Goal: Task Accomplishment & Management: Use online tool/utility

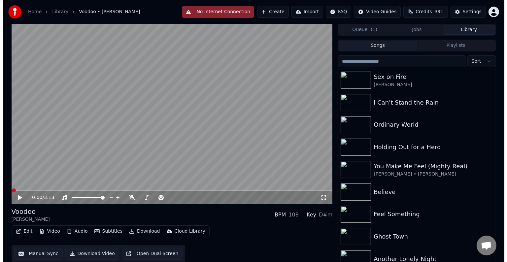
scroll to position [375, 0]
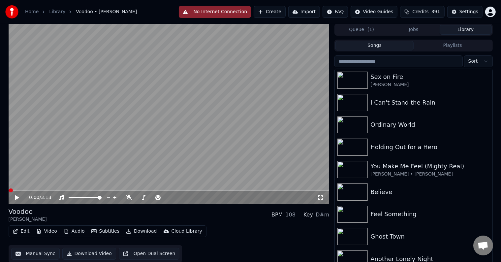
click at [19, 230] on button "Edit" at bounding box center [21, 231] width 22 height 9
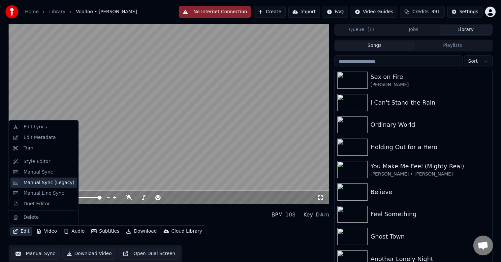
click at [28, 185] on div "Manual Sync (Legacy)" at bounding box center [48, 183] width 51 height 7
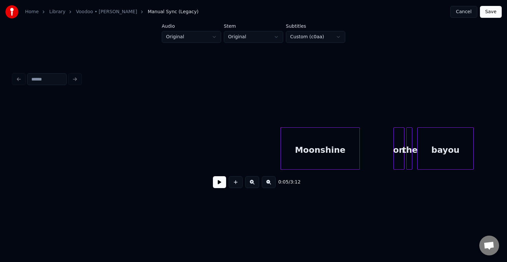
click at [216, 186] on button at bounding box center [219, 182] width 13 height 12
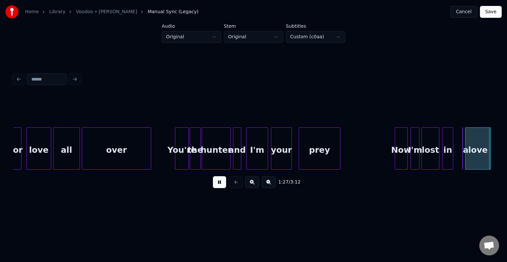
scroll to position [0, 4328]
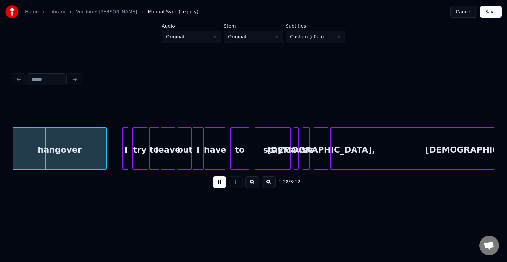
click at [216, 186] on button at bounding box center [219, 182] width 13 height 12
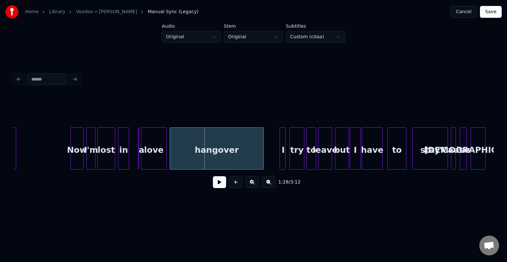
scroll to position [0, 4156]
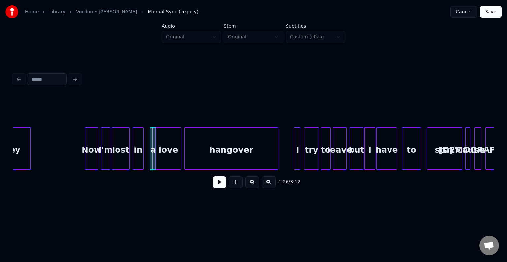
click at [150, 160] on div at bounding box center [151, 149] width 2 height 42
click at [149, 160] on div "a" at bounding box center [150, 150] width 7 height 45
click at [217, 188] on button at bounding box center [219, 182] width 13 height 12
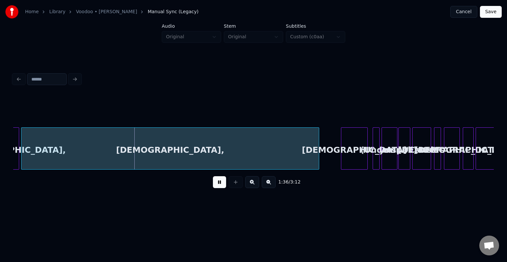
click at [217, 188] on button at bounding box center [219, 182] width 13 height 12
click at [347, 157] on div "voodoo" at bounding box center [354, 150] width 26 height 45
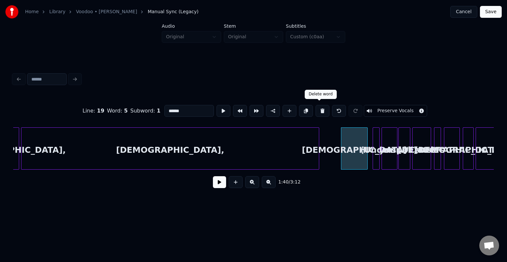
click at [317, 111] on button at bounding box center [323, 111] width 14 height 12
type input "*******"
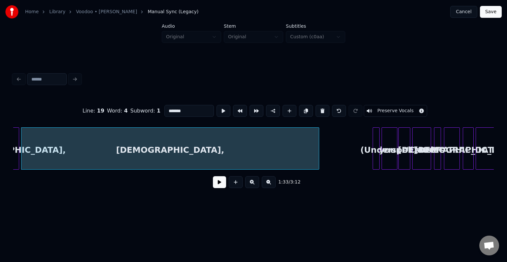
click at [317, 111] on button at bounding box center [323, 111] width 14 height 12
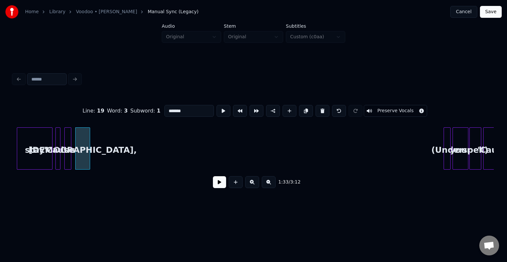
scroll to position [0, 4562]
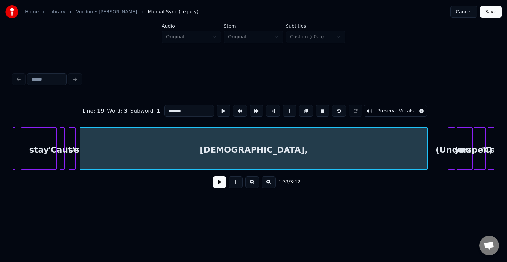
click at [425, 153] on div at bounding box center [426, 149] width 2 height 42
click at [65, 161] on div at bounding box center [66, 149] width 2 height 42
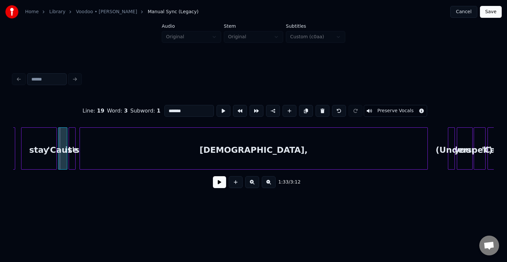
click at [58, 160] on div at bounding box center [59, 149] width 2 height 42
click at [213, 187] on button at bounding box center [219, 182] width 13 height 12
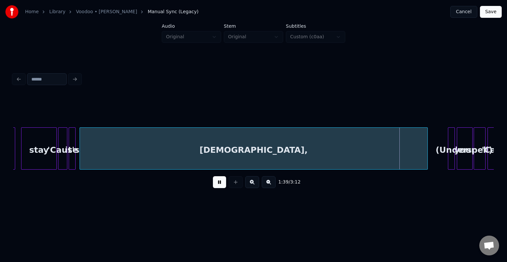
click at [213, 187] on button at bounding box center [219, 182] width 13 height 12
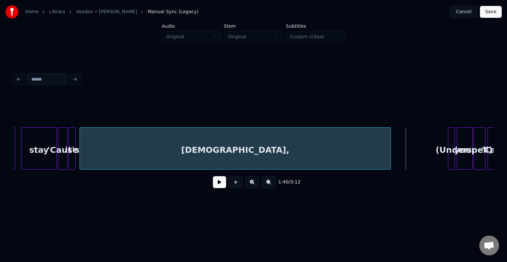
click at [390, 157] on div at bounding box center [390, 149] width 2 height 42
click at [221, 189] on div "1:33 / 3:12" at bounding box center [253, 182] width 470 height 15
click at [220, 188] on button at bounding box center [219, 182] width 13 height 12
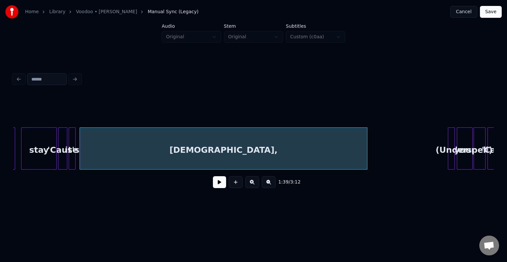
click at [366, 157] on div at bounding box center [366, 149] width 2 height 42
click at [448, 160] on div "(Under" at bounding box center [451, 148] width 7 height 42
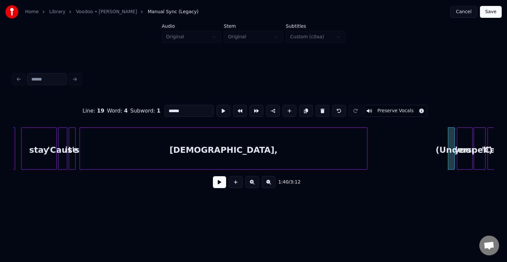
click at [408, 148] on div "voodoo, (Under your spell) 'Cause it's 'Cause stay to" at bounding box center [228, 148] width 9554 height 42
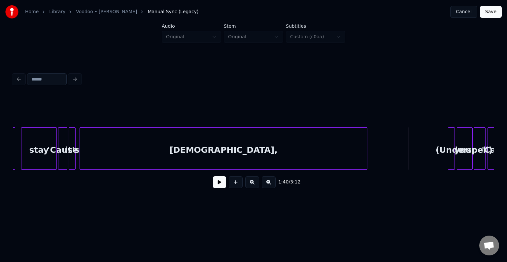
click at [216, 185] on button at bounding box center [219, 182] width 13 height 12
click at [416, 158] on div at bounding box center [417, 149] width 2 height 42
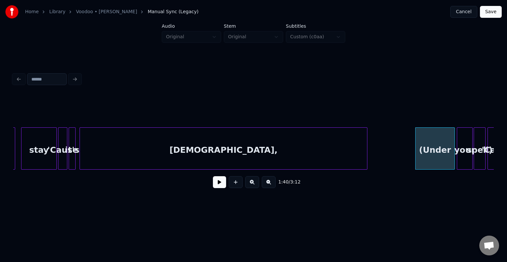
click at [211, 160] on div "voodoo," at bounding box center [223, 150] width 287 height 45
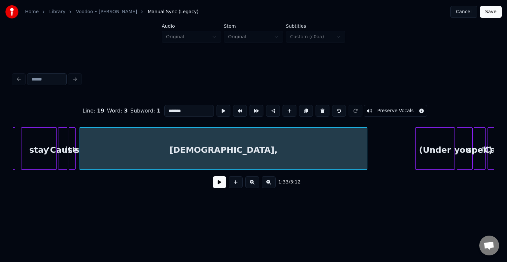
click at [222, 188] on button at bounding box center [219, 182] width 13 height 12
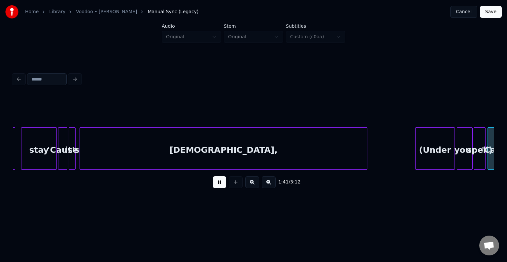
scroll to position [0, 5043]
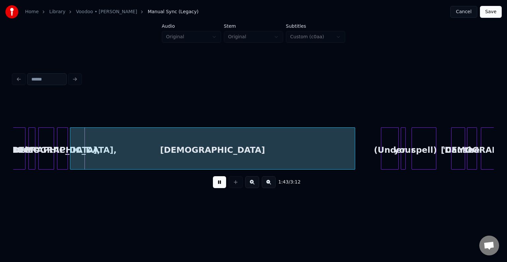
click at [222, 188] on button at bounding box center [219, 182] width 13 height 12
click at [20, 150] on div "'Cause" at bounding box center [16, 150] width 18 height 45
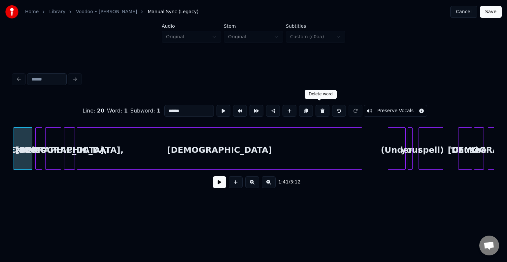
click at [319, 110] on button at bounding box center [323, 111] width 14 height 12
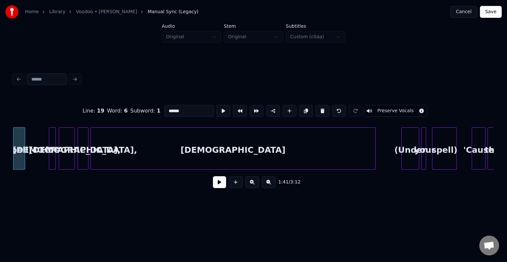
click at [230, 155] on div "voodoo" at bounding box center [233, 150] width 285 height 45
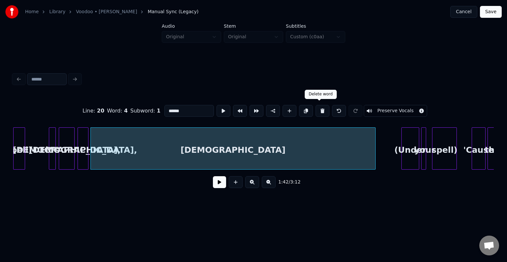
click at [320, 108] on button at bounding box center [323, 111] width 14 height 12
type input "*******"
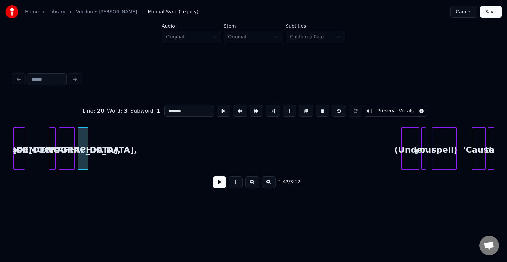
click at [320, 108] on button at bounding box center [323, 111] width 14 height 12
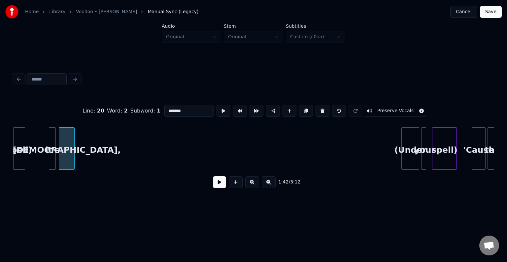
click at [74, 157] on div "voodoo," at bounding box center [67, 148] width 16 height 42
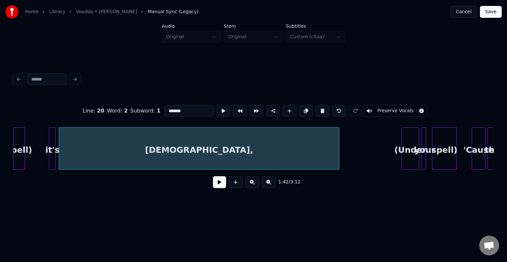
click at [339, 166] on div at bounding box center [338, 149] width 2 height 42
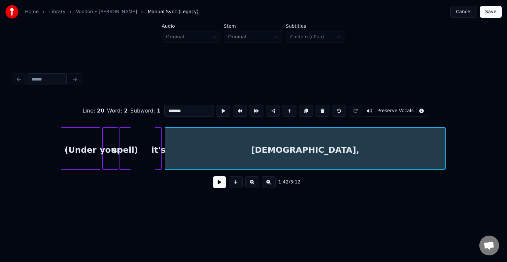
scroll to position [0, 4904]
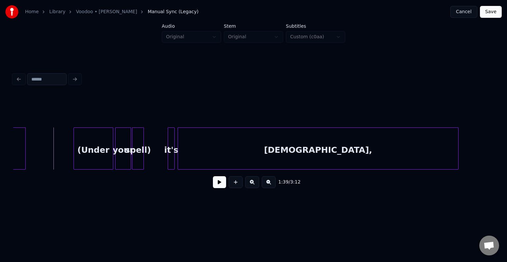
click at [222, 187] on button at bounding box center [219, 182] width 13 height 12
click at [218, 187] on button at bounding box center [219, 182] width 13 height 12
click at [152, 161] on div at bounding box center [153, 149] width 2 height 42
click at [166, 158] on div at bounding box center [165, 149] width 2 height 42
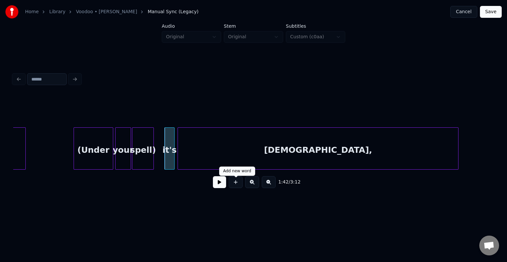
click at [221, 186] on button at bounding box center [219, 182] width 13 height 12
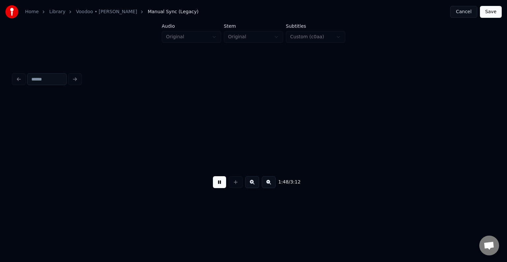
scroll to position [0, 5384]
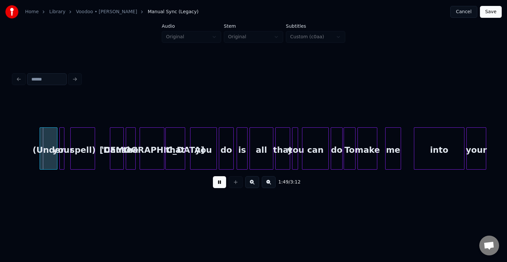
click at [221, 186] on button at bounding box center [219, 182] width 13 height 12
click at [220, 188] on button at bounding box center [219, 182] width 13 height 12
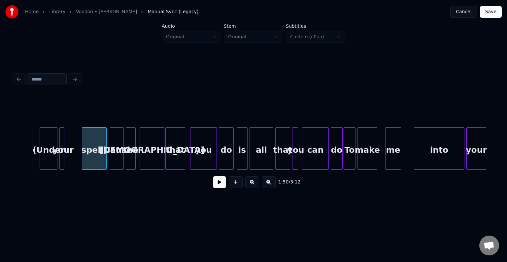
click at [95, 161] on div "spell)" at bounding box center [94, 150] width 24 height 45
click at [69, 160] on div at bounding box center [69, 149] width 2 height 42
click at [75, 160] on div "your" at bounding box center [74, 150] width 11 height 45
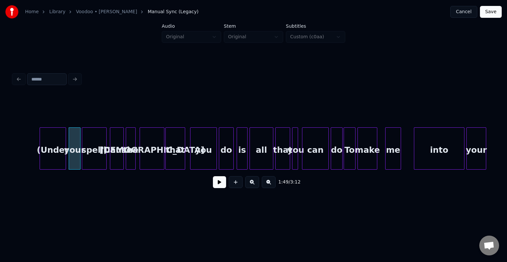
click at [65, 161] on div at bounding box center [65, 149] width 2 height 42
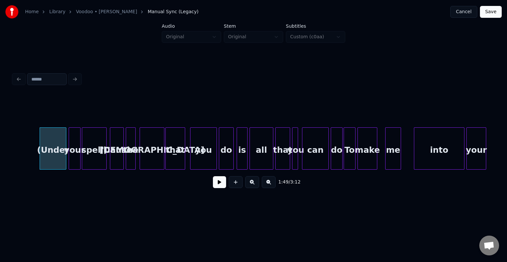
click at [222, 185] on button at bounding box center [219, 182] width 13 height 12
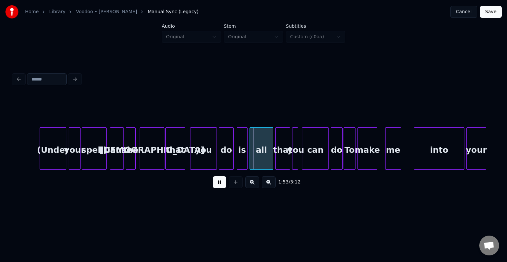
click at [222, 185] on button at bounding box center [219, 182] width 13 height 12
click at [220, 185] on button at bounding box center [219, 182] width 13 height 12
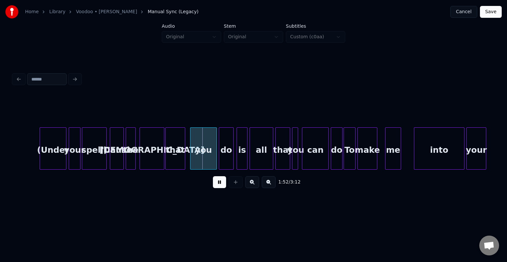
click at [220, 185] on button at bounding box center [219, 182] width 13 height 12
click at [176, 156] on div "that" at bounding box center [178, 150] width 19 height 45
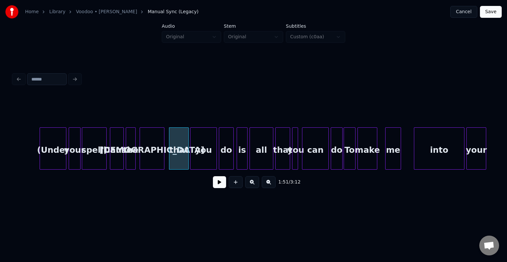
click at [180, 161] on div at bounding box center [181, 149] width 2 height 42
click at [177, 165] on div at bounding box center [176, 149] width 2 height 42
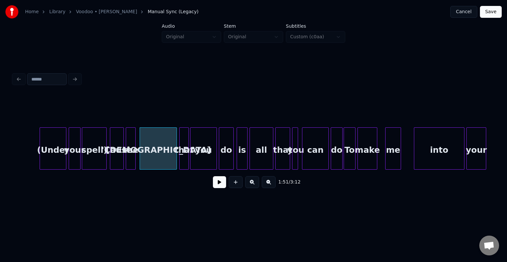
click at [218, 183] on button at bounding box center [219, 182] width 13 height 12
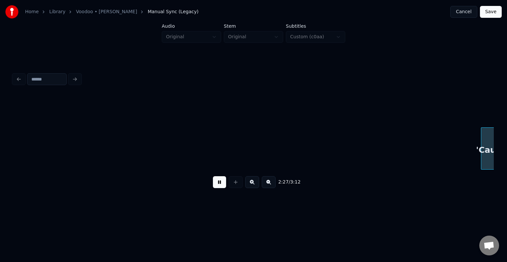
scroll to position [0, 7309]
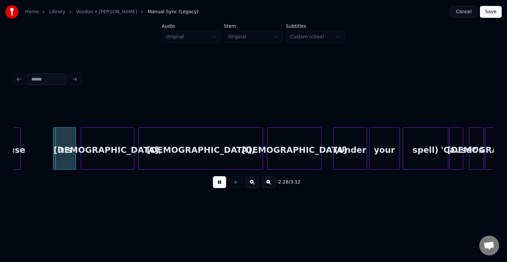
click at [218, 183] on button at bounding box center [219, 182] width 13 height 12
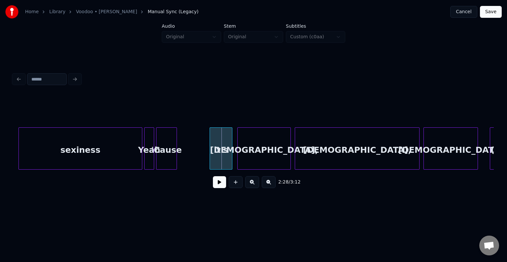
scroll to position [0, 7150]
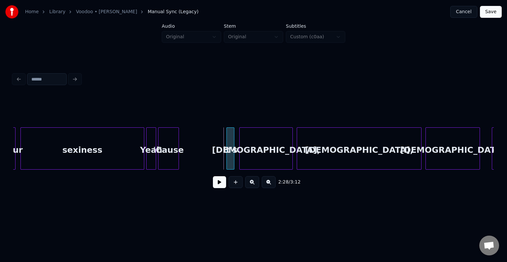
click at [227, 162] on div at bounding box center [228, 149] width 2 height 42
click at [232, 158] on div "it's" at bounding box center [233, 150] width 7 height 45
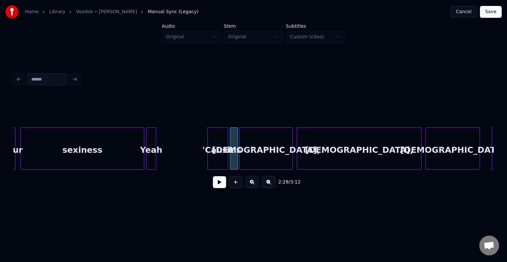
click at [215, 157] on div "'Cause" at bounding box center [218, 150] width 20 height 45
click at [223, 164] on div at bounding box center [224, 149] width 2 height 42
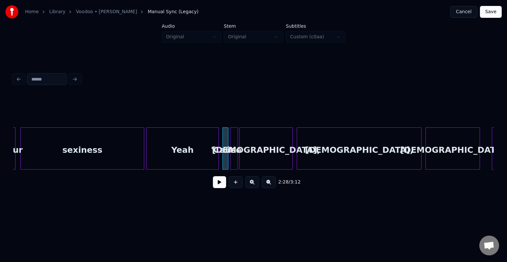
click at [217, 165] on div at bounding box center [218, 149] width 2 height 42
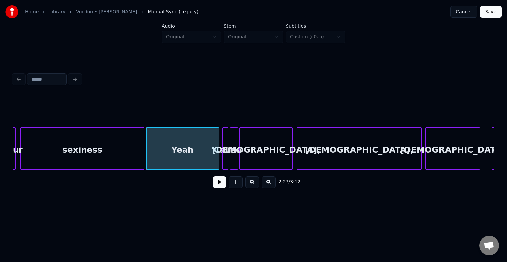
click at [220, 189] on div "2:27 / 3:12" at bounding box center [253, 182] width 470 height 15
click at [221, 182] on button at bounding box center [219, 182] width 13 height 12
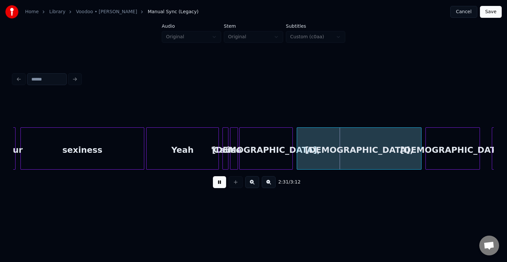
click at [217, 182] on button at bounding box center [219, 182] width 13 height 12
click at [439, 141] on div "voodoo" at bounding box center [453, 150] width 54 height 45
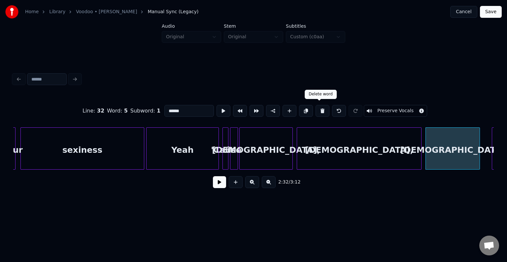
click at [319, 107] on button at bounding box center [323, 111] width 14 height 12
type input "*******"
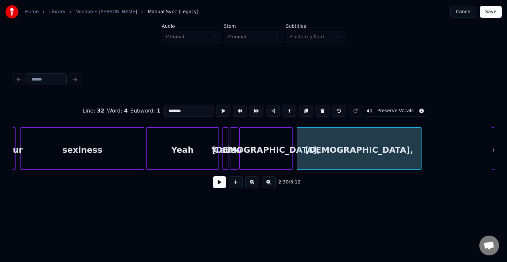
click at [319, 107] on button at bounding box center [323, 111] width 14 height 12
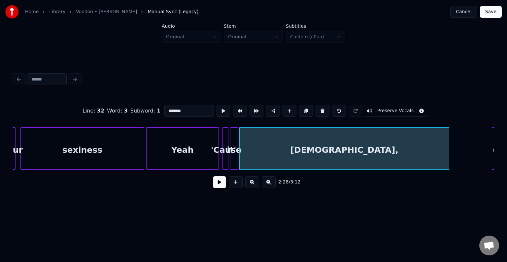
click at [448, 138] on div at bounding box center [448, 149] width 2 height 42
click at [221, 186] on button at bounding box center [219, 182] width 13 height 12
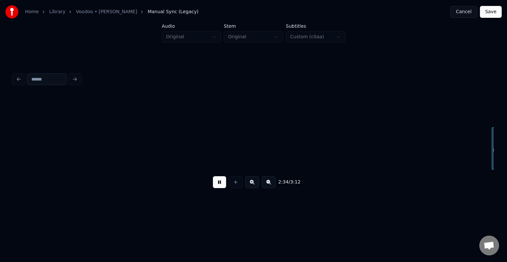
scroll to position [0, 7631]
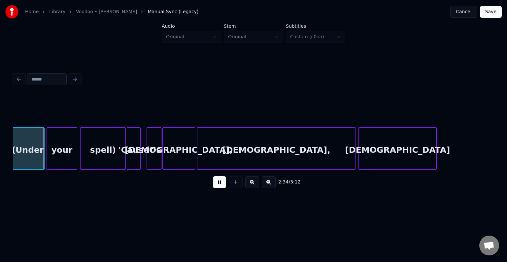
click at [221, 186] on button at bounding box center [219, 182] width 13 height 12
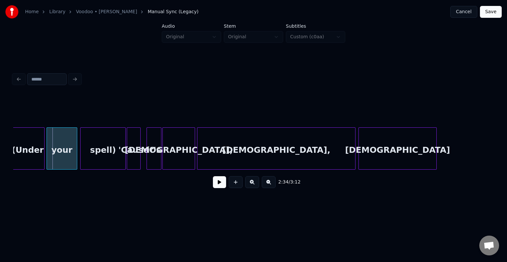
click at [15, 170] on div "(Under your spell) 'Cause it's voodoo, voodoo, voodoo" at bounding box center [253, 148] width 481 height 42
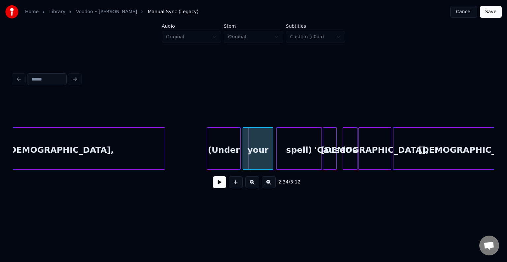
scroll to position [0, 7433]
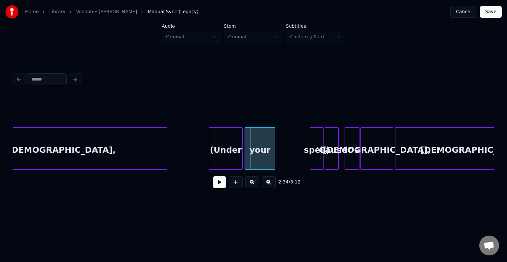
click at [312, 160] on div at bounding box center [311, 149] width 2 height 42
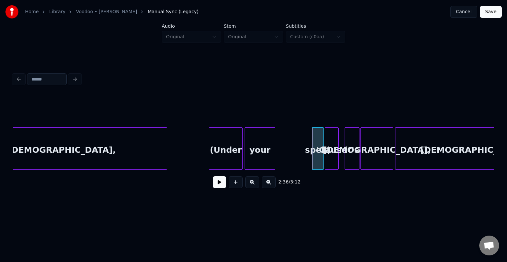
click at [332, 160] on div "'Cause" at bounding box center [331, 150] width 13 height 45
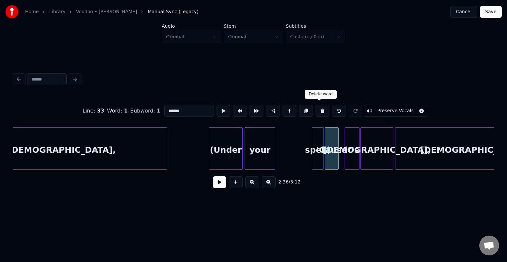
click at [318, 108] on button at bounding box center [323, 111] width 14 height 12
type input "******"
click at [331, 143] on div "spell)" at bounding box center [329, 150] width 11 height 45
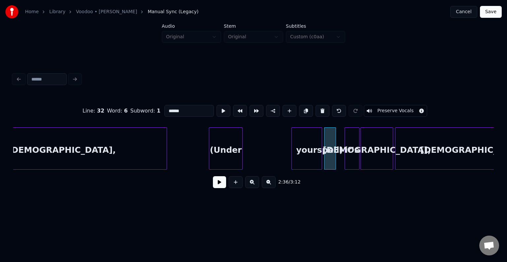
click at [300, 160] on div "your" at bounding box center [307, 150] width 30 height 45
click at [315, 162] on div at bounding box center [314, 149] width 2 height 42
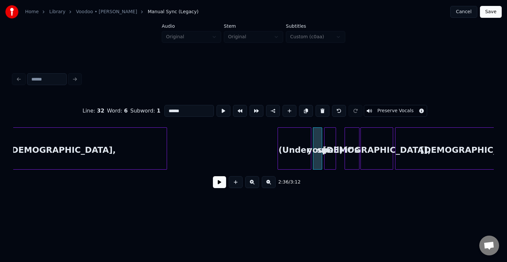
click at [295, 159] on div "(Under" at bounding box center [294, 150] width 33 height 45
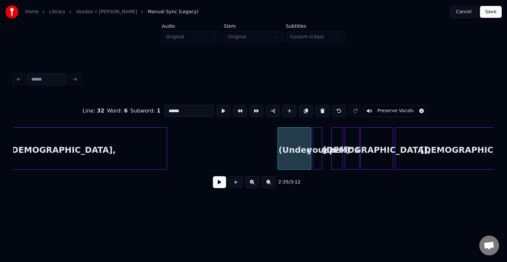
click at [337, 159] on div "spell)" at bounding box center [337, 150] width 11 height 45
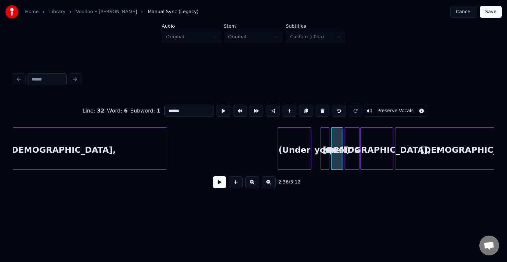
click at [325, 161] on div "your" at bounding box center [325, 150] width 8 height 45
click at [302, 159] on div "(Under" at bounding box center [301, 150] width 33 height 45
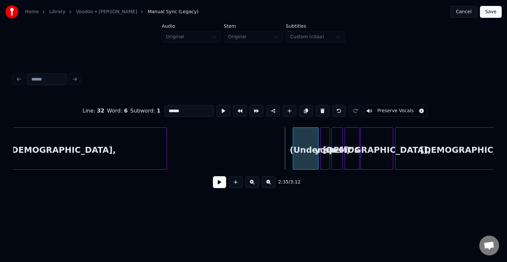
click at [294, 161] on div at bounding box center [294, 149] width 2 height 42
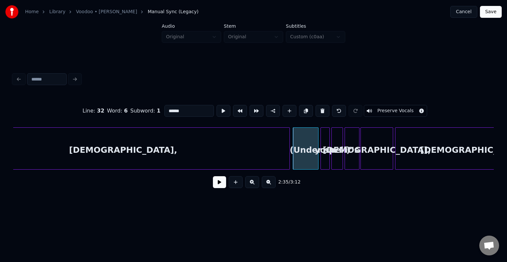
click at [288, 163] on div at bounding box center [289, 149] width 2 height 42
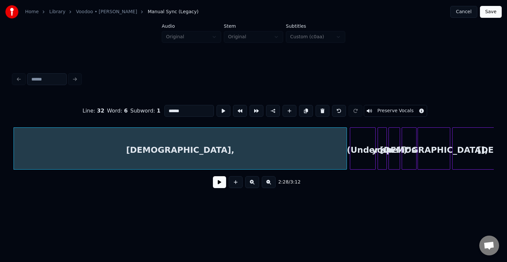
click at [214, 180] on button at bounding box center [219, 182] width 13 height 12
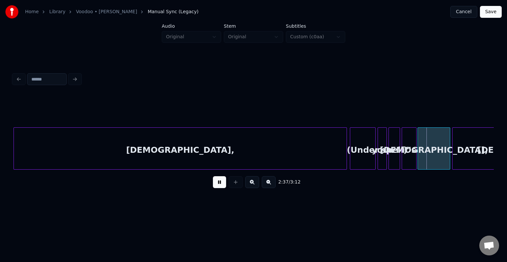
click at [219, 182] on button at bounding box center [219, 182] width 13 height 12
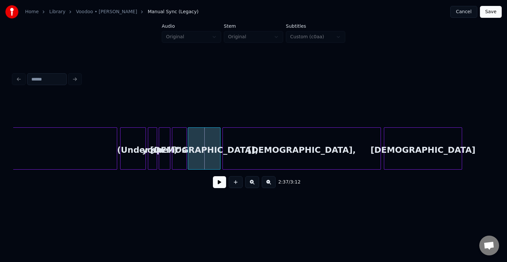
scroll to position [0, 7627]
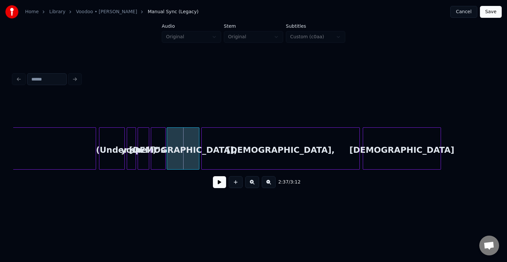
click at [389, 148] on div "voodoo" at bounding box center [402, 150] width 78 height 45
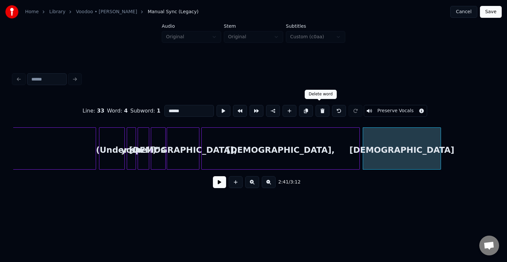
click at [319, 108] on button at bounding box center [323, 111] width 14 height 12
type input "*******"
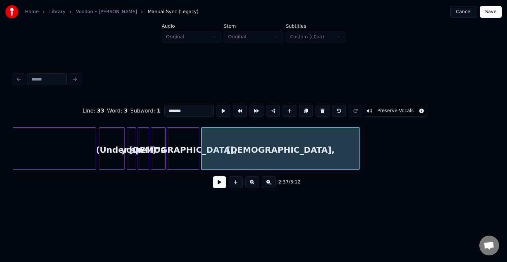
click at [319, 108] on button at bounding box center [323, 111] width 14 height 12
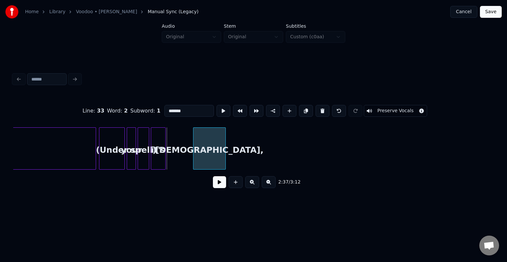
click at [225, 145] on div "voodoo," at bounding box center [209, 150] width 32 height 45
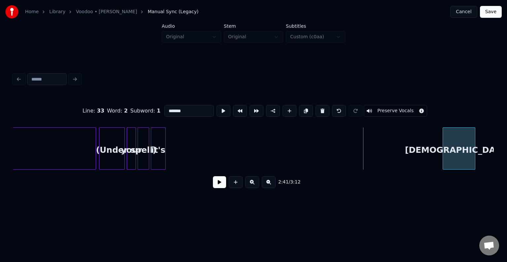
click at [474, 151] on div "voodoo," at bounding box center [459, 150] width 32 height 45
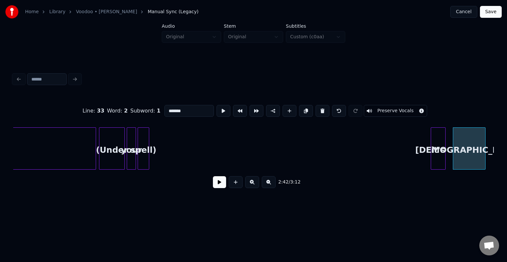
click at [439, 156] on div "it's" at bounding box center [438, 150] width 14 height 45
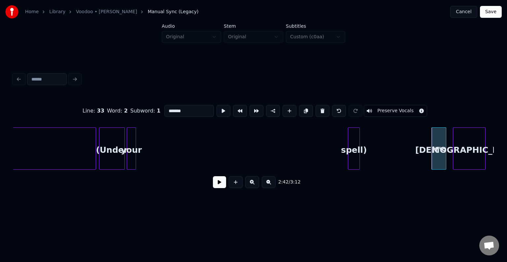
click at [357, 160] on div "spell)" at bounding box center [353, 150] width 11 height 45
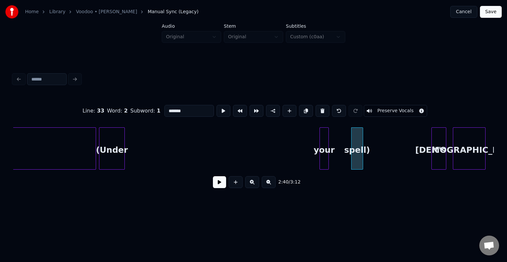
click at [320, 152] on div "your" at bounding box center [324, 150] width 8 height 45
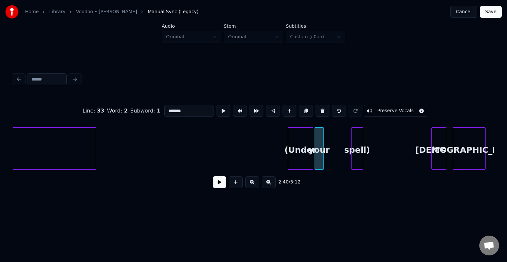
click at [303, 153] on div "(Under" at bounding box center [300, 150] width 25 height 45
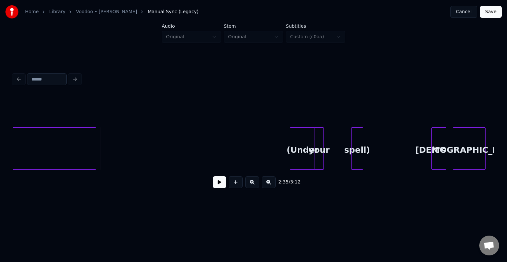
click at [224, 186] on button at bounding box center [219, 182] width 13 height 12
click at [220, 185] on button at bounding box center [219, 182] width 13 height 12
click at [220, 188] on button at bounding box center [219, 182] width 13 height 12
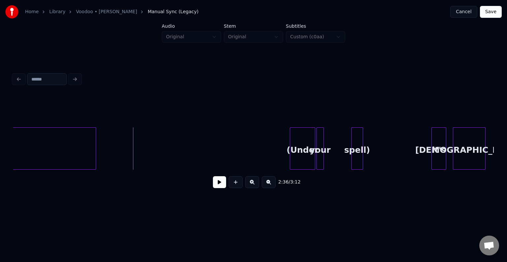
click at [322, 163] on div "your" at bounding box center [320, 148] width 7 height 42
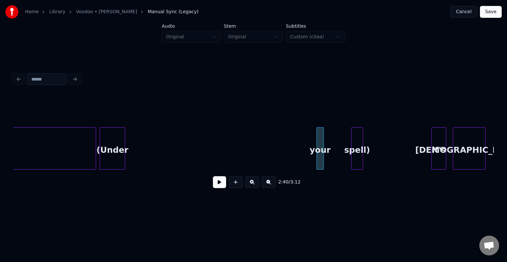
click at [110, 168] on div "(Under your spell) it's voodoo, voodoo," at bounding box center [253, 148] width 481 height 42
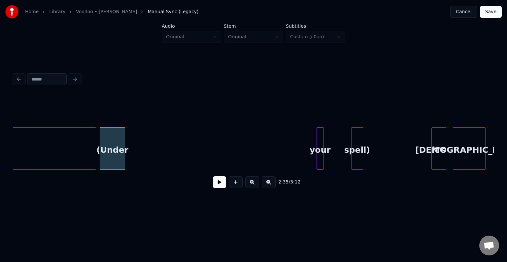
click at [215, 188] on button at bounding box center [219, 182] width 13 height 12
click at [140, 159] on div at bounding box center [141, 149] width 2 height 42
click at [316, 158] on div at bounding box center [317, 149] width 2 height 42
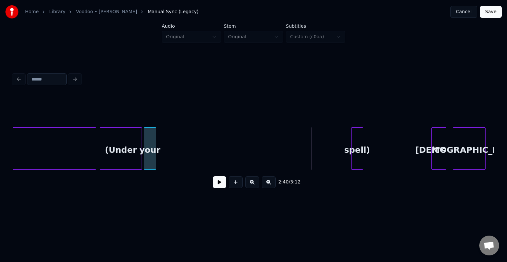
click at [149, 165] on div "your" at bounding box center [150, 150] width 12 height 45
click at [165, 158] on div "spell)" at bounding box center [163, 150] width 11 height 45
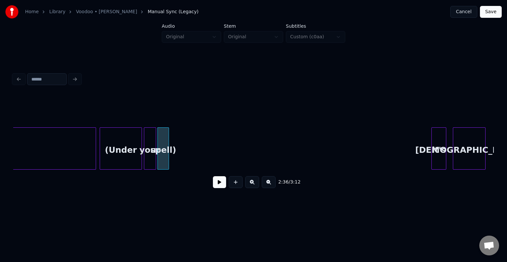
click at [111, 148] on div "(Under" at bounding box center [121, 150] width 42 height 45
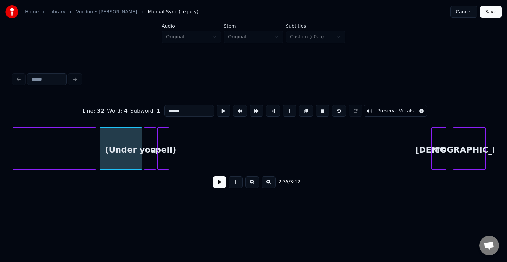
click at [218, 183] on button at bounding box center [219, 182] width 13 height 12
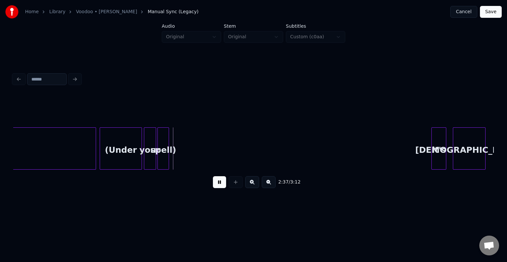
click at [218, 183] on button at bounding box center [219, 182] width 13 height 12
click at [176, 160] on div "spell)" at bounding box center [172, 150] width 11 height 45
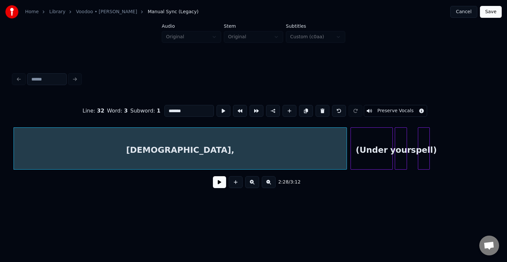
click at [217, 188] on button at bounding box center [219, 182] width 13 height 12
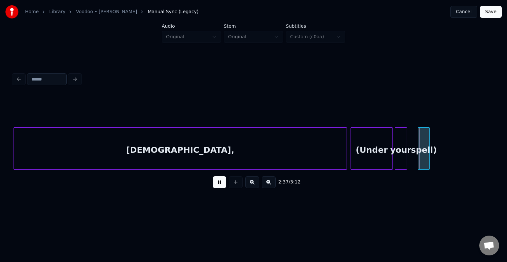
click at [218, 183] on button at bounding box center [219, 182] width 13 height 12
click at [354, 156] on div "(Under" at bounding box center [372, 150] width 42 height 45
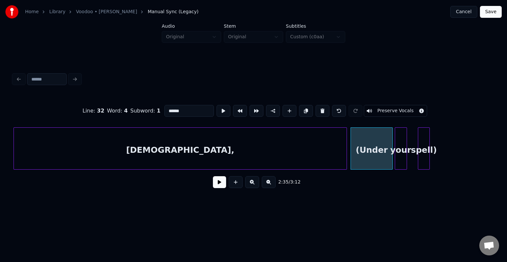
click at [218, 188] on button at bounding box center [219, 182] width 13 height 12
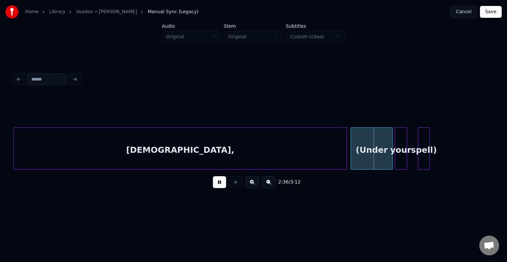
click at [218, 188] on button at bounding box center [219, 182] width 13 height 12
click at [381, 162] on div at bounding box center [381, 149] width 2 height 42
click at [218, 188] on button at bounding box center [219, 182] width 13 height 12
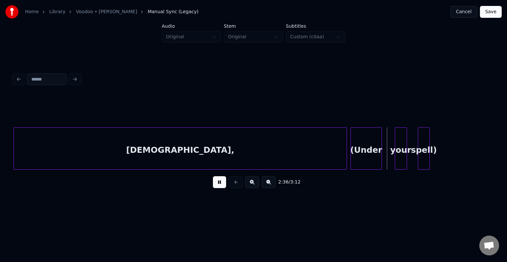
click at [218, 188] on button at bounding box center [219, 182] width 13 height 12
click at [392, 162] on div at bounding box center [391, 149] width 2 height 42
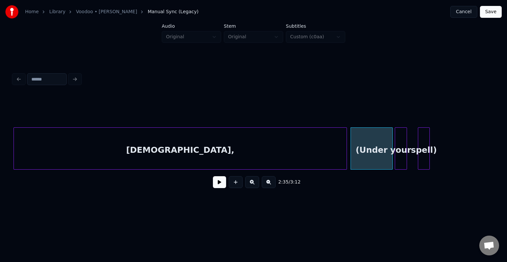
click at [213, 186] on div "2:35 / 3:12" at bounding box center [253, 182] width 470 height 15
click at [218, 185] on button at bounding box center [219, 182] width 13 height 12
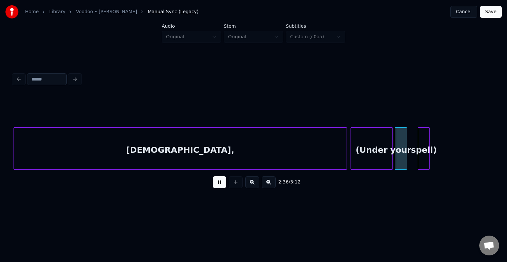
click at [218, 185] on button at bounding box center [219, 182] width 13 height 12
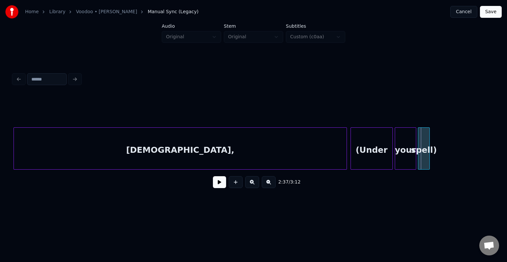
click at [415, 161] on div at bounding box center [415, 149] width 2 height 42
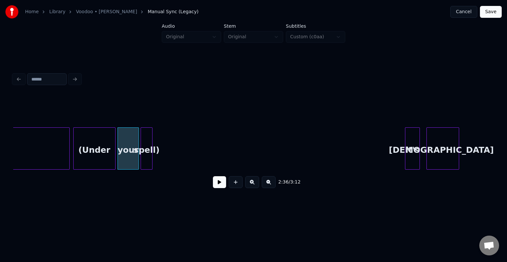
scroll to position [0, 7667]
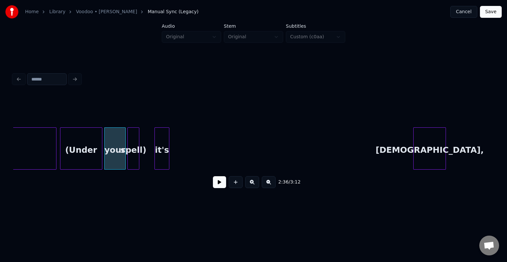
click at [162, 167] on div "(Under your spell) voodoo, it's voodoo," at bounding box center [253, 148] width 481 height 42
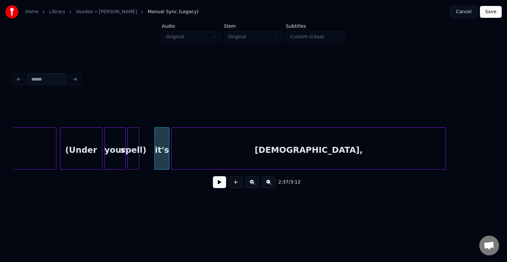
click at [172, 155] on div at bounding box center [173, 149] width 2 height 42
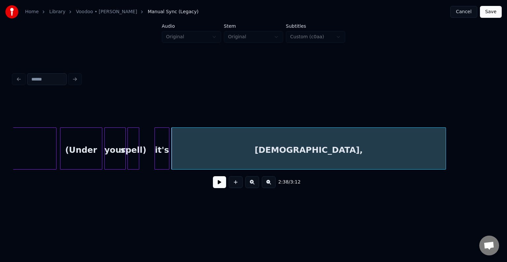
click at [73, 157] on div "(Under" at bounding box center [81, 150] width 42 height 45
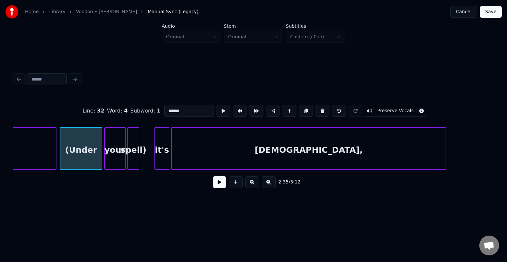
click at [219, 186] on button at bounding box center [219, 182] width 13 height 12
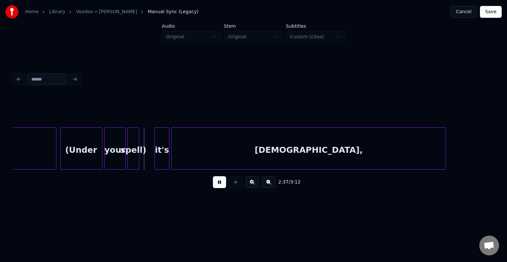
click at [219, 186] on button at bounding box center [219, 182] width 13 height 12
click at [148, 160] on div at bounding box center [148, 149] width 2 height 42
click at [77, 153] on div "(Under" at bounding box center [81, 150] width 42 height 45
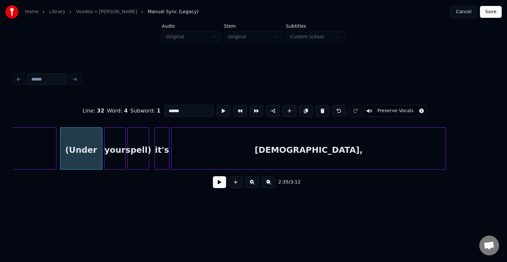
click at [218, 186] on button at bounding box center [219, 182] width 13 height 12
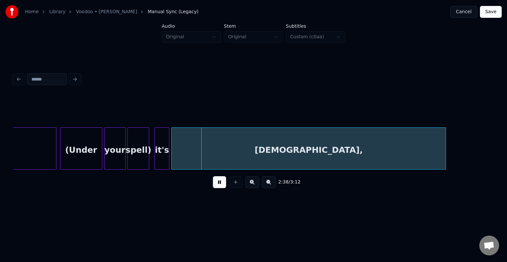
click at [218, 186] on button at bounding box center [219, 182] width 13 height 12
click at [156, 154] on div at bounding box center [156, 149] width 2 height 42
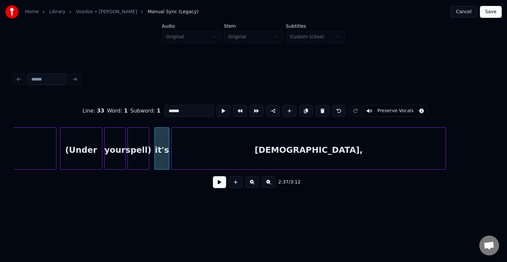
type input "****"
click at [219, 186] on button at bounding box center [219, 182] width 13 height 12
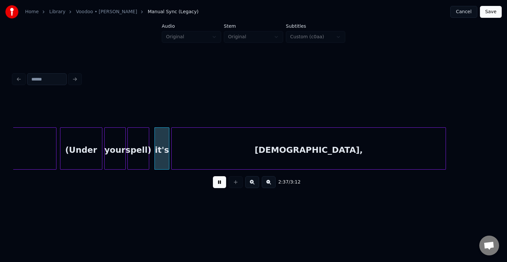
click at [219, 186] on button at bounding box center [219, 182] width 13 height 12
click at [164, 157] on div at bounding box center [165, 149] width 2 height 42
click at [169, 153] on div at bounding box center [170, 149] width 2 height 42
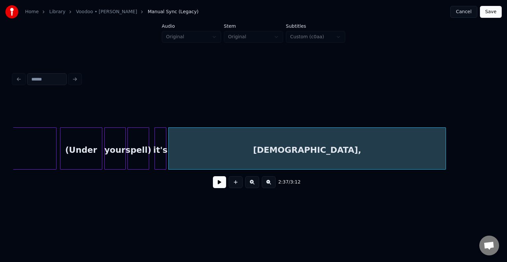
click at [155, 156] on div at bounding box center [156, 149] width 2 height 42
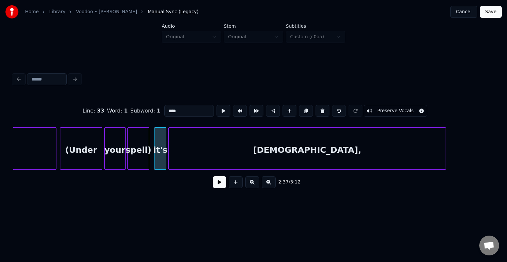
click at [218, 184] on button at bounding box center [219, 182] width 13 height 12
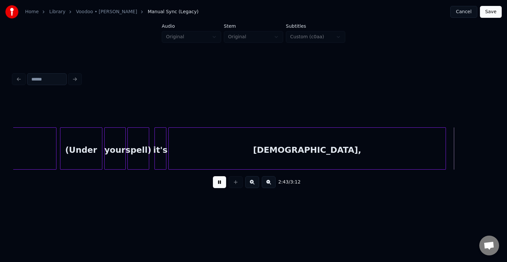
click at [218, 184] on button at bounding box center [219, 182] width 13 height 12
click at [466, 159] on div at bounding box center [467, 149] width 2 height 42
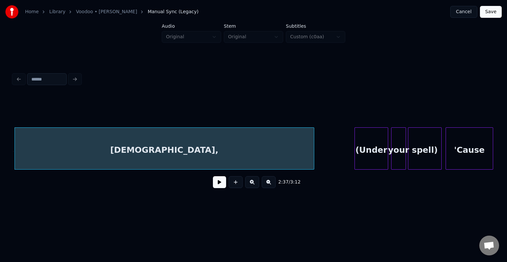
scroll to position [0, 7825]
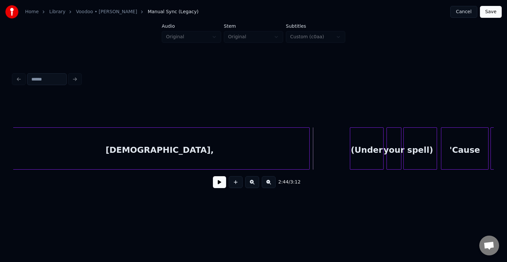
click at [215, 187] on button at bounding box center [219, 182] width 13 height 12
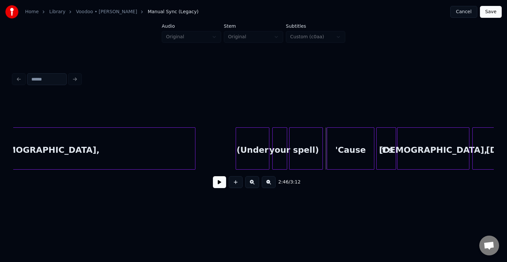
scroll to position [0, 7944]
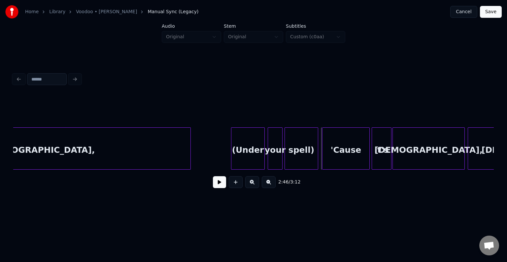
click at [332, 143] on div "'Cause" at bounding box center [345, 150] width 47 height 45
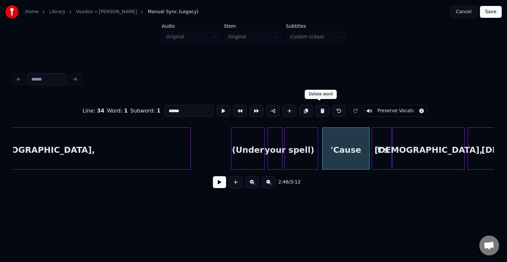
click at [317, 107] on button at bounding box center [323, 111] width 14 height 12
type input "******"
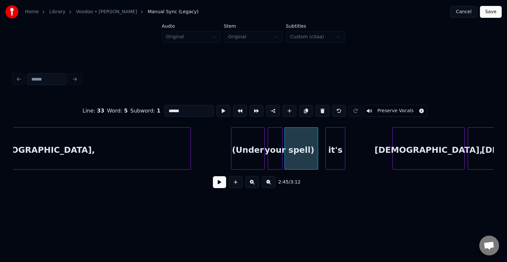
click at [335, 155] on div "it's" at bounding box center [335, 150] width 19 height 45
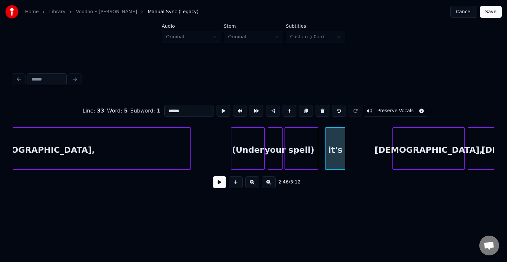
click at [308, 160] on div "spell)" at bounding box center [301, 150] width 33 height 45
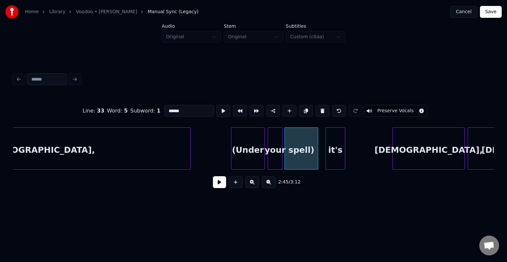
click at [217, 184] on button at bounding box center [219, 182] width 13 height 12
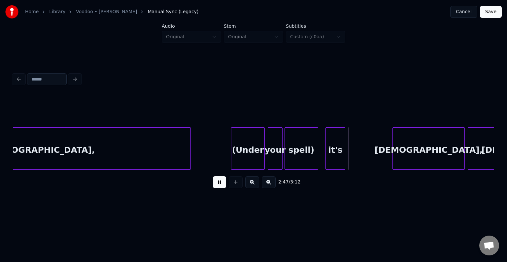
click at [217, 184] on button at bounding box center [219, 182] width 13 height 12
click at [333, 159] on div "it's" at bounding box center [329, 150] width 19 height 45
click at [215, 186] on button at bounding box center [219, 182] width 13 height 12
click at [330, 158] on div at bounding box center [330, 149] width 2 height 42
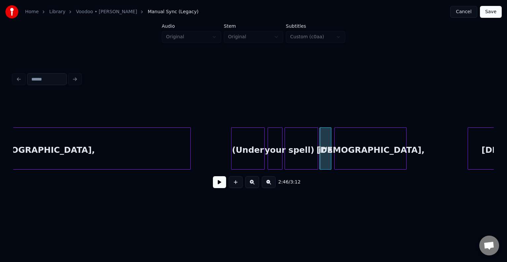
click at [356, 154] on div "voodoo," at bounding box center [371, 150] width 72 height 45
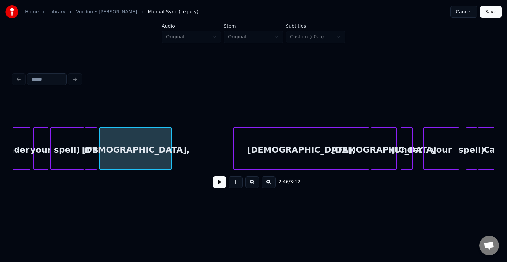
scroll to position [0, 8182]
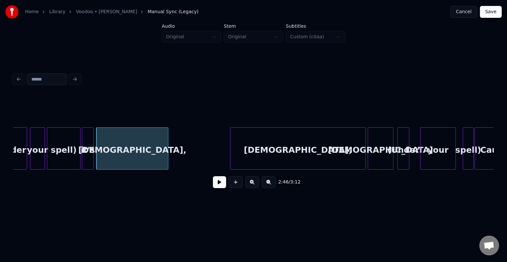
click at [379, 152] on div "voodoo" at bounding box center [380, 150] width 25 height 45
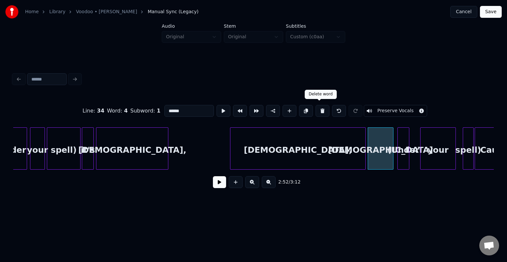
click at [317, 110] on button at bounding box center [323, 111] width 14 height 12
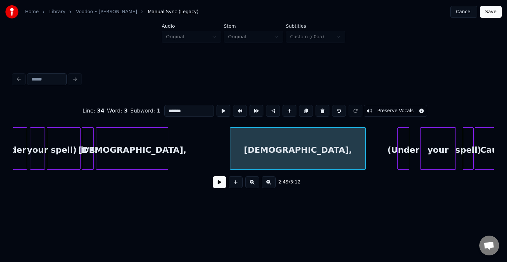
click at [317, 110] on button at bounding box center [323, 111] width 14 height 12
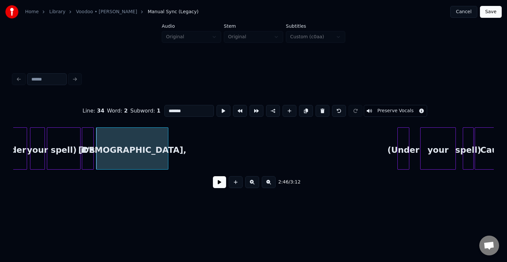
click at [58, 163] on div "spell)" at bounding box center [63, 150] width 33 height 45
type input "******"
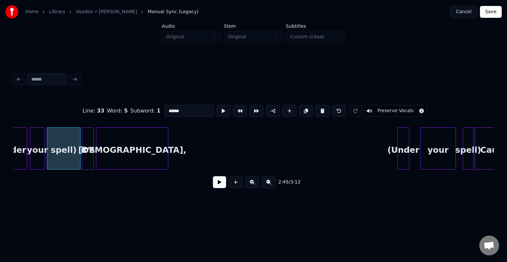
click at [215, 187] on button at bounding box center [219, 182] width 13 height 12
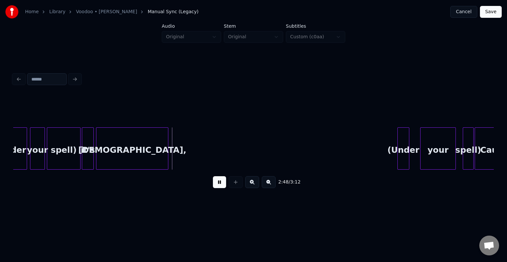
click at [215, 187] on button at bounding box center [219, 182] width 13 height 12
click at [56, 149] on div "spell)" at bounding box center [63, 150] width 33 height 45
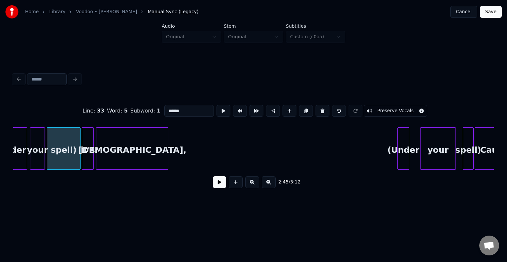
click at [222, 187] on button at bounding box center [219, 182] width 13 height 12
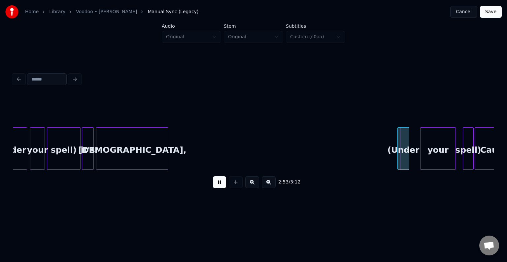
click at [222, 187] on button at bounding box center [219, 182] width 13 height 12
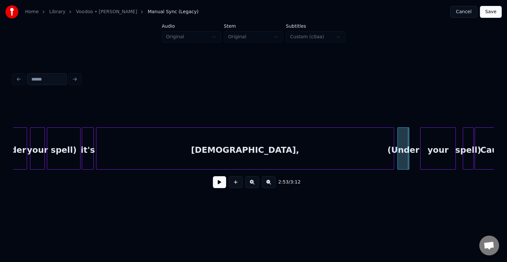
click at [392, 165] on div at bounding box center [393, 149] width 2 height 42
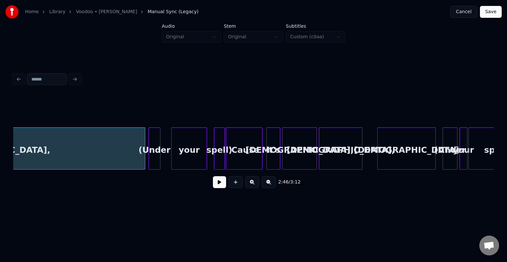
scroll to position [0, 8432]
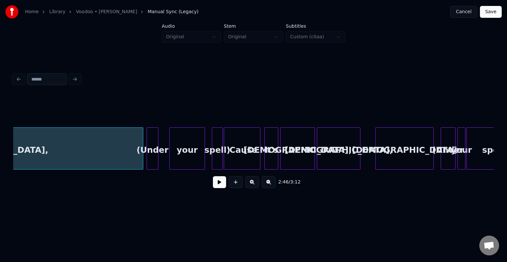
click at [404, 149] on div "voodoo" at bounding box center [405, 150] width 58 height 45
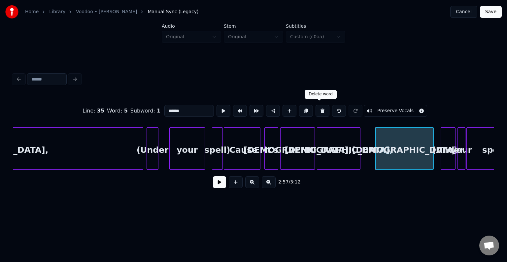
click at [316, 108] on button at bounding box center [323, 111] width 14 height 12
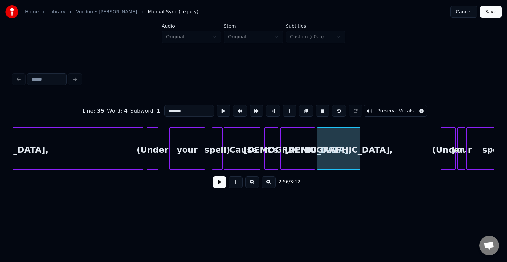
click at [316, 108] on button at bounding box center [323, 111] width 14 height 12
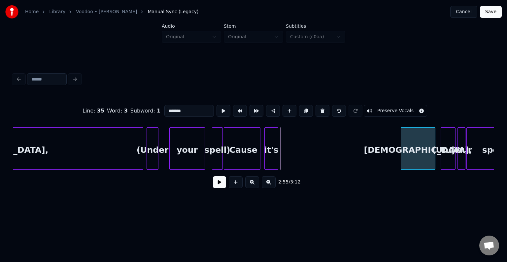
click at [422, 155] on div "voodoo," at bounding box center [418, 150] width 34 height 45
click at [389, 145] on div "it's" at bounding box center [388, 150] width 13 height 45
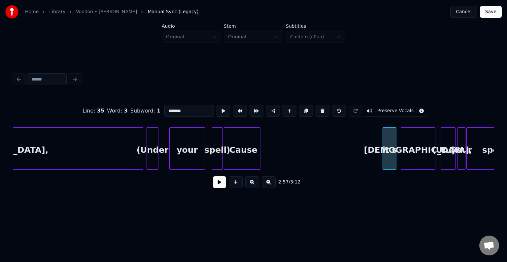
click at [232, 141] on div "'Cause" at bounding box center [242, 150] width 36 height 45
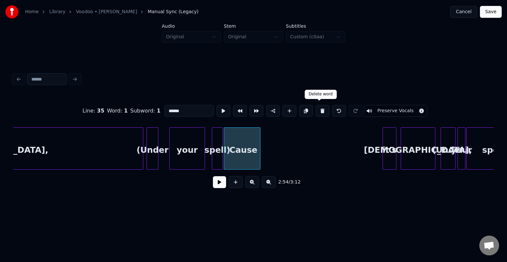
click at [317, 109] on button at bounding box center [323, 111] width 14 height 12
type input "******"
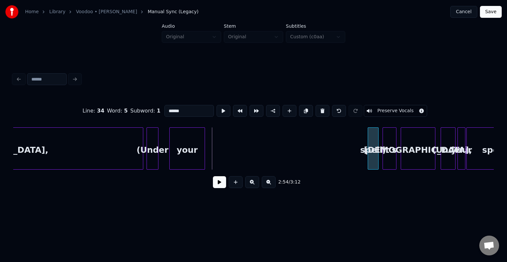
click at [371, 156] on div "spell)" at bounding box center [373, 150] width 10 height 45
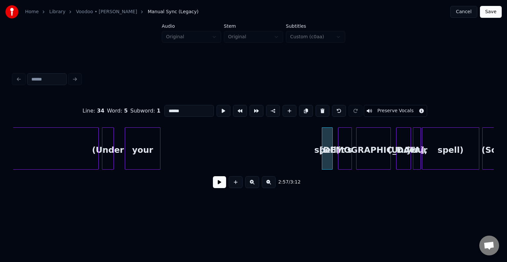
scroll to position [0, 8509]
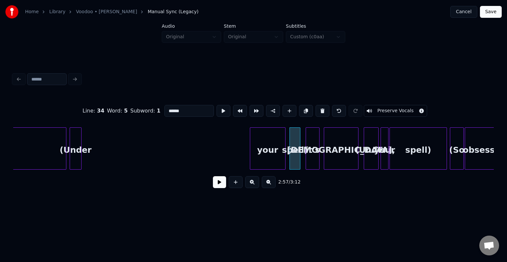
click at [270, 156] on div "your" at bounding box center [267, 150] width 35 height 45
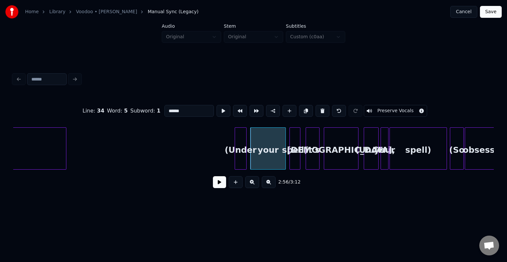
click at [239, 141] on div "(Under" at bounding box center [240, 150] width 11 height 45
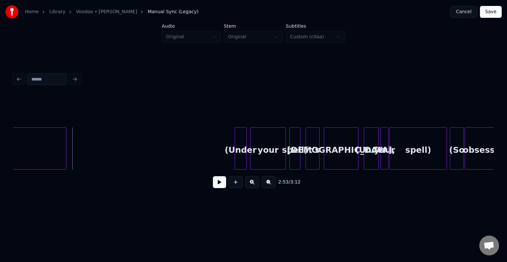
click at [222, 183] on button at bounding box center [219, 182] width 13 height 12
click at [220, 185] on button at bounding box center [219, 182] width 13 height 12
click at [84, 166] on div "(Under" at bounding box center [83, 150] width 11 height 45
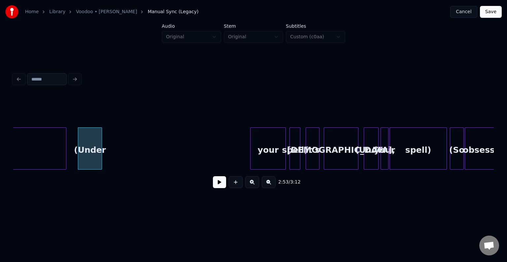
click at [100, 158] on div at bounding box center [101, 149] width 2 height 42
click at [215, 178] on div "2:53 / 3:12" at bounding box center [253, 182] width 470 height 15
click at [216, 183] on button at bounding box center [219, 182] width 13 height 12
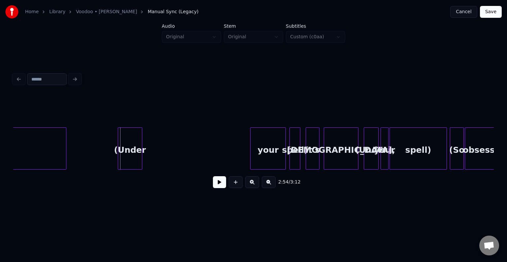
click at [133, 154] on div "(Under" at bounding box center [130, 150] width 24 height 45
click at [221, 186] on button at bounding box center [219, 182] width 13 height 12
click at [222, 188] on button at bounding box center [219, 182] width 13 height 12
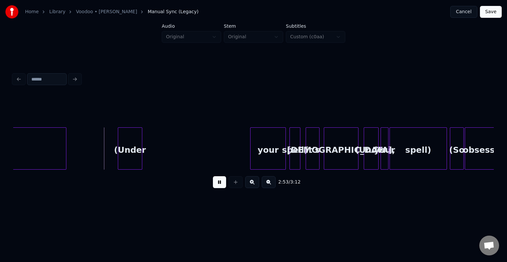
click at [222, 188] on button at bounding box center [219, 182] width 13 height 12
click at [217, 185] on button at bounding box center [219, 182] width 13 height 12
click at [128, 162] on div "(Under" at bounding box center [122, 150] width 24 height 45
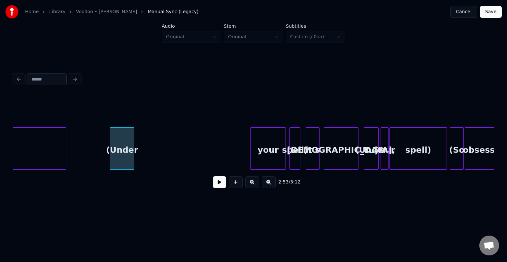
click at [220, 185] on button at bounding box center [219, 182] width 13 height 12
click at [142, 162] on div at bounding box center [142, 149] width 2 height 42
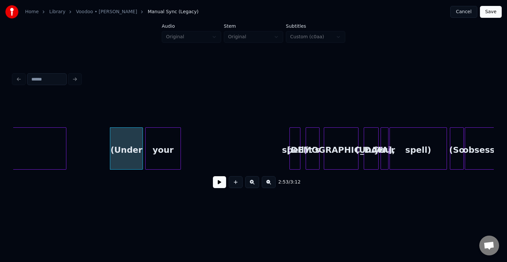
click at [159, 165] on div "your" at bounding box center [163, 150] width 35 height 45
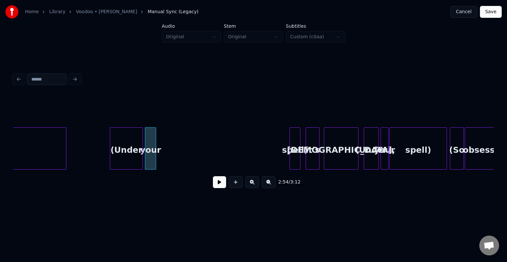
click at [154, 158] on div at bounding box center [155, 149] width 2 height 42
click at [164, 166] on div "spell)" at bounding box center [163, 150] width 10 height 45
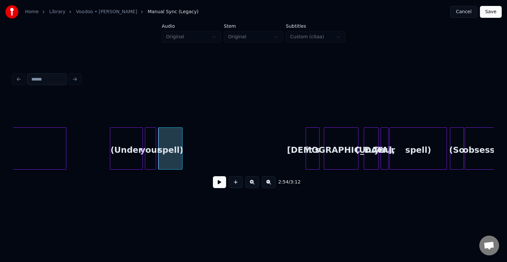
click at [182, 157] on div at bounding box center [181, 149] width 2 height 42
click at [219, 185] on button at bounding box center [219, 182] width 13 height 12
click at [169, 164] on div "spell)" at bounding box center [170, 150] width 24 height 45
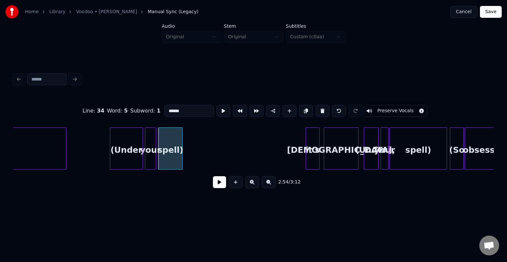
click at [218, 186] on button at bounding box center [219, 182] width 13 height 12
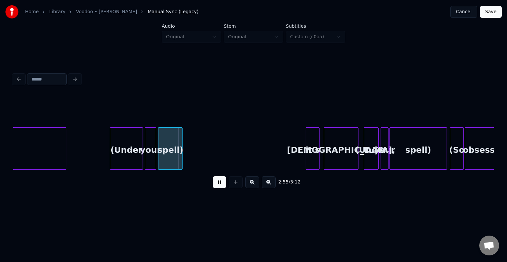
click at [218, 186] on button at bounding box center [219, 182] width 13 height 12
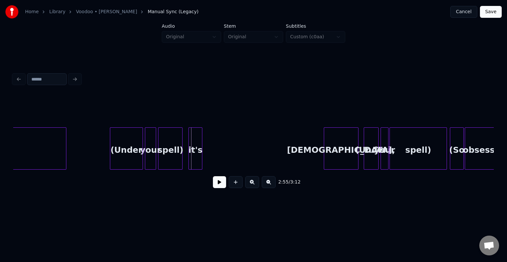
click at [193, 155] on div "it's" at bounding box center [195, 150] width 13 height 45
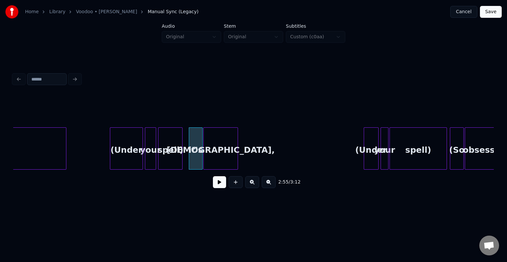
click at [220, 161] on div "voodoo," at bounding box center [221, 150] width 34 height 45
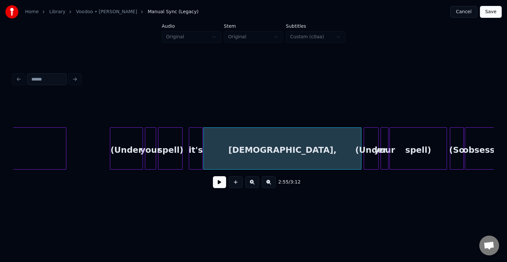
click at [360, 154] on div at bounding box center [360, 149] width 2 height 42
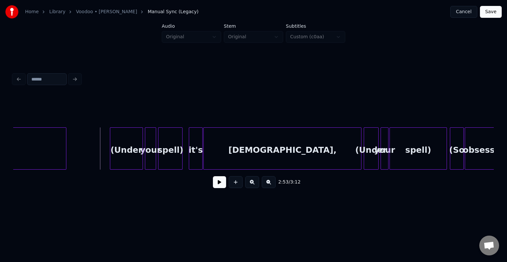
click at [218, 185] on button at bounding box center [219, 182] width 13 height 12
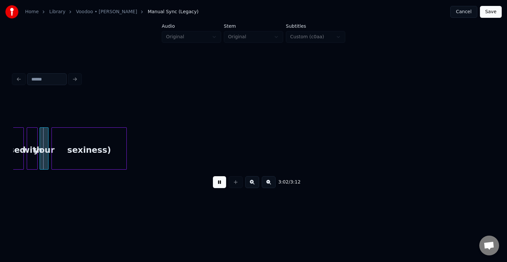
click at [219, 185] on button at bounding box center [219, 182] width 13 height 12
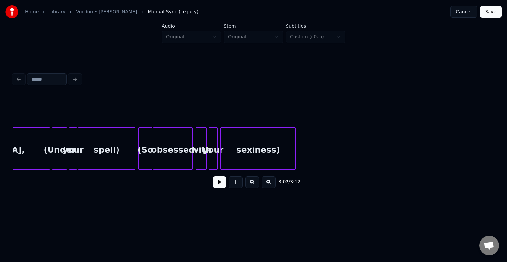
scroll to position [0, 8779]
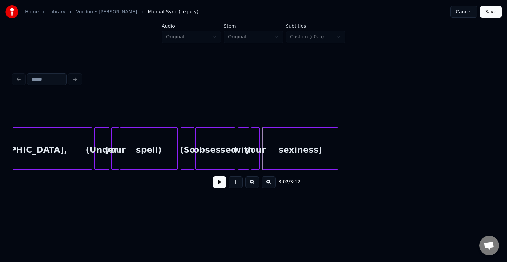
click at [136, 149] on div "spell)" at bounding box center [148, 150] width 57 height 45
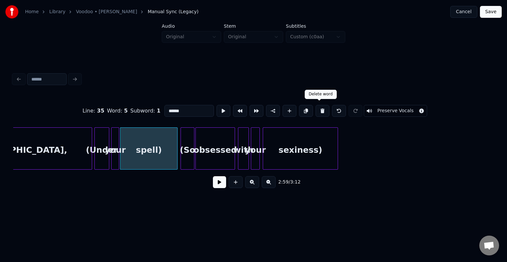
click at [317, 108] on button at bounding box center [323, 111] width 14 height 12
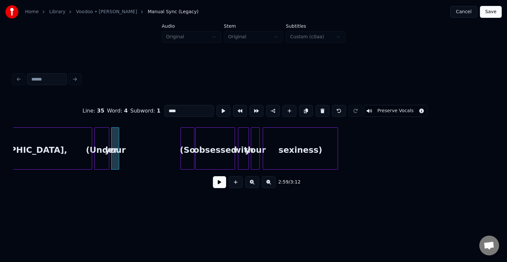
click at [317, 108] on button at bounding box center [323, 111] width 14 height 12
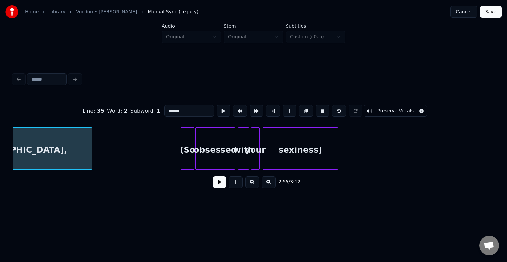
type input "*******"
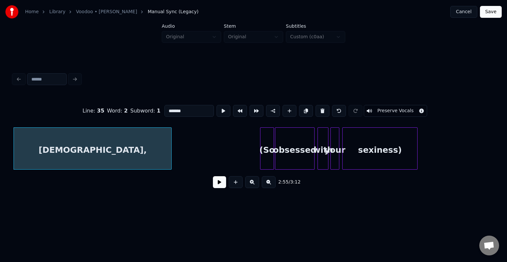
click at [220, 182] on button at bounding box center [219, 182] width 13 height 12
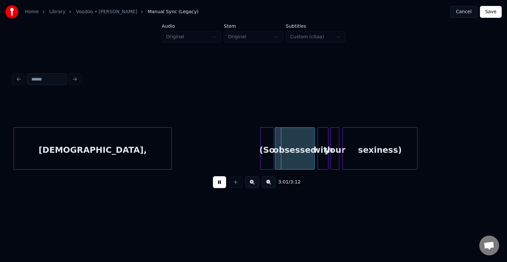
click at [219, 183] on button at bounding box center [219, 182] width 13 height 12
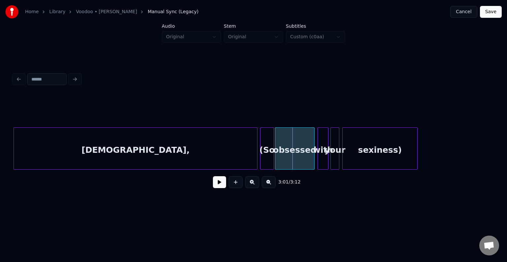
click at [255, 153] on div at bounding box center [256, 149] width 2 height 42
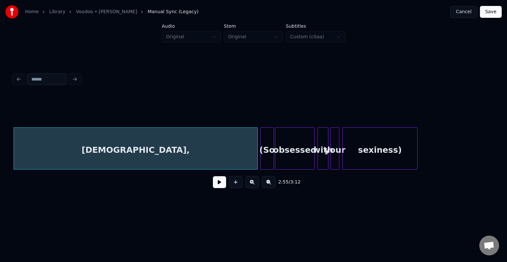
click at [392, 153] on div "sexiness)" at bounding box center [380, 150] width 75 height 45
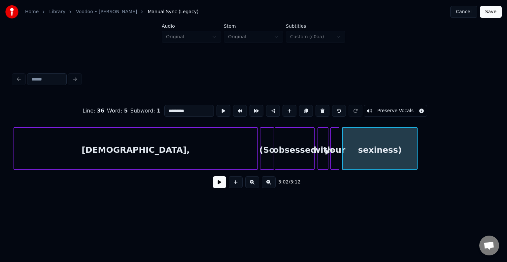
click at [391, 112] on button "Preserve Vocals" at bounding box center [395, 111] width 63 height 12
click at [335, 149] on div "your" at bounding box center [335, 150] width 8 height 45
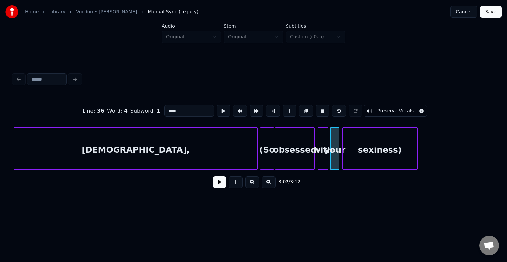
click at [375, 108] on button "Preserve Vocals" at bounding box center [395, 111] width 63 height 12
click at [325, 151] on div "with" at bounding box center [323, 150] width 10 height 45
click at [370, 109] on button "Preserve Vocals" at bounding box center [395, 111] width 63 height 12
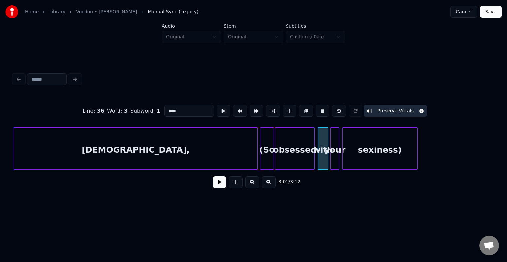
click at [286, 151] on div "obsessed" at bounding box center [294, 150] width 39 height 45
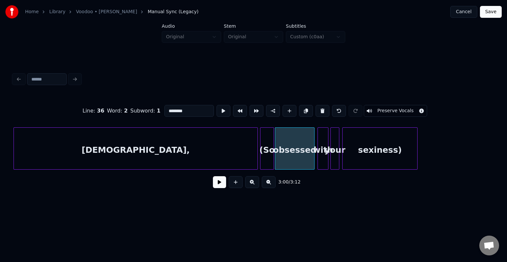
click at [376, 108] on button "Preserve Vocals" at bounding box center [395, 111] width 63 height 12
click at [267, 157] on div "(So" at bounding box center [266, 150] width 13 height 45
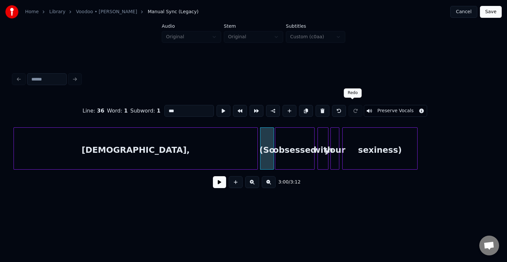
click at [369, 105] on button "Preserve Vocals" at bounding box center [395, 111] width 63 height 12
click at [215, 151] on div "voodoo," at bounding box center [136, 150] width 244 height 45
type input "*******"
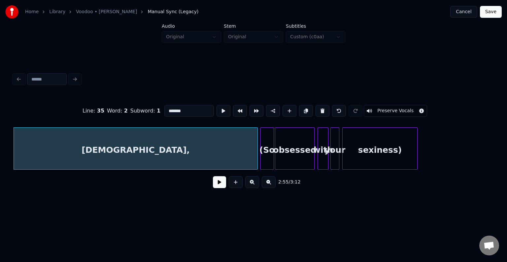
click at [219, 186] on button at bounding box center [219, 182] width 13 height 12
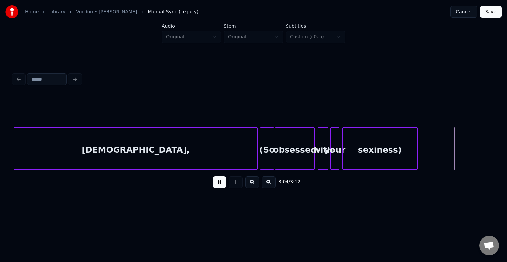
click at [219, 186] on button at bounding box center [219, 182] width 13 height 12
click at [455, 161] on div at bounding box center [455, 149] width 2 height 42
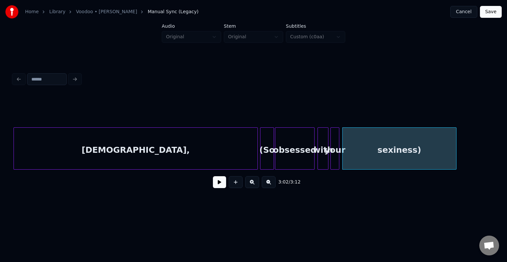
click at [217, 184] on button at bounding box center [219, 182] width 13 height 12
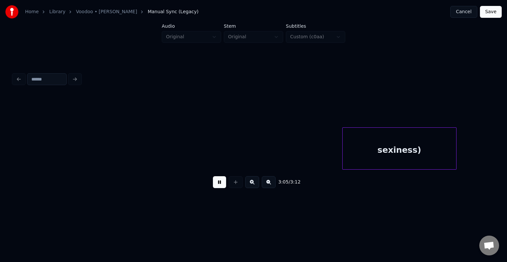
scroll to position [0, 9073]
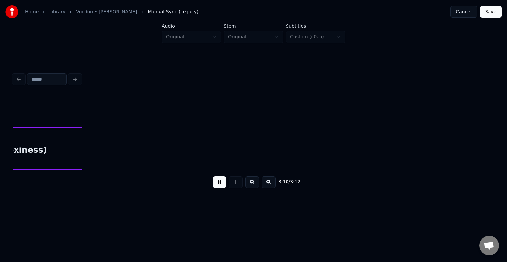
click at [217, 184] on button at bounding box center [219, 182] width 13 height 12
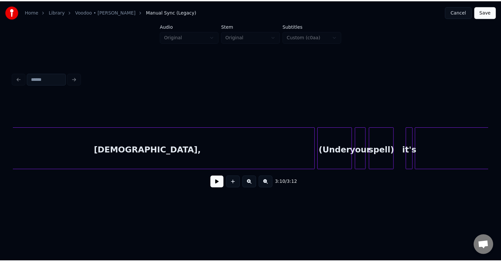
scroll to position [0, 1998]
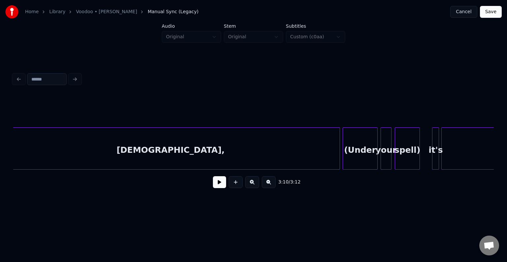
click at [408, 145] on div "spell)" at bounding box center [407, 150] width 24 height 45
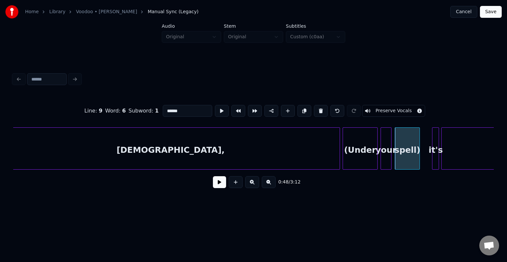
click at [491, 16] on button "Save" at bounding box center [491, 12] width 22 height 12
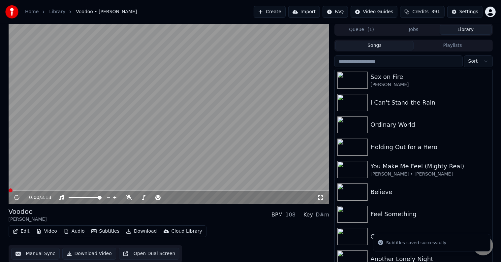
click at [134, 232] on button "Download" at bounding box center [141, 231] width 36 height 9
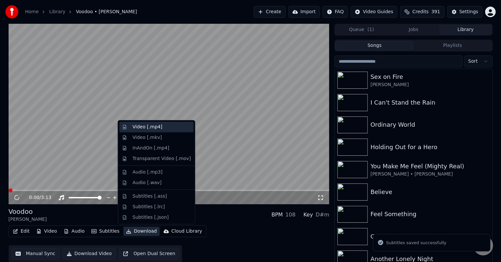
click at [138, 124] on div "Video [.mp4]" at bounding box center [148, 127] width 30 height 7
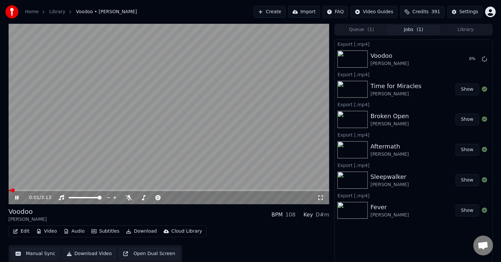
click at [17, 196] on icon at bounding box center [16, 198] width 3 height 4
click at [456, 29] on button "Library" at bounding box center [466, 30] width 52 height 10
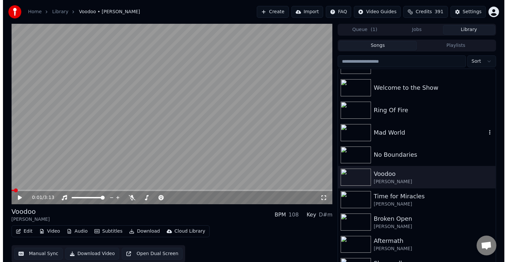
scroll to position [192, 0]
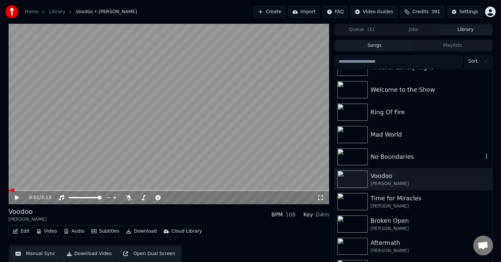
click at [407, 154] on div "No Boundaries" at bounding box center [427, 156] width 113 height 9
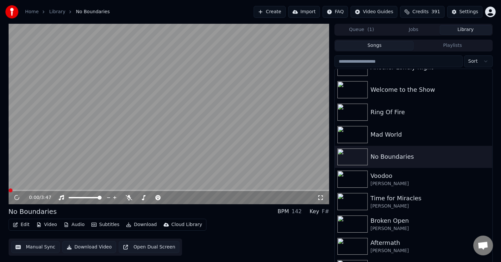
click at [22, 228] on button "Edit" at bounding box center [21, 224] width 22 height 9
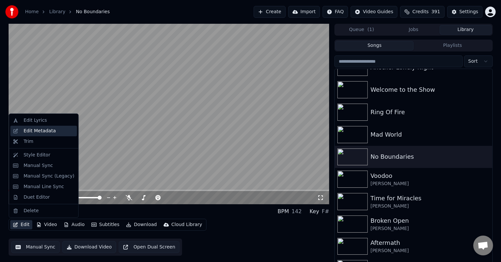
click at [33, 133] on div "Edit Metadata" at bounding box center [39, 131] width 32 height 7
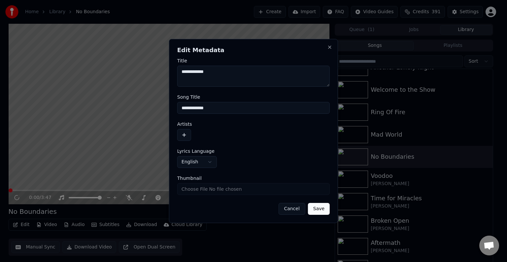
click at [185, 134] on button "button" at bounding box center [184, 135] width 14 height 12
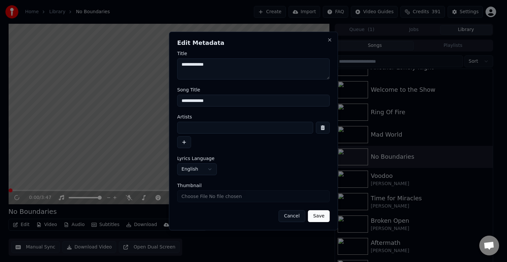
click at [202, 127] on input at bounding box center [245, 128] width 136 height 12
type input "**********"
click at [308, 210] on button "Save" at bounding box center [319, 216] width 22 height 12
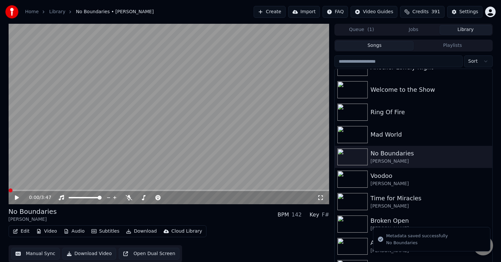
click at [15, 198] on icon at bounding box center [17, 197] width 4 height 5
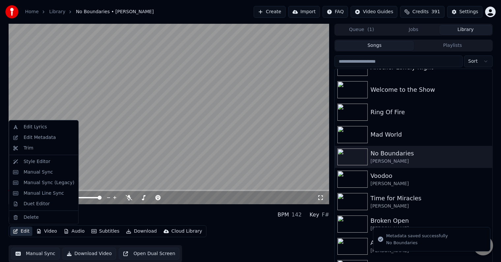
click at [21, 231] on button "Edit" at bounding box center [21, 231] width 22 height 9
click at [32, 182] on div "Manual Sync (Legacy)" at bounding box center [48, 183] width 51 height 7
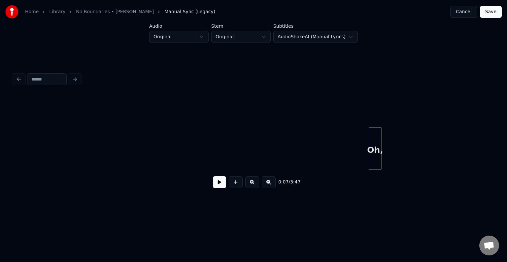
click at [220, 181] on button at bounding box center [219, 182] width 13 height 12
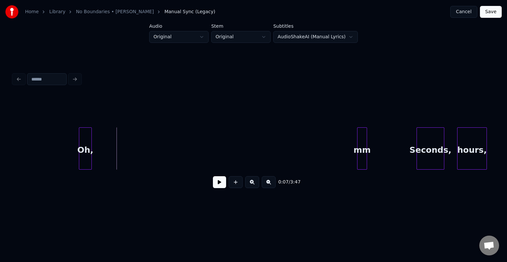
scroll to position [0, 290]
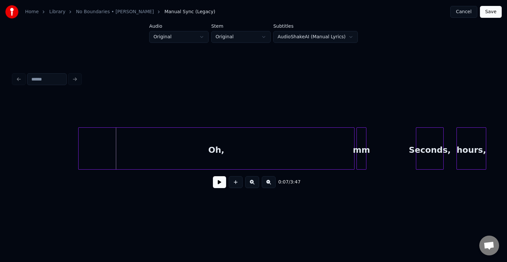
click at [353, 146] on div at bounding box center [353, 149] width 2 height 42
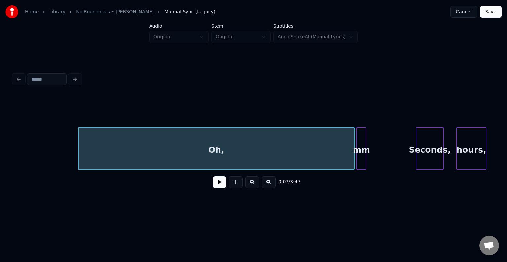
click at [217, 183] on button at bounding box center [219, 182] width 13 height 12
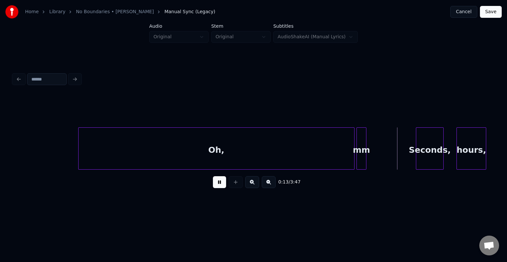
click at [217, 183] on button at bounding box center [219, 182] width 13 height 12
click at [362, 159] on div "mm" at bounding box center [361, 150] width 9 height 45
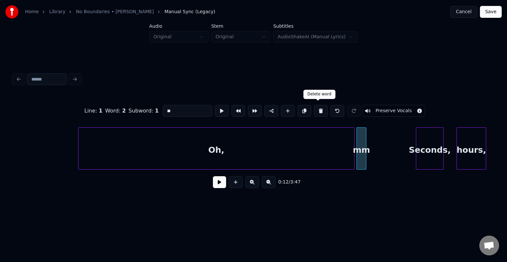
click at [321, 108] on button at bounding box center [321, 111] width 14 height 12
type input "***"
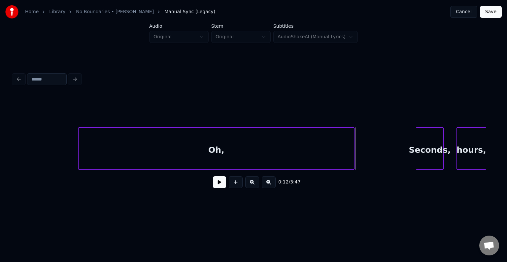
click at [218, 184] on button at bounding box center [219, 182] width 13 height 12
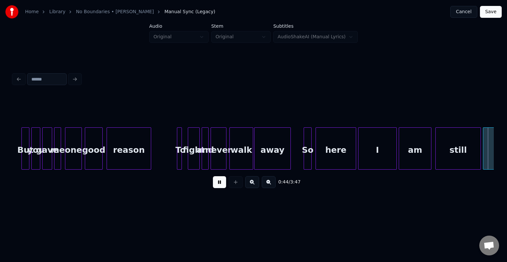
scroll to position [0, 2215]
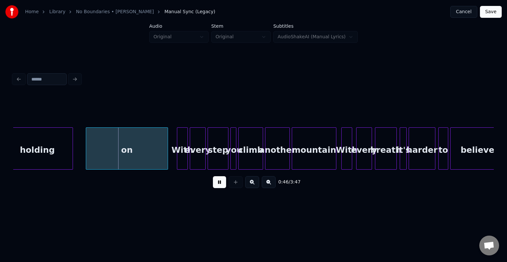
click at [218, 184] on button at bounding box center [219, 182] width 13 height 12
click at [81, 159] on div at bounding box center [81, 149] width 2 height 42
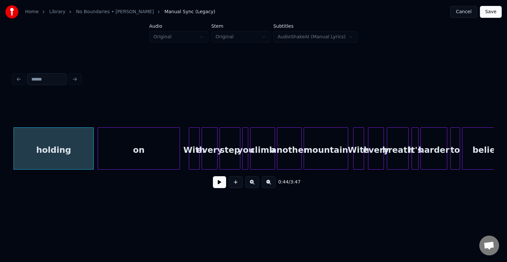
click at [220, 187] on button at bounding box center [219, 182] width 13 height 12
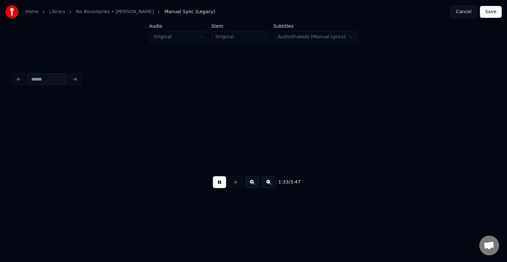
scroll to position [0, 4609]
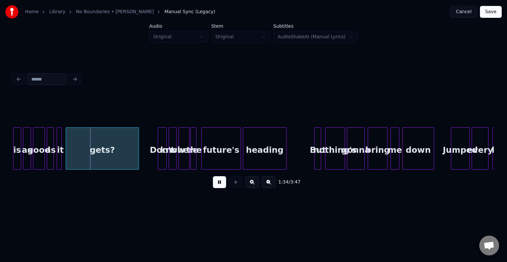
click at [220, 187] on button at bounding box center [219, 182] width 13 height 12
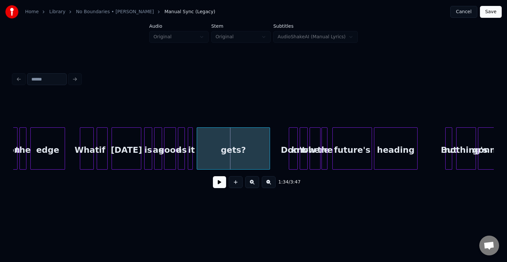
scroll to position [0, 4477]
click at [133, 145] on div "today" at bounding box center [127, 150] width 29 height 45
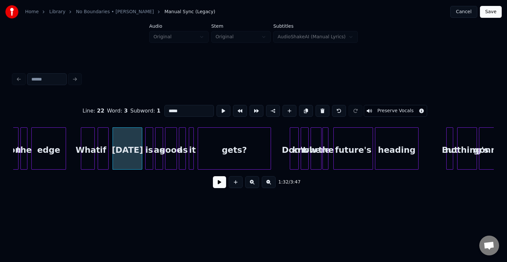
click at [219, 185] on button at bounding box center [219, 182] width 13 height 12
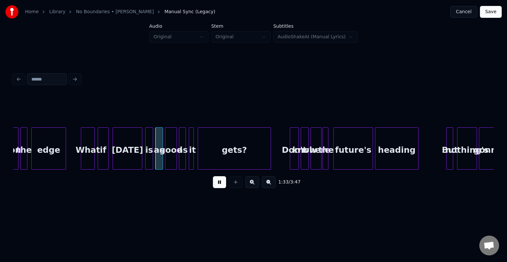
click at [219, 185] on button at bounding box center [219, 182] width 13 height 12
click at [121, 153] on div "today" at bounding box center [127, 150] width 29 height 45
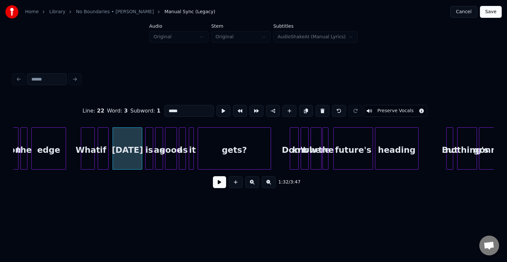
click at [217, 186] on button at bounding box center [219, 182] width 13 height 12
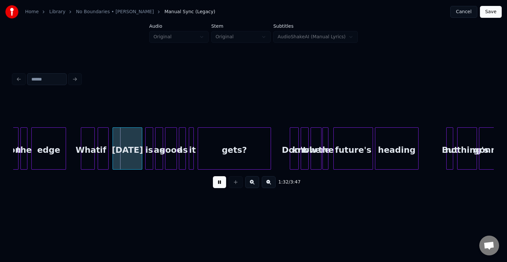
click at [217, 186] on button at bounding box center [219, 182] width 13 height 12
click at [132, 163] on div at bounding box center [133, 149] width 2 height 42
click at [140, 161] on div "is" at bounding box center [140, 150] width 7 height 45
click at [128, 164] on div "today" at bounding box center [123, 150] width 21 height 45
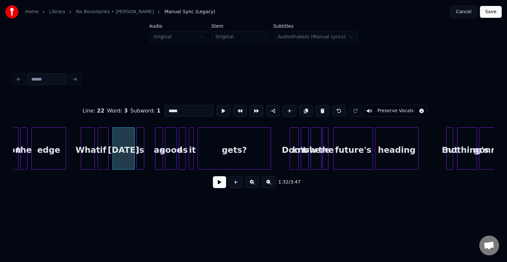
click at [217, 184] on button at bounding box center [219, 182] width 13 height 12
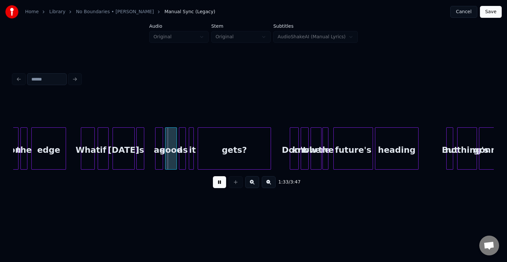
click at [217, 184] on button at bounding box center [219, 182] width 13 height 12
click at [152, 159] on div at bounding box center [152, 149] width 2 height 42
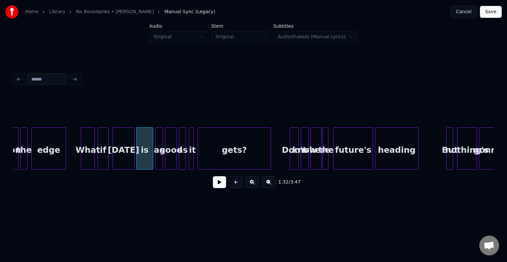
click at [127, 161] on div "today" at bounding box center [123, 150] width 21 height 45
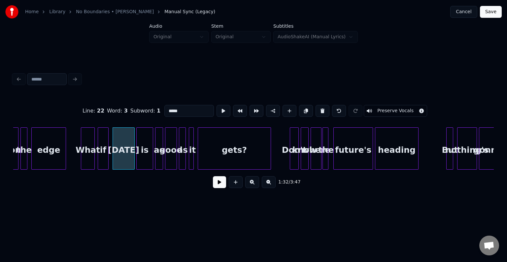
click at [222, 183] on button at bounding box center [219, 182] width 13 height 12
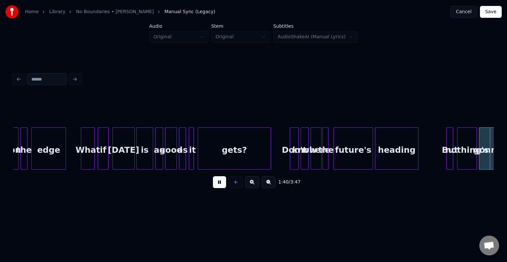
scroll to position [0, 4958]
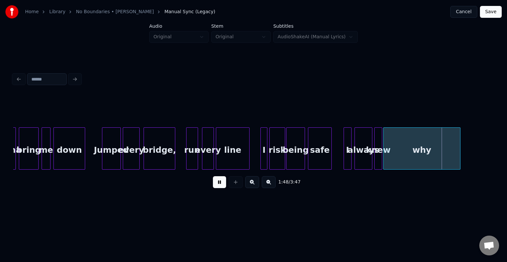
click at [222, 183] on button at bounding box center [219, 182] width 13 height 12
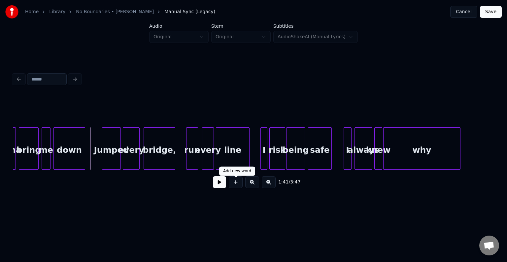
click at [235, 183] on button at bounding box center [236, 182] width 14 height 12
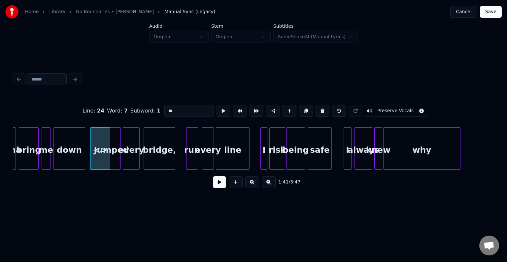
drag, startPoint x: 178, startPoint y: 108, endPoint x: 162, endPoint y: 110, distance: 15.3
click at [164, 110] on input "**" at bounding box center [189, 111] width 50 height 12
click at [100, 163] on div at bounding box center [99, 149] width 2 height 42
type input "*"
click at [218, 187] on button at bounding box center [219, 182] width 13 height 12
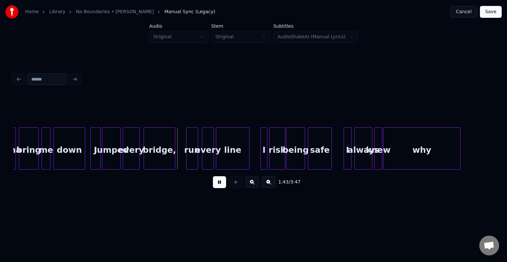
click at [218, 187] on button at bounding box center [219, 182] width 13 height 12
click at [234, 186] on button at bounding box center [236, 182] width 14 height 12
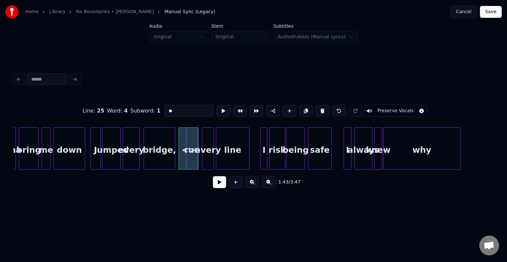
drag, startPoint x: 186, startPoint y: 109, endPoint x: 149, endPoint y: 108, distance: 37.6
click at [149, 108] on div "Line : 25 Word : 4 Subword : 1 ** Preserve Vocals" at bounding box center [253, 110] width 481 height 33
click at [198, 164] on div "I've" at bounding box center [188, 148] width 20 height 42
click at [184, 163] on div at bounding box center [184, 149] width 2 height 42
type input "****"
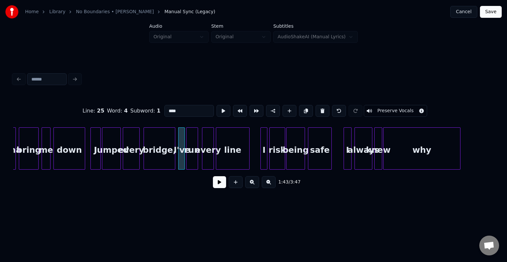
click at [222, 188] on button at bounding box center [219, 182] width 13 height 12
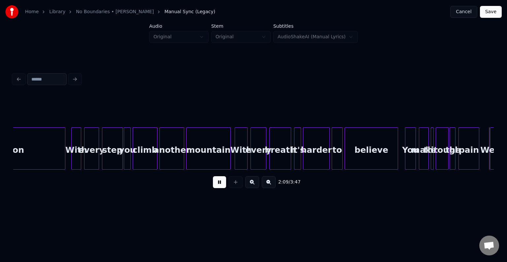
scroll to position [0, 6400]
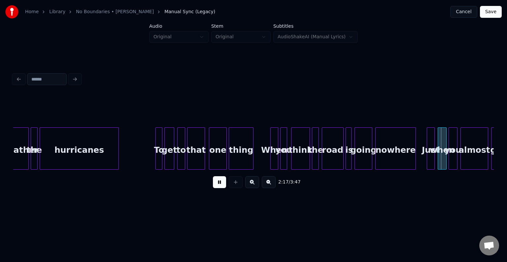
click at [219, 186] on button at bounding box center [219, 182] width 13 height 12
click at [235, 183] on button at bounding box center [236, 182] width 14 height 12
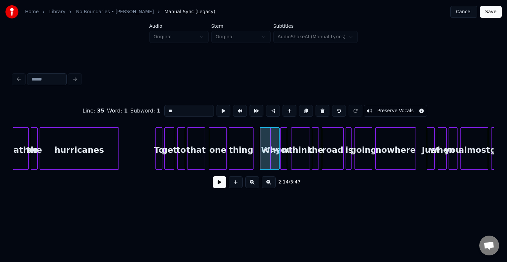
drag, startPoint x: 178, startPoint y: 111, endPoint x: 130, endPoint y: 102, distance: 48.7
click at [130, 102] on div "Line : 35 Word : 1 Subword : 1 ** Preserve Vocals" at bounding box center [253, 110] width 481 height 33
click at [267, 162] on div at bounding box center [267, 149] width 2 height 42
click at [275, 159] on div "When" at bounding box center [274, 150] width 7 height 45
click at [169, 108] on input "****" at bounding box center [189, 111] width 50 height 12
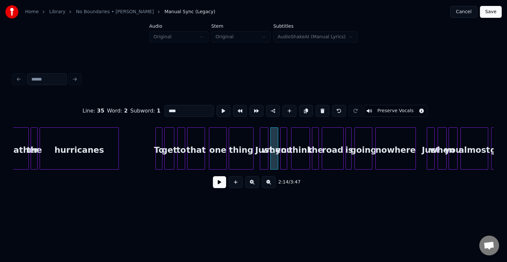
type input "****"
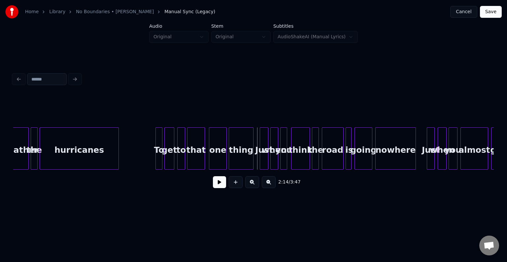
click at [218, 183] on button at bounding box center [219, 182] width 13 height 12
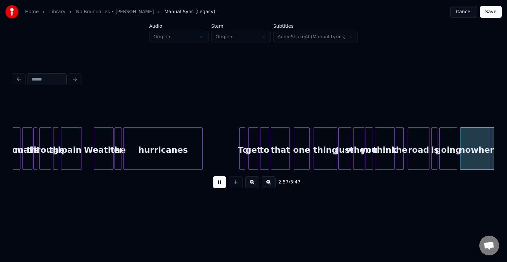
scroll to position [0, 8806]
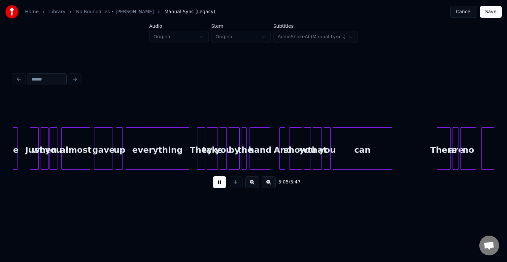
click at [218, 183] on button at bounding box center [219, 182] width 13 height 12
click at [222, 180] on button at bounding box center [219, 182] width 13 height 12
click at [221, 181] on button at bounding box center [219, 182] width 13 height 12
click at [298, 159] on div at bounding box center [298, 149] width 2 height 42
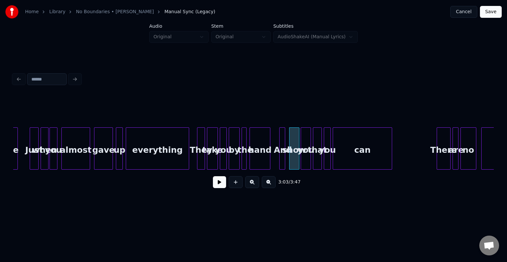
click at [301, 160] on div at bounding box center [302, 149] width 2 height 42
click at [219, 184] on button at bounding box center [219, 182] width 13 height 12
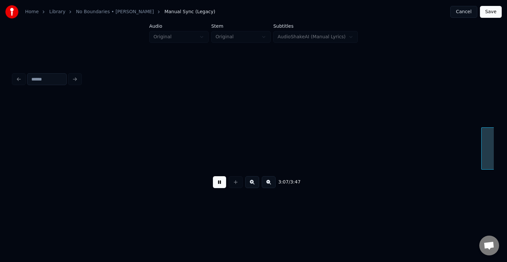
scroll to position [0, 9286]
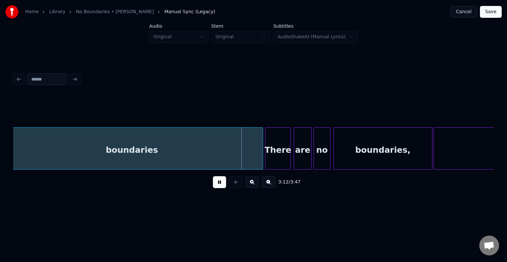
click at [219, 184] on button at bounding box center [219, 182] width 13 height 12
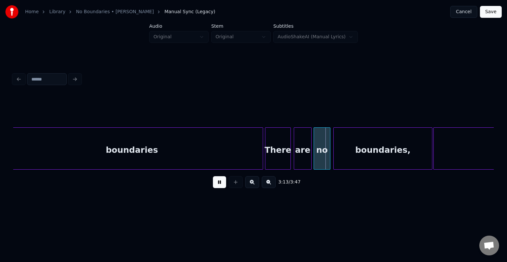
click at [219, 184] on button at bounding box center [219, 182] width 13 height 12
click at [299, 154] on div "are" at bounding box center [302, 150] width 17 height 45
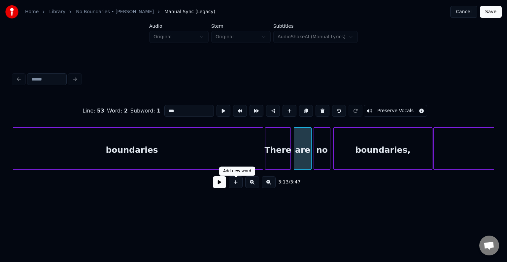
click at [215, 188] on button at bounding box center [219, 182] width 13 height 12
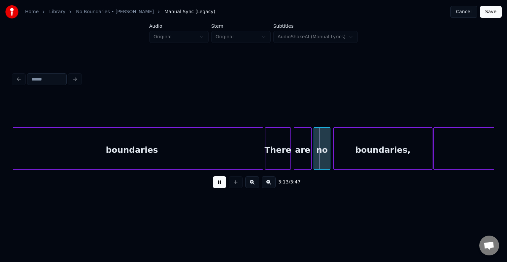
click at [215, 188] on button at bounding box center [219, 182] width 13 height 12
click at [306, 162] on div at bounding box center [307, 149] width 2 height 42
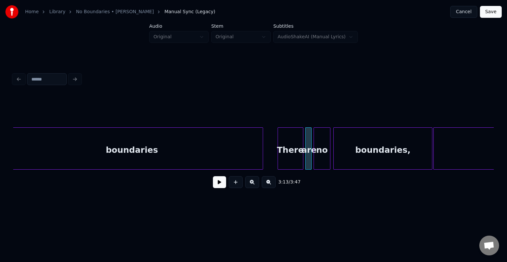
click at [286, 158] on div "There" at bounding box center [290, 150] width 25 height 45
click at [292, 161] on div at bounding box center [293, 149] width 2 height 42
click at [217, 188] on button at bounding box center [219, 182] width 13 height 12
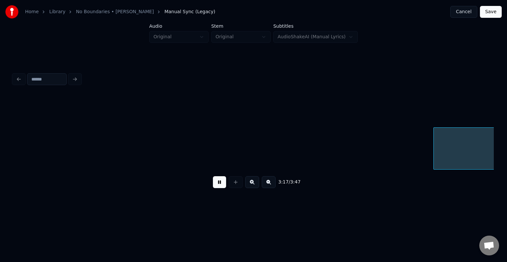
scroll to position [0, 9767]
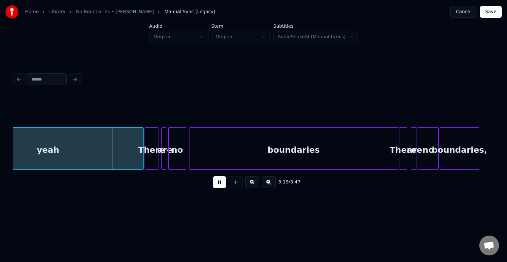
click at [217, 188] on button at bounding box center [219, 182] width 13 height 12
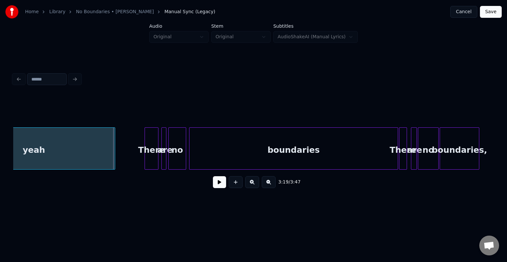
click at [114, 156] on div at bounding box center [114, 149] width 2 height 42
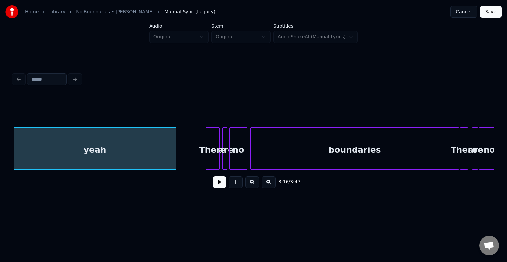
click at [221, 182] on button at bounding box center [219, 182] width 13 height 12
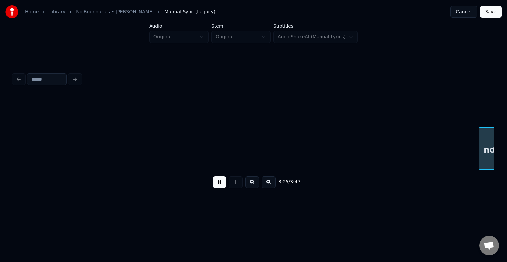
scroll to position [0, 10187]
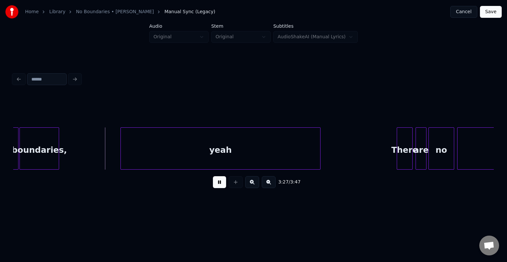
click at [221, 182] on button at bounding box center [219, 182] width 13 height 12
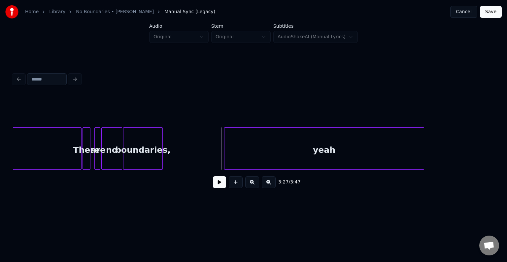
scroll to position [0, 10082]
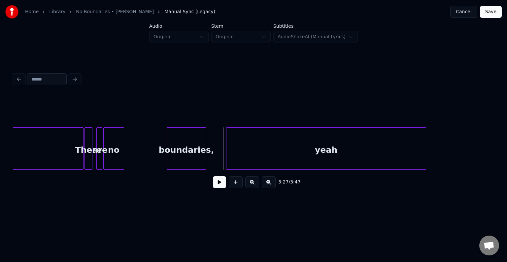
click at [183, 158] on div "boundaries," at bounding box center [186, 150] width 39 height 45
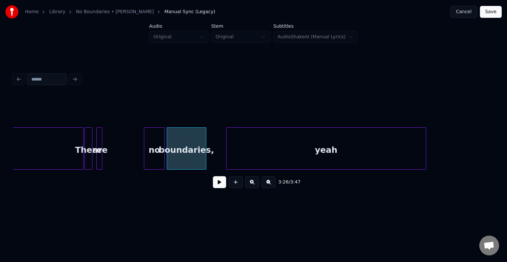
click at [155, 153] on div "no" at bounding box center [154, 150] width 20 height 45
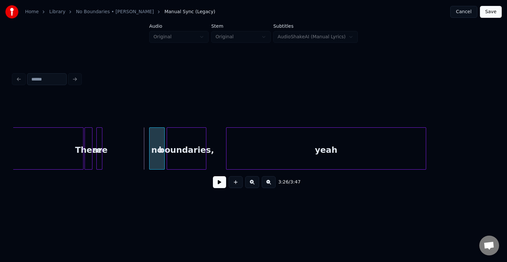
click at [151, 157] on div at bounding box center [151, 149] width 2 height 42
click at [144, 159] on div "are" at bounding box center [145, 150] width 7 height 45
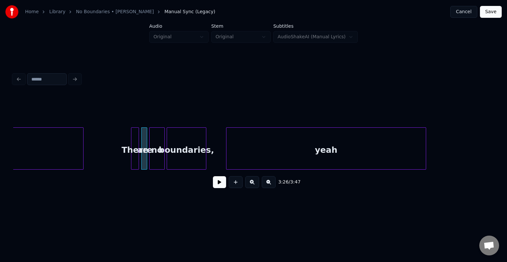
click at [133, 159] on div "There" at bounding box center [134, 150] width 7 height 45
click at [223, 185] on button at bounding box center [219, 182] width 13 height 12
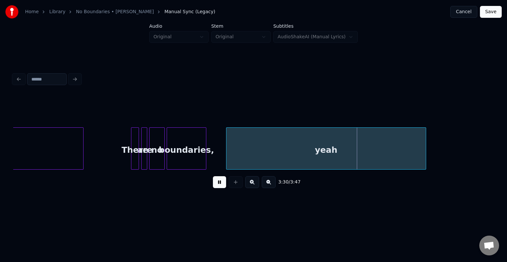
click at [222, 184] on button at bounding box center [219, 182] width 13 height 12
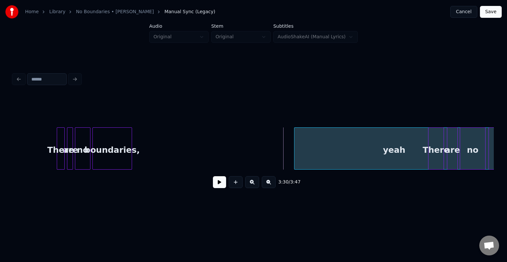
scroll to position [0, 10159]
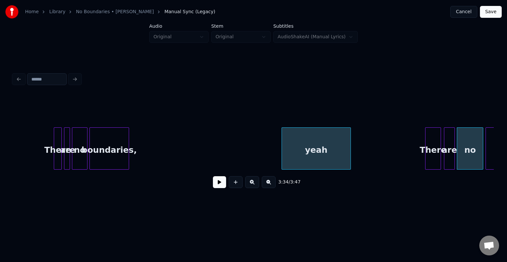
click at [350, 155] on div at bounding box center [350, 149] width 2 height 42
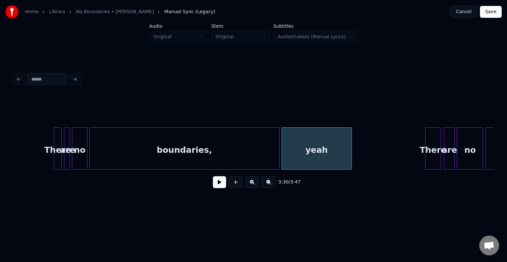
click at [277, 158] on div at bounding box center [278, 149] width 2 height 42
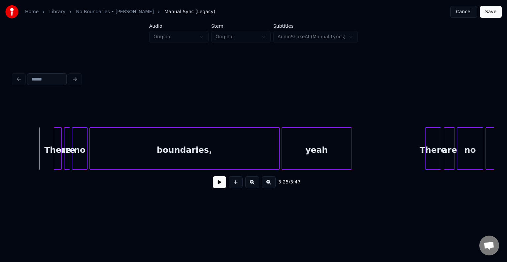
click at [221, 187] on button at bounding box center [219, 182] width 13 height 12
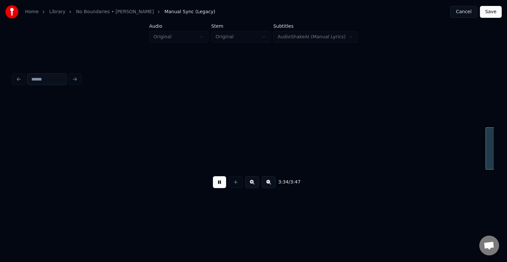
scroll to position [0, 10640]
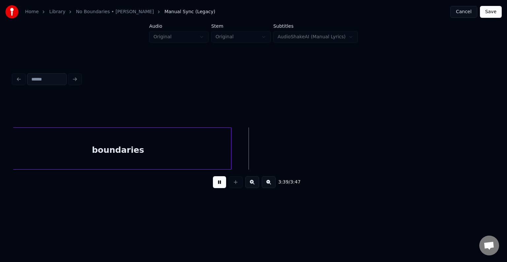
click at [221, 187] on button at bounding box center [219, 182] width 13 height 12
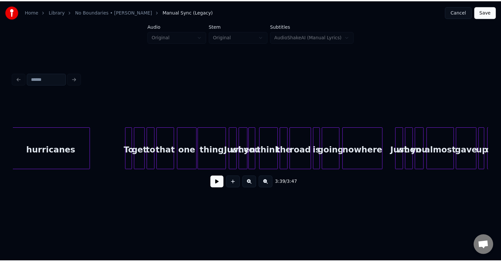
scroll to position [0, 2849]
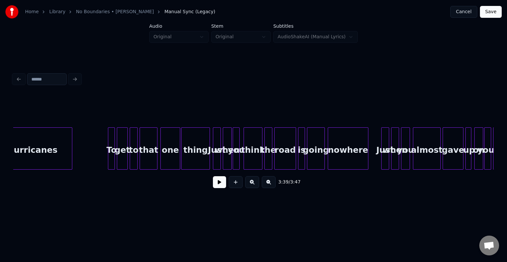
click at [492, 12] on button "Save" at bounding box center [491, 12] width 22 height 12
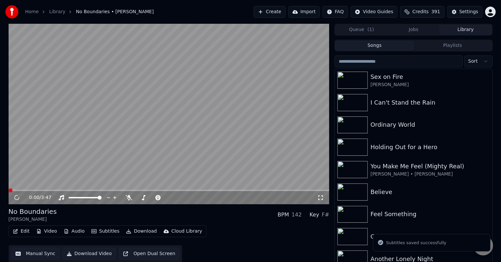
click at [135, 231] on button "Download" at bounding box center [141, 231] width 36 height 9
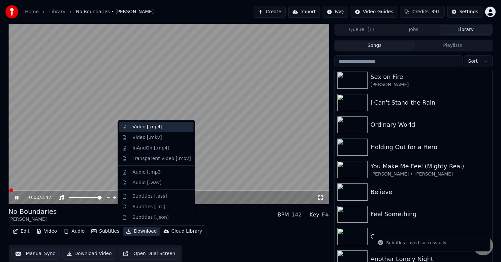
click at [135, 129] on div "Video [.mp4]" at bounding box center [148, 127] width 30 height 7
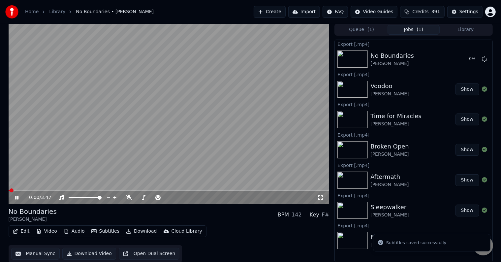
click at [14, 199] on icon at bounding box center [22, 197] width 16 height 5
click at [466, 29] on button "Library" at bounding box center [466, 30] width 52 height 10
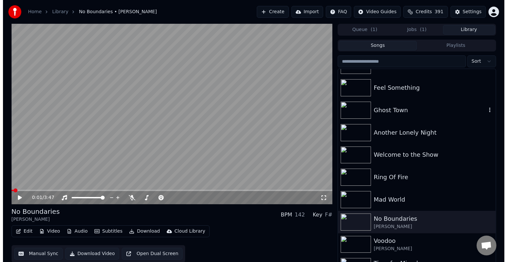
scroll to position [130, 0]
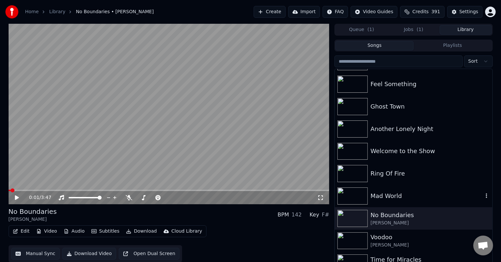
click at [392, 196] on div "Mad World" at bounding box center [427, 195] width 113 height 9
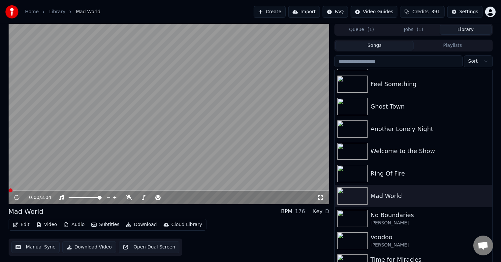
click at [16, 224] on icon "button" at bounding box center [15, 224] width 5 height 5
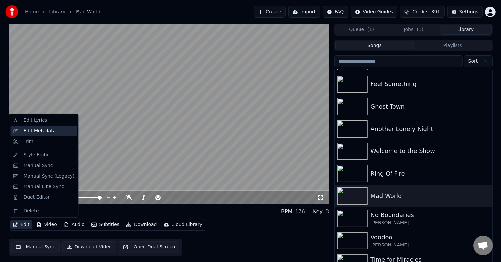
click at [29, 133] on div "Edit Metadata" at bounding box center [39, 131] width 32 height 7
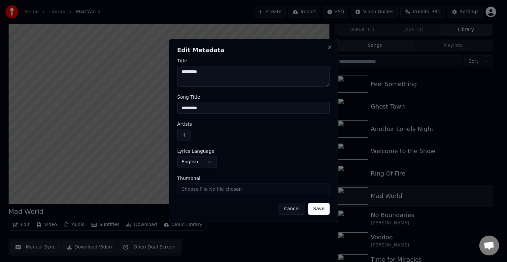
click at [181, 137] on button "button" at bounding box center [184, 135] width 14 height 12
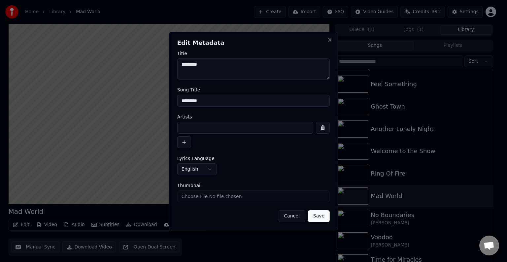
click at [192, 127] on input at bounding box center [245, 128] width 136 height 12
type input "**********"
click at [308, 210] on button "Save" at bounding box center [319, 216] width 22 height 12
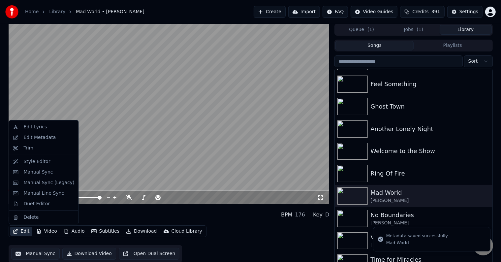
click at [20, 227] on button "Edit" at bounding box center [21, 231] width 22 height 9
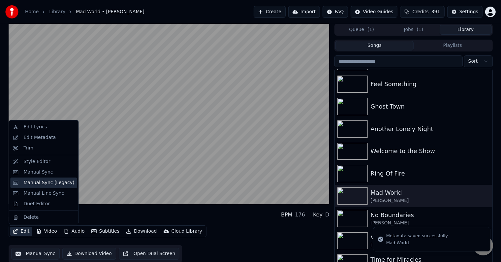
click at [32, 182] on div "Manual Sync (Legacy)" at bounding box center [48, 183] width 51 height 7
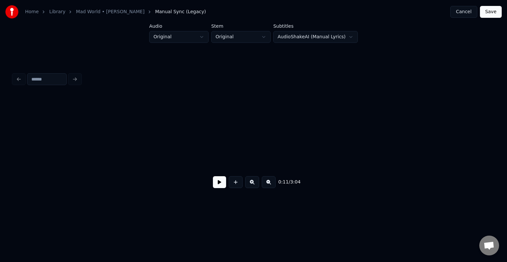
scroll to position [0, 589]
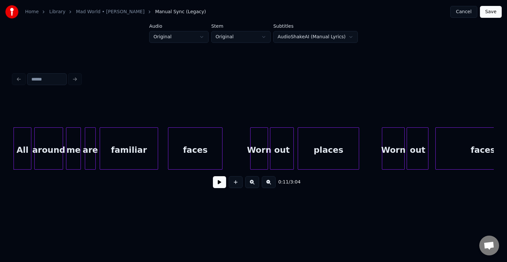
click at [220, 184] on button at bounding box center [219, 182] width 13 height 12
click at [18, 155] on div "All" at bounding box center [22, 150] width 17 height 45
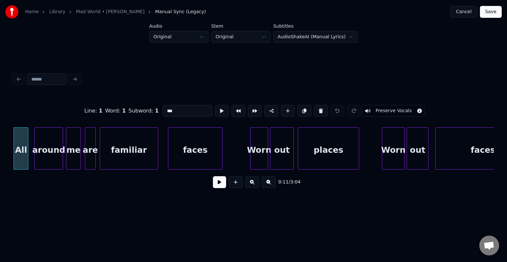
click at [27, 155] on div at bounding box center [27, 149] width 2 height 42
click at [31, 153] on div at bounding box center [32, 149] width 2 height 42
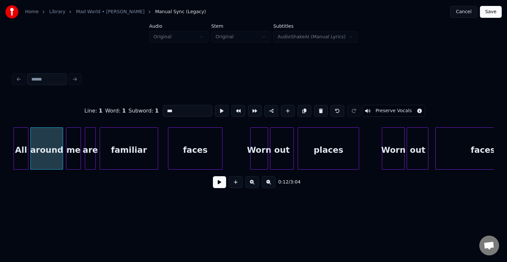
click at [27, 153] on div at bounding box center [27, 149] width 2 height 42
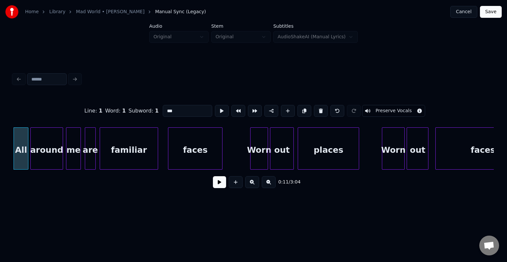
click at [221, 185] on button at bounding box center [219, 182] width 13 height 12
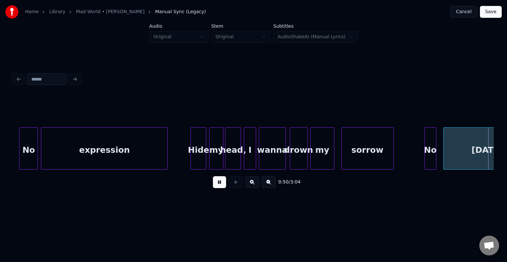
scroll to position [0, 2513]
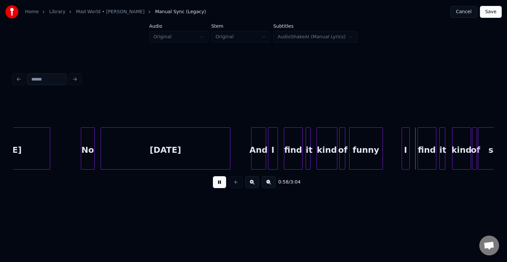
click at [221, 185] on button at bounding box center [219, 182] width 13 height 12
click at [313, 155] on div at bounding box center [312, 149] width 2 height 42
click at [448, 158] on div at bounding box center [448, 149] width 2 height 42
click at [216, 193] on div "0:58 / 3:04" at bounding box center [253, 182] width 481 height 25
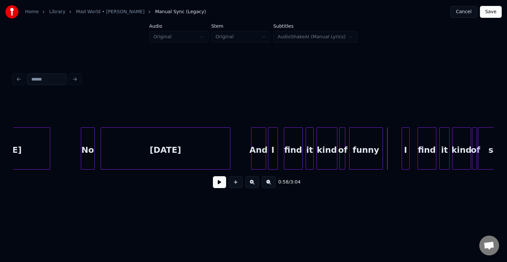
click at [221, 181] on button at bounding box center [219, 182] width 13 height 12
click at [412, 157] on div at bounding box center [413, 149] width 2 height 42
click at [222, 188] on button at bounding box center [219, 182] width 13 height 12
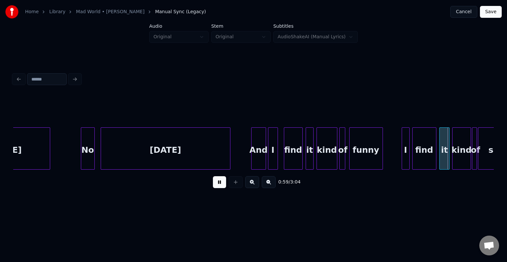
click at [222, 188] on button at bounding box center [219, 182] width 13 height 12
click at [281, 160] on div at bounding box center [282, 149] width 2 height 42
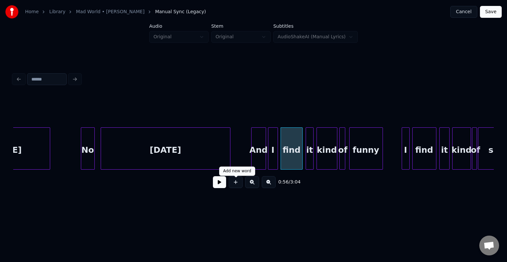
click at [214, 187] on button at bounding box center [219, 182] width 13 height 12
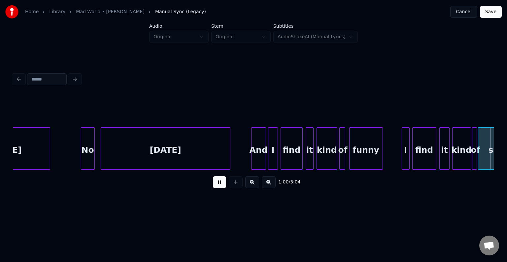
scroll to position [0, 2994]
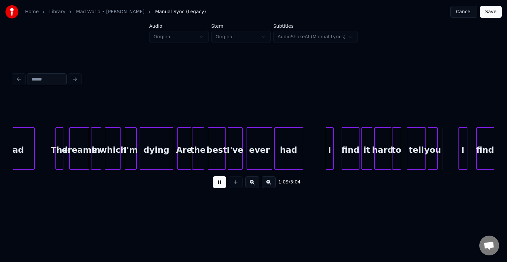
click at [214, 187] on button at bounding box center [219, 182] width 13 height 12
click at [337, 159] on div at bounding box center [337, 149] width 2 height 42
click at [471, 159] on div at bounding box center [472, 149] width 2 height 42
click at [216, 184] on button at bounding box center [219, 182] width 13 height 12
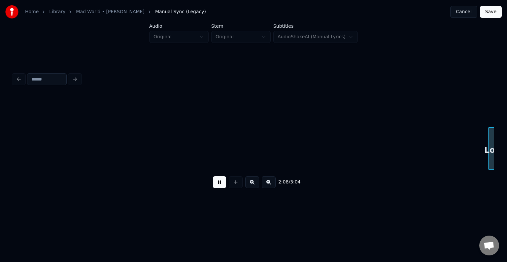
scroll to position [0, 6370]
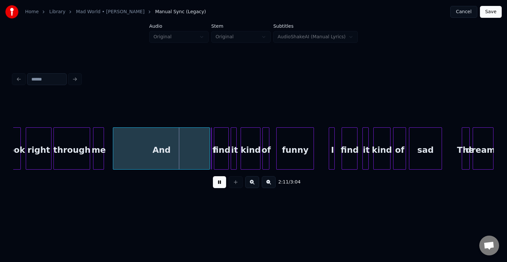
click at [216, 184] on button at bounding box center [219, 182] width 13 height 12
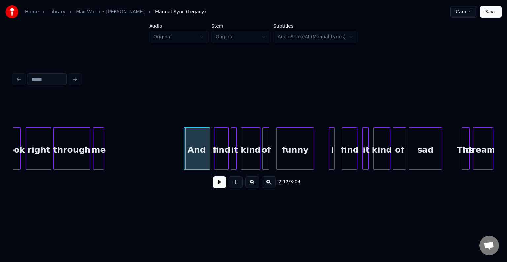
click at [184, 163] on div at bounding box center [185, 149] width 2 height 42
click at [179, 150] on div at bounding box center [179, 149] width 2 height 42
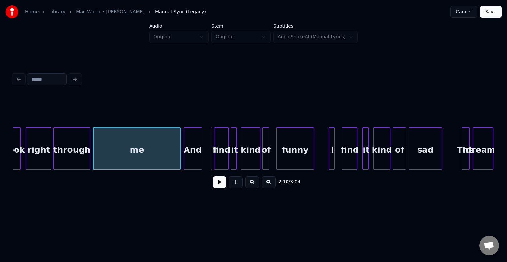
click at [201, 162] on div at bounding box center [201, 149] width 2 height 42
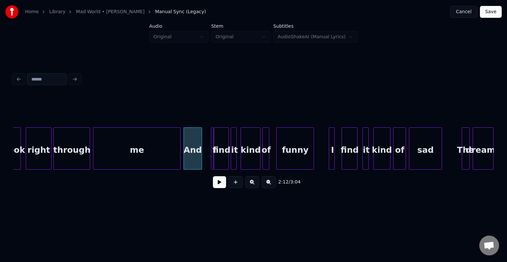
click at [211, 163] on div "I" at bounding box center [212, 148] width 3 height 42
click at [209, 161] on div at bounding box center [210, 149] width 2 height 42
click at [209, 161] on div "I" at bounding box center [209, 150] width 7 height 45
click at [165, 163] on div "me" at bounding box center [136, 150] width 87 height 45
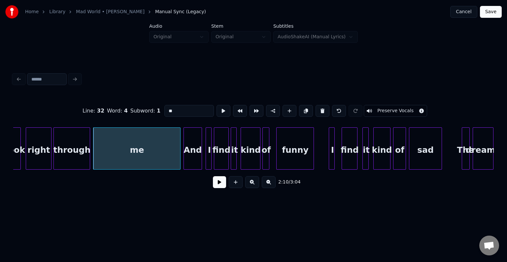
click at [221, 186] on button at bounding box center [219, 182] width 13 height 12
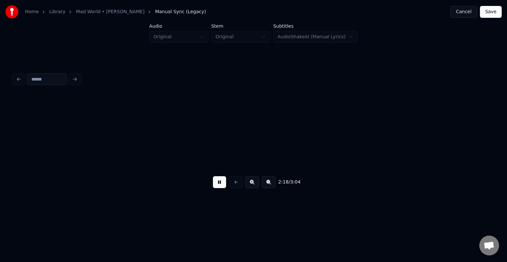
scroll to position [0, 6851]
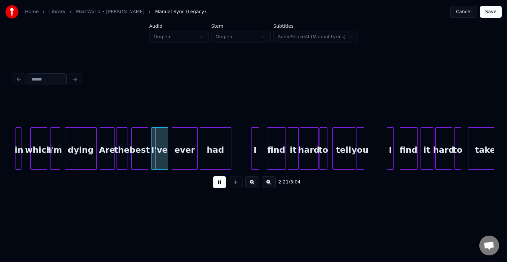
click at [221, 186] on button at bounding box center [219, 182] width 13 height 12
click at [17, 160] on div at bounding box center [17, 149] width 2 height 42
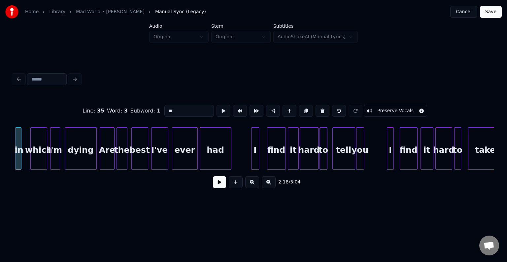
click at [217, 184] on button at bounding box center [219, 182] width 13 height 12
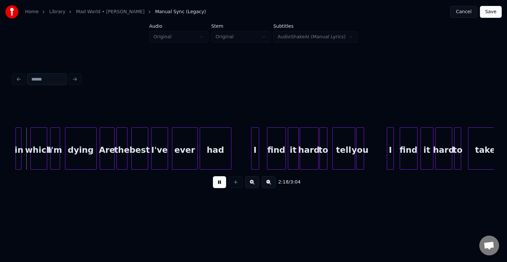
click at [217, 184] on button at bounding box center [219, 182] width 13 height 12
click at [18, 159] on div "in" at bounding box center [19, 150] width 7 height 45
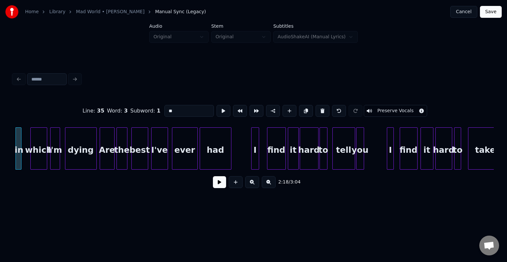
click at [218, 186] on button at bounding box center [219, 182] width 13 height 12
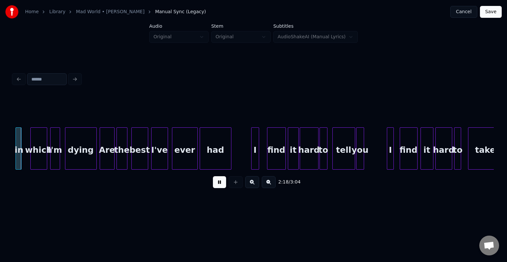
click at [218, 186] on button at bounding box center [219, 182] width 13 height 12
click at [25, 159] on div at bounding box center [26, 149] width 2 height 42
click at [218, 187] on button at bounding box center [219, 182] width 13 height 12
click at [220, 185] on button at bounding box center [219, 182] width 13 height 12
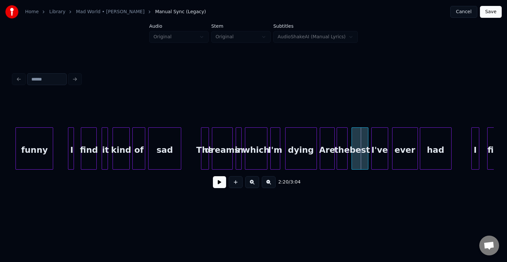
scroll to position [0, 6627]
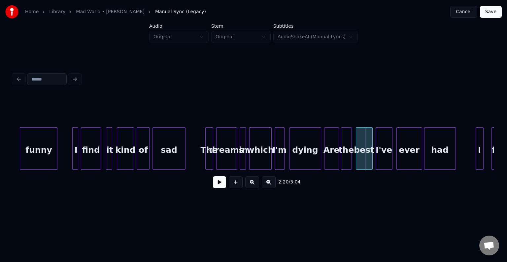
click at [82, 159] on div at bounding box center [82, 149] width 2 height 42
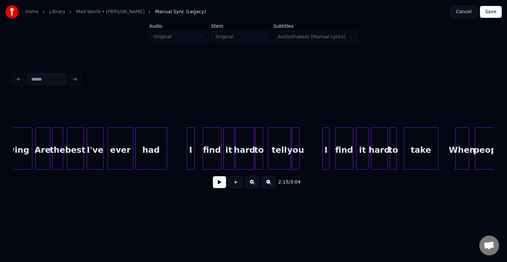
scroll to position [0, 6930]
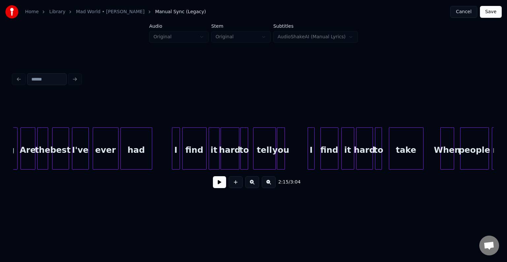
click at [183, 159] on div at bounding box center [184, 149] width 2 height 42
click at [317, 157] on div at bounding box center [318, 149] width 2 height 42
click at [218, 184] on button at bounding box center [219, 182] width 13 height 12
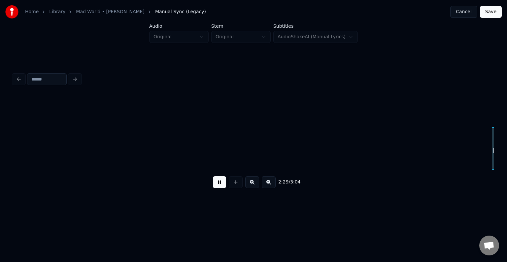
scroll to position [0, 7411]
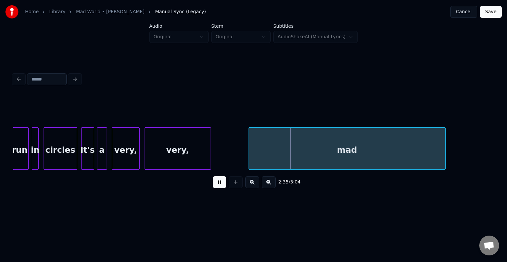
click at [218, 184] on button at bounding box center [219, 182] width 13 height 12
click at [217, 186] on button at bounding box center [219, 182] width 13 height 12
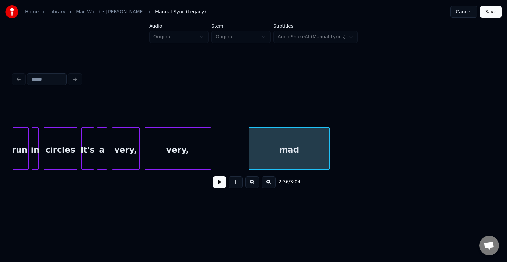
click at [329, 157] on div at bounding box center [328, 149] width 2 height 42
click at [217, 188] on button at bounding box center [219, 182] width 13 height 12
click at [321, 151] on div at bounding box center [322, 149] width 2 height 42
click at [215, 188] on button at bounding box center [219, 182] width 13 height 12
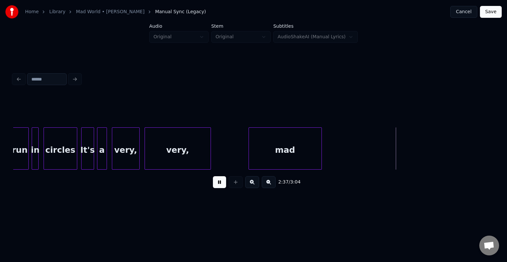
click at [219, 187] on button at bounding box center [219, 182] width 13 height 12
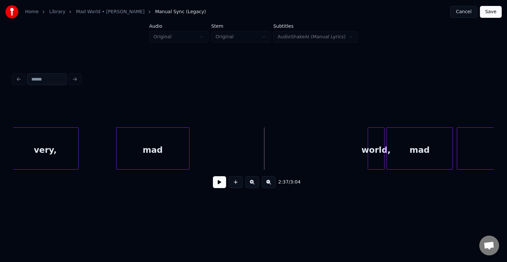
scroll to position [0, 7556]
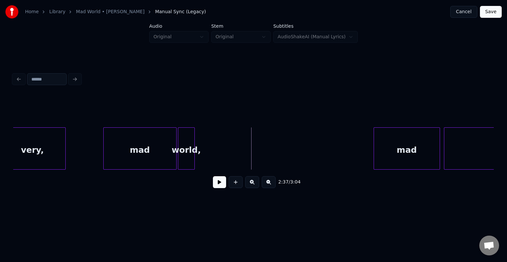
click at [181, 160] on div "world," at bounding box center [186, 150] width 16 height 45
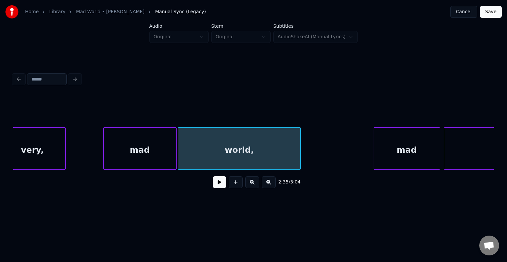
click at [300, 153] on div at bounding box center [299, 149] width 2 height 42
click at [219, 188] on button at bounding box center [219, 182] width 13 height 12
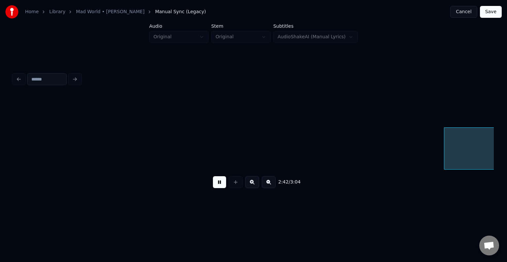
scroll to position [0, 8037]
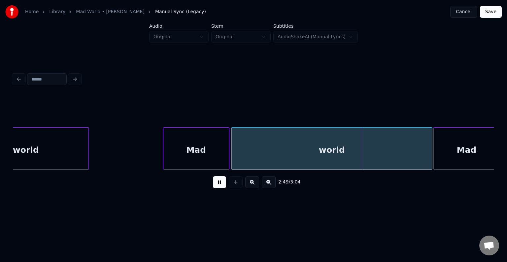
click at [219, 188] on button at bounding box center [219, 182] width 13 height 12
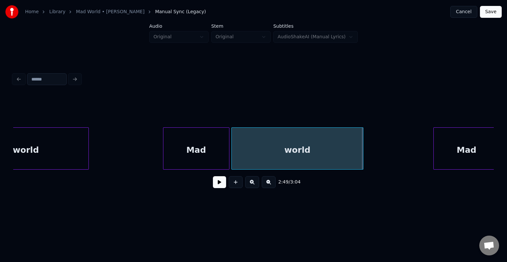
click at [362, 163] on div at bounding box center [362, 149] width 2 height 42
click at [213, 188] on button at bounding box center [219, 182] width 13 height 12
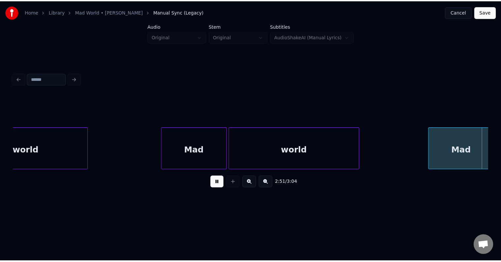
scroll to position [0, 8518]
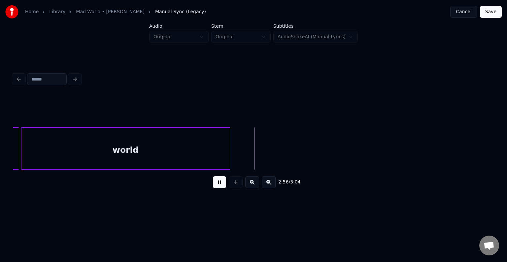
click at [491, 11] on button "Save" at bounding box center [491, 12] width 22 height 12
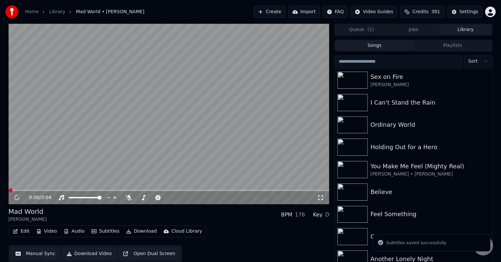
click at [137, 231] on button "Download" at bounding box center [141, 231] width 36 height 9
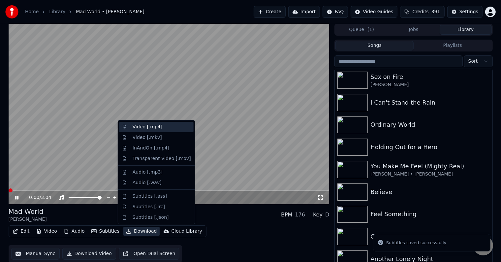
click at [137, 127] on div "Video [.mp4]" at bounding box center [148, 127] width 30 height 7
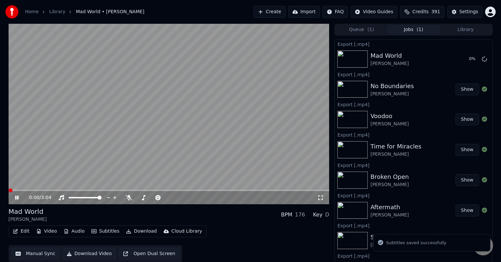
click at [17, 198] on icon at bounding box center [16, 198] width 3 height 4
click at [470, 30] on button "Library" at bounding box center [466, 30] width 52 height 10
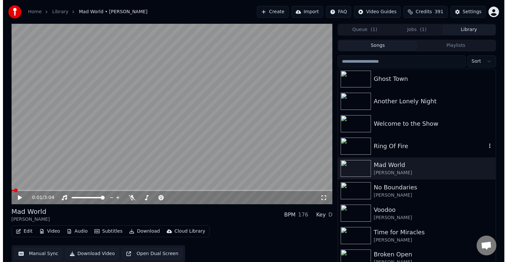
scroll to position [158, 0]
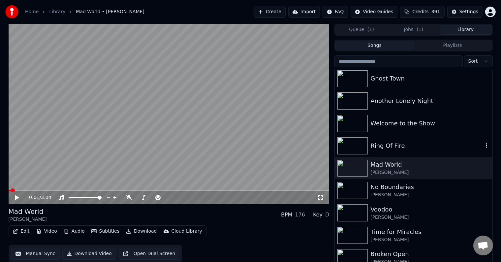
click at [388, 145] on div "Ring Of Fire" at bounding box center [427, 145] width 113 height 9
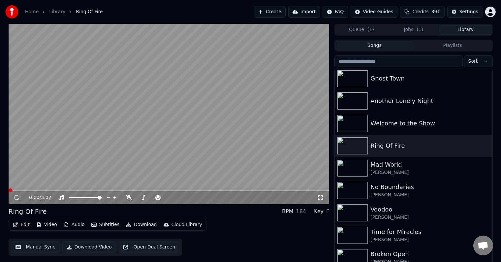
click at [18, 224] on button "Edit" at bounding box center [21, 224] width 22 height 9
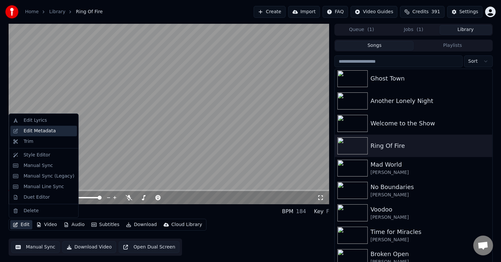
click at [34, 132] on div "Edit Metadata" at bounding box center [39, 131] width 32 height 7
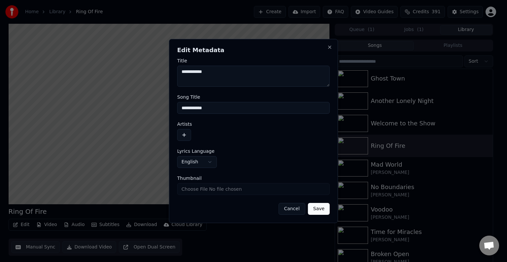
click at [185, 131] on button "button" at bounding box center [184, 135] width 14 height 12
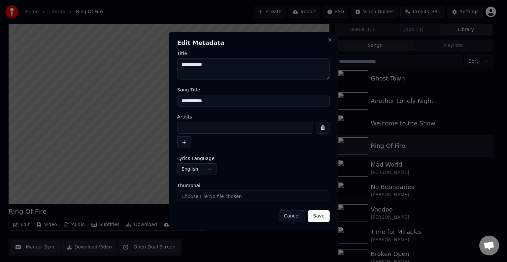
click at [194, 130] on input at bounding box center [245, 128] width 136 height 12
type input "**********"
click at [308, 210] on button "Save" at bounding box center [319, 216] width 22 height 12
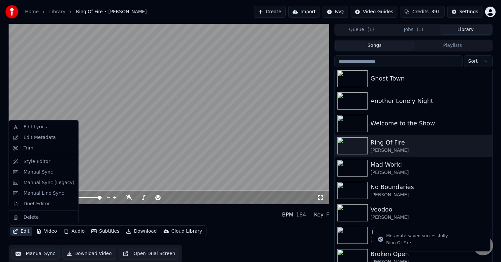
click at [17, 232] on icon "button" at bounding box center [15, 231] width 5 height 5
click at [39, 180] on div "Manual Sync (Legacy)" at bounding box center [48, 183] width 51 height 7
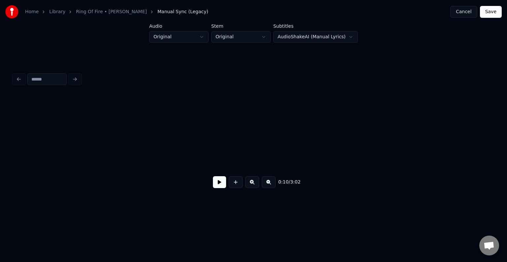
scroll to position [0, 530]
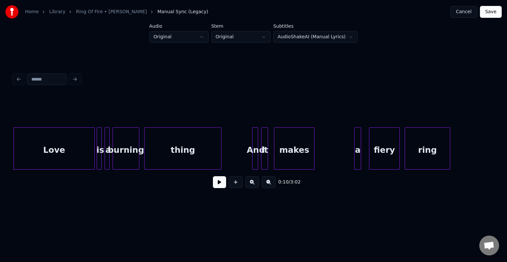
click at [218, 181] on button at bounding box center [219, 182] width 13 height 12
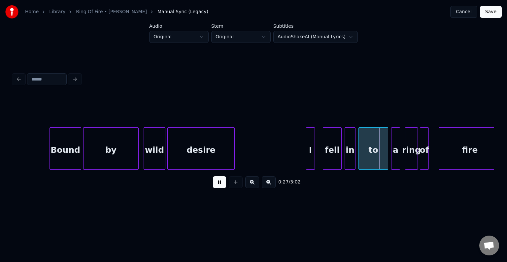
click at [218, 181] on button at bounding box center [219, 182] width 13 height 12
click at [318, 157] on div at bounding box center [319, 149] width 2 height 42
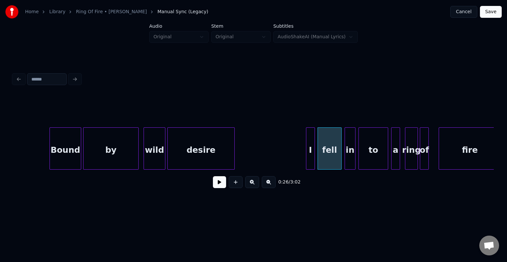
click at [217, 187] on button at bounding box center [219, 182] width 13 height 12
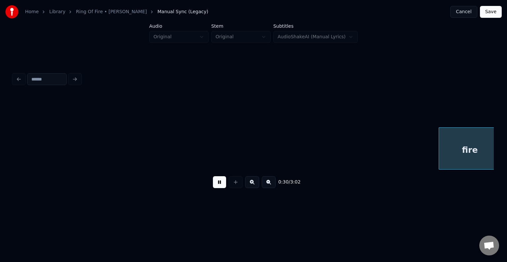
scroll to position [0, 1492]
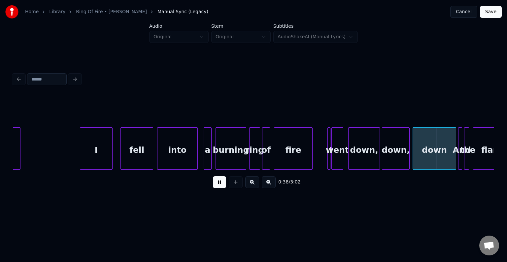
click at [217, 187] on button at bounding box center [219, 182] width 13 height 12
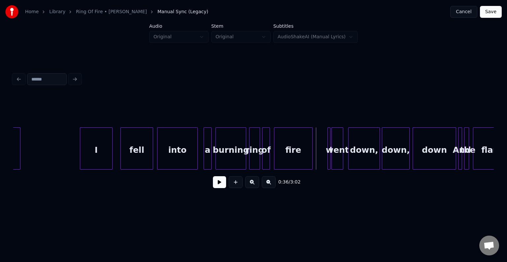
click at [215, 186] on button at bounding box center [219, 182] width 13 height 12
click at [328, 161] on div at bounding box center [329, 149] width 2 height 42
click at [326, 161] on div at bounding box center [327, 149] width 2 height 42
click at [216, 182] on button at bounding box center [219, 182] width 13 height 12
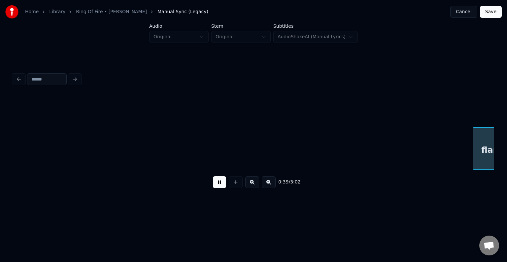
scroll to position [0, 1973]
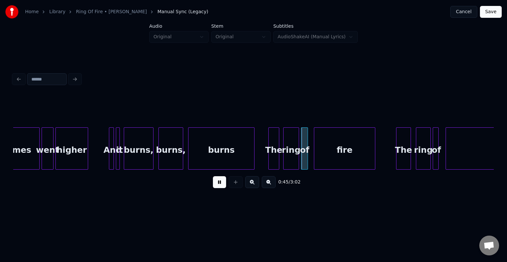
click at [216, 182] on button at bounding box center [219, 182] width 13 height 12
click at [50, 157] on div "went" at bounding box center [47, 150] width 11 height 45
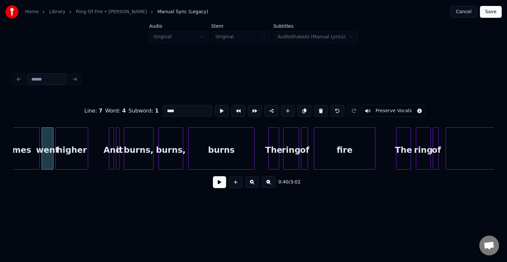
drag, startPoint x: 186, startPoint y: 109, endPoint x: 123, endPoint y: 112, distance: 63.1
click at [123, 112] on div "Line : 7 Word : 4 Subword : 1 **** Preserve Vocals" at bounding box center [253, 110] width 481 height 33
type input "***"
click at [220, 187] on button at bounding box center [219, 182] width 13 height 12
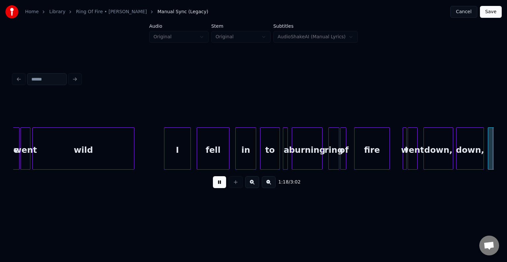
scroll to position [0, 3897]
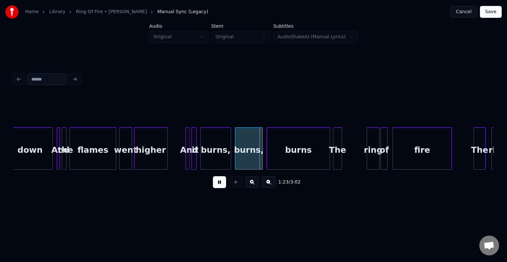
click at [220, 187] on button at bounding box center [219, 182] width 13 height 12
click at [124, 156] on div "went" at bounding box center [125, 150] width 12 height 45
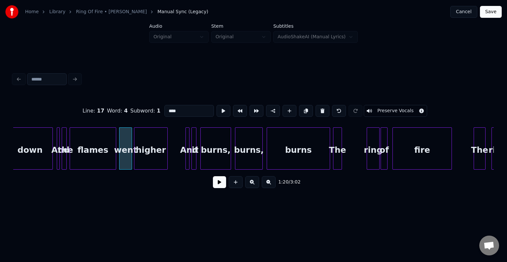
drag, startPoint x: 185, startPoint y: 110, endPoint x: 163, endPoint y: 111, distance: 22.4
click at [164, 111] on input "****" at bounding box center [189, 111] width 50 height 12
type input "***"
click at [220, 187] on button at bounding box center [219, 182] width 13 height 12
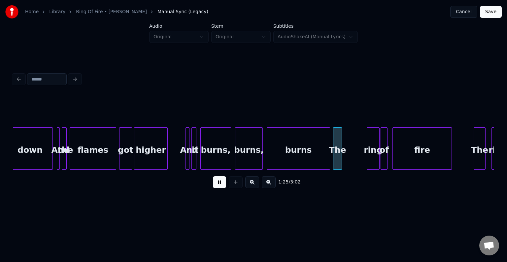
click at [220, 187] on button at bounding box center [219, 182] width 13 height 12
click at [346, 156] on div "The" at bounding box center [346, 150] width 8 height 45
click at [304, 150] on div "burns" at bounding box center [298, 150] width 63 height 45
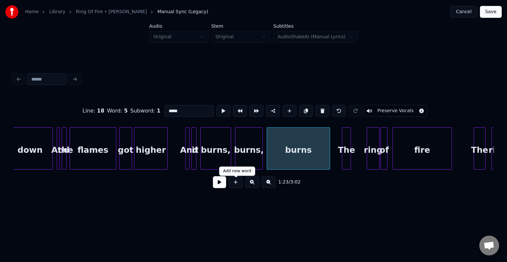
click at [222, 185] on button at bounding box center [219, 182] width 13 height 12
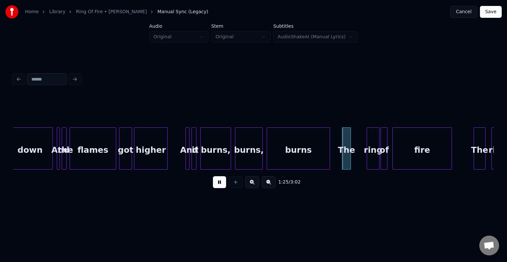
click at [222, 185] on button at bounding box center [219, 182] width 13 height 12
click at [359, 159] on div "ring" at bounding box center [360, 150] width 12 height 45
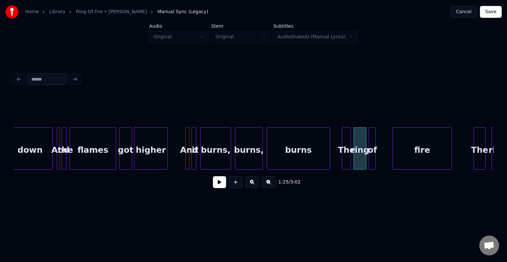
click at [372, 157] on div "of" at bounding box center [372, 150] width 7 height 45
click at [220, 184] on button at bounding box center [219, 182] width 13 height 12
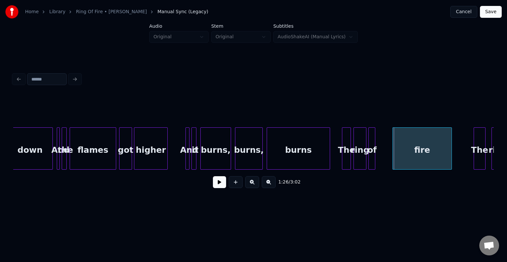
click at [326, 161] on div "burns" at bounding box center [298, 150] width 63 height 45
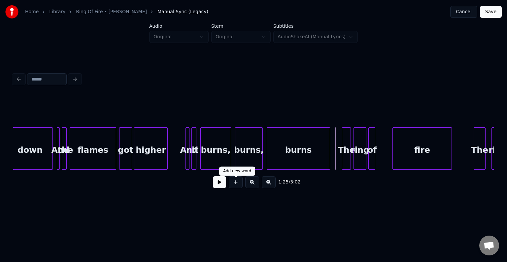
click at [220, 184] on button at bounding box center [219, 182] width 13 height 12
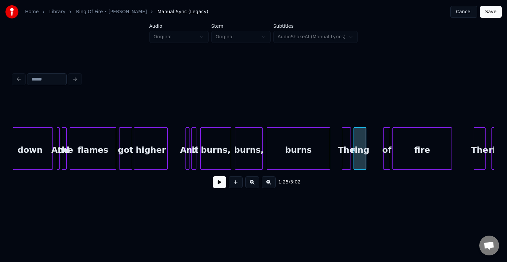
click at [387, 157] on div "of" at bounding box center [387, 150] width 7 height 45
click at [375, 158] on div "ring" at bounding box center [374, 150] width 12 height 45
click at [358, 158] on div at bounding box center [357, 149] width 2 height 42
click at [221, 188] on button at bounding box center [219, 182] width 13 height 12
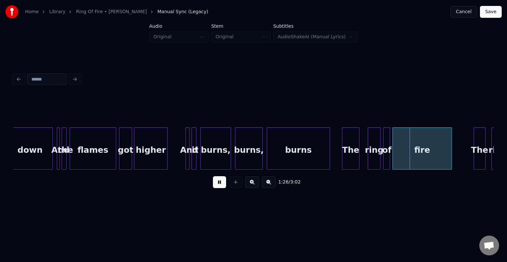
click at [221, 188] on button at bounding box center [219, 182] width 13 height 12
click at [362, 162] on div at bounding box center [362, 149] width 2 height 42
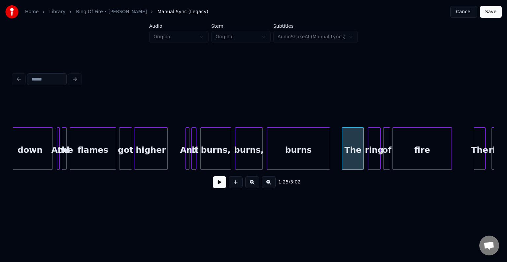
click at [368, 161] on div "ring" at bounding box center [374, 148] width 13 height 42
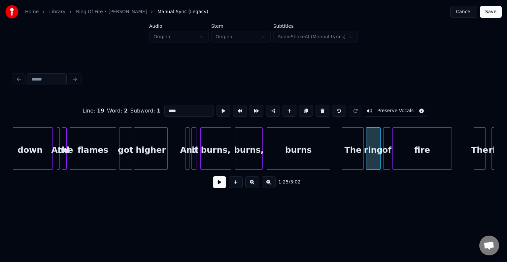
click at [367, 161] on div at bounding box center [367, 149] width 2 height 42
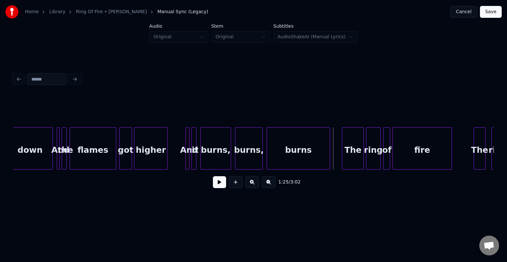
click at [216, 188] on button at bounding box center [219, 182] width 13 height 12
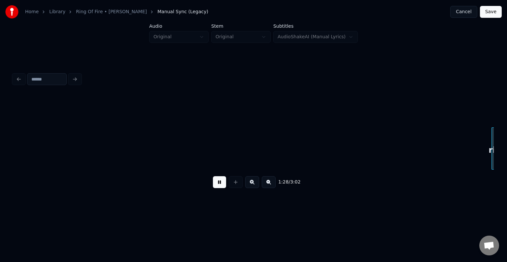
scroll to position [0, 4377]
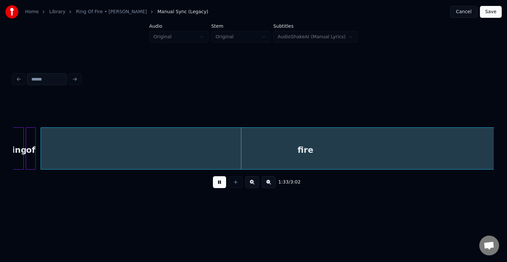
click at [219, 183] on button at bounding box center [219, 182] width 13 height 12
click at [126, 159] on div "fire" at bounding box center [305, 150] width 529 height 45
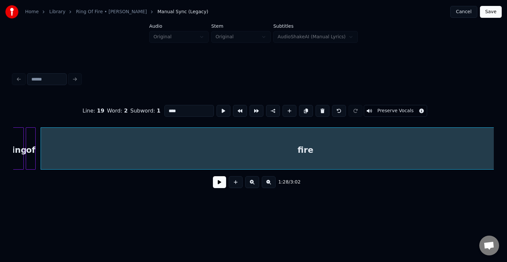
type input "****"
click at [216, 186] on button at bounding box center [219, 182] width 13 height 12
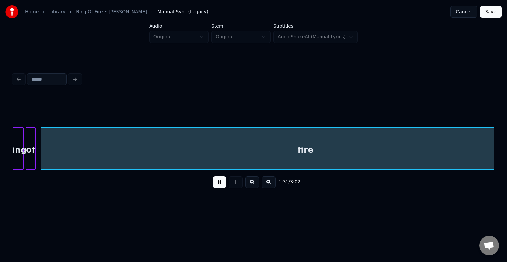
click at [216, 186] on button at bounding box center [219, 182] width 13 height 12
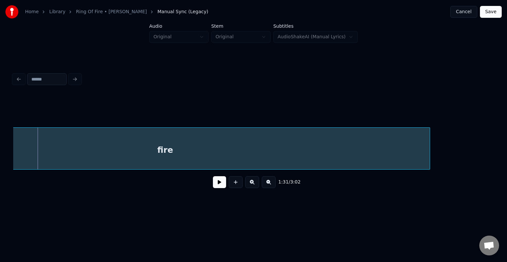
scroll to position [0, 4514]
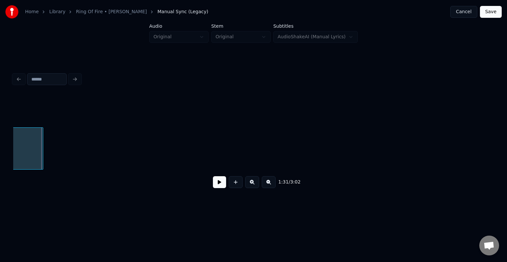
click at [42, 157] on div at bounding box center [42, 149] width 2 height 42
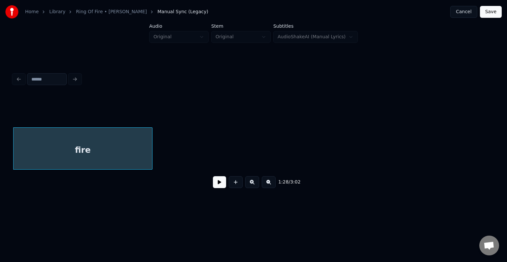
click at [220, 188] on button at bounding box center [219, 182] width 13 height 12
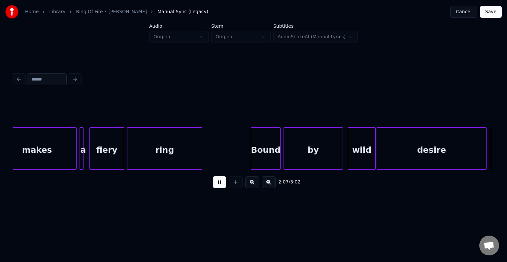
scroll to position [0, 6327]
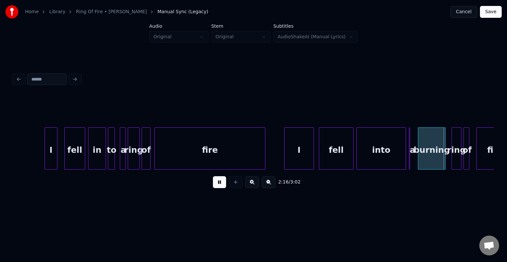
click at [220, 188] on button at bounding box center [219, 182] width 13 height 12
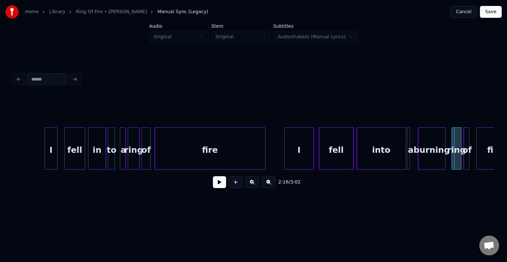
click at [410, 158] on div "a" at bounding box center [408, 148] width 3 height 42
click at [412, 157] on div at bounding box center [413, 149] width 2 height 42
click at [220, 182] on button at bounding box center [219, 182] width 13 height 12
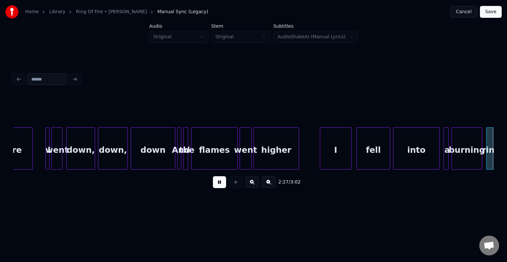
scroll to position [0, 7290]
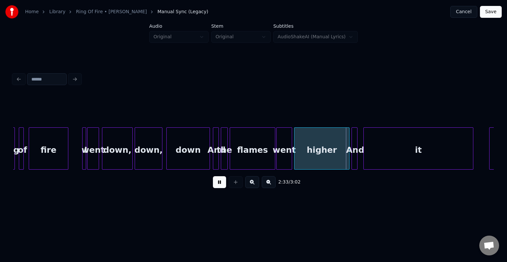
click at [220, 182] on button at bounding box center [219, 182] width 13 height 12
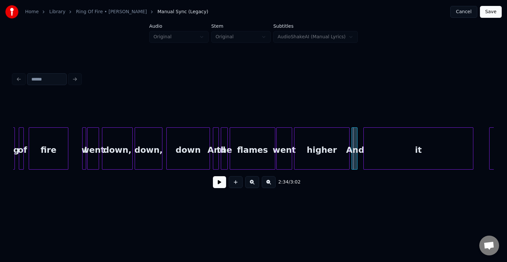
click at [288, 151] on div "went" at bounding box center [284, 150] width 15 height 45
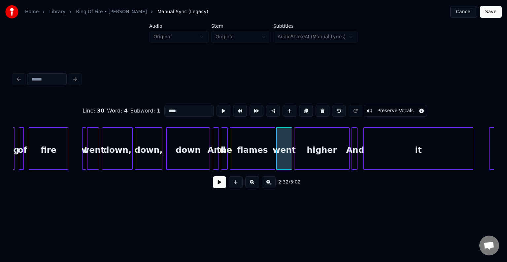
drag, startPoint x: 192, startPoint y: 111, endPoint x: 149, endPoint y: 116, distance: 44.3
click at [149, 116] on div "Line : 30 Word : 4 Subword : 1 **** Preserve Vocals" at bounding box center [253, 110] width 481 height 33
type input "***"
click at [222, 186] on button at bounding box center [219, 182] width 13 height 12
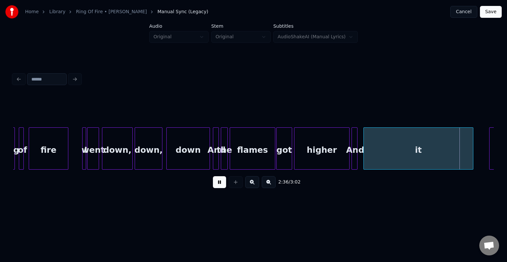
click at [222, 186] on button at bounding box center [219, 182] width 13 height 12
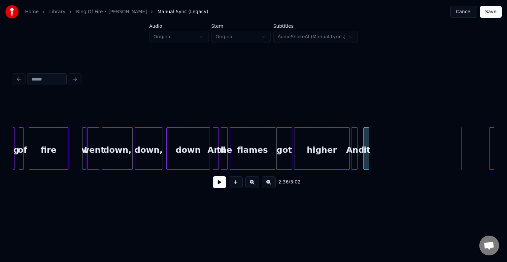
click at [367, 155] on div at bounding box center [368, 149] width 2 height 42
click at [361, 155] on div "it" at bounding box center [362, 150] width 7 height 45
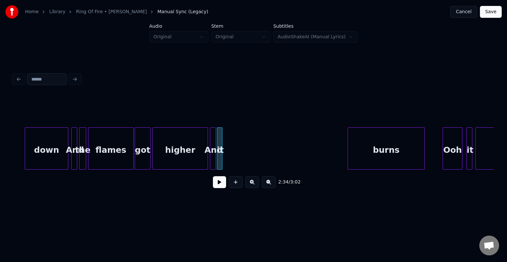
scroll to position [0, 7482]
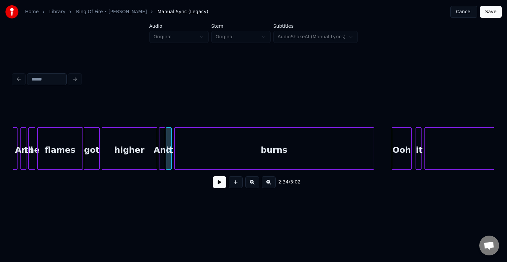
click at [175, 164] on div at bounding box center [176, 149] width 2 height 42
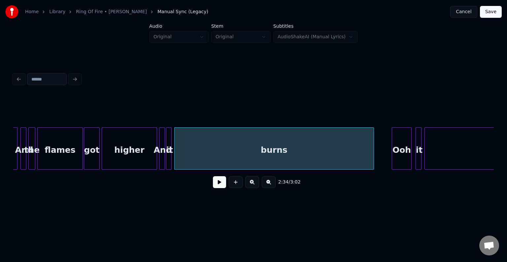
click at [161, 161] on div at bounding box center [160, 149] width 2 height 42
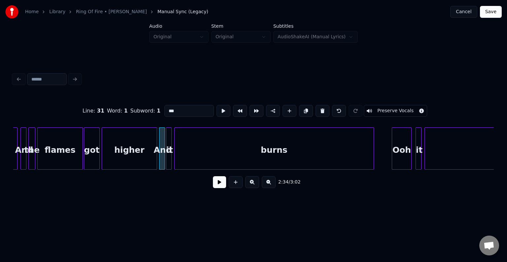
click at [218, 185] on button at bounding box center [219, 182] width 13 height 12
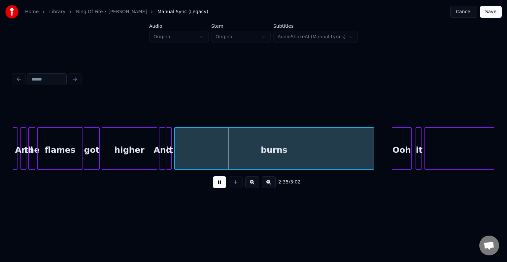
click at [133, 159] on div "higher" at bounding box center [129, 150] width 55 height 45
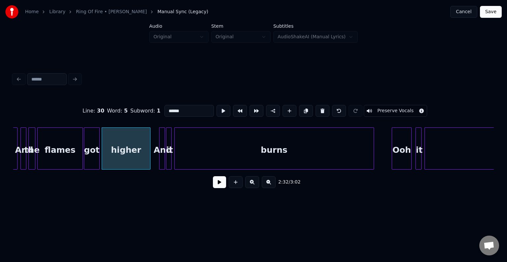
click at [149, 158] on div at bounding box center [149, 149] width 2 height 42
click at [155, 159] on div "And" at bounding box center [156, 150] width 7 height 45
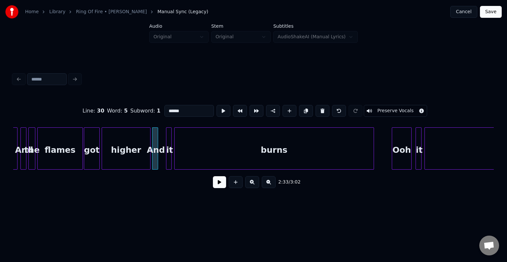
click at [169, 158] on div at bounding box center [170, 149] width 2 height 42
click at [163, 156] on div "it" at bounding box center [163, 150] width 7 height 45
click at [168, 157] on div at bounding box center [169, 149] width 2 height 42
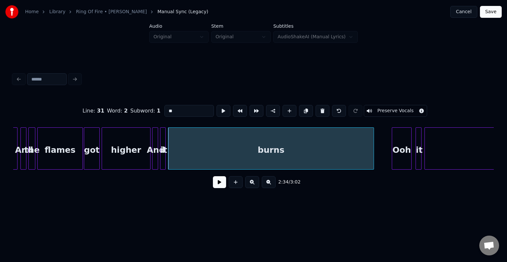
click at [140, 156] on div "higher" at bounding box center [126, 150] width 48 height 45
type input "******"
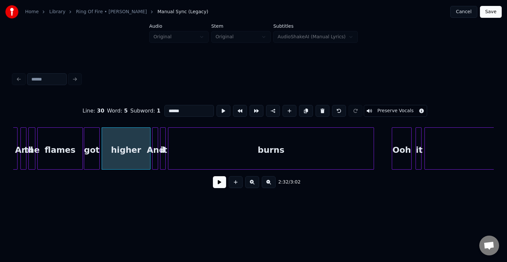
click at [221, 184] on button at bounding box center [219, 182] width 13 height 12
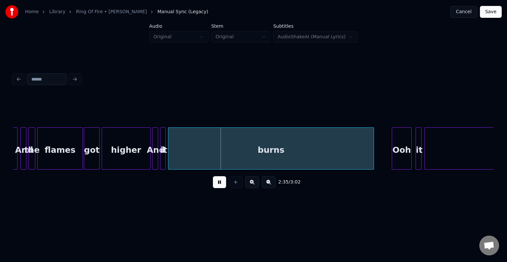
click at [134, 160] on div "higher" at bounding box center [126, 150] width 48 height 45
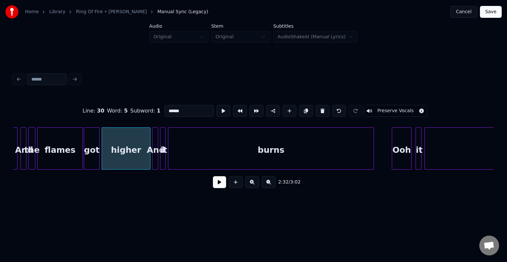
click at [153, 159] on div at bounding box center [154, 149] width 2 height 42
type input "***"
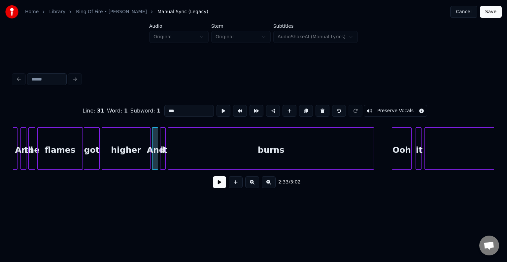
click at [220, 186] on button at bounding box center [219, 182] width 13 height 12
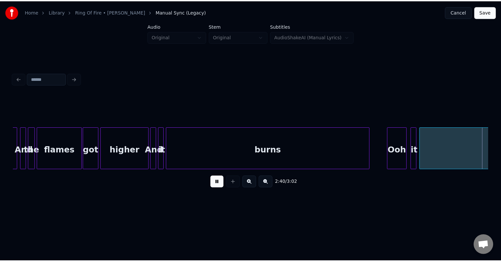
scroll to position [0, 7963]
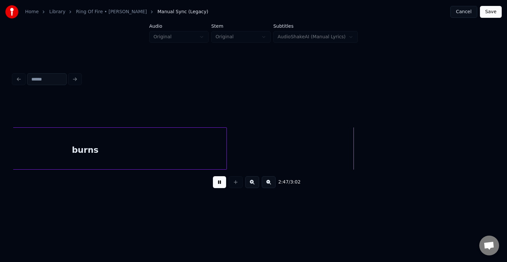
click at [491, 11] on button "Save" at bounding box center [491, 12] width 22 height 12
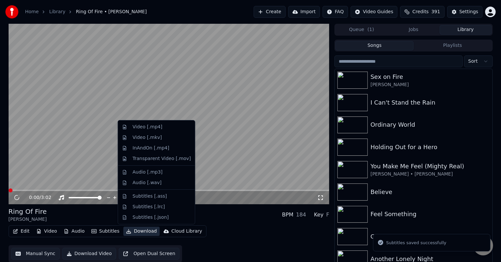
click at [135, 231] on button "Download" at bounding box center [141, 231] width 36 height 9
click at [134, 127] on div "Video [.mp4]" at bounding box center [148, 127] width 30 height 7
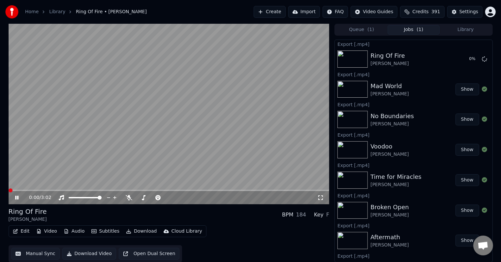
click at [14, 199] on icon at bounding box center [22, 197] width 16 height 5
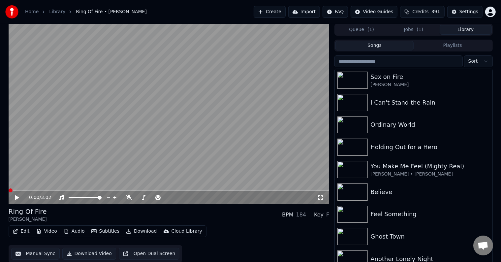
click at [459, 29] on button "Library" at bounding box center [466, 30] width 52 height 10
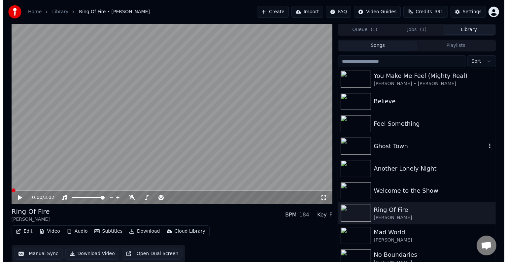
scroll to position [90, 0]
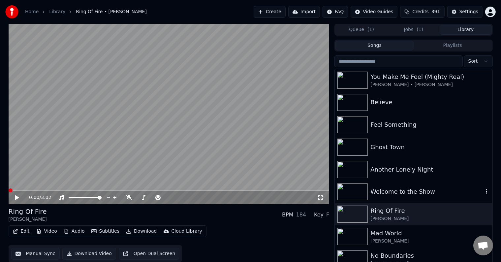
click at [411, 194] on div "Welcome to the Show" at bounding box center [427, 191] width 113 height 9
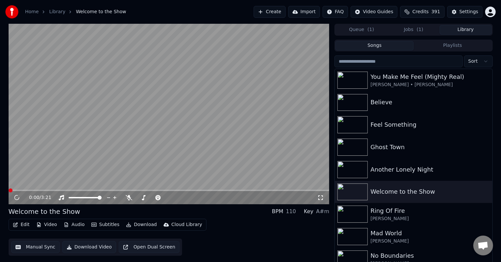
click at [26, 224] on button "Edit" at bounding box center [21, 224] width 22 height 9
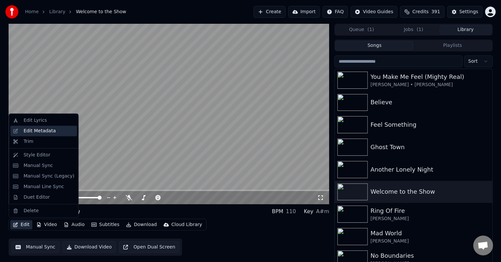
click at [35, 133] on div "Edit Metadata" at bounding box center [39, 131] width 32 height 7
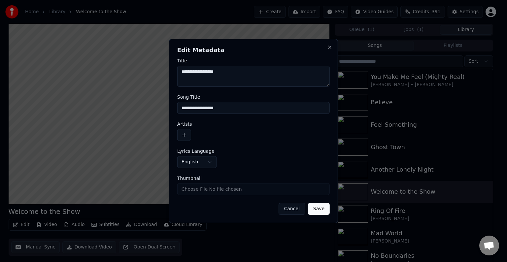
click at [186, 136] on button "button" at bounding box center [184, 135] width 14 height 12
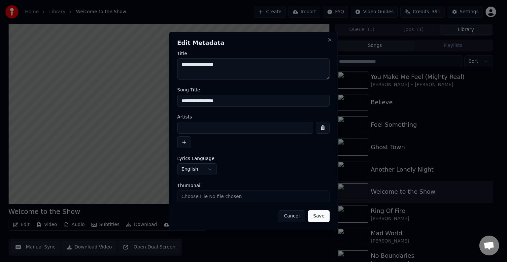
click at [201, 128] on input at bounding box center [245, 128] width 136 height 12
type input "**********"
click at [186, 141] on button "button" at bounding box center [184, 142] width 14 height 12
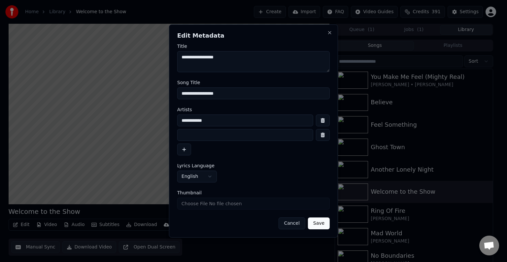
click at [190, 131] on input at bounding box center [245, 135] width 136 height 12
type input "*****"
click at [308, 218] on button "Save" at bounding box center [319, 224] width 22 height 12
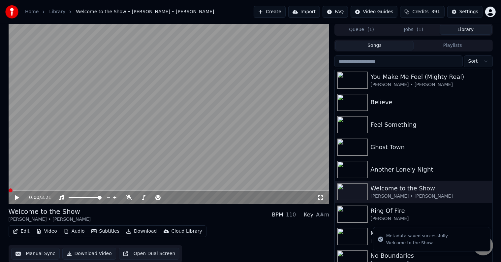
click at [18, 234] on button "Edit" at bounding box center [21, 231] width 22 height 9
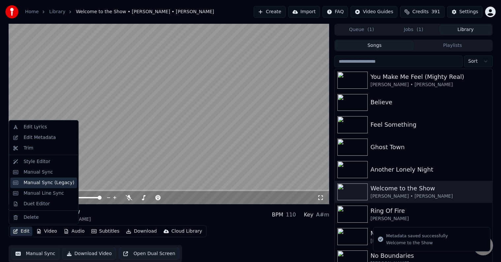
click at [30, 185] on div "Manual Sync (Legacy)" at bounding box center [48, 183] width 51 height 7
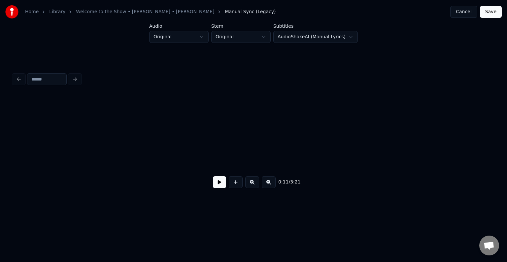
scroll to position [0, 585]
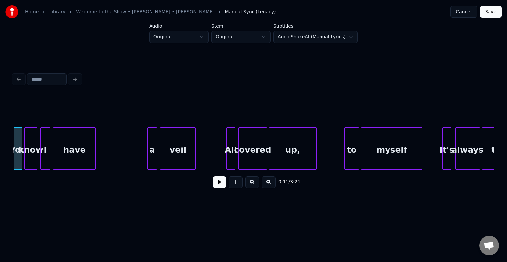
click at [219, 183] on button at bounding box center [219, 182] width 13 height 12
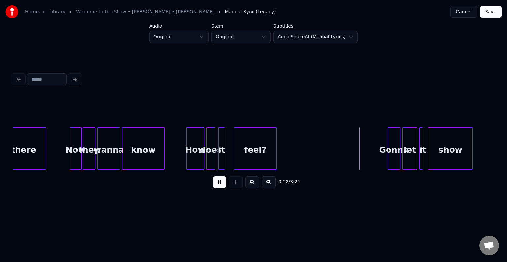
click at [219, 183] on button at bounding box center [219, 182] width 13 height 12
click at [230, 159] on div at bounding box center [230, 149] width 2 height 42
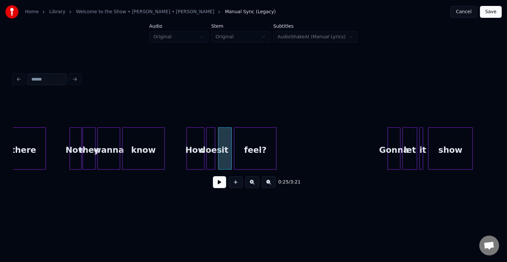
click at [215, 186] on button at bounding box center [219, 182] width 13 height 12
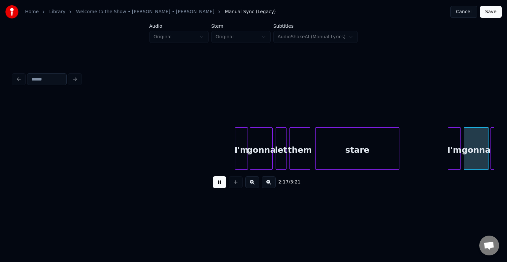
scroll to position [0, 6839]
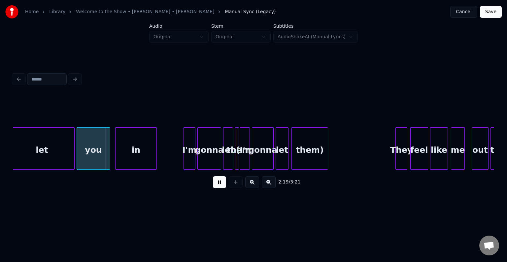
click at [215, 186] on button at bounding box center [219, 182] width 13 height 12
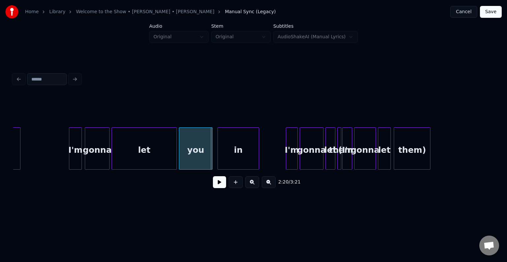
scroll to position [0, 6707]
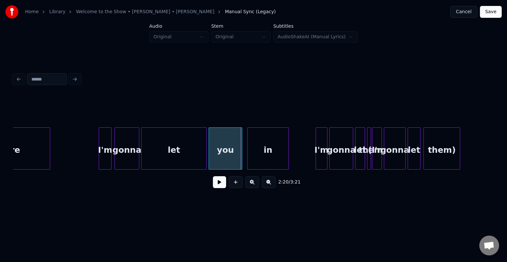
click at [156, 157] on div "let" at bounding box center [174, 150] width 65 height 45
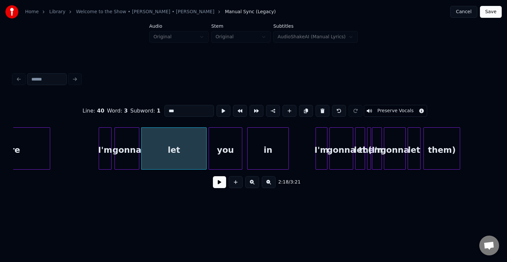
click at [220, 188] on button at bounding box center [219, 182] width 13 height 12
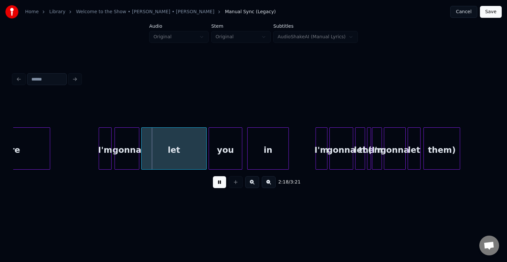
click at [220, 188] on button at bounding box center [219, 182] width 13 height 12
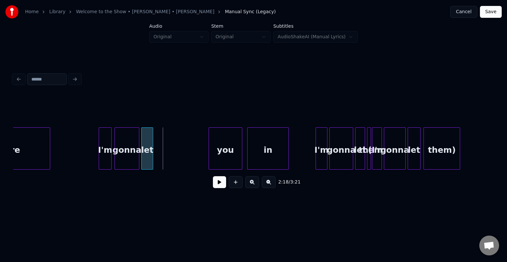
click at [153, 162] on div at bounding box center [152, 149] width 2 height 42
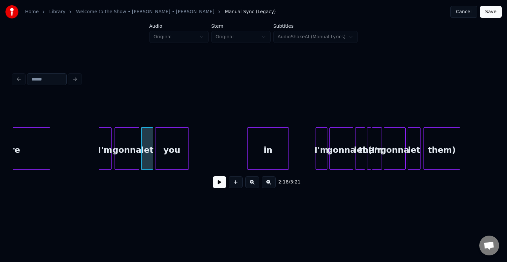
click at [177, 154] on div "you" at bounding box center [171, 150] width 33 height 45
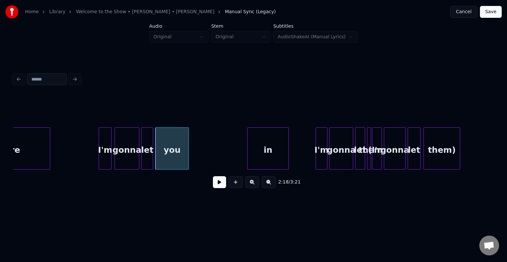
click at [142, 159] on div at bounding box center [143, 149] width 2 height 42
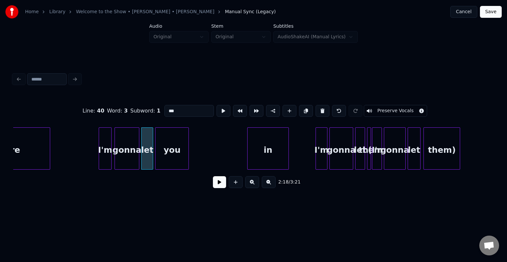
click at [217, 184] on button at bounding box center [219, 182] width 13 height 12
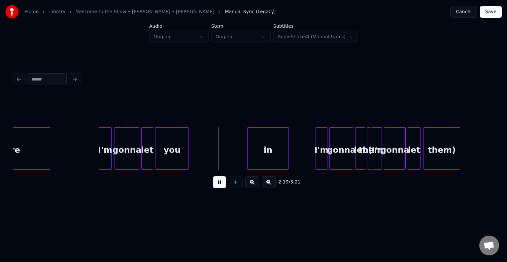
click at [217, 184] on button at bounding box center [219, 182] width 13 height 12
click at [200, 153] on div at bounding box center [200, 149] width 2 height 42
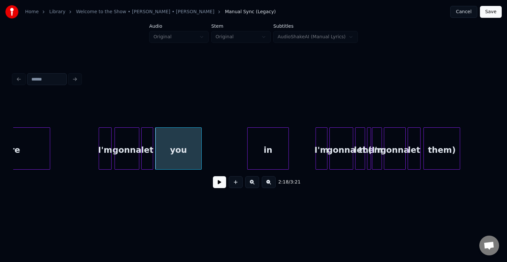
click at [221, 188] on button at bounding box center [219, 182] width 13 height 12
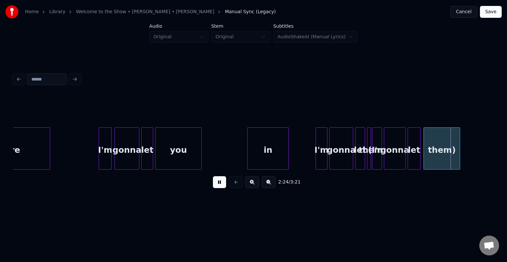
click at [221, 188] on button at bounding box center [219, 182] width 13 height 12
click at [368, 158] on div at bounding box center [368, 149] width 2 height 42
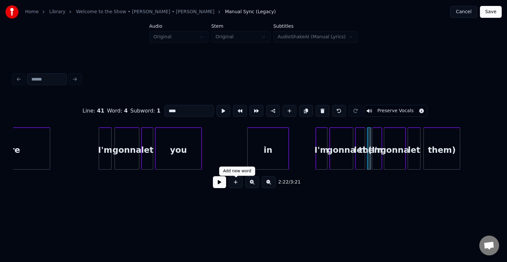
click at [222, 186] on button at bounding box center [219, 182] width 13 height 12
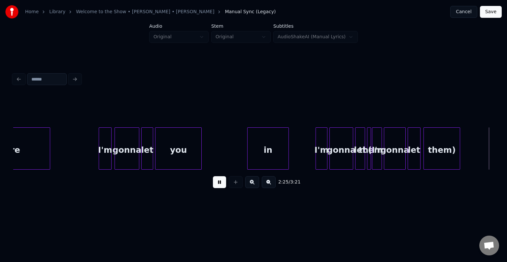
scroll to position [0, 7188]
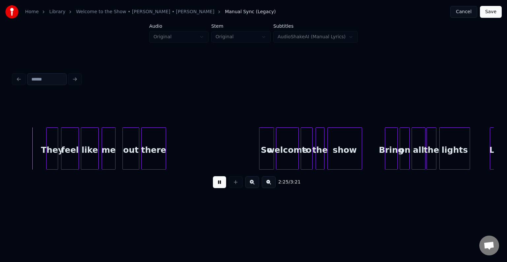
click at [222, 186] on button at bounding box center [219, 182] width 13 height 12
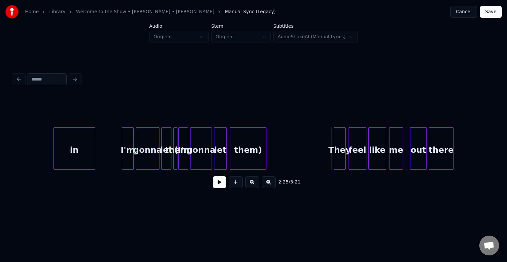
scroll to position [0, 6898]
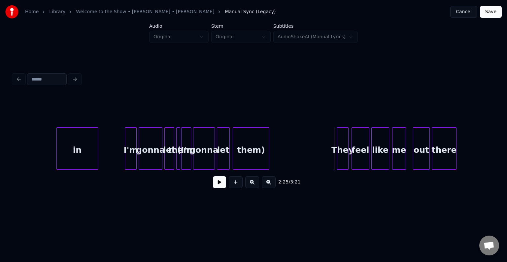
click at [250, 153] on div "them)" at bounding box center [251, 150] width 36 height 45
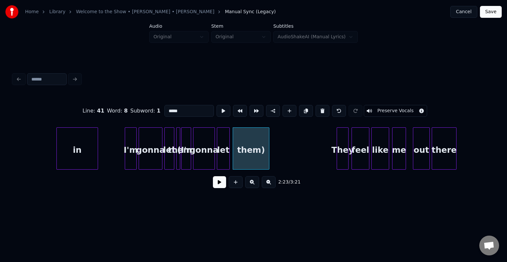
click at [376, 107] on button "Preserve Vocals" at bounding box center [395, 111] width 63 height 12
click at [225, 153] on div "let" at bounding box center [223, 150] width 12 height 45
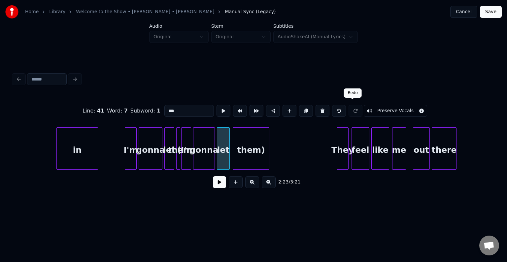
click at [375, 108] on button "Preserve Vocals" at bounding box center [395, 111] width 63 height 12
click at [197, 149] on div "gonna" at bounding box center [203, 150] width 21 height 45
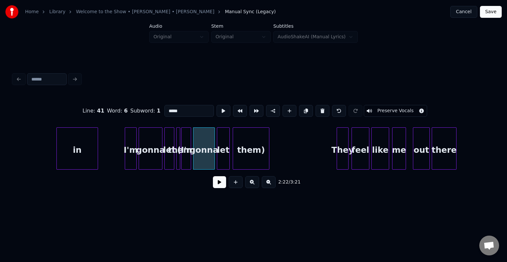
click at [370, 108] on button "Preserve Vocals" at bounding box center [395, 111] width 63 height 12
click at [183, 148] on div "them" at bounding box center [180, 150] width 7 height 45
type input "****"
click at [377, 109] on button "Preserve Vocals" at bounding box center [395, 111] width 63 height 12
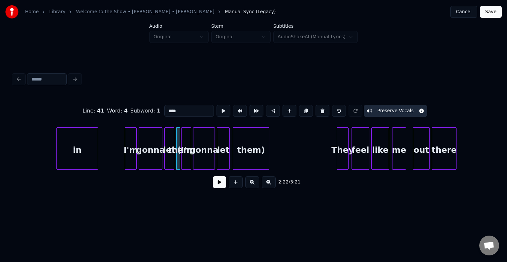
click at [176, 158] on div "them" at bounding box center [178, 148] width 4 height 42
click at [385, 108] on button "Preserve Vocals" at bounding box center [395, 111] width 63 height 12
click at [217, 188] on button at bounding box center [219, 182] width 13 height 12
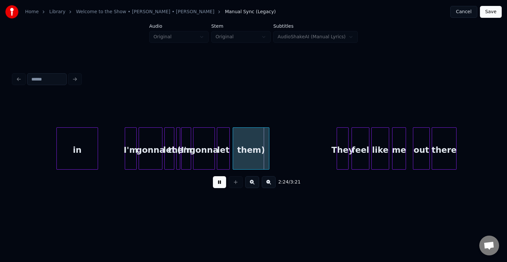
click at [217, 188] on button at bounding box center [219, 182] width 13 height 12
click at [178, 161] on div at bounding box center [179, 149] width 2 height 42
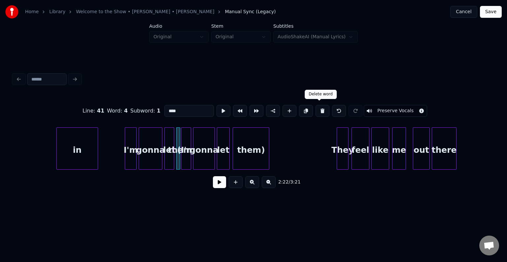
click at [322, 109] on button at bounding box center [323, 111] width 14 height 12
type input "***"
click at [217, 183] on button at bounding box center [219, 182] width 13 height 12
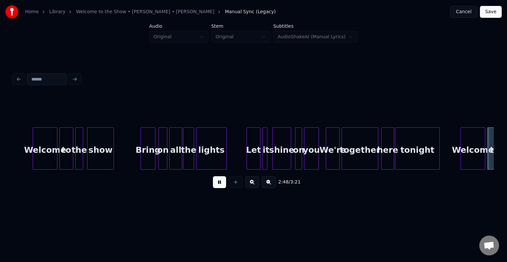
scroll to position [0, 8340]
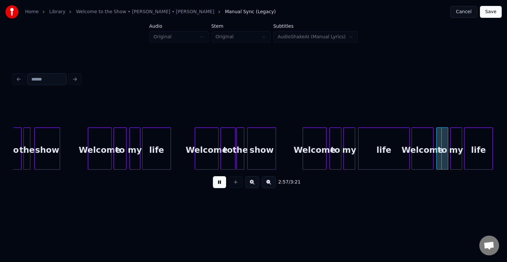
click at [217, 183] on button at bounding box center [219, 182] width 13 height 12
click at [375, 148] on div "life" at bounding box center [383, 150] width 51 height 45
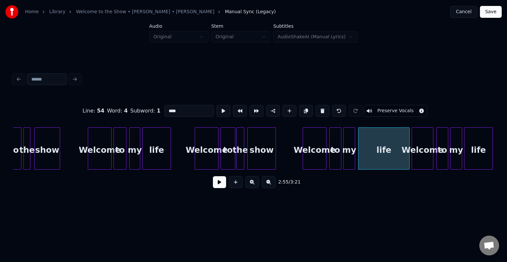
click at [218, 188] on button at bounding box center [219, 182] width 13 height 12
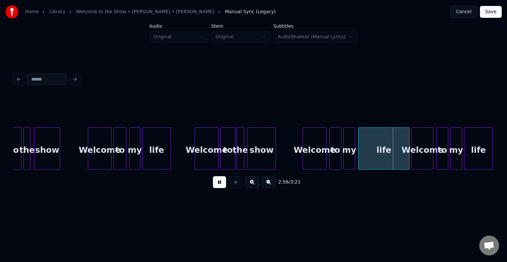
click at [218, 188] on button at bounding box center [219, 182] width 13 height 12
click at [393, 161] on div at bounding box center [393, 149] width 2 height 42
click at [215, 183] on button at bounding box center [219, 182] width 13 height 12
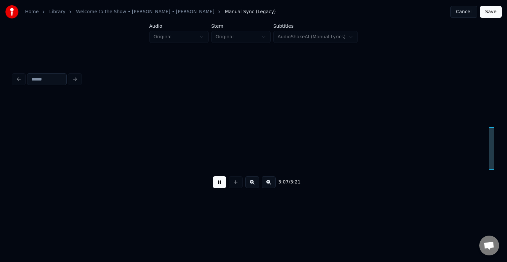
scroll to position [0, 9302]
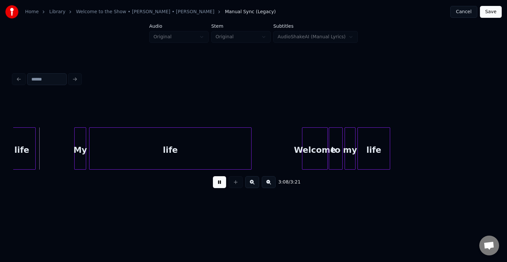
click at [215, 183] on button at bounding box center [219, 182] width 13 height 12
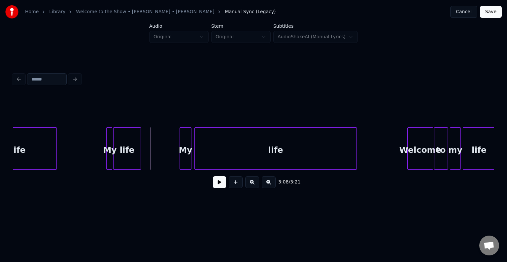
scroll to position [0, 9183]
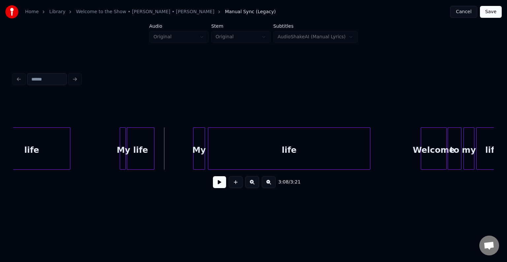
click at [121, 157] on div at bounding box center [121, 149] width 2 height 42
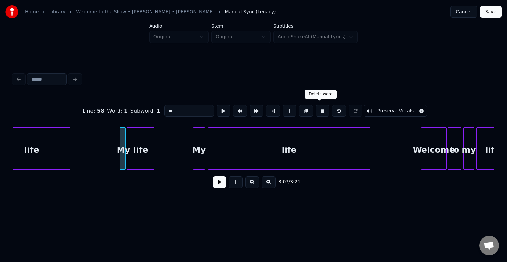
click at [321, 106] on button at bounding box center [323, 111] width 14 height 12
type input "****"
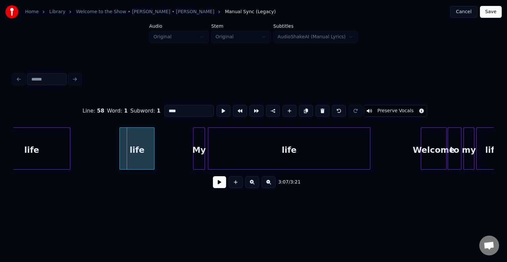
click at [121, 155] on div at bounding box center [121, 149] width 2 height 42
click at [216, 182] on button at bounding box center [219, 182] width 13 height 12
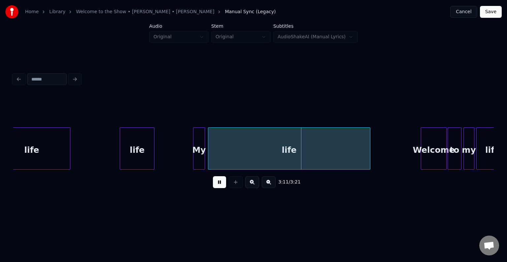
click at [216, 182] on button at bounding box center [219, 182] width 13 height 12
click at [370, 149] on div "life" at bounding box center [289, 148] width 162 height 42
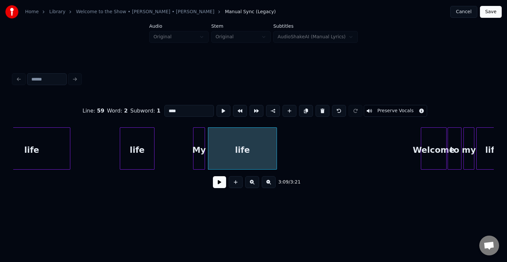
click at [276, 158] on div at bounding box center [276, 149] width 2 height 42
click at [220, 184] on button at bounding box center [219, 182] width 13 height 12
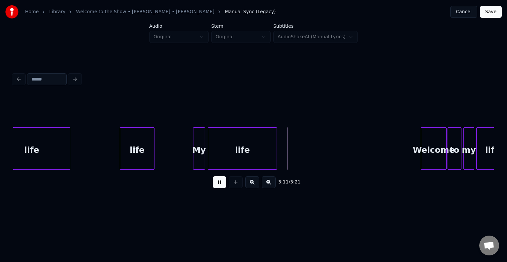
click at [220, 184] on button at bounding box center [219, 182] width 13 height 12
click at [291, 154] on div at bounding box center [291, 149] width 2 height 42
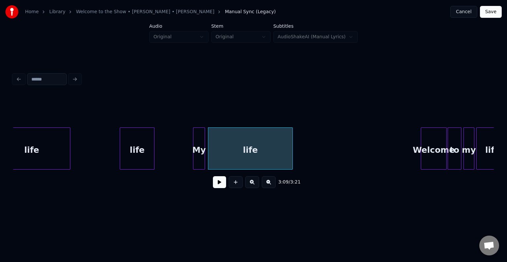
click at [219, 185] on button at bounding box center [219, 182] width 13 height 12
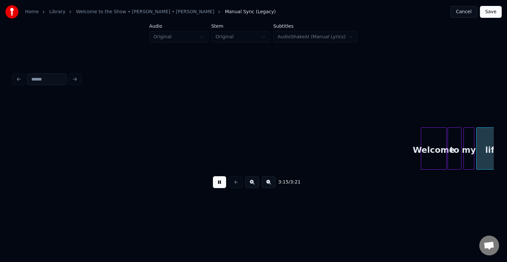
scroll to position [0, 9517]
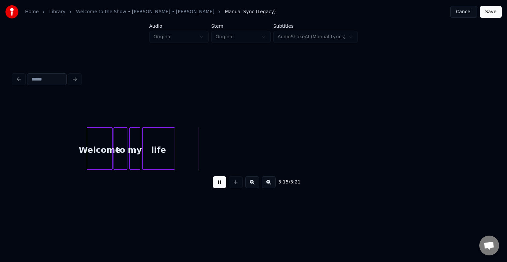
click at [492, 13] on button "Save" at bounding box center [491, 12] width 22 height 12
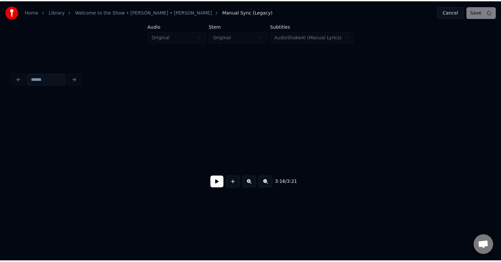
scroll to position [0, 585]
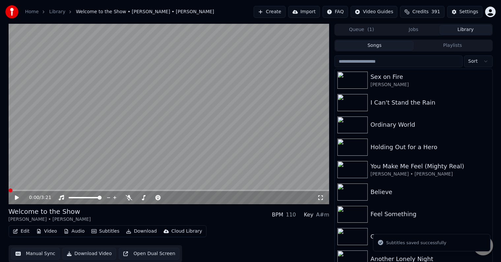
click at [143, 191] on span at bounding box center [169, 190] width 321 height 1
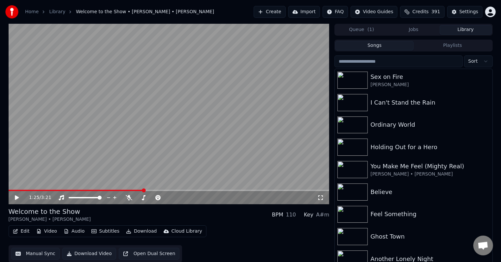
click at [157, 191] on span at bounding box center [169, 190] width 321 height 1
click at [157, 190] on span at bounding box center [158, 190] width 4 height 4
click at [16, 199] on icon at bounding box center [17, 197] width 4 height 5
click at [146, 191] on span at bounding box center [85, 190] width 153 height 1
click at [17, 198] on icon at bounding box center [16, 198] width 3 height 4
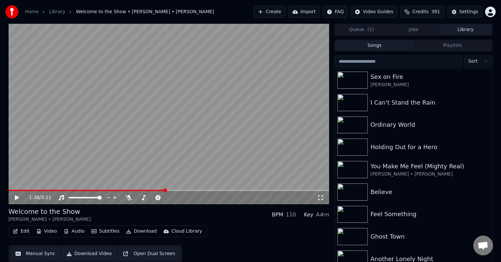
click at [138, 231] on button "Download" at bounding box center [141, 231] width 36 height 9
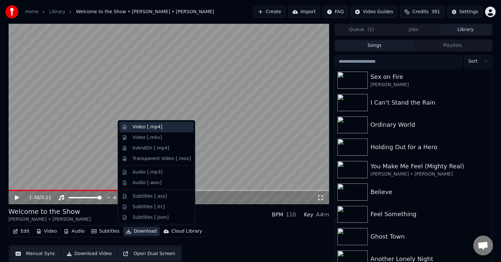
click at [141, 127] on div "Video [.mp4]" at bounding box center [148, 127] width 30 height 7
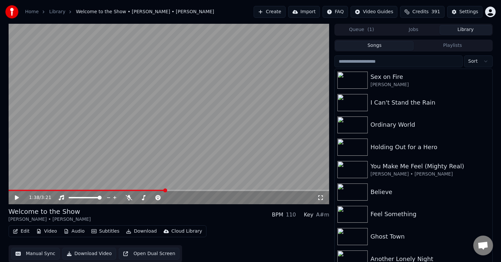
click at [456, 28] on button "Library" at bounding box center [466, 30] width 52 height 10
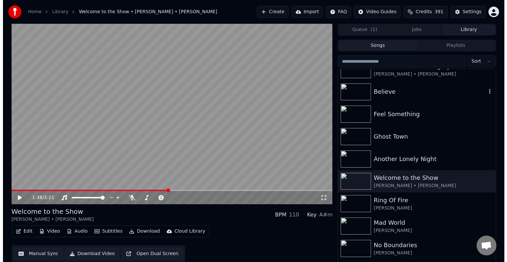
scroll to position [94, 0]
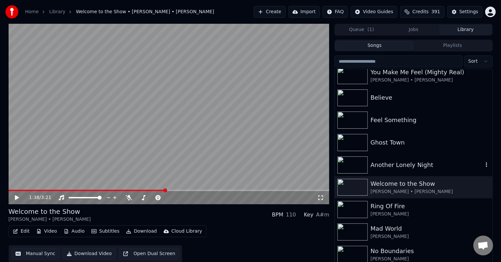
click at [430, 164] on div "Another Lonely Night" at bounding box center [427, 164] width 113 height 9
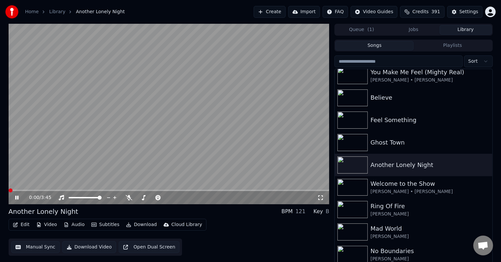
click at [17, 199] on icon at bounding box center [22, 197] width 16 height 5
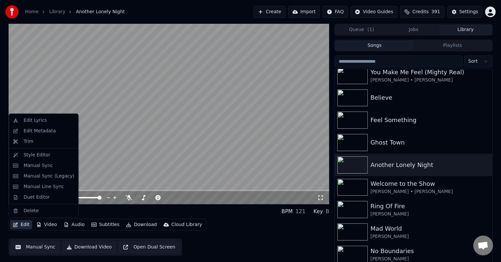
click at [24, 227] on button "Edit" at bounding box center [21, 224] width 22 height 9
click at [30, 126] on div "Edit Metadata" at bounding box center [43, 131] width 67 height 11
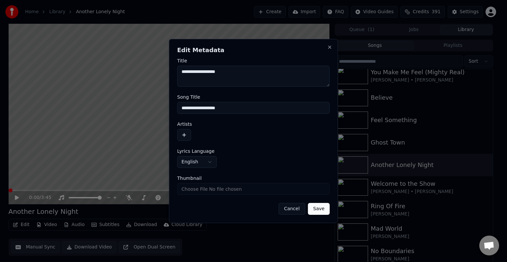
click at [187, 133] on button "button" at bounding box center [184, 135] width 14 height 12
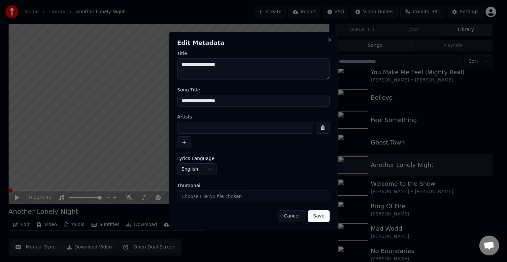
click at [199, 130] on input at bounding box center [245, 128] width 136 height 12
type input "**********"
click at [308, 210] on button "Save" at bounding box center [319, 216] width 22 height 12
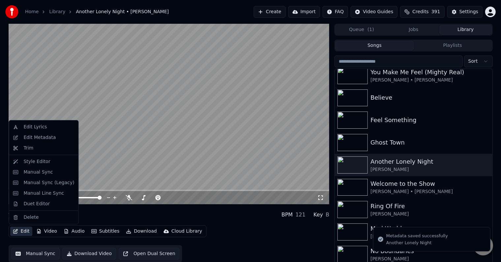
click at [17, 232] on icon "button" at bounding box center [15, 231] width 5 height 5
click at [32, 186] on div "Manual Sync (Legacy)" at bounding box center [43, 183] width 67 height 11
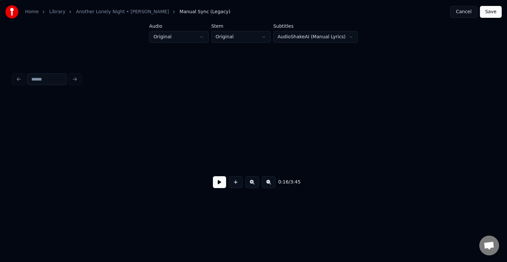
scroll to position [0, 794]
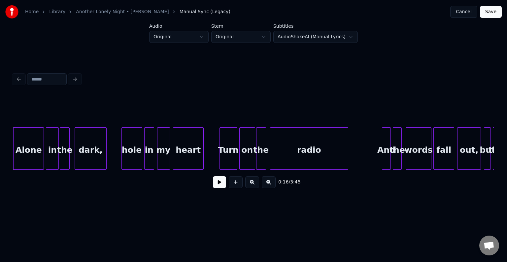
click at [217, 181] on button at bounding box center [219, 182] width 13 height 12
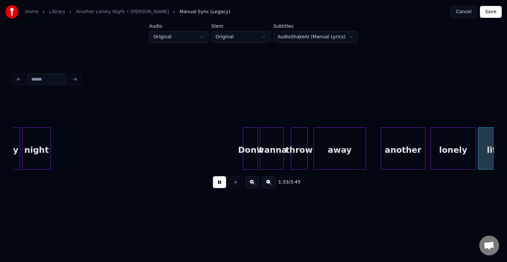
scroll to position [0, 4642]
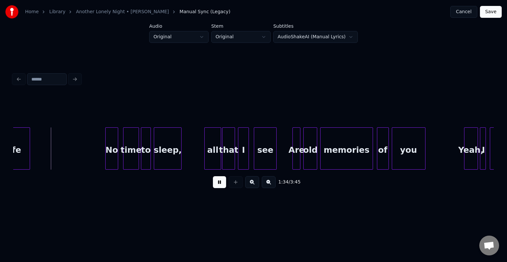
click at [217, 181] on button at bounding box center [219, 182] width 13 height 12
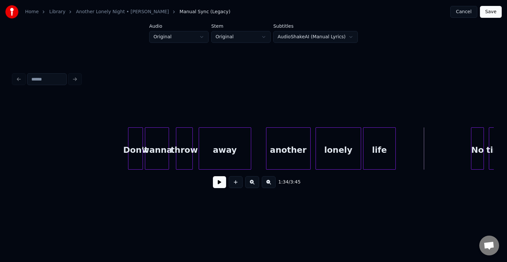
scroll to position [0, 4272]
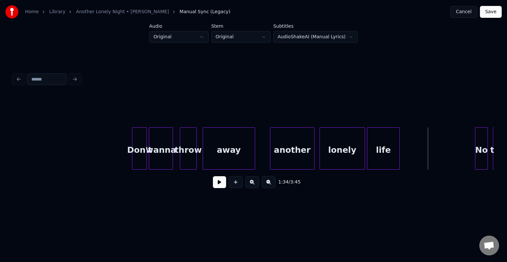
click at [191, 163] on div "throw" at bounding box center [188, 150] width 16 height 45
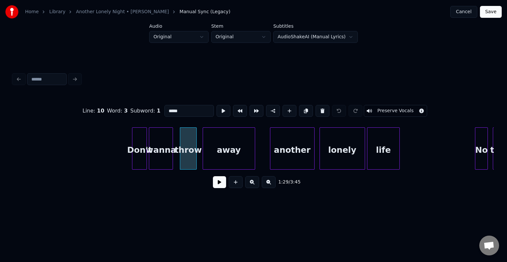
click at [215, 184] on button at bounding box center [219, 182] width 13 height 12
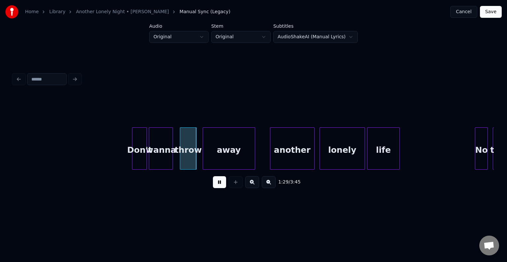
click at [215, 184] on button at bounding box center [219, 182] width 13 height 12
click at [198, 159] on div at bounding box center [199, 149] width 2 height 42
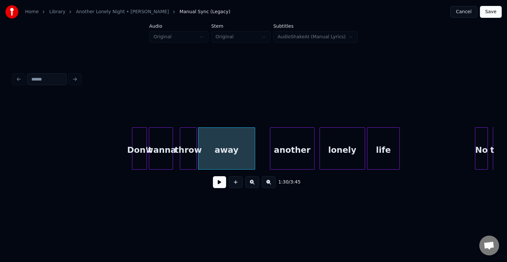
click at [215, 185] on button at bounding box center [219, 182] width 13 height 12
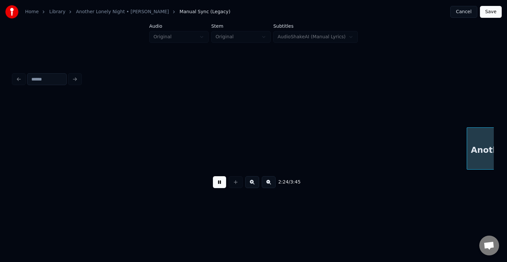
scroll to position [0, 7159]
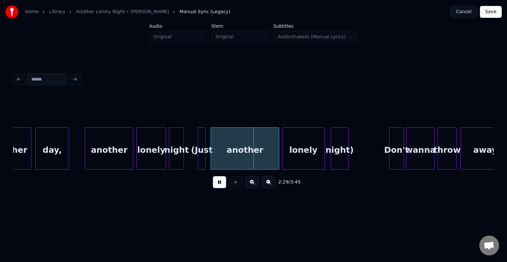
drag, startPoint x: 215, startPoint y: 185, endPoint x: 215, endPoint y: 188, distance: 3.3
click at [215, 188] on button at bounding box center [219, 182] width 13 height 12
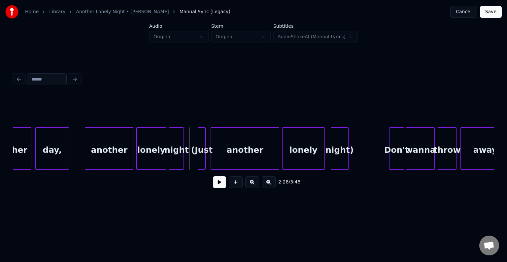
click at [216, 183] on button at bounding box center [219, 182] width 13 height 12
click at [218, 184] on button at bounding box center [219, 182] width 13 height 12
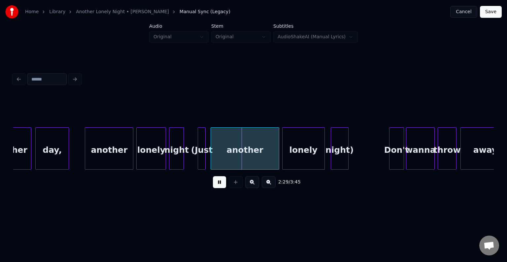
click at [218, 184] on button at bounding box center [219, 182] width 13 height 12
click at [178, 157] on div "night" at bounding box center [176, 150] width 14 height 45
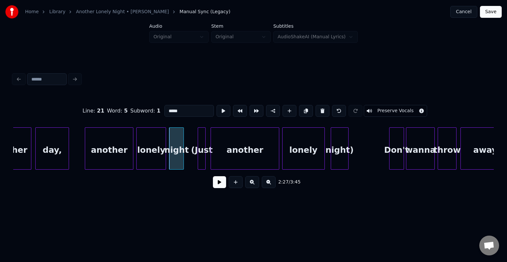
click at [218, 185] on button at bounding box center [219, 182] width 13 height 12
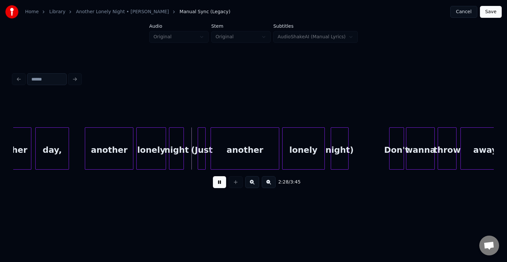
click at [218, 185] on button at bounding box center [219, 182] width 13 height 12
click at [186, 160] on div at bounding box center [187, 149] width 2 height 42
click at [198, 160] on div at bounding box center [199, 149] width 2 height 42
click at [220, 186] on button at bounding box center [219, 182] width 13 height 12
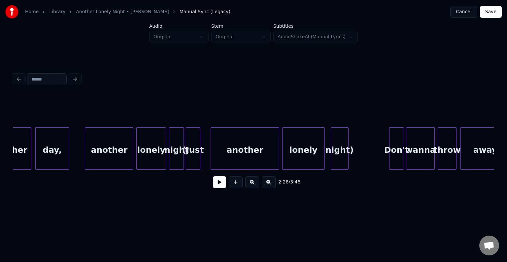
click at [170, 158] on div at bounding box center [170, 149] width 2 height 42
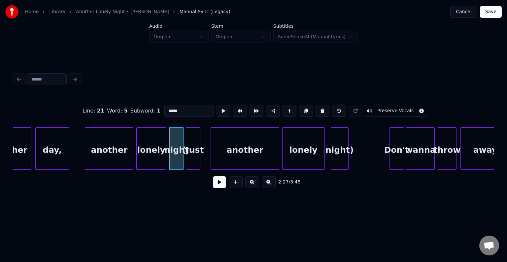
click at [220, 188] on button at bounding box center [219, 182] width 13 height 12
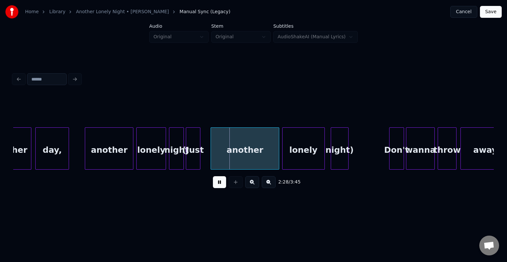
click at [220, 188] on button at bounding box center [219, 182] width 13 height 12
click at [223, 157] on div "another" at bounding box center [237, 150] width 68 height 45
click at [219, 185] on button at bounding box center [219, 182] width 13 height 12
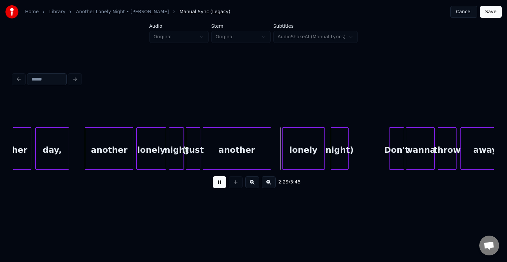
click at [219, 185] on button at bounding box center [219, 182] width 13 height 12
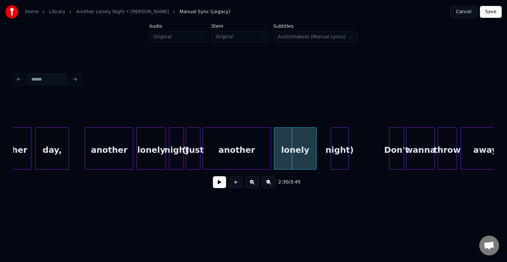
click at [289, 153] on div "lonely" at bounding box center [295, 150] width 42 height 45
click at [327, 158] on div "night)" at bounding box center [328, 150] width 17 height 45
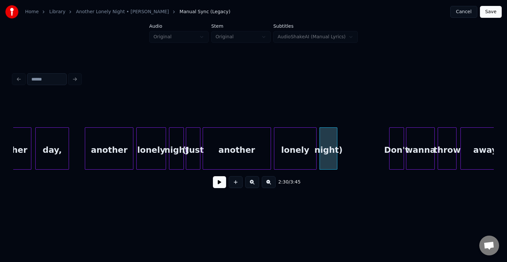
click at [196, 163] on div "(Just" at bounding box center [193, 150] width 14 height 45
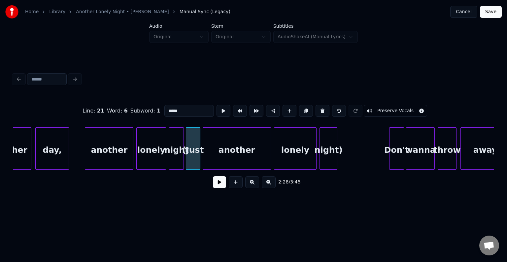
click at [218, 187] on button at bounding box center [219, 182] width 13 height 12
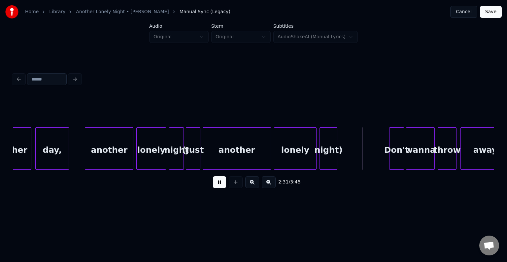
click at [218, 187] on button at bounding box center [219, 182] width 13 height 12
click at [324, 161] on div "night)" at bounding box center [328, 150] width 17 height 45
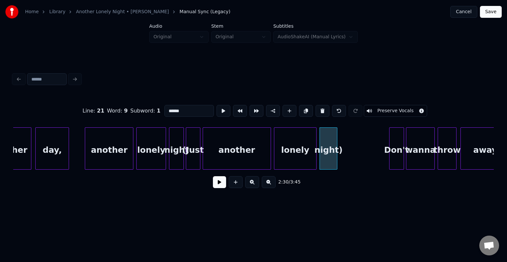
click at [380, 109] on button "Preserve Vocals" at bounding box center [395, 111] width 63 height 12
click at [301, 153] on div "lonely" at bounding box center [295, 150] width 42 height 45
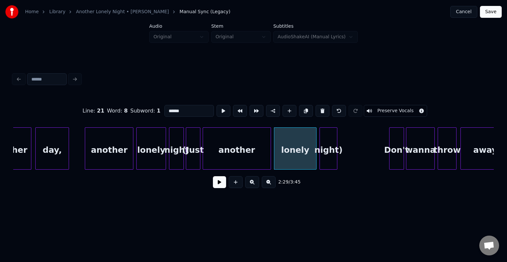
click at [371, 106] on button "Preserve Vocals" at bounding box center [395, 111] width 63 height 12
click at [236, 159] on div "another" at bounding box center [237, 150] width 68 height 45
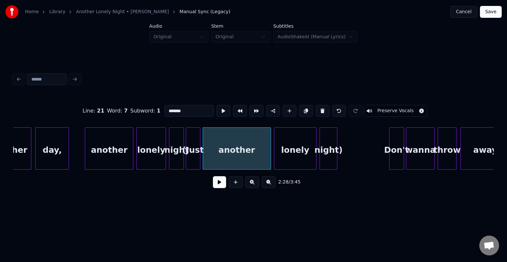
click at [374, 106] on button "Preserve Vocals" at bounding box center [395, 111] width 63 height 12
click at [199, 163] on div at bounding box center [199, 149] width 2 height 42
type input "*****"
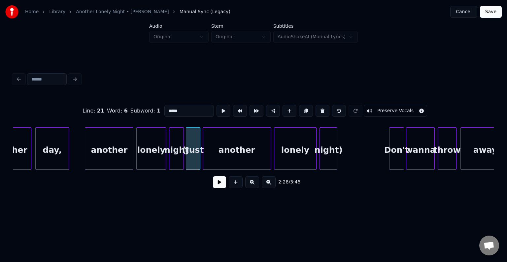
click at [372, 112] on button "Preserve Vocals" at bounding box center [395, 111] width 63 height 12
click at [220, 183] on button at bounding box center [219, 182] width 13 height 12
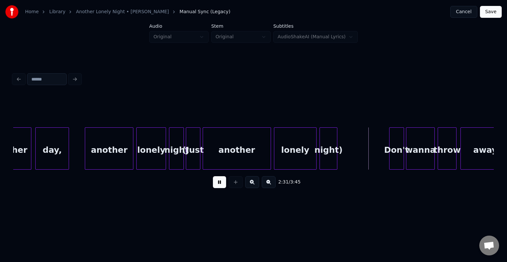
click at [178, 152] on div "night" at bounding box center [176, 150] width 14 height 45
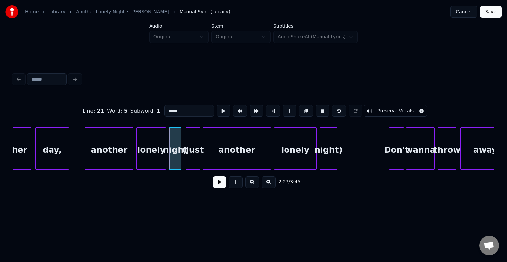
click at [180, 157] on div at bounding box center [180, 149] width 2 height 42
click at [183, 158] on div at bounding box center [184, 149] width 2 height 42
click at [215, 186] on button at bounding box center [219, 182] width 13 height 12
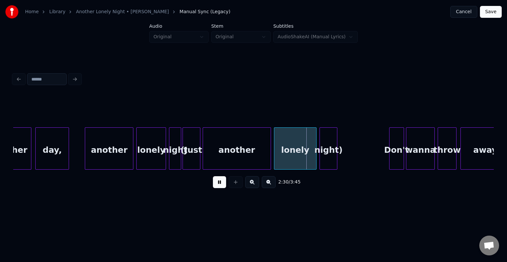
click at [173, 159] on div "night" at bounding box center [175, 150] width 12 height 45
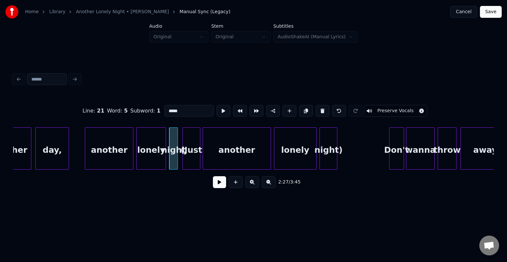
click at [177, 159] on div at bounding box center [177, 149] width 2 height 42
click at [180, 160] on div at bounding box center [181, 149] width 2 height 42
click at [219, 185] on button at bounding box center [219, 182] width 13 height 12
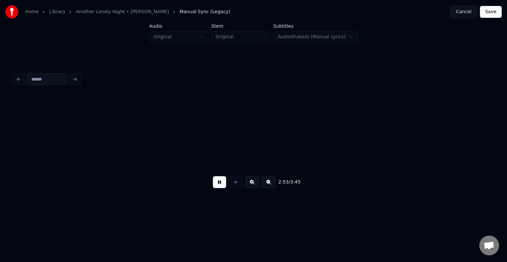
scroll to position [0, 8603]
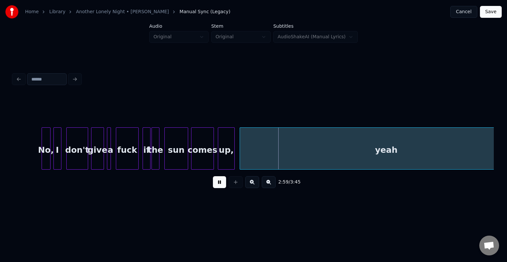
click at [219, 185] on button at bounding box center [219, 182] width 13 height 12
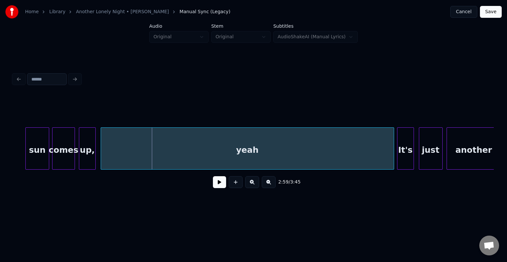
scroll to position [0, 8729]
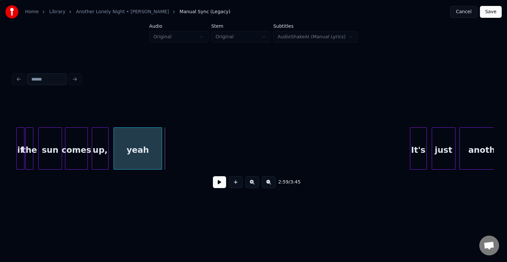
click at [160, 168] on div "yeah It's just another up, comes sun the if" at bounding box center [253, 148] width 481 height 42
click at [219, 187] on button at bounding box center [219, 182] width 13 height 12
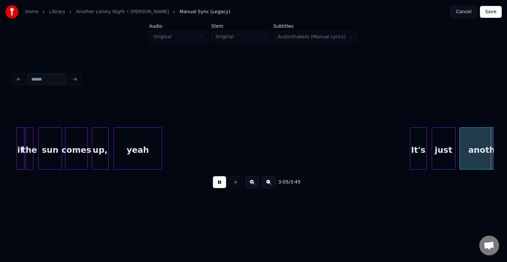
scroll to position [0, 9209]
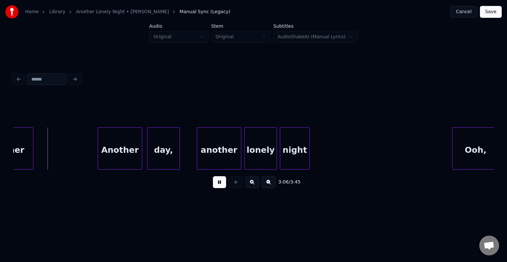
click at [219, 187] on button at bounding box center [219, 182] width 13 height 12
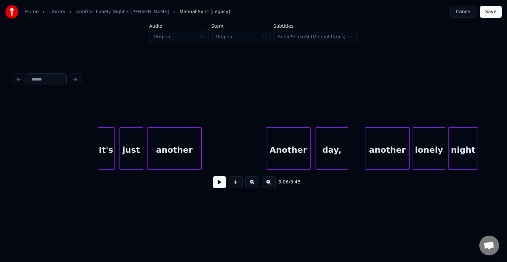
scroll to position [0, 9011]
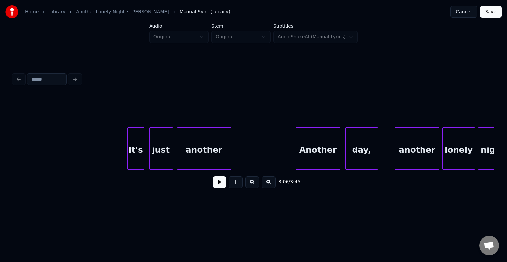
click at [154, 154] on div "just" at bounding box center [161, 150] width 23 height 45
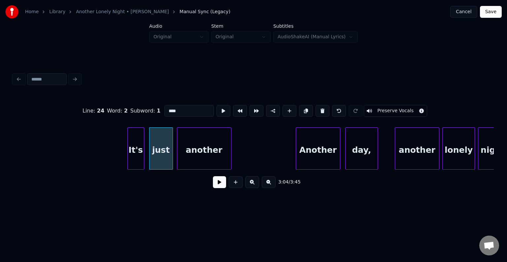
click at [215, 184] on button at bounding box center [219, 182] width 13 height 12
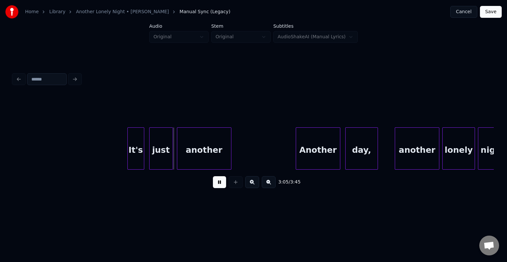
click at [215, 184] on button at bounding box center [219, 182] width 13 height 12
click at [174, 159] on div at bounding box center [175, 149] width 2 height 42
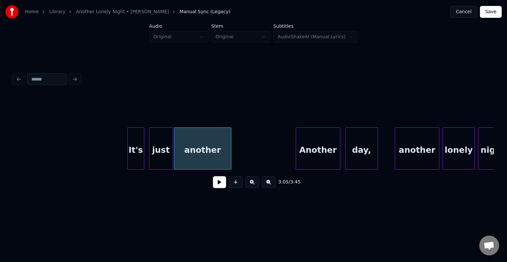
click at [221, 184] on button at bounding box center [219, 182] width 13 height 12
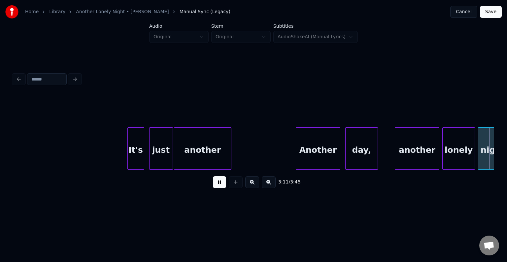
scroll to position [0, 9493]
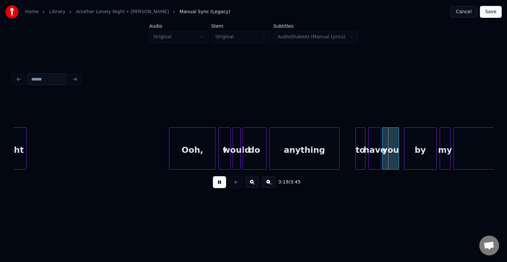
click at [215, 187] on button at bounding box center [219, 182] width 13 height 12
click at [357, 154] on div at bounding box center [357, 149] width 2 height 42
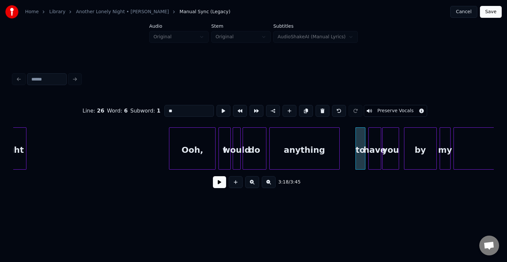
click at [220, 185] on button at bounding box center [219, 182] width 13 height 12
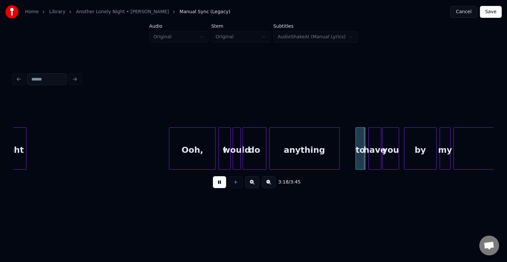
click at [220, 185] on button at bounding box center [219, 182] width 13 height 12
click at [349, 158] on div at bounding box center [350, 149] width 2 height 42
click at [215, 187] on button at bounding box center [219, 182] width 13 height 12
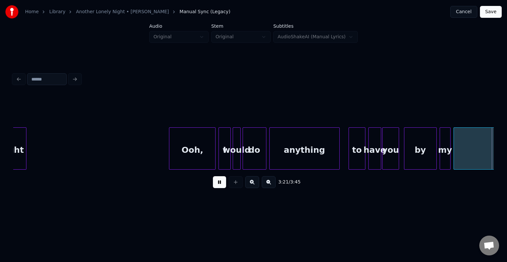
scroll to position [0, 9974]
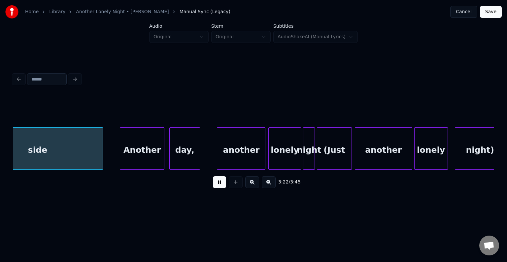
click at [215, 187] on button at bounding box center [219, 182] width 13 height 12
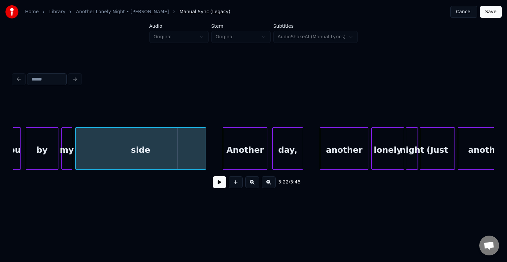
scroll to position [0, 9868]
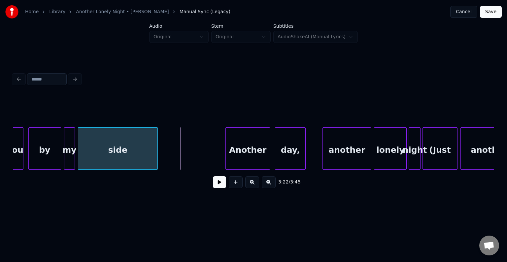
click at [157, 164] on div at bounding box center [156, 149] width 2 height 42
click at [220, 188] on button at bounding box center [219, 182] width 13 height 12
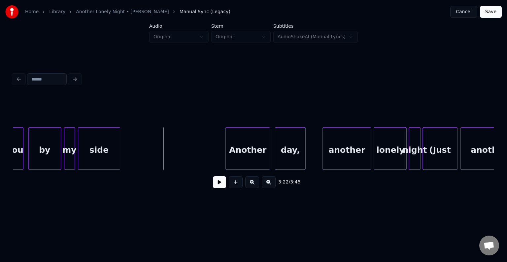
click at [119, 147] on div at bounding box center [119, 149] width 2 height 42
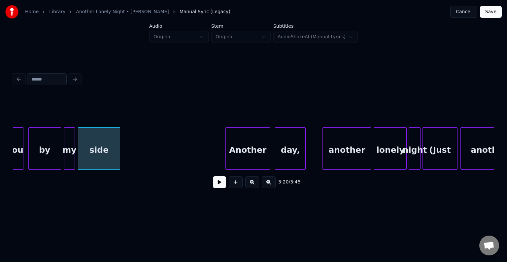
click at [221, 187] on button at bounding box center [219, 182] width 13 height 12
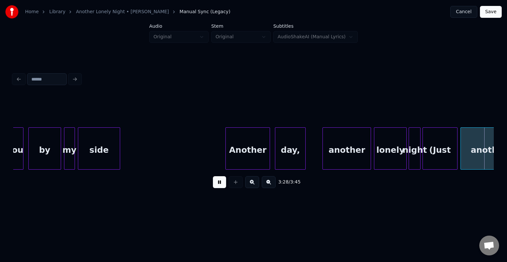
click at [221, 187] on button at bounding box center [219, 182] width 13 height 12
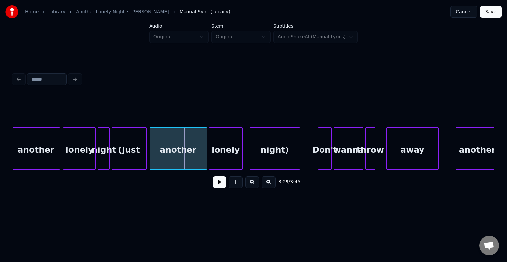
scroll to position [0, 10164]
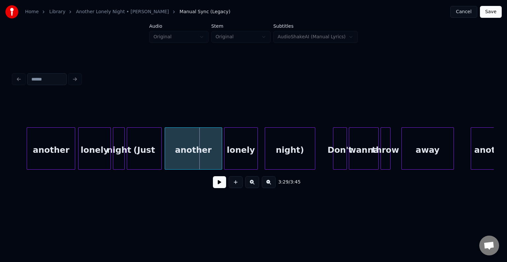
click at [270, 149] on div "night)" at bounding box center [290, 150] width 50 height 45
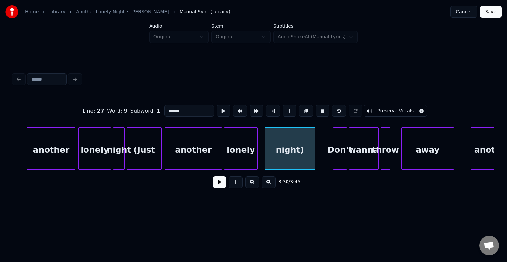
click at [373, 107] on button "Preserve Vocals" at bounding box center [395, 111] width 63 height 12
click at [236, 154] on div "lonely" at bounding box center [240, 150] width 33 height 45
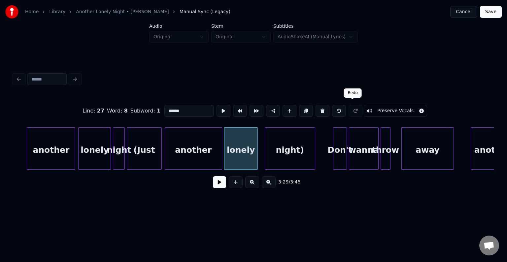
click at [371, 107] on button "Preserve Vocals" at bounding box center [395, 111] width 63 height 12
click at [207, 155] on div "another" at bounding box center [193, 150] width 57 height 45
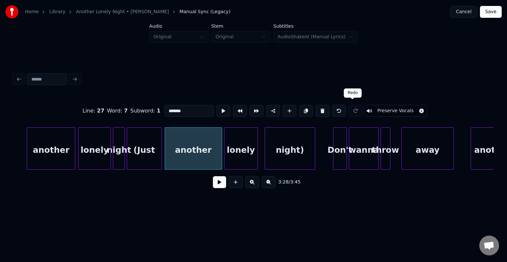
click at [370, 110] on button "Preserve Vocals" at bounding box center [395, 111] width 63 height 12
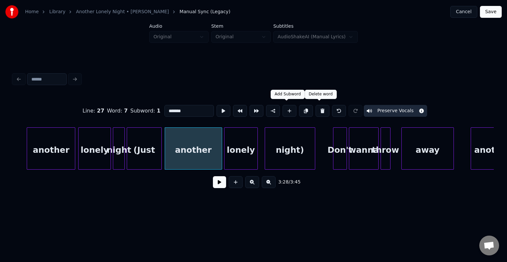
click at [148, 159] on div "(Just" at bounding box center [144, 150] width 34 height 45
type input "*****"
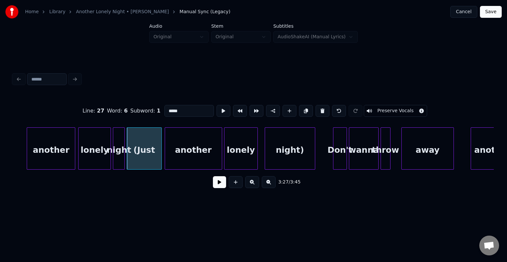
click at [375, 110] on button "Preserve Vocals" at bounding box center [395, 111] width 63 height 12
click at [216, 186] on button at bounding box center [219, 182] width 13 height 12
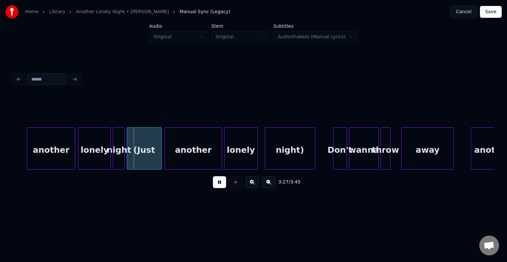
click at [216, 186] on button at bounding box center [219, 182] width 13 height 12
click at [217, 186] on button at bounding box center [219, 182] width 13 height 12
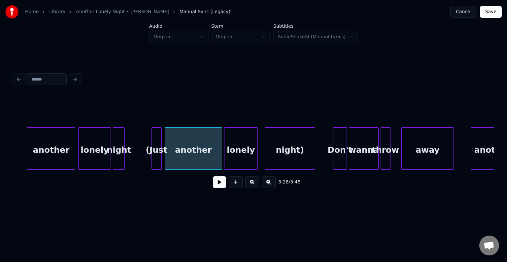
click at [152, 158] on div at bounding box center [153, 149] width 2 height 42
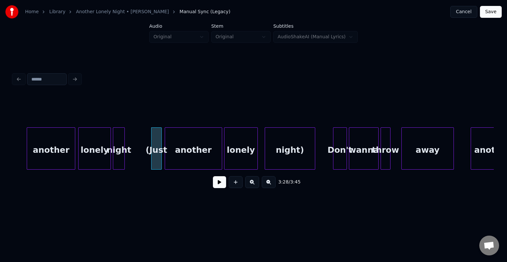
click at [118, 160] on div "night" at bounding box center [118, 150] width 11 height 45
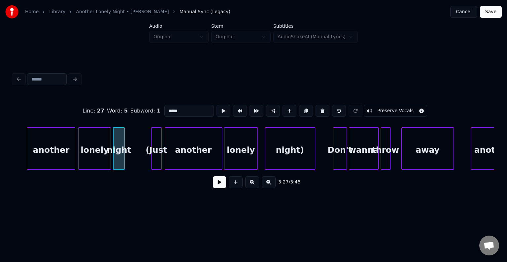
click at [217, 184] on button at bounding box center [219, 182] width 13 height 12
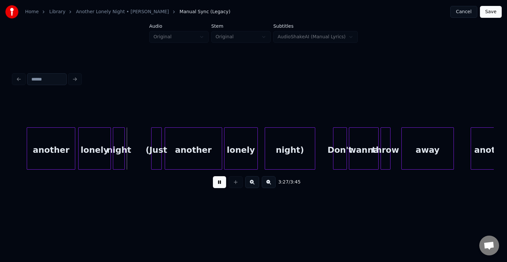
click at [217, 184] on button at bounding box center [219, 182] width 13 height 12
click at [115, 158] on div "night" at bounding box center [118, 150] width 11 height 45
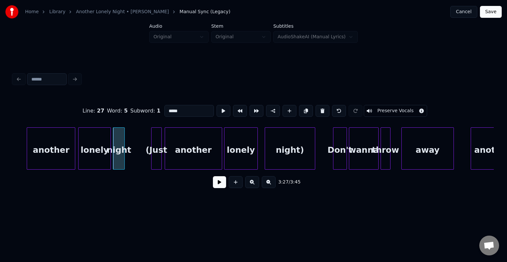
click at [219, 185] on button at bounding box center [219, 182] width 13 height 12
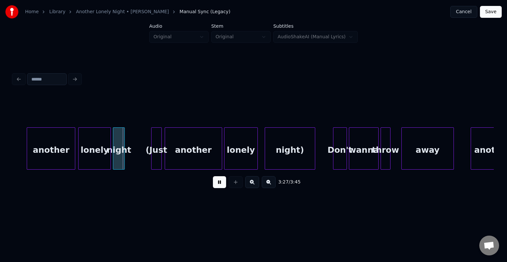
click at [219, 185] on button at bounding box center [219, 182] width 13 height 12
click at [129, 164] on div at bounding box center [128, 149] width 2 height 42
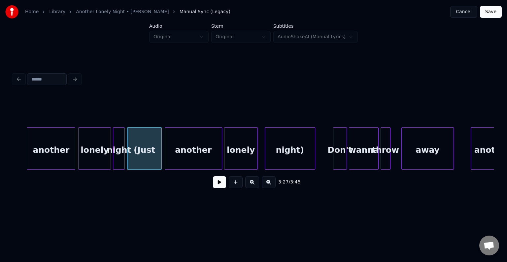
click at [219, 184] on button at bounding box center [219, 182] width 13 height 12
click at [149, 165] on div at bounding box center [149, 149] width 2 height 42
click at [178, 153] on div "another" at bounding box center [179, 150] width 57 height 45
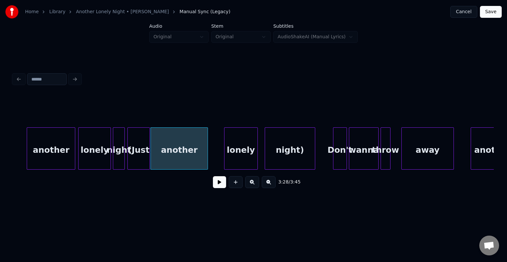
click at [165, 156] on div "another" at bounding box center [179, 150] width 57 height 45
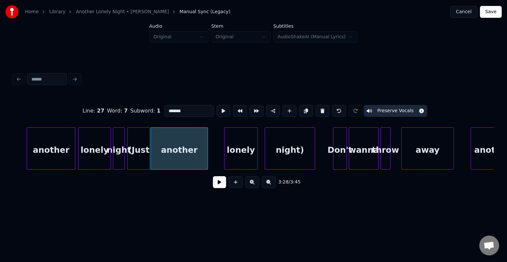
click at [220, 185] on button at bounding box center [219, 182] width 13 height 12
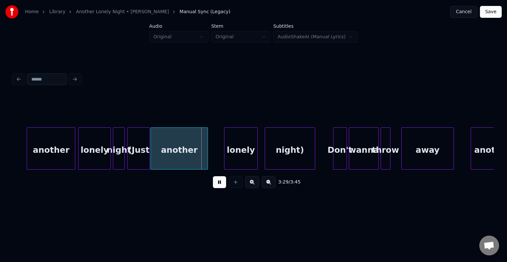
click at [220, 185] on button at bounding box center [219, 182] width 13 height 12
click at [225, 150] on div "lonely" at bounding box center [228, 150] width 33 height 45
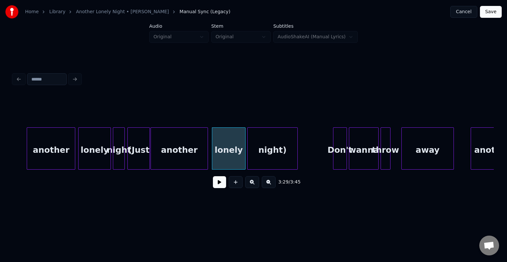
click at [270, 144] on div "night)" at bounding box center [273, 150] width 50 height 45
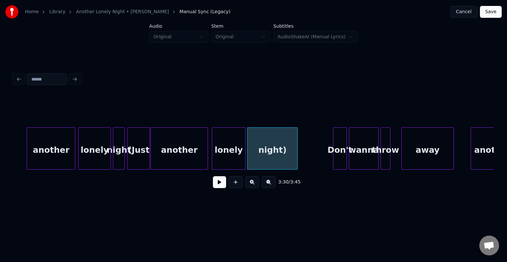
click at [219, 164] on div "lonely" at bounding box center [228, 150] width 33 height 45
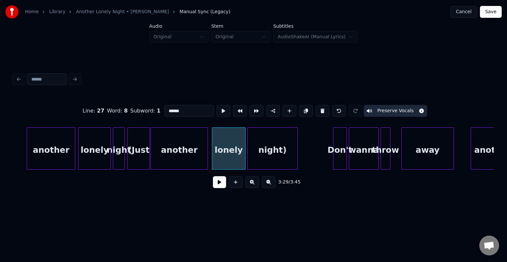
click at [216, 185] on button at bounding box center [219, 182] width 13 height 12
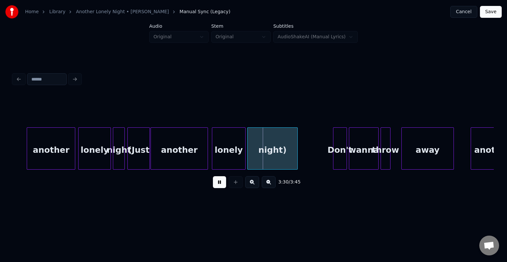
click at [216, 185] on button at bounding box center [219, 182] width 13 height 12
click at [190, 161] on div "another" at bounding box center [179, 150] width 57 height 45
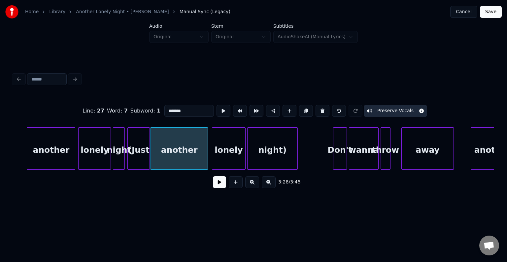
click at [216, 184] on button at bounding box center [219, 182] width 13 height 12
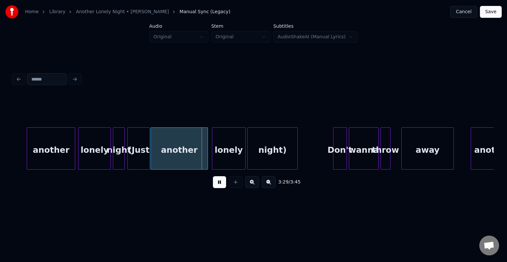
click at [216, 184] on button at bounding box center [219, 182] width 13 height 12
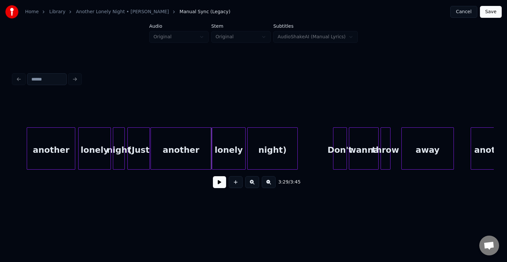
click at [210, 156] on div at bounding box center [210, 149] width 2 height 42
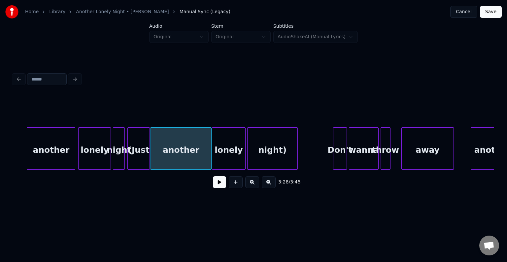
click at [215, 186] on button at bounding box center [219, 182] width 13 height 12
click at [209, 154] on div at bounding box center [209, 149] width 2 height 42
click at [216, 155] on div "lonely" at bounding box center [228, 150] width 33 height 45
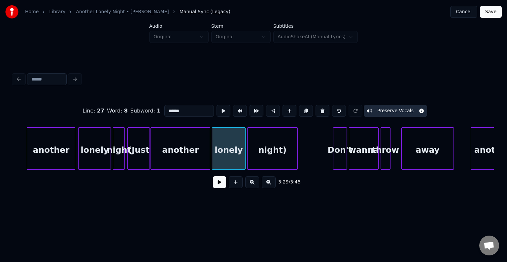
click at [219, 184] on button at bounding box center [219, 182] width 13 height 12
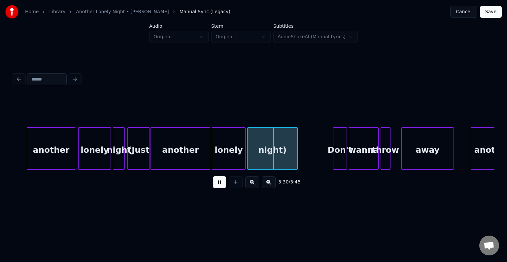
click at [219, 184] on button at bounding box center [219, 182] width 13 height 12
click at [235, 157] on div "lonely" at bounding box center [228, 150] width 33 height 45
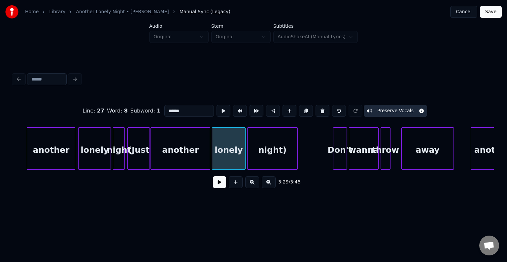
click at [218, 188] on button at bounding box center [219, 182] width 13 height 12
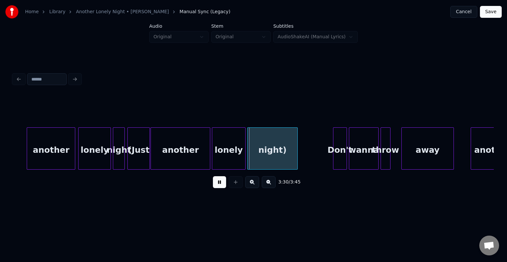
click at [218, 185] on button at bounding box center [219, 182] width 13 height 12
click at [256, 157] on div at bounding box center [257, 149] width 2 height 42
click at [253, 157] on div at bounding box center [253, 149] width 2 height 42
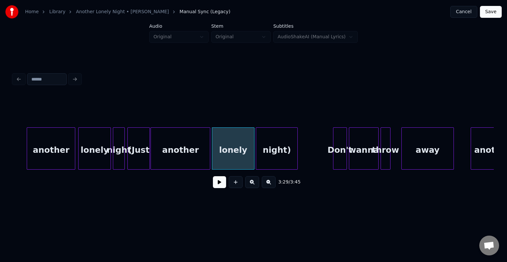
click at [215, 186] on button at bounding box center [219, 182] width 13 height 12
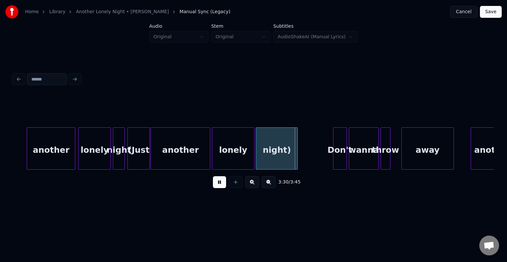
click at [215, 186] on button at bounding box center [219, 182] width 13 height 12
click at [261, 154] on div "night)" at bounding box center [276, 150] width 41 height 45
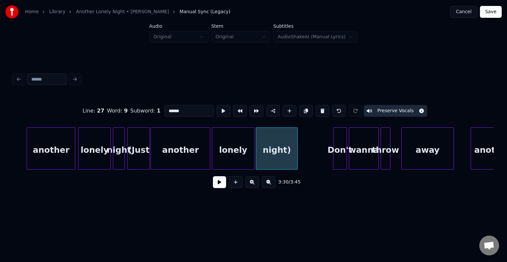
click at [220, 187] on button at bounding box center [219, 182] width 13 height 12
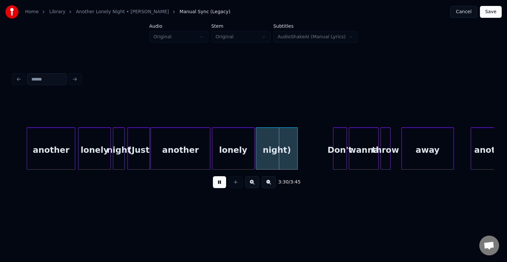
click at [220, 187] on button at bounding box center [219, 182] width 13 height 12
click at [288, 144] on div at bounding box center [289, 149] width 2 height 42
click at [221, 193] on div "3:30 / 3:45" at bounding box center [253, 182] width 481 height 25
click at [220, 188] on button at bounding box center [219, 182] width 13 height 12
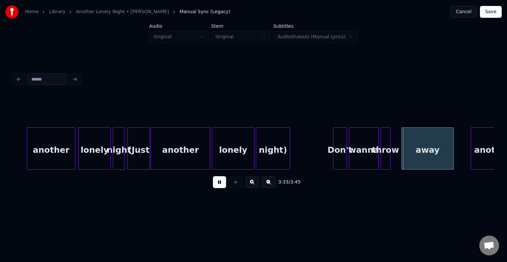
click at [220, 188] on button at bounding box center [219, 182] width 13 height 12
click at [393, 153] on div at bounding box center [394, 149] width 2 height 42
click at [217, 185] on button at bounding box center [219, 182] width 13 height 12
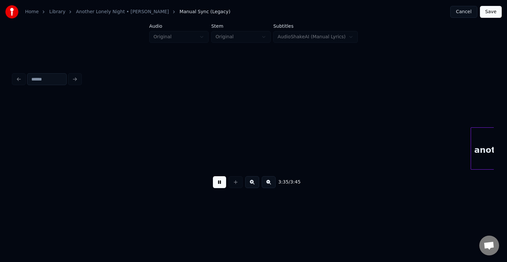
scroll to position [0, 10645]
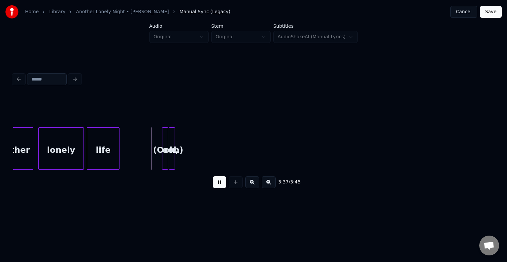
click at [217, 185] on button at bounding box center [219, 182] width 13 height 12
click at [175, 153] on div "ooh)" at bounding box center [172, 150] width 7 height 45
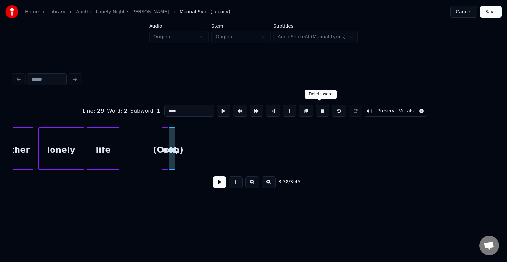
click at [318, 108] on button at bounding box center [323, 111] width 14 height 12
type input "****"
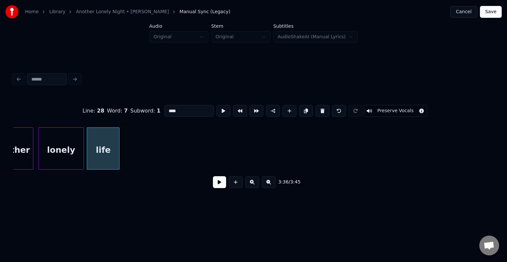
click at [496, 10] on button "Save" at bounding box center [491, 12] width 22 height 12
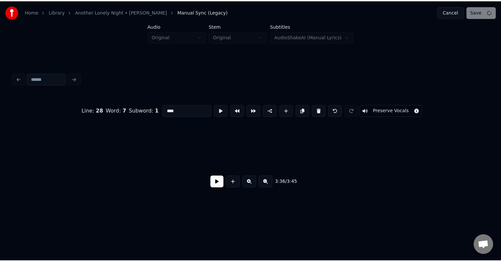
scroll to position [0, 794]
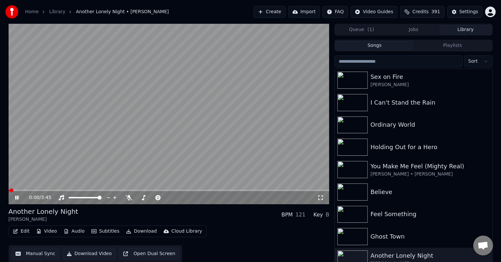
click at [16, 197] on icon at bounding box center [16, 198] width 3 height 4
click at [177, 190] on span at bounding box center [169, 190] width 321 height 1
click at [168, 191] on span at bounding box center [93, 190] width 169 height 1
click at [153, 190] on span at bounding box center [88, 190] width 159 height 1
click at [158, 190] on span at bounding box center [156, 190] width 4 height 4
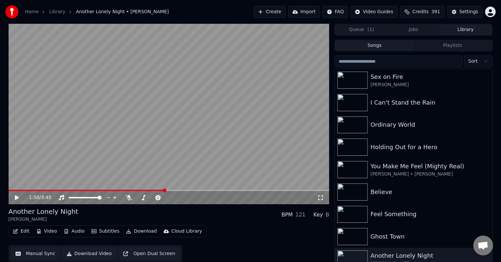
click at [165, 191] on span at bounding box center [169, 190] width 321 height 1
click at [172, 191] on span at bounding box center [169, 190] width 321 height 1
click at [180, 191] on div "1:55 / 3:45" at bounding box center [169, 197] width 321 height 13
click at [180, 190] on span at bounding box center [169, 190] width 321 height 1
click at [187, 190] on span at bounding box center [169, 190] width 321 height 1
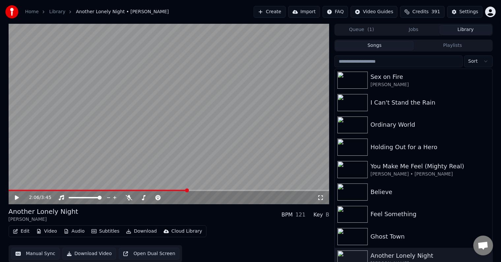
click at [197, 190] on span at bounding box center [169, 190] width 321 height 1
click at [206, 190] on span at bounding box center [169, 190] width 321 height 1
click at [17, 197] on icon at bounding box center [17, 197] width 4 height 5
click at [17, 197] on icon at bounding box center [22, 197] width 16 height 5
click at [280, 190] on span at bounding box center [169, 190] width 321 height 1
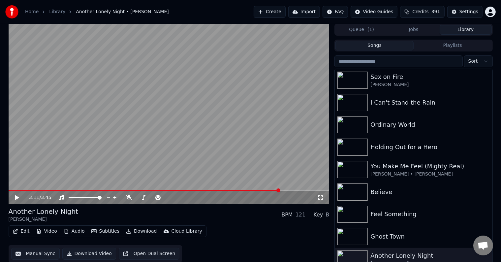
click at [291, 190] on span at bounding box center [169, 190] width 321 height 1
click at [17, 199] on icon at bounding box center [17, 197] width 4 height 5
click at [17, 199] on icon at bounding box center [22, 197] width 16 height 5
click at [134, 228] on button "Download" at bounding box center [141, 231] width 36 height 9
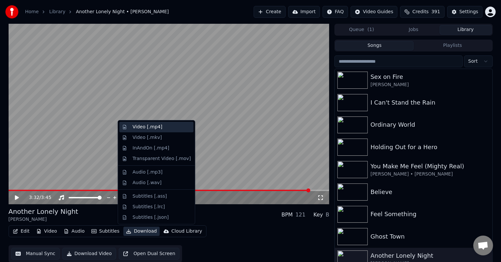
click at [147, 124] on div "Video [.mp4]" at bounding box center [148, 127] width 30 height 7
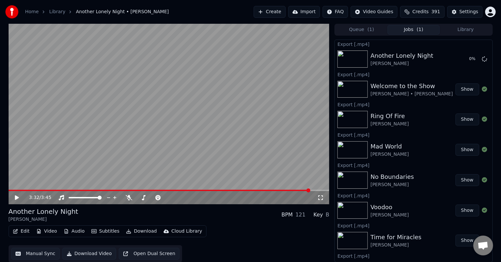
click at [455, 30] on button "Library" at bounding box center [466, 30] width 52 height 10
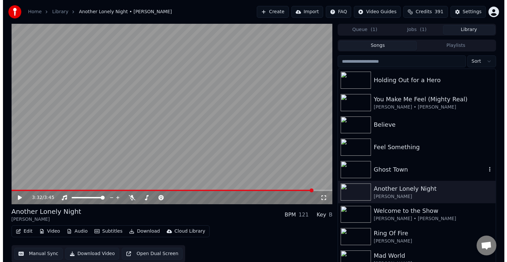
scroll to position [89, 0]
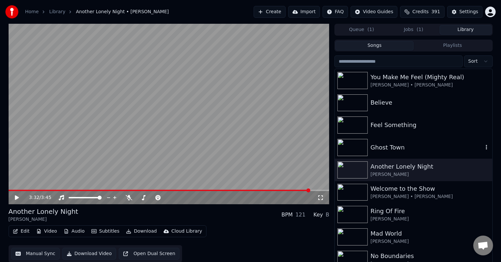
click at [380, 145] on div "Ghost Town" at bounding box center [427, 147] width 113 height 9
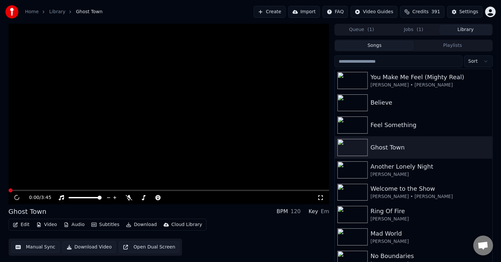
click at [15, 198] on icon at bounding box center [17, 197] width 7 height 7
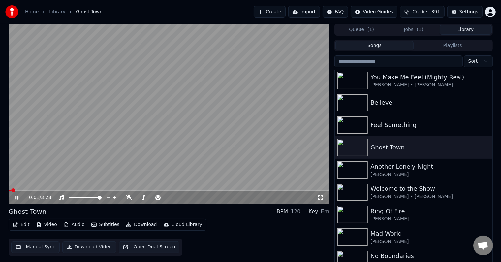
click at [16, 199] on icon at bounding box center [16, 198] width 3 height 4
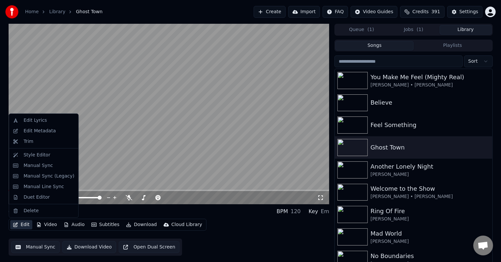
click at [18, 228] on button "Edit" at bounding box center [21, 224] width 22 height 9
click at [38, 132] on div "Edit Metadata" at bounding box center [39, 131] width 32 height 7
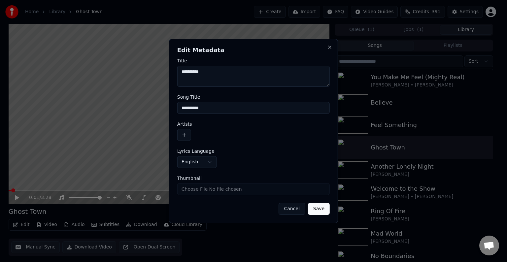
click at [177, 131] on div "**********" at bounding box center [253, 131] width 169 height 184
click at [184, 133] on button "button" at bounding box center [184, 135] width 14 height 12
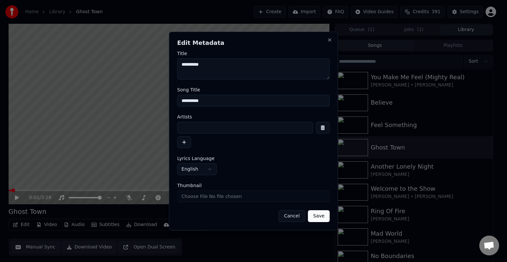
click at [200, 123] on input at bounding box center [245, 128] width 136 height 12
type input "**********"
click at [308, 210] on button "Save" at bounding box center [319, 216] width 22 height 12
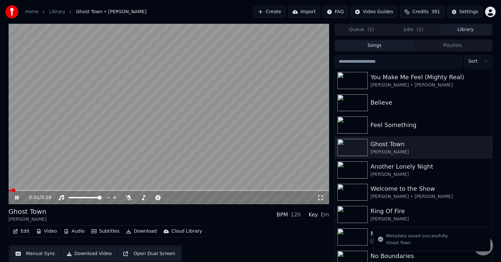
click at [15, 197] on icon at bounding box center [22, 197] width 16 height 5
click at [18, 232] on button "Edit" at bounding box center [21, 231] width 22 height 9
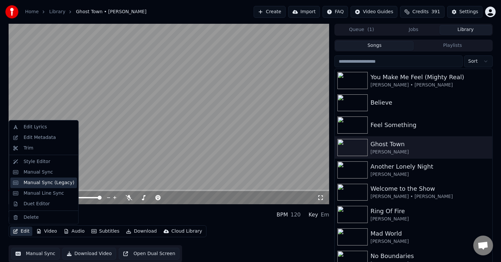
click at [36, 184] on div "Manual Sync (Legacy)" at bounding box center [48, 183] width 51 height 7
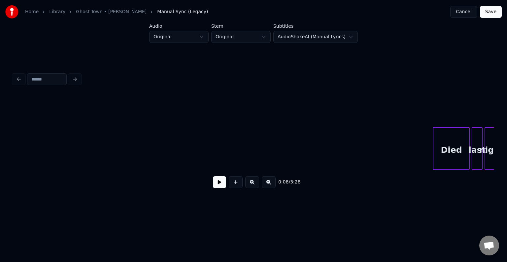
click at [217, 187] on button at bounding box center [219, 182] width 13 height 12
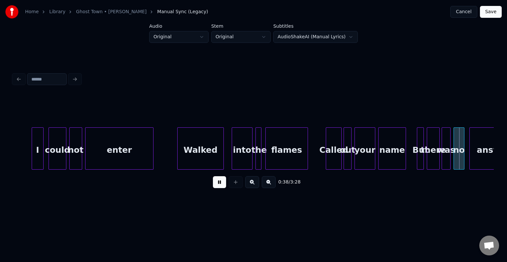
drag, startPoint x: 217, startPoint y: 187, endPoint x: 218, endPoint y: 211, distance: 24.5
click at [218, 211] on html "Home Library Ghost Town • Adam Lambert Manual Sync (Legacy) Cancel Save Audio O…" at bounding box center [253, 110] width 507 height 221
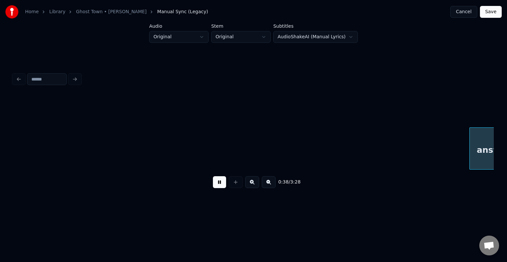
scroll to position [0, 1924]
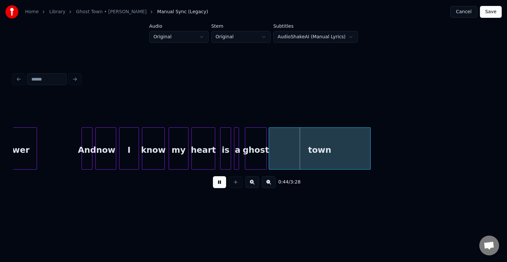
click at [218, 211] on html "Home Library Ghost Town • Adam Lambert Manual Sync (Legacy) Cancel Save Audio O…" at bounding box center [253, 110] width 507 height 221
click at [218, 185] on button at bounding box center [219, 182] width 13 height 12
click at [278, 151] on div "town" at bounding box center [319, 150] width 101 height 45
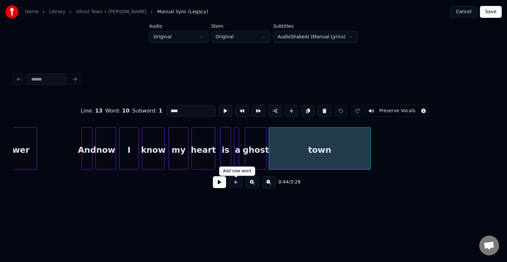
click at [221, 185] on button at bounding box center [219, 182] width 13 height 12
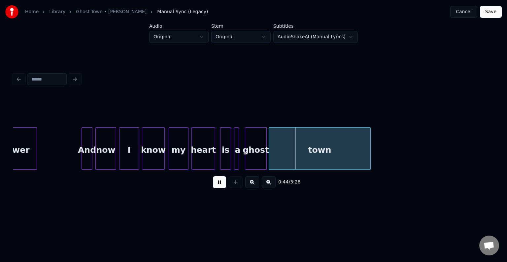
click at [221, 185] on button at bounding box center [219, 182] width 13 height 12
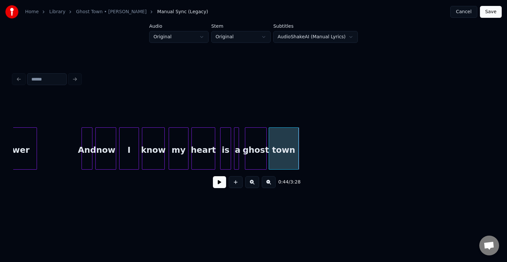
click at [297, 153] on div at bounding box center [297, 149] width 2 height 42
click at [218, 186] on button at bounding box center [219, 182] width 13 height 12
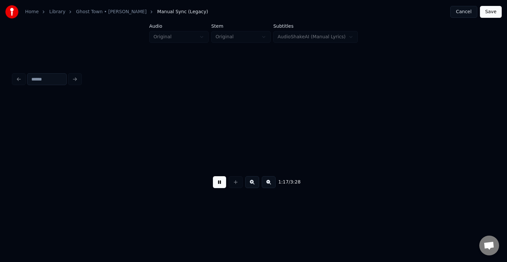
scroll to position [0, 3848]
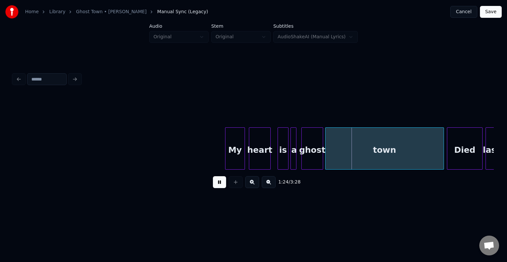
click at [218, 186] on button at bounding box center [219, 182] width 13 height 12
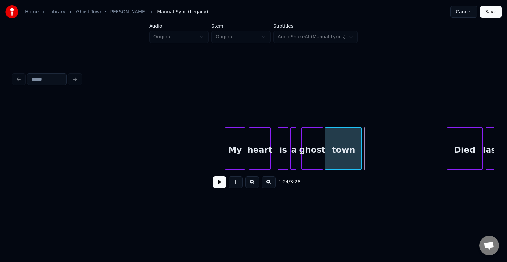
click at [361, 159] on div at bounding box center [360, 149] width 2 height 42
click at [216, 187] on button at bounding box center [219, 182] width 13 height 12
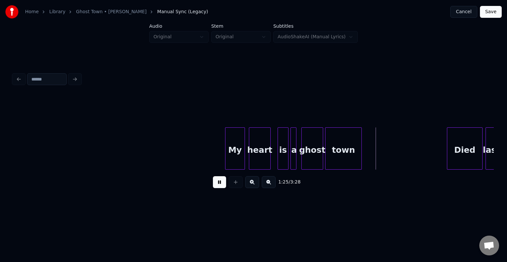
click at [216, 187] on button at bounding box center [219, 182] width 13 height 12
click at [347, 154] on div "town" at bounding box center [343, 150] width 36 height 45
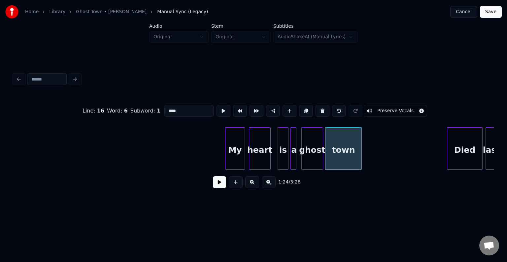
click at [221, 185] on button at bounding box center [219, 182] width 13 height 12
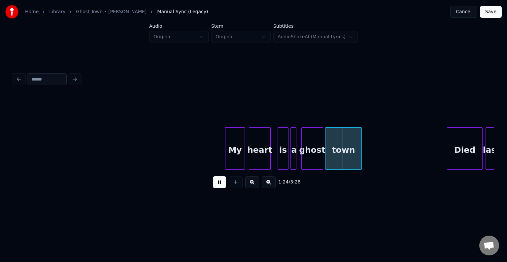
click at [221, 185] on button at bounding box center [219, 182] width 13 height 12
click at [354, 154] on div at bounding box center [353, 149] width 2 height 42
click at [226, 187] on button at bounding box center [219, 182] width 13 height 12
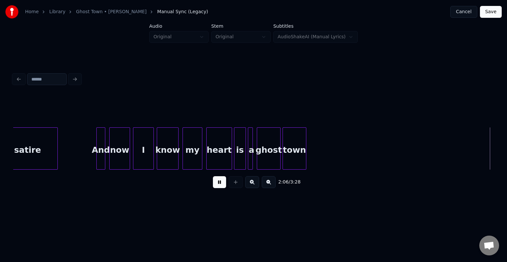
scroll to position [0, 6253]
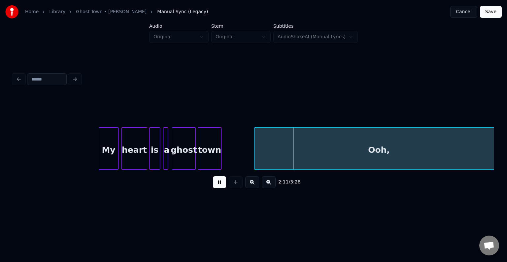
click at [217, 185] on button at bounding box center [219, 182] width 13 height 12
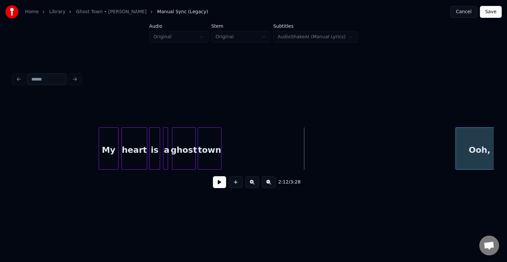
click at [456, 161] on div at bounding box center [457, 149] width 2 height 42
click at [210, 186] on div "2:15 / 3:28" at bounding box center [253, 182] width 470 height 15
click at [219, 185] on button at bounding box center [219, 182] width 13 height 12
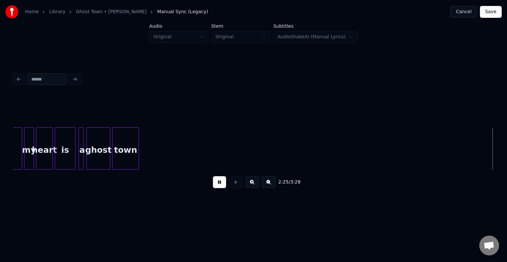
scroll to position [0, 7216]
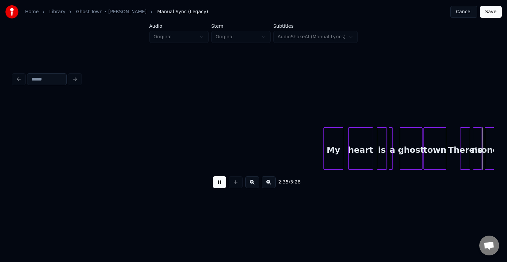
click at [219, 185] on button at bounding box center [219, 182] width 13 height 12
click at [397, 157] on div at bounding box center [397, 149] width 2 height 42
click at [220, 183] on button at bounding box center [219, 182] width 13 height 12
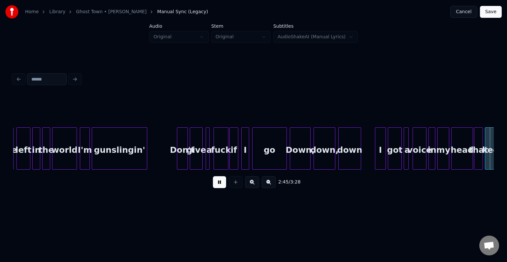
scroll to position [0, 8178]
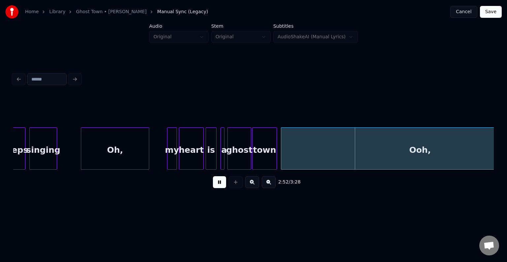
click at [220, 183] on button at bounding box center [219, 182] width 13 height 12
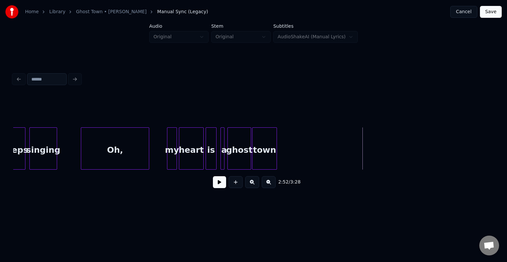
click at [496, 149] on div "Home Library Ghost Town • Adam Lambert Manual Sync (Legacy) Cancel Save Audio O…" at bounding box center [253, 105] width 507 height 211
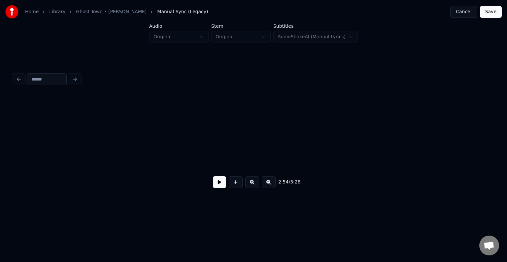
scroll to position [0, 8661]
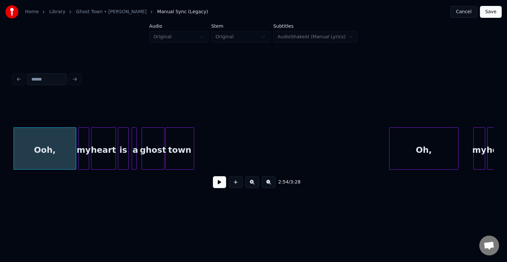
click at [217, 185] on button at bounding box center [219, 182] width 13 height 12
click at [31, 159] on div at bounding box center [32, 149] width 2 height 42
click at [218, 185] on button at bounding box center [219, 182] width 13 height 12
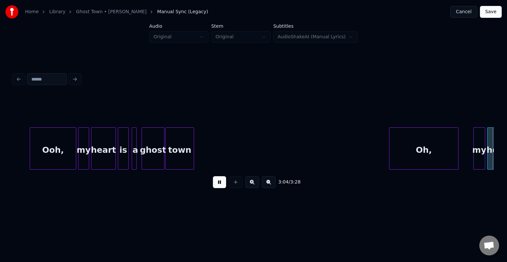
scroll to position [0, 9142]
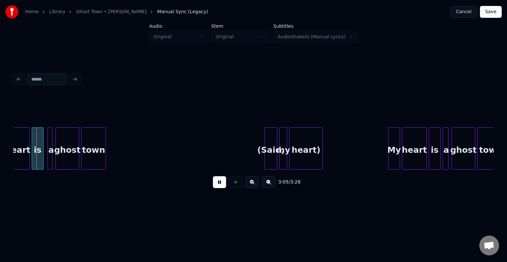
click at [218, 185] on button at bounding box center [219, 182] width 13 height 12
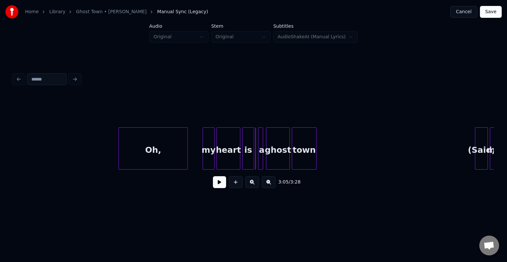
scroll to position [0, 8931]
click at [164, 153] on div "Oh," at bounding box center [153, 150] width 69 height 45
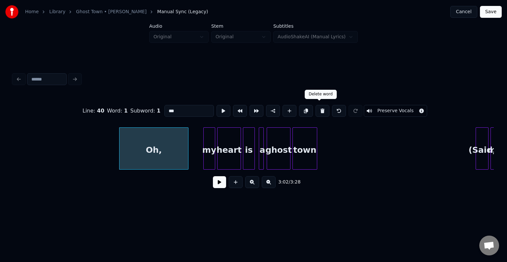
click at [319, 109] on button at bounding box center [323, 111] width 14 height 12
type input "**"
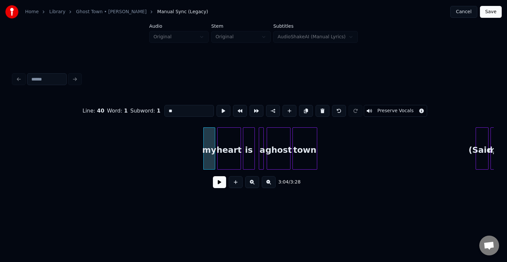
click at [216, 186] on button at bounding box center [219, 182] width 13 height 12
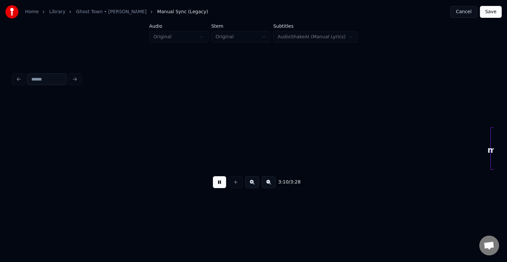
scroll to position [0, 9412]
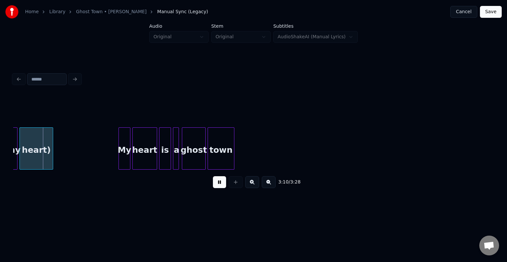
click at [216, 186] on button at bounding box center [219, 182] width 13 height 12
click at [37, 142] on div "heart)" at bounding box center [36, 150] width 33 height 45
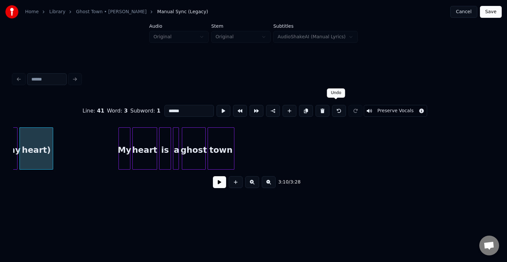
click at [337, 109] on button at bounding box center [339, 111] width 14 height 12
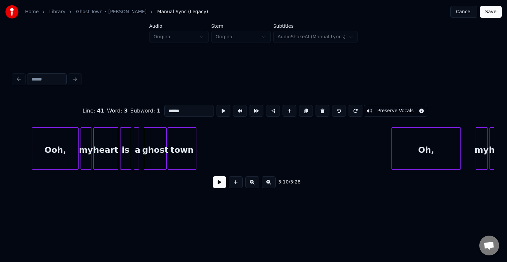
scroll to position [0, 8646]
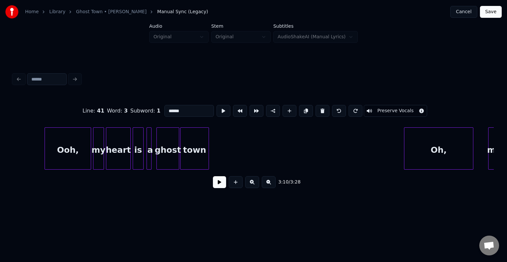
click at [61, 151] on div "Ooh," at bounding box center [68, 150] width 46 height 45
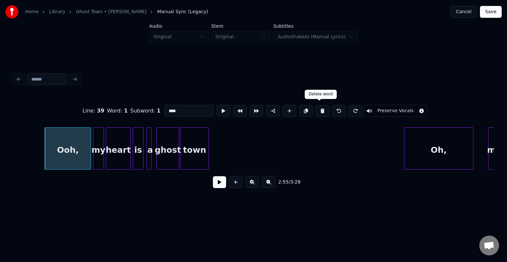
click at [318, 110] on button at bounding box center [323, 111] width 14 height 12
type input "**"
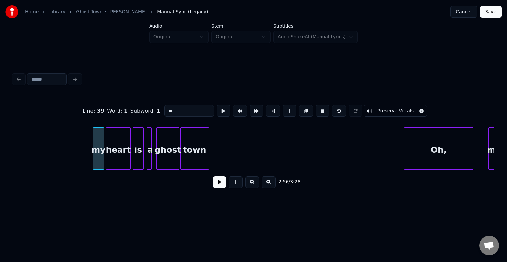
click at [221, 188] on button at bounding box center [219, 182] width 13 height 12
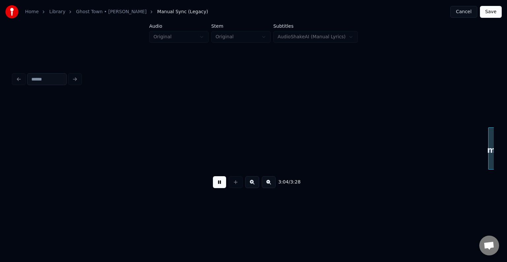
scroll to position [0, 9127]
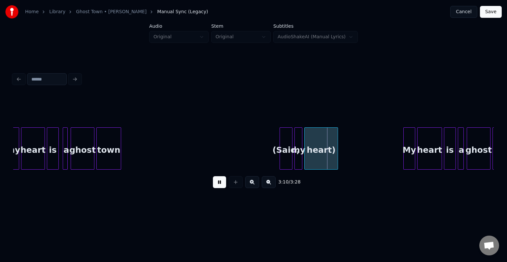
click at [221, 187] on button at bounding box center [219, 182] width 13 height 12
click at [326, 153] on div "heart)" at bounding box center [321, 150] width 33 height 45
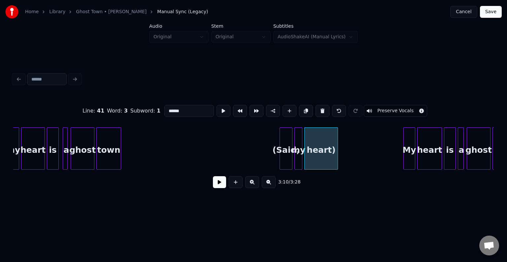
click at [386, 108] on button "Preserve Vocals" at bounding box center [395, 111] width 63 height 12
click at [296, 149] on div at bounding box center [296, 149] width 2 height 42
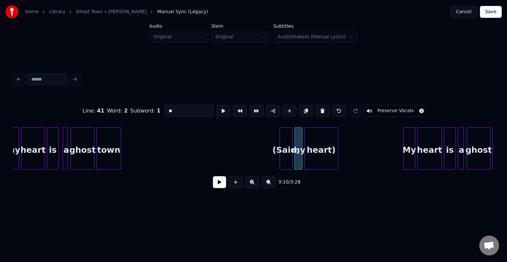
click at [370, 109] on button "Preserve Vocals" at bounding box center [395, 111] width 63 height 12
click at [288, 152] on div "(Said," at bounding box center [286, 150] width 12 height 45
type input "******"
click at [385, 112] on button "Preserve Vocals" at bounding box center [395, 111] width 63 height 12
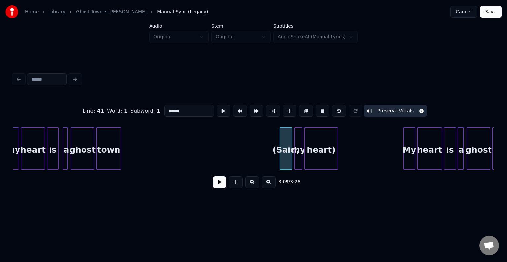
click at [220, 184] on button at bounding box center [219, 182] width 13 height 12
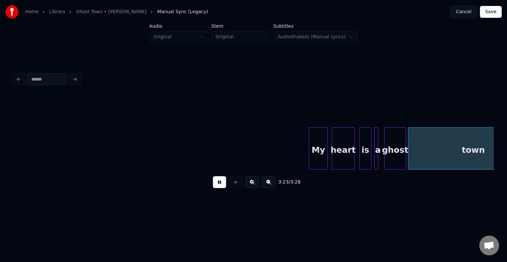
scroll to position [0, 9838]
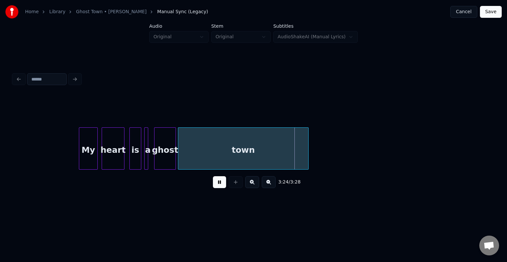
click at [220, 186] on button at bounding box center [219, 182] width 13 height 12
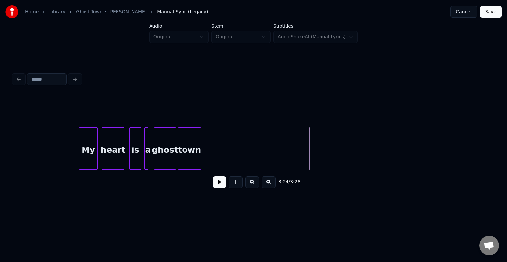
click at [200, 154] on div at bounding box center [200, 149] width 2 height 42
click at [221, 188] on button at bounding box center [219, 182] width 13 height 12
click at [208, 160] on div at bounding box center [208, 149] width 2 height 42
click at [219, 187] on button at bounding box center [219, 182] width 13 height 12
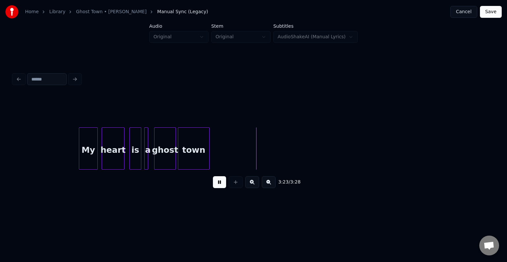
click at [491, 17] on button "Save" at bounding box center [491, 12] width 22 height 12
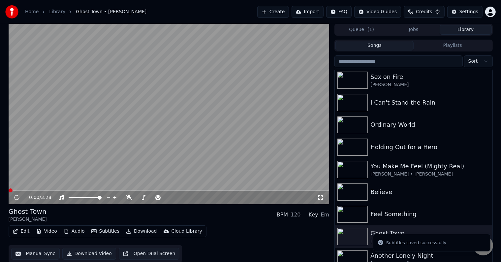
click at [147, 236] on button "Download" at bounding box center [141, 231] width 36 height 9
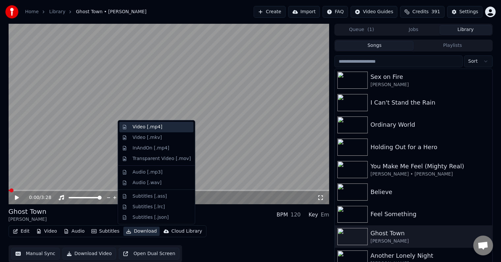
click at [138, 127] on div "Video [.mp4]" at bounding box center [148, 127] width 30 height 7
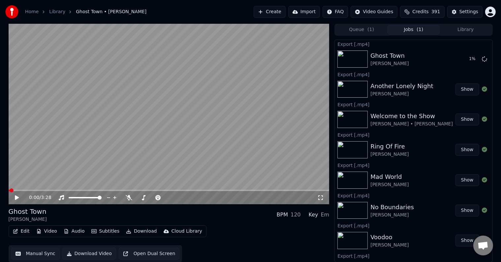
click at [16, 197] on icon at bounding box center [17, 197] width 4 height 5
click at [16, 198] on icon at bounding box center [16, 198] width 3 height 4
click at [456, 30] on button "Library" at bounding box center [466, 30] width 52 height 10
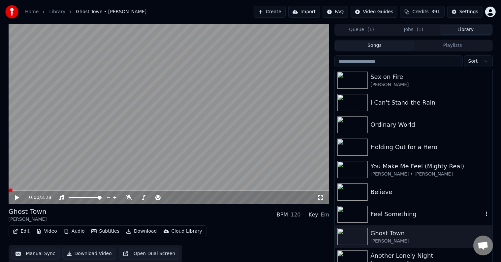
click at [415, 216] on div "Feel Something" at bounding box center [427, 214] width 113 height 9
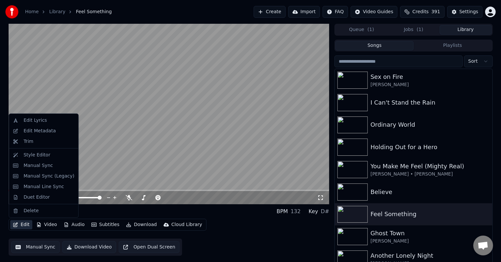
click at [24, 224] on button "Edit" at bounding box center [21, 224] width 22 height 9
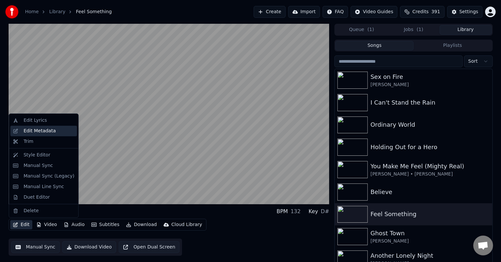
click at [35, 129] on div "Edit Metadata" at bounding box center [39, 131] width 32 height 7
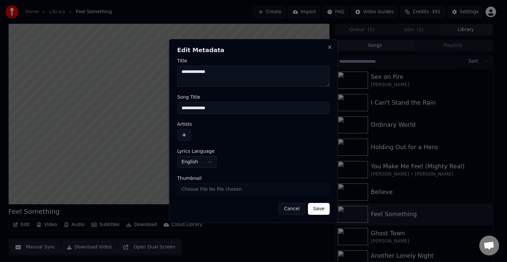
click at [184, 132] on button "button" at bounding box center [184, 135] width 14 height 12
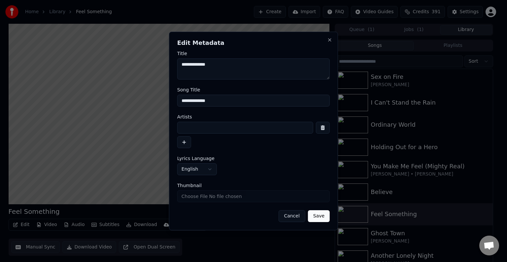
click at [202, 128] on input at bounding box center [245, 128] width 136 height 12
type input "**********"
click at [308, 210] on button "Save" at bounding box center [319, 216] width 22 height 12
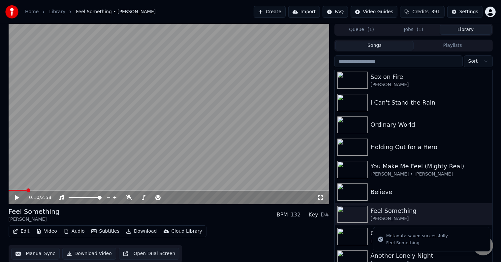
click at [18, 229] on button "Edit" at bounding box center [21, 231] width 22 height 9
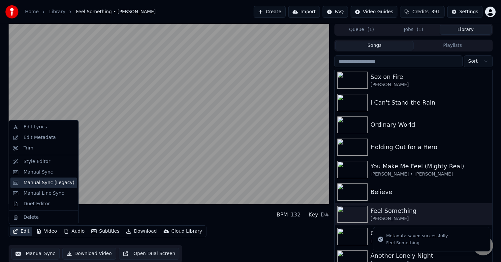
click at [40, 181] on div "Manual Sync (Legacy)" at bounding box center [48, 183] width 51 height 7
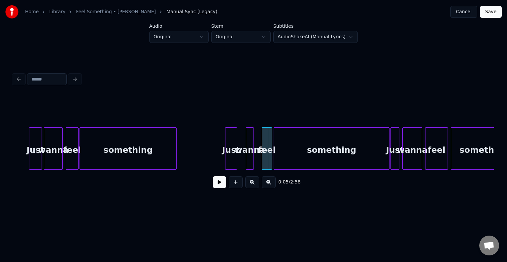
click at [271, 159] on div at bounding box center [271, 149] width 2 height 42
click at [260, 159] on div at bounding box center [259, 149] width 2 height 42
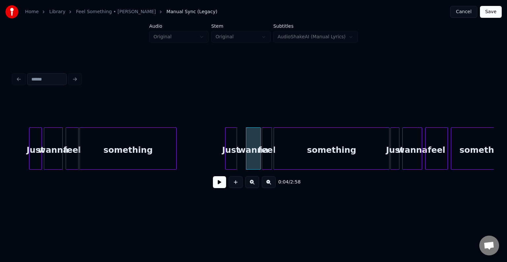
click at [249, 159] on div "wanna" at bounding box center [253, 150] width 14 height 45
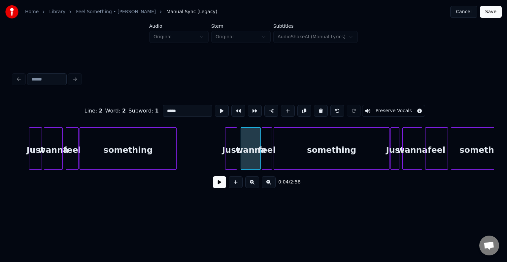
click at [242, 160] on div at bounding box center [242, 149] width 2 height 42
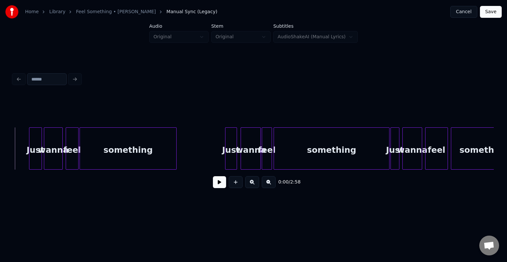
click at [215, 183] on button at bounding box center [219, 182] width 13 height 12
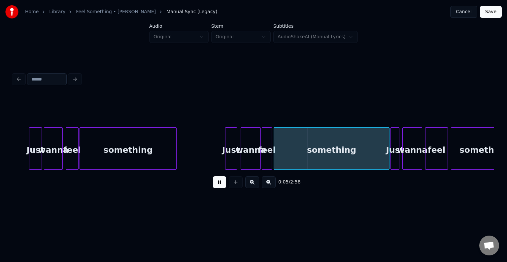
click at [215, 183] on button at bounding box center [219, 182] width 13 height 12
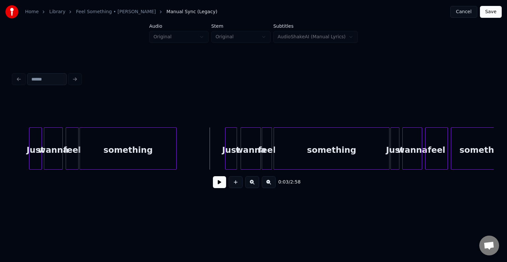
click at [219, 183] on button at bounding box center [219, 182] width 13 height 12
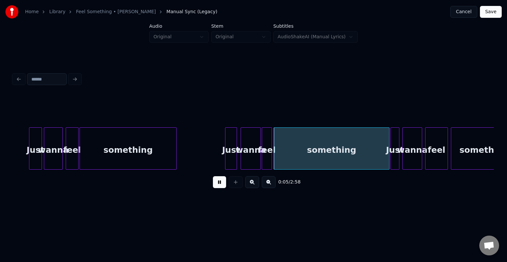
click at [219, 183] on button at bounding box center [219, 182] width 13 height 12
click at [491, 170] on div "Just wanna feel something Just wanna feel something Just wanna feel something" at bounding box center [253, 148] width 481 height 42
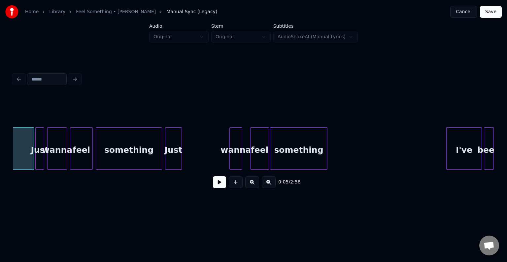
scroll to position [0, 356]
click at [310, 154] on div "something" at bounding box center [297, 150] width 57 height 45
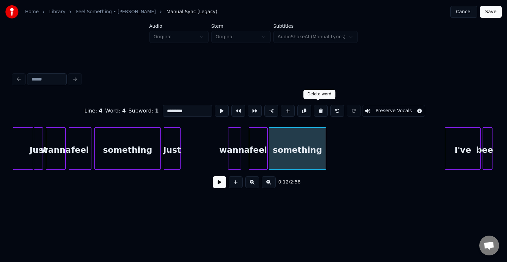
click at [320, 110] on button at bounding box center [321, 111] width 14 height 12
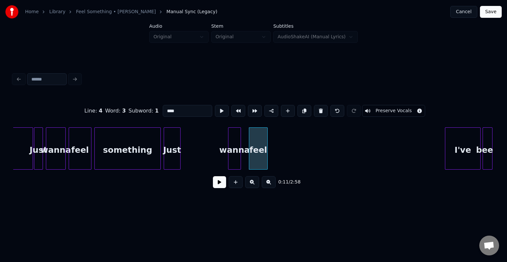
click at [320, 110] on button at bounding box center [321, 111] width 14 height 12
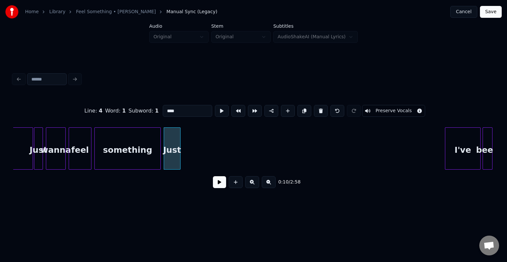
click at [320, 110] on button at bounding box center [321, 111] width 14 height 12
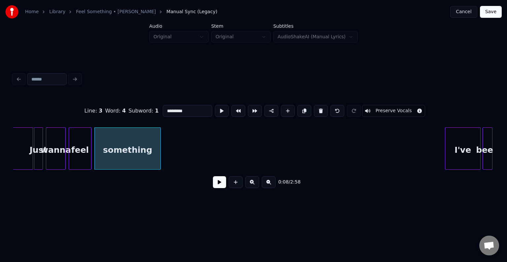
click at [320, 110] on button at bounding box center [321, 111] width 14 height 12
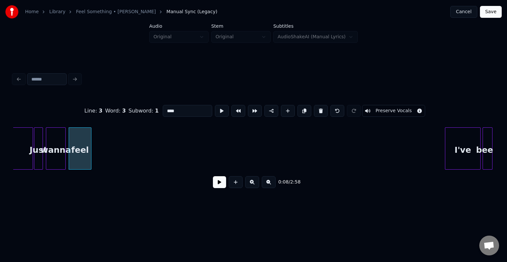
click at [320, 110] on button at bounding box center [321, 111] width 14 height 12
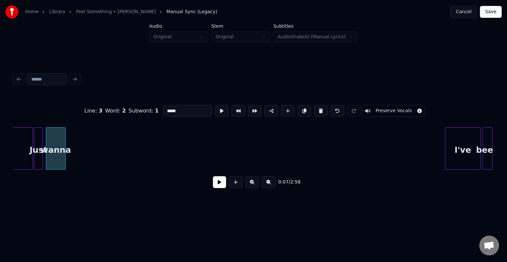
click at [320, 110] on button at bounding box center [321, 111] width 14 height 12
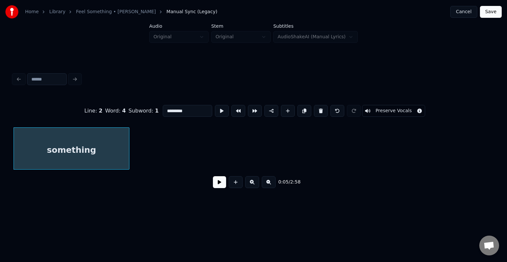
click at [320, 110] on button at bounding box center [321, 111] width 14 height 12
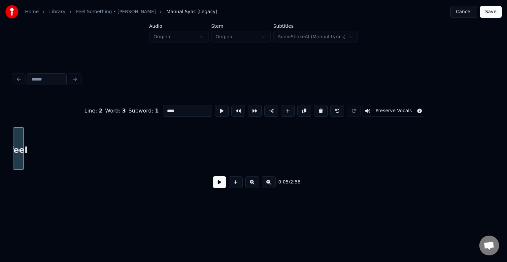
click at [320, 110] on button at bounding box center [321, 111] width 14 height 12
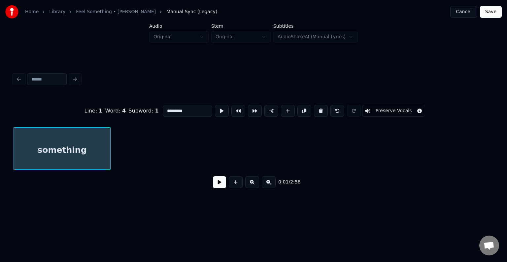
click at [320, 110] on button at bounding box center [321, 111] width 14 height 12
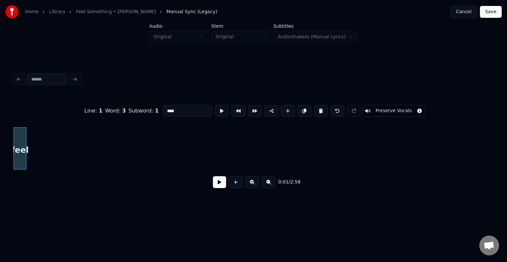
click at [320, 110] on button at bounding box center [321, 111] width 14 height 12
type input "****"
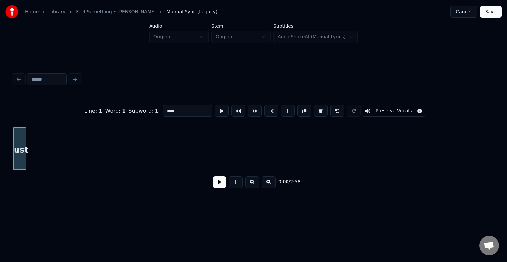
scroll to position [0, 788]
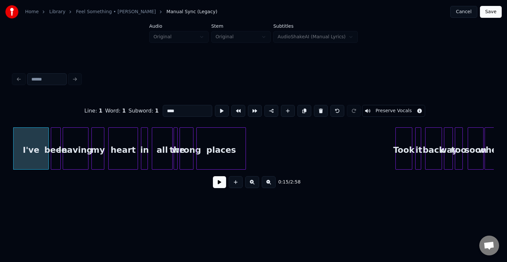
click at [213, 188] on button at bounding box center [219, 182] width 13 height 12
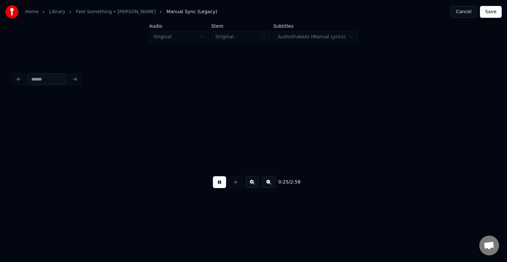
scroll to position [0, 1271]
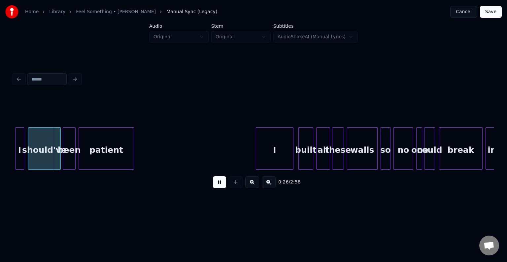
click at [219, 185] on button at bounding box center [219, 182] width 13 height 12
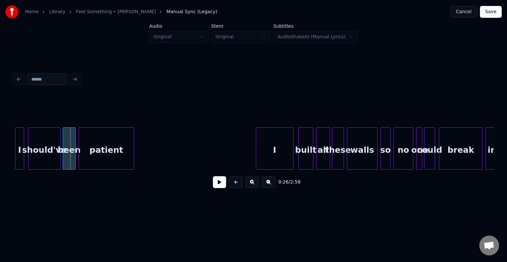
click at [492, 12] on button "Save" at bounding box center [491, 12] width 22 height 12
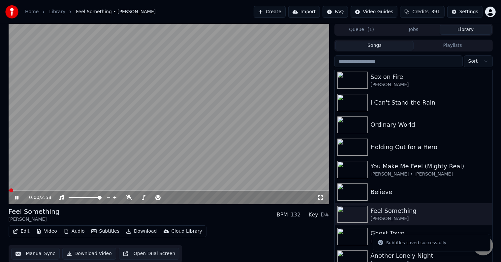
click at [17, 197] on icon at bounding box center [22, 197] width 16 height 5
click at [19, 231] on button "Edit" at bounding box center [21, 231] width 22 height 9
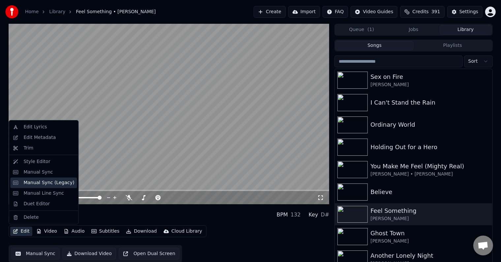
click at [36, 185] on div "Manual Sync (Legacy)" at bounding box center [48, 183] width 51 height 7
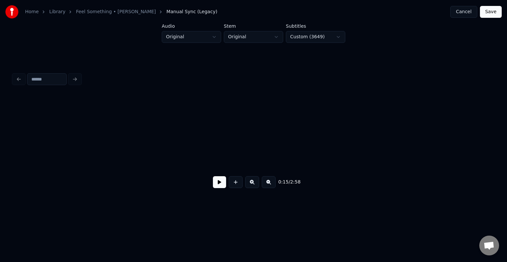
scroll to position [0, 788]
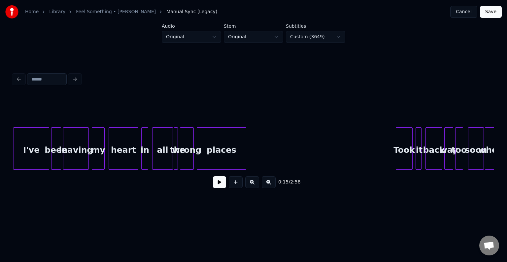
click at [216, 185] on button at bounding box center [219, 182] width 13 height 12
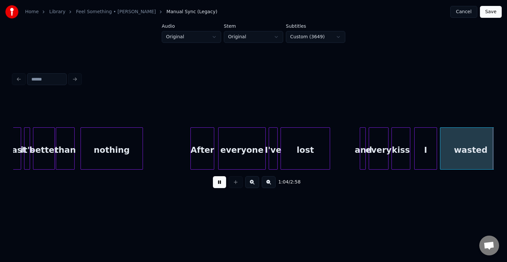
scroll to position [0, 3194]
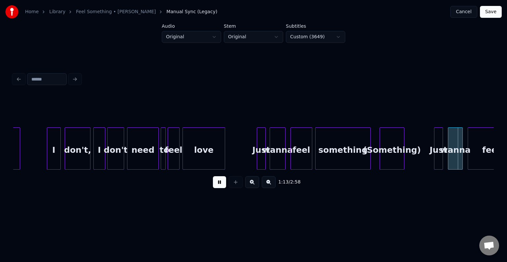
click at [216, 185] on button at bounding box center [219, 182] width 13 height 12
click at [387, 160] on div "(Something)" at bounding box center [392, 150] width 24 height 45
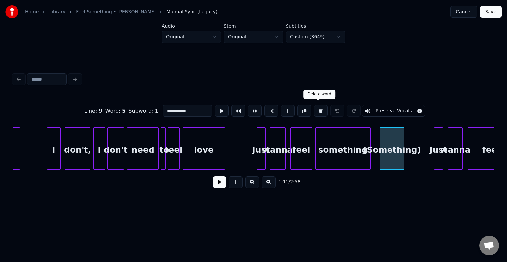
click at [314, 107] on button at bounding box center [321, 111] width 14 height 12
type input "*********"
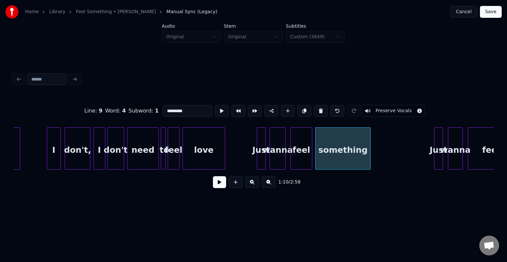
click at [217, 187] on button at bounding box center [219, 182] width 13 height 12
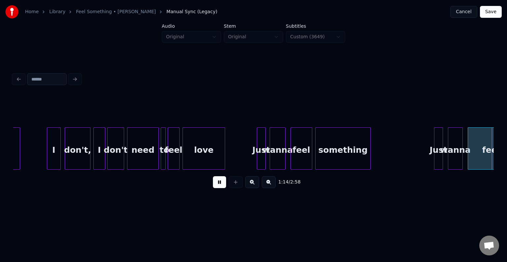
scroll to position [0, 3675]
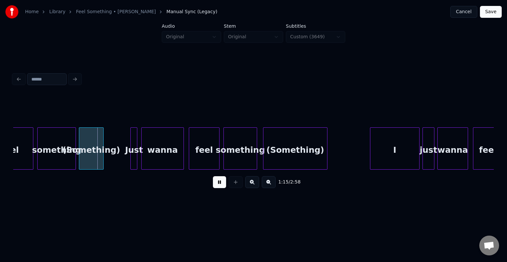
click at [217, 187] on button at bounding box center [219, 182] width 13 height 12
click at [96, 152] on div "(Something)" at bounding box center [91, 150] width 24 height 45
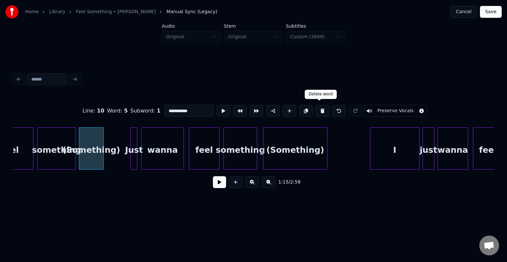
click at [317, 110] on button at bounding box center [323, 111] width 14 height 12
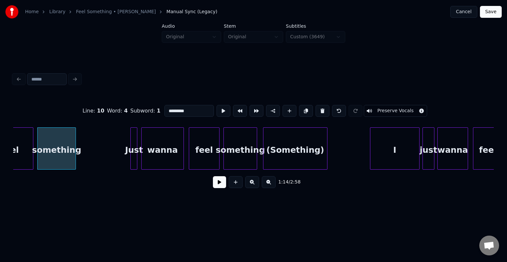
click at [298, 143] on div "(Something)" at bounding box center [295, 150] width 64 height 45
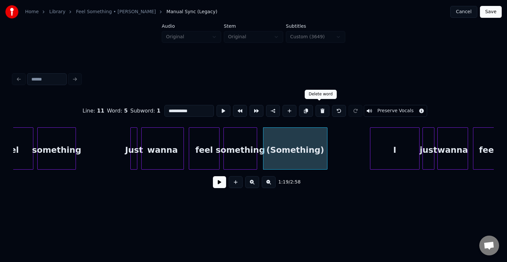
click at [318, 108] on button at bounding box center [323, 111] width 14 height 12
type input "*********"
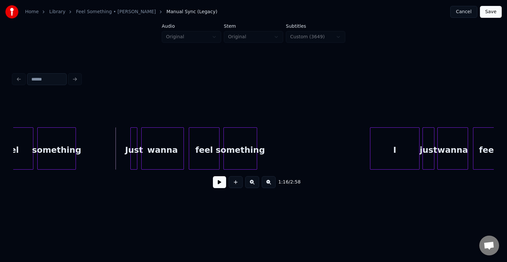
click at [219, 184] on button at bounding box center [219, 182] width 13 height 12
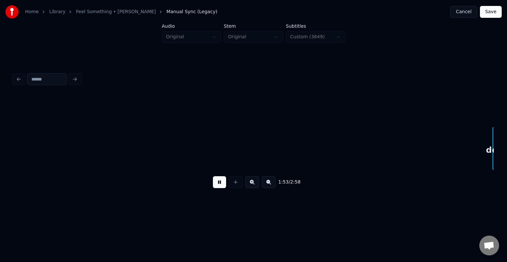
scroll to position [0, 5598]
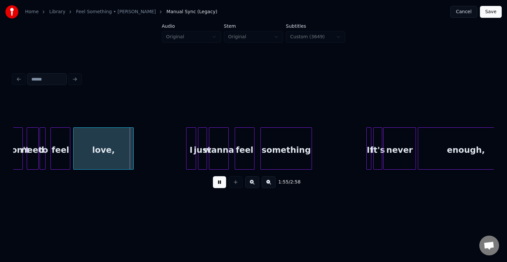
click at [219, 184] on button at bounding box center [219, 182] width 13 height 12
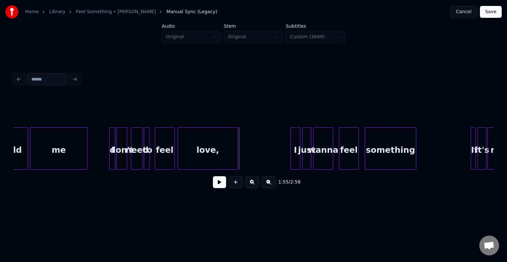
scroll to position [0, 5493]
click at [221, 184] on button at bounding box center [219, 182] width 13 height 12
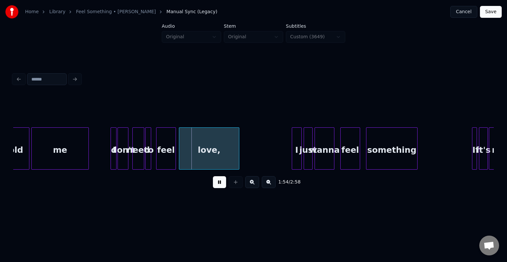
click at [123, 153] on div "don't" at bounding box center [123, 150] width 10 height 45
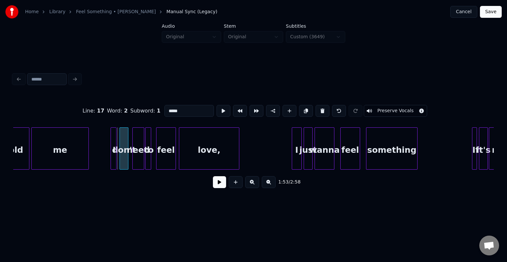
click at [121, 155] on div at bounding box center [121, 149] width 2 height 42
click at [115, 157] on div "I" at bounding box center [116, 150] width 7 height 45
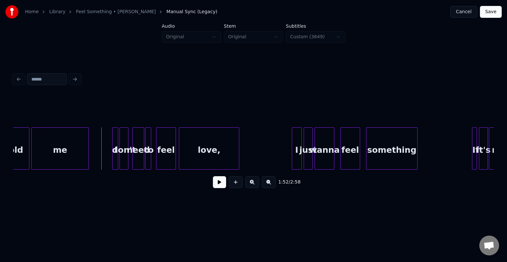
click at [219, 182] on button at bounding box center [219, 182] width 13 height 12
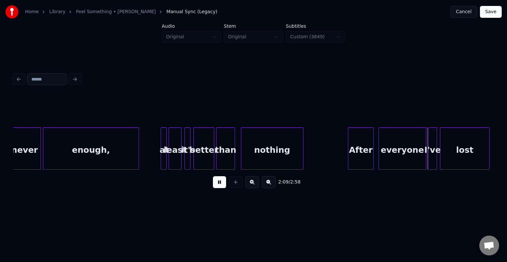
click at [219, 182] on button at bounding box center [219, 182] width 13 height 12
click at [490, 11] on button "Save" at bounding box center [491, 12] width 22 height 12
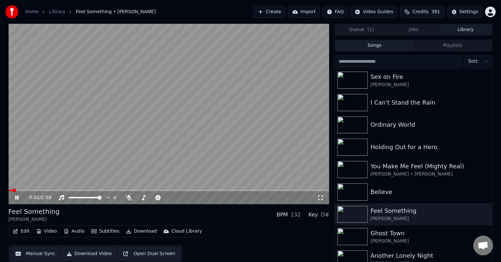
click at [17, 196] on icon at bounding box center [16, 198] width 3 height 4
click at [21, 231] on button "Edit" at bounding box center [21, 231] width 22 height 9
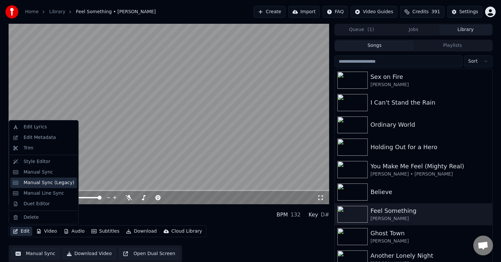
click at [37, 183] on div "Manual Sync (Legacy)" at bounding box center [48, 183] width 51 height 7
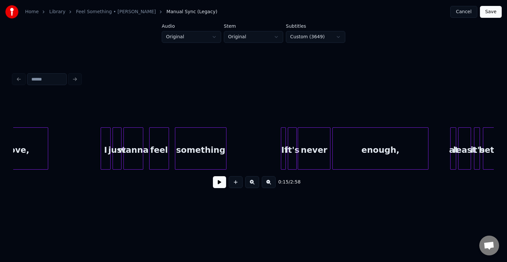
scroll to position [0, 5714]
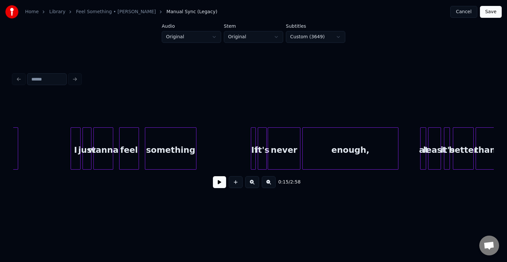
click at [334, 178] on div "0:15 / 2:58" at bounding box center [253, 182] width 470 height 15
click at [218, 182] on button at bounding box center [219, 182] width 13 height 12
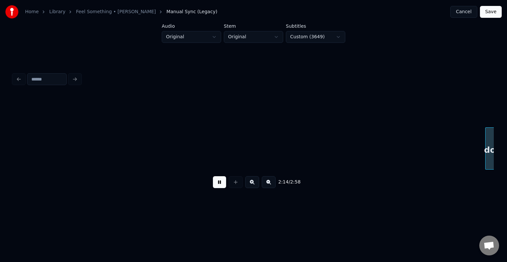
scroll to position [0, 6675]
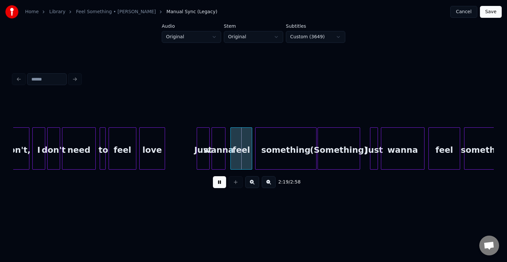
click at [124, 157] on div "feel" at bounding box center [122, 150] width 27 height 45
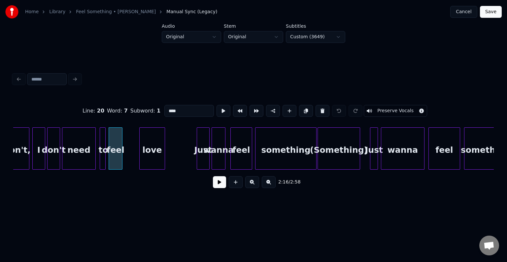
click at [121, 156] on div at bounding box center [121, 149] width 2 height 42
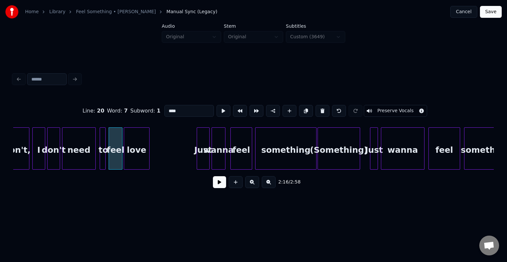
click at [132, 157] on div "love" at bounding box center [136, 150] width 25 height 45
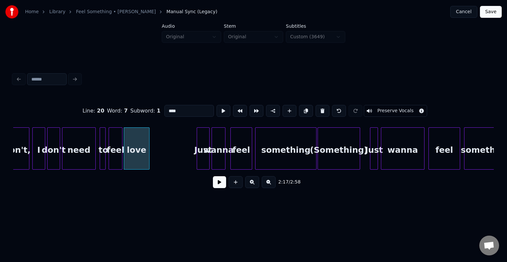
click at [214, 186] on button at bounding box center [219, 182] width 13 height 12
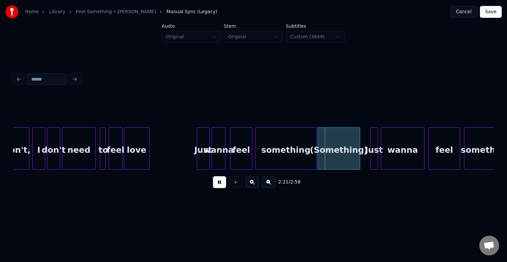
click at [219, 183] on button at bounding box center [219, 182] width 13 height 12
click at [337, 151] on div "(Something)" at bounding box center [339, 150] width 42 height 45
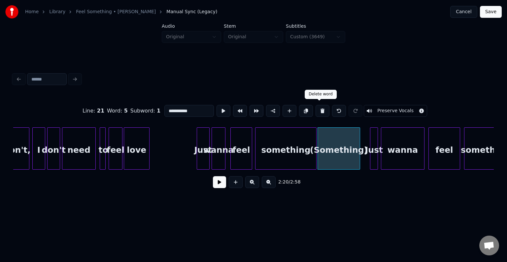
click at [321, 110] on button at bounding box center [323, 111] width 14 height 12
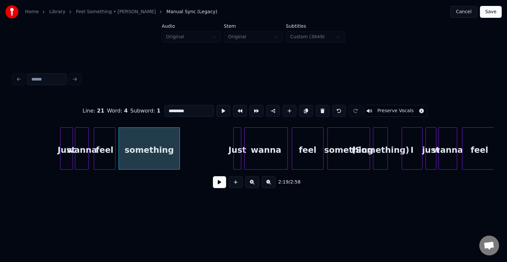
scroll to position [0, 6820]
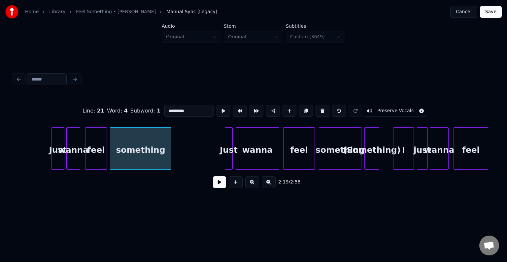
click at [375, 162] on div "(Something)" at bounding box center [372, 150] width 14 height 45
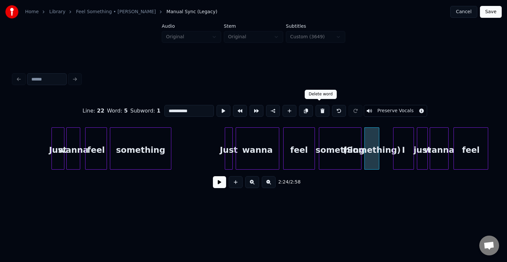
click at [319, 109] on button at bounding box center [323, 111] width 14 height 12
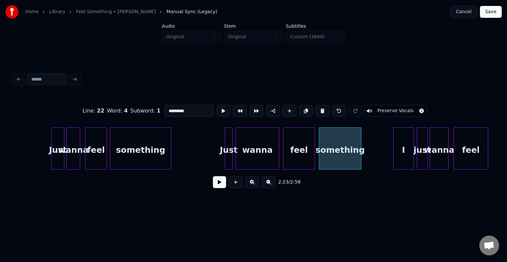
click at [225, 150] on div at bounding box center [226, 149] width 2 height 42
type input "****"
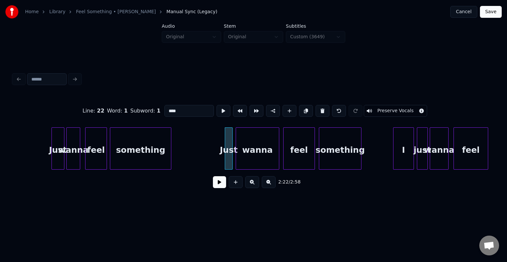
click at [220, 180] on button at bounding box center [219, 182] width 13 height 12
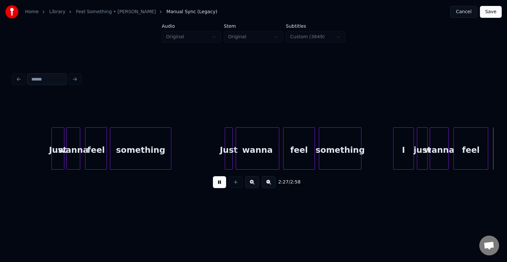
scroll to position [0, 7302]
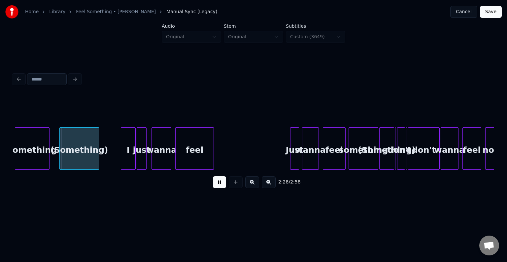
click at [220, 180] on button at bounding box center [219, 182] width 13 height 12
click at [79, 147] on div "(Something)" at bounding box center [79, 150] width 39 height 45
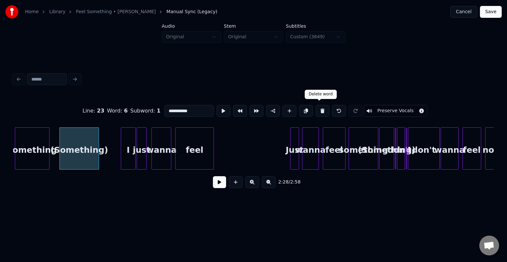
click at [321, 109] on button at bounding box center [323, 111] width 14 height 12
type input "*********"
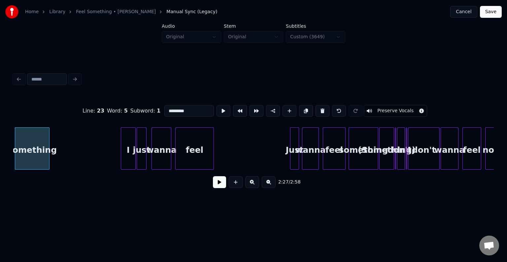
click at [220, 188] on button at bounding box center [219, 182] width 13 height 12
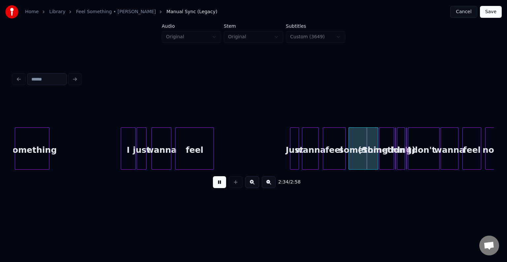
click at [216, 186] on button at bounding box center [219, 182] width 13 height 12
click at [371, 160] on div "something" at bounding box center [363, 150] width 29 height 45
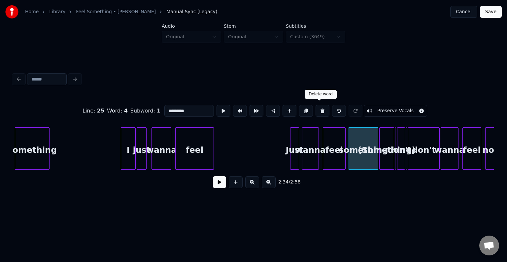
click at [321, 113] on button at bounding box center [323, 111] width 14 height 12
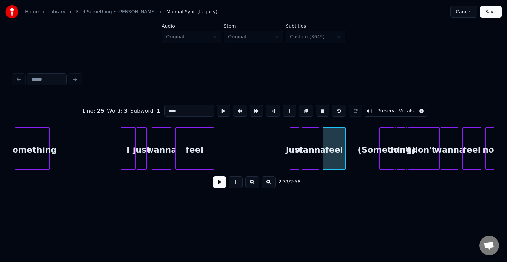
click at [397, 152] on div "don't," at bounding box center [400, 150] width 7 height 45
click at [388, 150] on div "(Something)" at bounding box center [387, 150] width 14 height 45
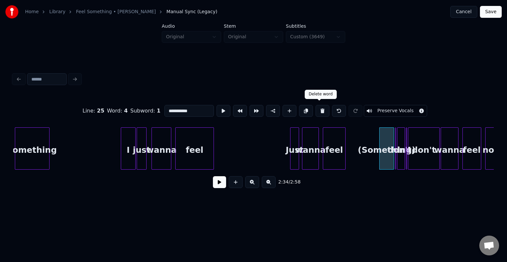
click at [320, 109] on button at bounding box center [323, 111] width 14 height 12
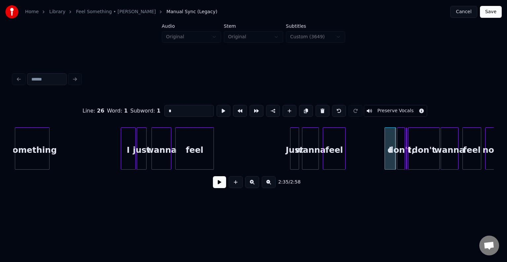
click at [385, 162] on div at bounding box center [386, 149] width 2 height 42
click at [361, 161] on div "I" at bounding box center [359, 150] width 11 height 45
click at [334, 161] on div "feel" at bounding box center [334, 150] width 22 height 45
type input "****"
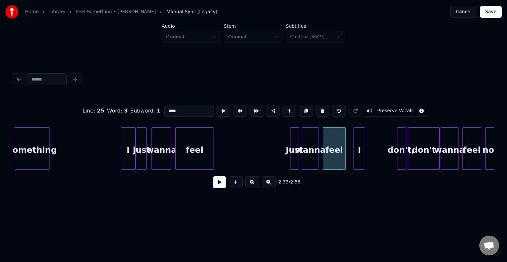
click at [214, 186] on button at bounding box center [219, 182] width 13 height 12
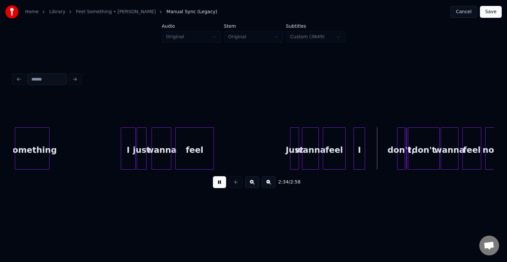
click at [214, 186] on button at bounding box center [219, 182] width 13 height 12
click at [384, 156] on div "don't," at bounding box center [383, 150] width 7 height 45
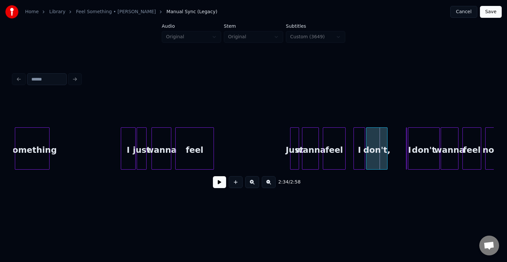
click at [367, 162] on div at bounding box center [367, 149] width 2 height 42
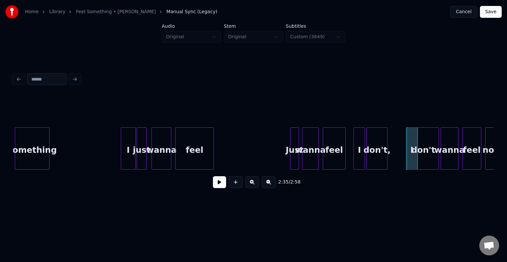
click at [414, 158] on div "don't" at bounding box center [423, 150] width 31 height 45
click at [412, 158] on div "don't" at bounding box center [424, 150] width 31 height 45
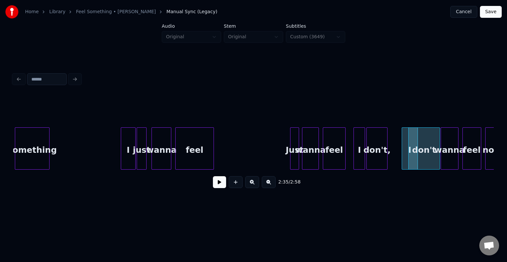
click at [402, 160] on div at bounding box center [403, 149] width 2 height 42
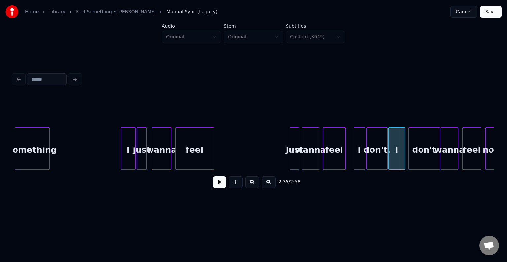
click at [392, 158] on div "I" at bounding box center [397, 150] width 16 height 45
click at [398, 160] on div at bounding box center [398, 149] width 2 height 42
click at [206, 189] on div "2:34 / 2:58" at bounding box center [253, 182] width 470 height 15
click at [219, 186] on button at bounding box center [219, 182] width 13 height 12
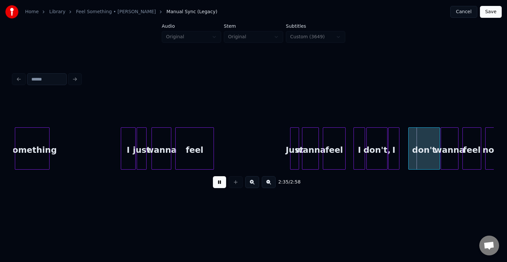
click at [219, 186] on button at bounding box center [219, 182] width 13 height 12
click at [420, 152] on div "don't" at bounding box center [417, 150] width 31 height 45
click at [219, 188] on button at bounding box center [219, 182] width 13 height 12
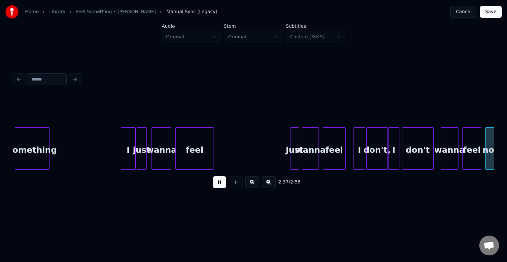
scroll to position [0, 7782]
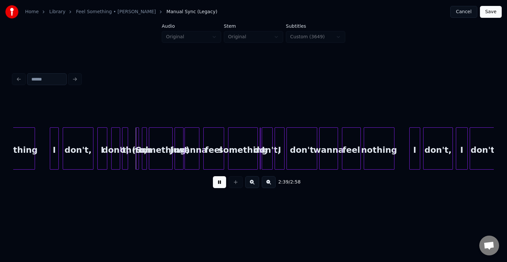
click at [219, 188] on button at bounding box center [219, 182] width 13 height 12
click at [128, 156] on div "oh" at bounding box center [125, 150] width 7 height 45
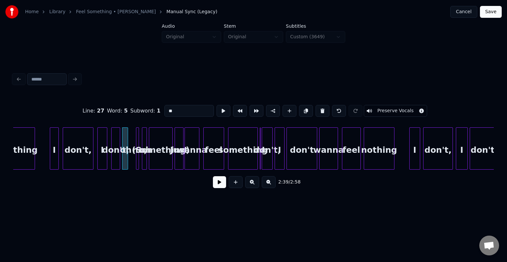
click at [112, 152] on div "don't," at bounding box center [116, 150] width 8 height 45
click at [125, 153] on div "oh" at bounding box center [125, 150] width 7 height 45
click at [146, 154] on div at bounding box center [146, 149] width 2 height 42
click at [163, 152] on div "(Something)" at bounding box center [160, 150] width 23 height 45
click at [320, 108] on button at bounding box center [323, 111] width 14 height 12
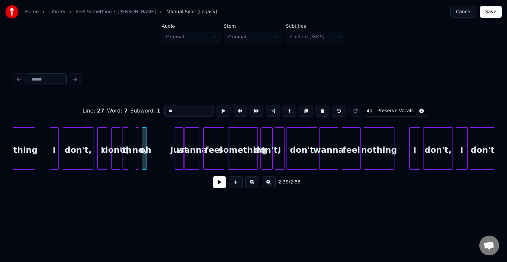
click at [137, 154] on div at bounding box center [138, 149] width 2 height 42
click at [145, 153] on div at bounding box center [146, 149] width 2 height 42
click at [318, 108] on button at bounding box center [323, 111] width 14 height 12
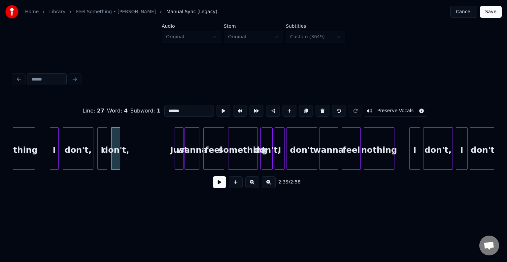
click at [262, 151] on div at bounding box center [263, 149] width 2 height 42
click at [259, 155] on div at bounding box center [259, 149] width 2 height 42
type input "*"
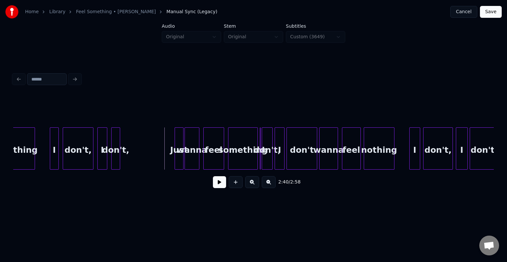
click at [219, 185] on button at bounding box center [219, 182] width 13 height 12
click at [215, 187] on button at bounding box center [219, 182] width 13 height 12
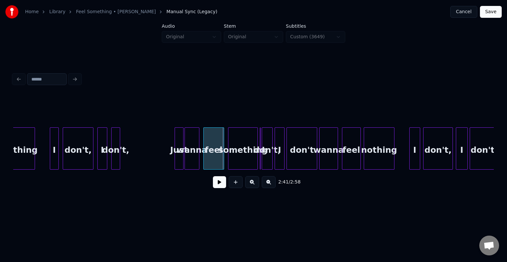
click at [248, 154] on div "something" at bounding box center [242, 150] width 29 height 45
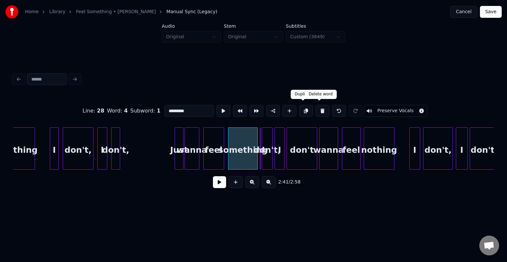
click at [317, 108] on button at bounding box center [323, 111] width 14 height 12
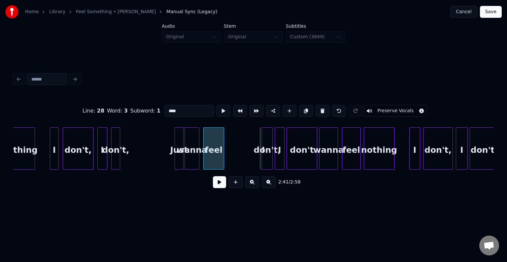
click at [317, 108] on button at bounding box center [323, 111] width 14 height 12
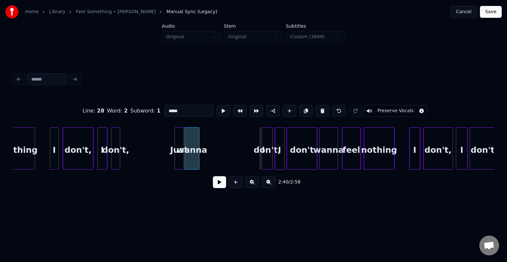
click at [317, 108] on button at bounding box center [323, 111] width 14 height 12
type input "******"
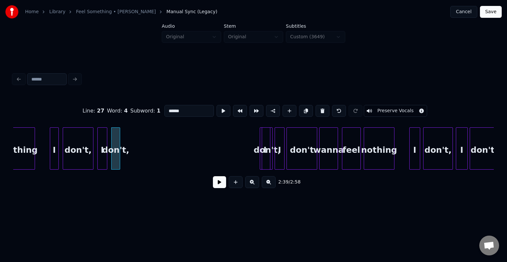
click at [248, 161] on div at bounding box center [249, 149] width 2 height 42
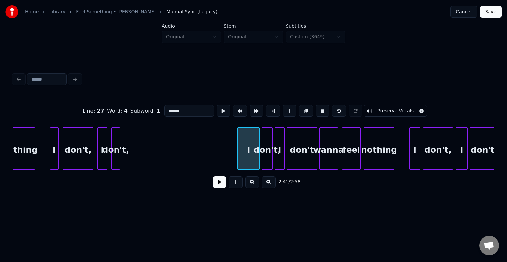
click at [248, 158] on div "I" at bounding box center [249, 150] width 22 height 45
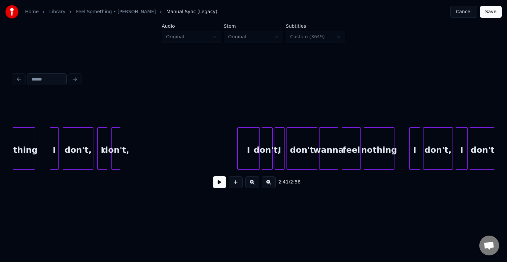
click at [217, 185] on button at bounding box center [219, 182] width 13 height 12
click at [242, 166] on div at bounding box center [242, 149] width 2 height 42
click at [246, 162] on div at bounding box center [247, 149] width 2 height 42
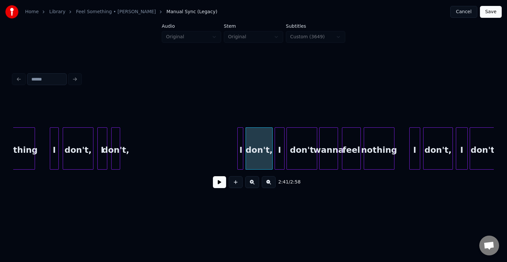
click at [220, 185] on button at bounding box center [219, 182] width 13 height 12
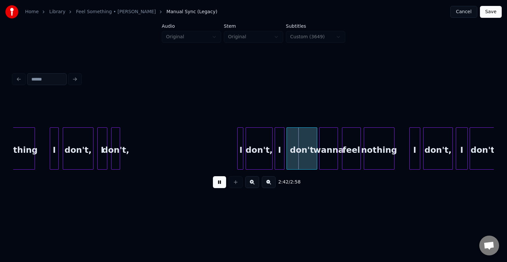
click at [220, 185] on button at bounding box center [219, 182] width 13 height 12
click at [231, 160] on div at bounding box center [231, 149] width 2 height 42
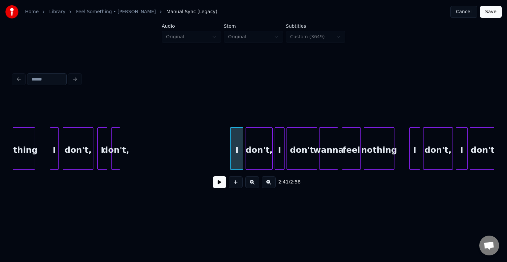
click at [217, 186] on button at bounding box center [219, 182] width 13 height 12
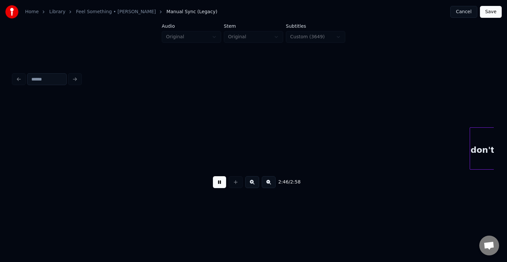
scroll to position [0, 8264]
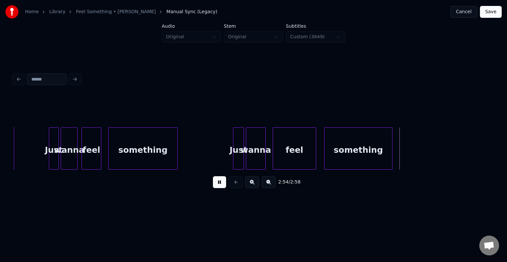
click at [217, 186] on button at bounding box center [219, 182] width 13 height 12
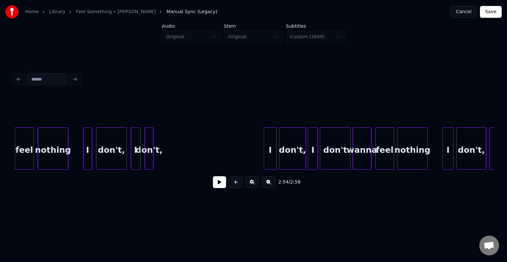
scroll to position [0, 7749]
click at [223, 185] on button at bounding box center [219, 182] width 13 height 12
click at [162, 162] on div at bounding box center [161, 149] width 2 height 42
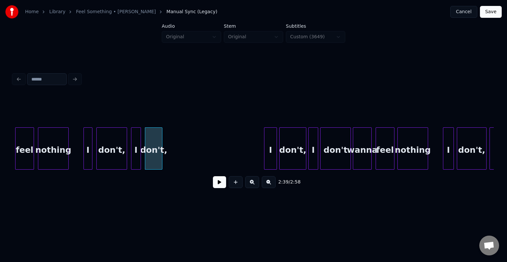
click at [217, 185] on button at bounding box center [219, 182] width 13 height 12
click at [154, 152] on div "don't," at bounding box center [153, 150] width 17 height 45
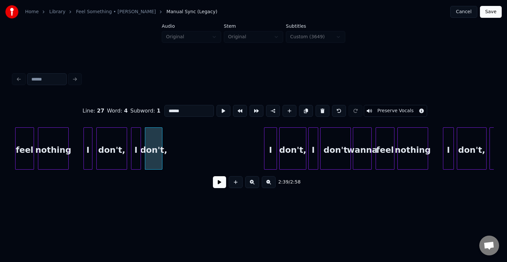
click at [217, 186] on button at bounding box center [219, 182] width 13 height 12
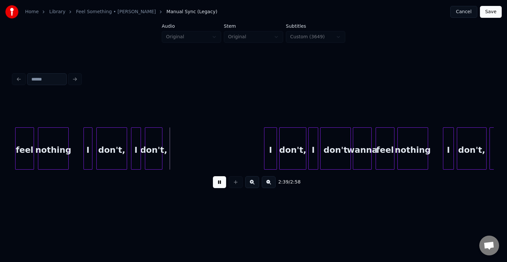
click at [217, 186] on button at bounding box center [219, 182] width 13 height 12
click at [170, 163] on div at bounding box center [170, 149] width 2 height 42
click at [218, 185] on button at bounding box center [219, 182] width 13 height 12
click at [162, 162] on div "don't," at bounding box center [158, 150] width 26 height 45
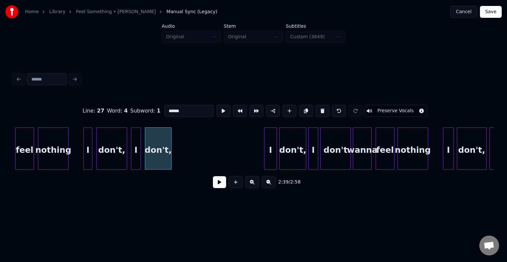
click at [215, 185] on button at bounding box center [219, 182] width 13 height 12
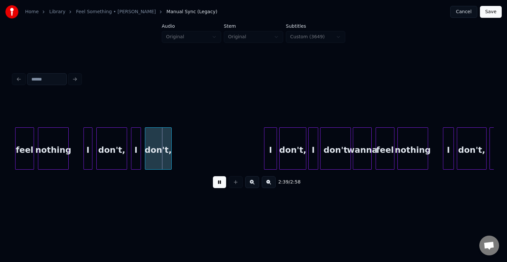
click at [215, 184] on button at bounding box center [219, 182] width 13 height 12
click at [163, 158] on div at bounding box center [164, 149] width 2 height 42
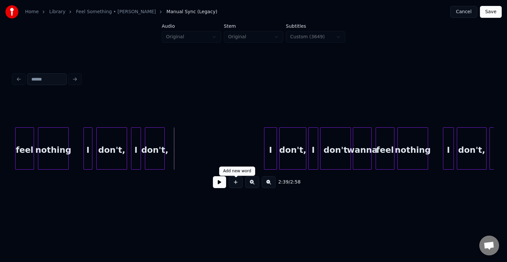
click at [232, 185] on button at bounding box center [236, 182] width 14 height 12
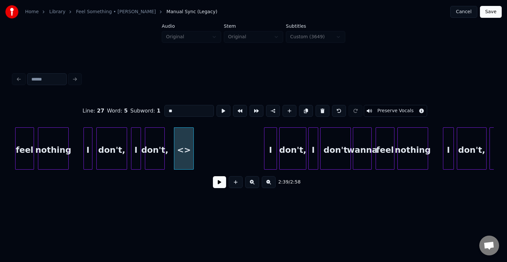
drag, startPoint x: 183, startPoint y: 106, endPoint x: 141, endPoint y: 111, distance: 42.3
click at [141, 111] on div "Line : 27 Word : 5 Subword : 1 ** Preserve Vocals" at bounding box center [253, 110] width 481 height 33
type input "*"
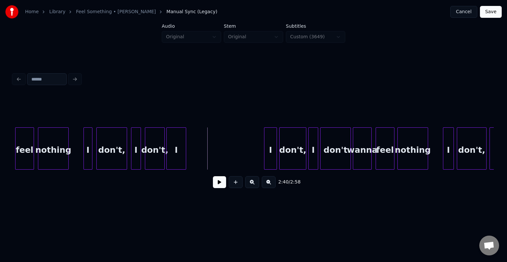
click at [177, 150] on div "I" at bounding box center [176, 150] width 19 height 45
click at [175, 157] on div at bounding box center [176, 149] width 2 height 42
click at [219, 187] on button at bounding box center [219, 182] width 13 height 12
click at [234, 186] on button at bounding box center [236, 182] width 14 height 12
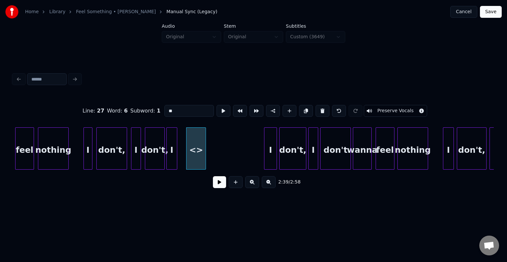
drag, startPoint x: 186, startPoint y: 112, endPoint x: 165, endPoint y: 112, distance: 21.8
click at [165, 112] on input "**" at bounding box center [189, 111] width 50 height 12
click at [190, 147] on div "don't," at bounding box center [189, 150] width 19 height 45
type input "******"
click at [218, 186] on button at bounding box center [219, 182] width 13 height 12
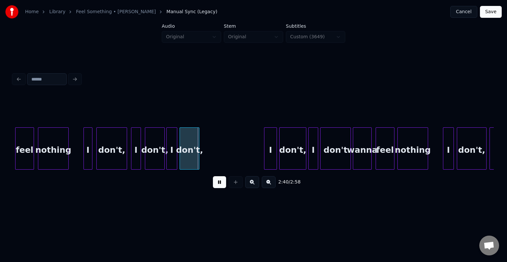
click at [218, 186] on button at bounding box center [219, 182] width 13 height 12
click at [204, 160] on div at bounding box center [204, 149] width 2 height 42
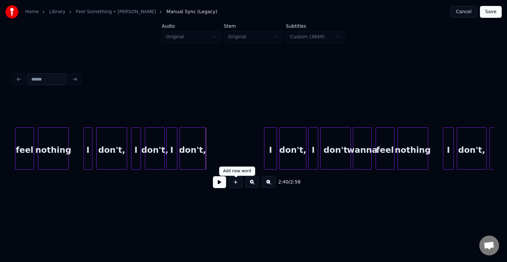
click at [239, 186] on button at bounding box center [236, 182] width 14 height 12
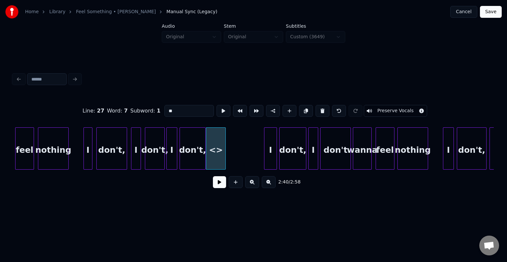
drag, startPoint x: 179, startPoint y: 107, endPoint x: 163, endPoint y: 107, distance: 16.2
click at [164, 107] on input "**" at bounding box center [189, 111] width 50 height 12
type input "**"
click at [220, 188] on button at bounding box center [219, 182] width 13 height 12
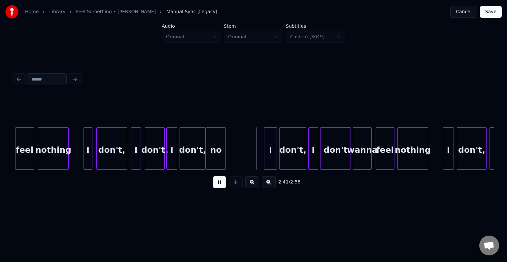
click at [220, 188] on button at bounding box center [219, 182] width 13 height 12
click at [246, 158] on div "no" at bounding box center [245, 150] width 19 height 45
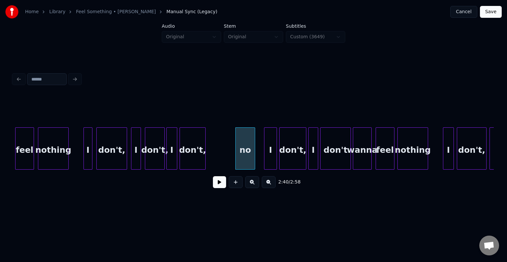
click at [194, 158] on div "don't," at bounding box center [192, 150] width 25 height 45
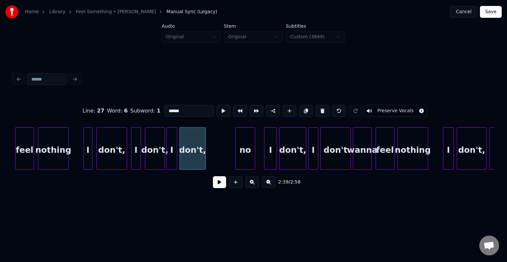
click at [218, 184] on button at bounding box center [219, 182] width 13 height 12
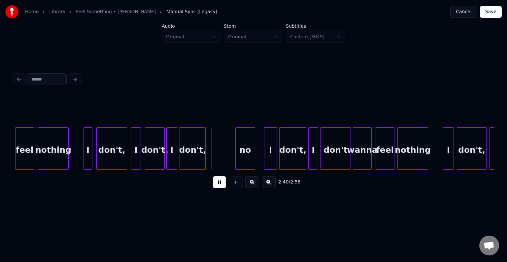
click at [218, 184] on button at bounding box center [219, 182] width 13 height 12
click at [214, 160] on div at bounding box center [214, 149] width 2 height 42
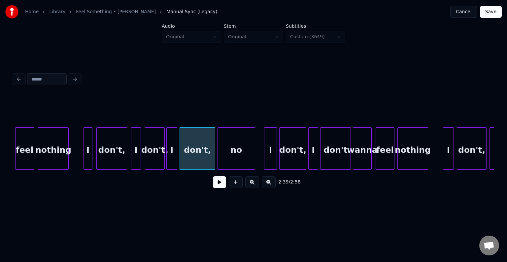
click at [218, 162] on div at bounding box center [219, 149] width 2 height 42
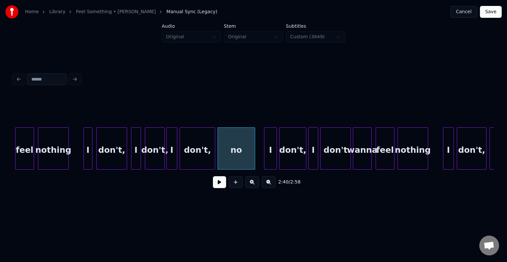
click at [217, 182] on button at bounding box center [219, 182] width 13 height 12
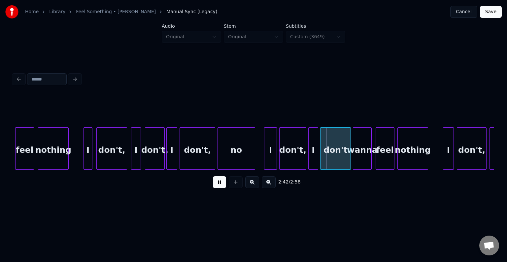
click at [497, 8] on button "Save" at bounding box center [491, 12] width 22 height 12
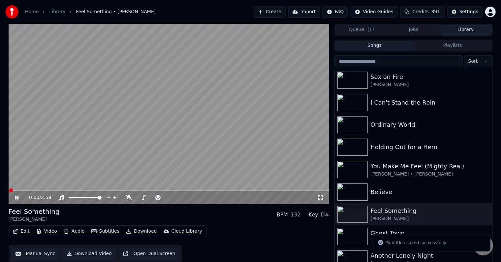
click at [16, 199] on icon at bounding box center [16, 198] width 3 height 4
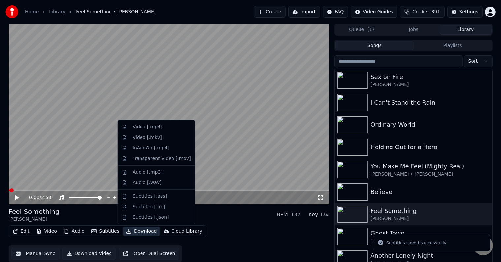
click at [141, 232] on button "Download" at bounding box center [141, 231] width 36 height 9
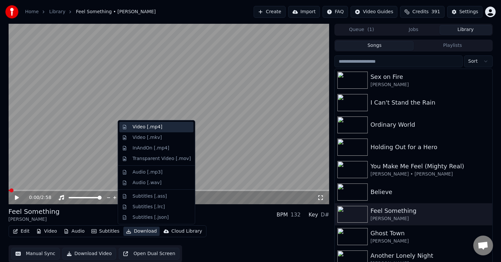
click at [142, 126] on div "Video [.mp4]" at bounding box center [148, 127] width 30 height 7
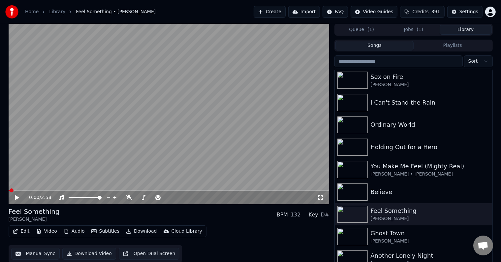
click at [472, 30] on button "Library" at bounding box center [466, 30] width 52 height 10
click at [388, 189] on div "Believe" at bounding box center [427, 191] width 113 height 9
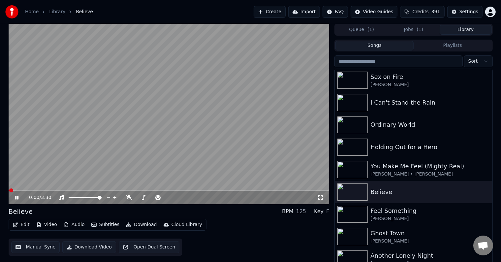
click at [16, 198] on icon at bounding box center [16, 198] width 3 height 4
click at [18, 225] on button "Edit" at bounding box center [21, 224] width 22 height 9
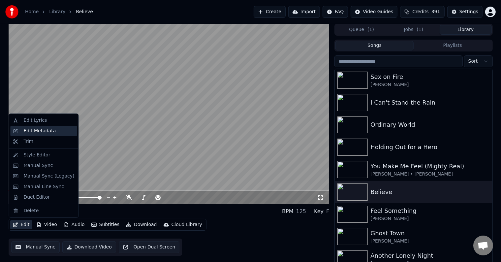
click at [25, 130] on div "Edit Metadata" at bounding box center [39, 131] width 32 height 7
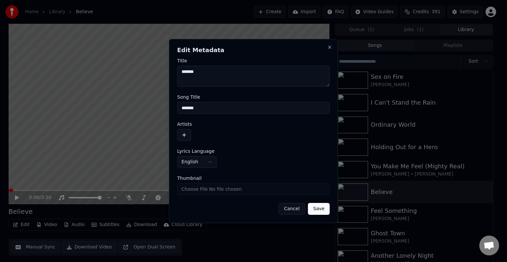
click at [185, 134] on button "button" at bounding box center [184, 135] width 14 height 12
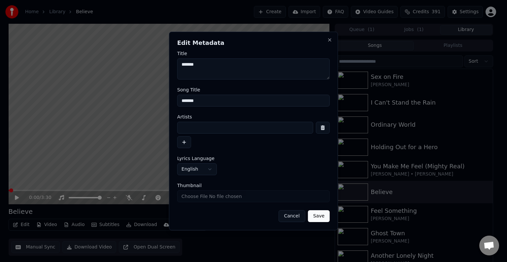
click at [204, 122] on input at bounding box center [245, 128] width 136 height 12
type input "**********"
click at [308, 210] on button "Save" at bounding box center [319, 216] width 22 height 12
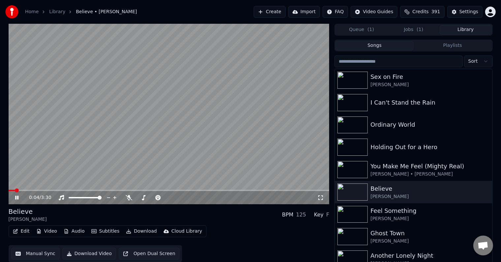
click at [16, 200] on icon at bounding box center [22, 197] width 16 height 5
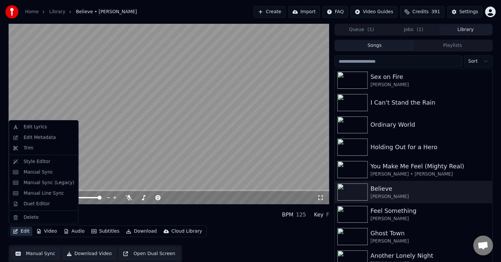
click at [20, 231] on button "Edit" at bounding box center [21, 231] width 22 height 9
click at [45, 185] on div "Manual Sync (Legacy)" at bounding box center [48, 183] width 51 height 7
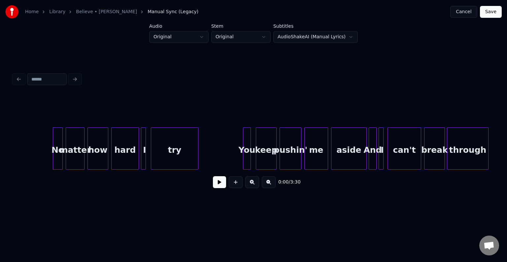
click at [219, 188] on button at bounding box center [219, 182] width 13 height 12
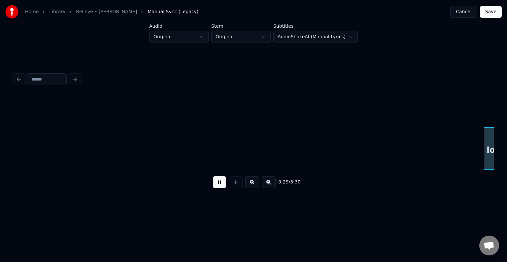
scroll to position [0, 1443]
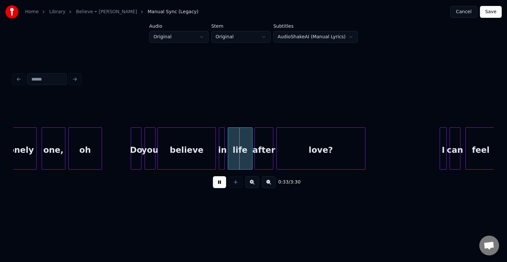
click at [219, 188] on button at bounding box center [219, 182] width 13 height 12
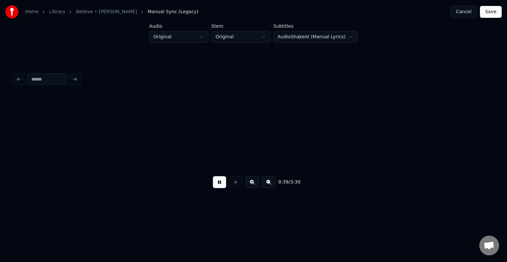
scroll to position [0, 1930]
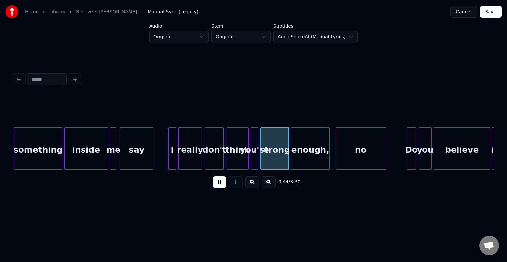
click at [219, 188] on button at bounding box center [219, 182] width 13 height 12
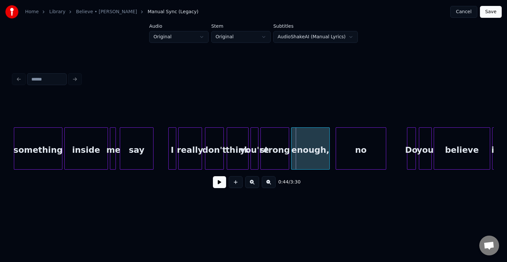
click at [488, 12] on button "Save" at bounding box center [491, 12] width 22 height 12
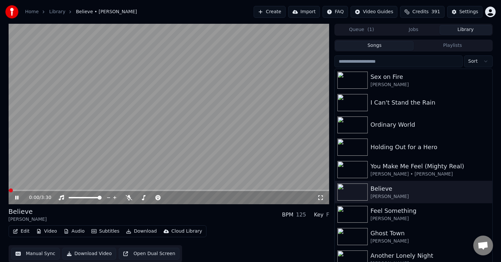
click at [18, 199] on icon at bounding box center [22, 197] width 16 height 5
click at [16, 233] on icon "button" at bounding box center [15, 231] width 5 height 5
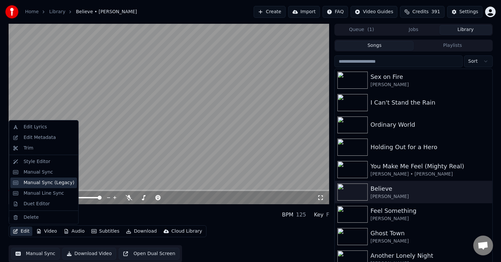
click at [46, 184] on div "Manual Sync (Legacy)" at bounding box center [48, 183] width 51 height 7
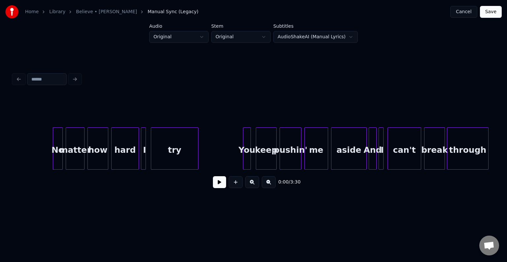
click at [217, 183] on button at bounding box center [219, 182] width 13 height 12
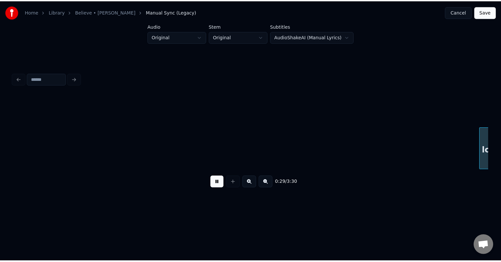
scroll to position [0, 1442]
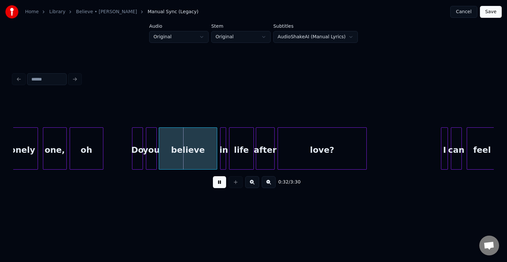
click at [217, 183] on button at bounding box center [219, 182] width 13 height 12
click at [469, 13] on button "Cancel" at bounding box center [463, 12] width 27 height 12
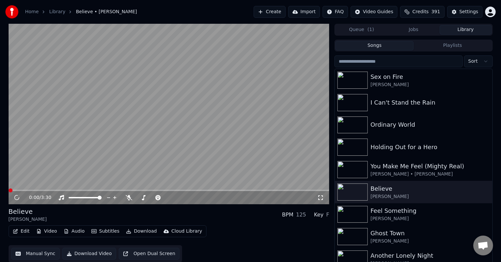
click at [420, 31] on button "Jobs" at bounding box center [414, 30] width 52 height 10
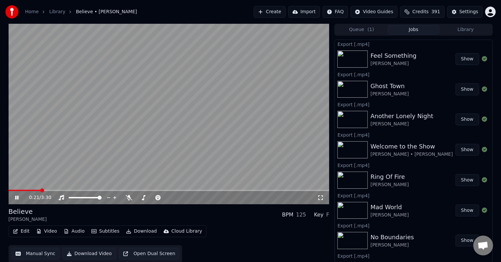
click at [17, 198] on icon at bounding box center [22, 197] width 16 height 5
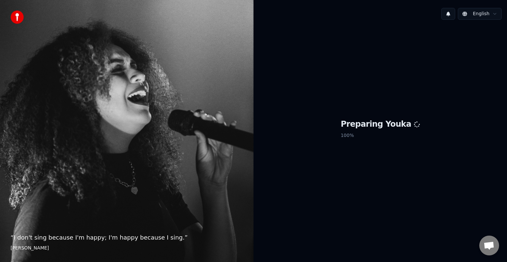
scroll to position [289, 0]
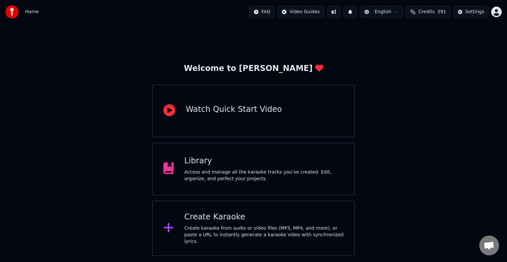
click at [247, 160] on div "Library" at bounding box center [263, 161] width 159 height 11
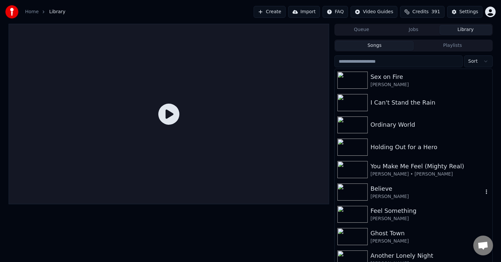
click at [414, 185] on div "Believe" at bounding box center [427, 188] width 113 height 9
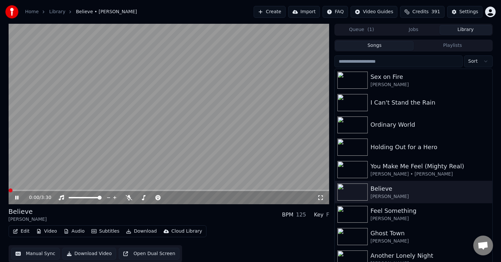
click at [14, 232] on icon "button" at bounding box center [15, 231] width 5 height 5
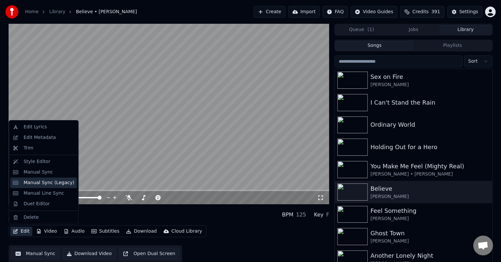
click at [36, 183] on div "Manual Sync (Legacy)" at bounding box center [48, 183] width 51 height 7
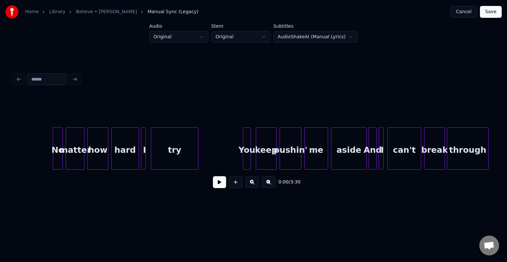
click at [215, 188] on button at bounding box center [219, 182] width 13 height 12
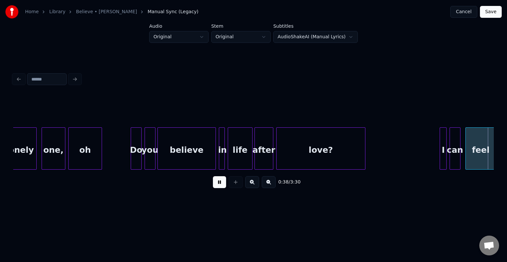
scroll to position [0, 1924]
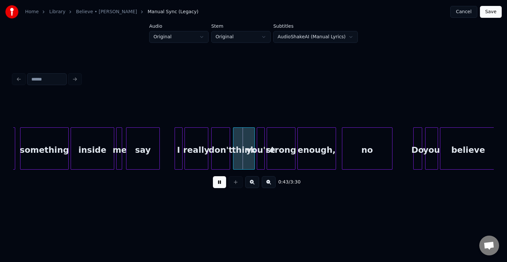
click at [215, 188] on button at bounding box center [219, 182] width 13 height 12
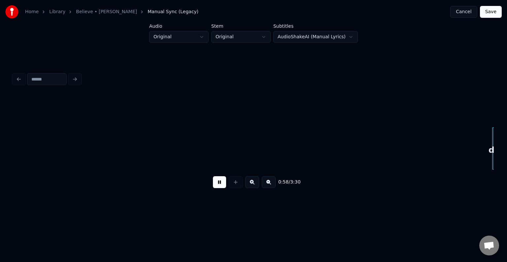
scroll to position [0, 2886]
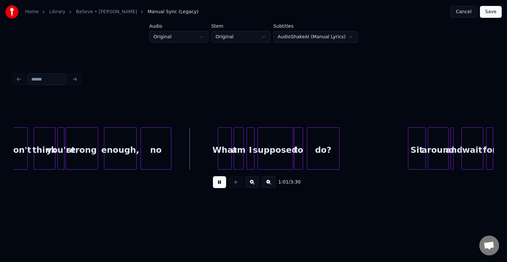
click at [70, 143] on div "strong" at bounding box center [82, 150] width 32 height 45
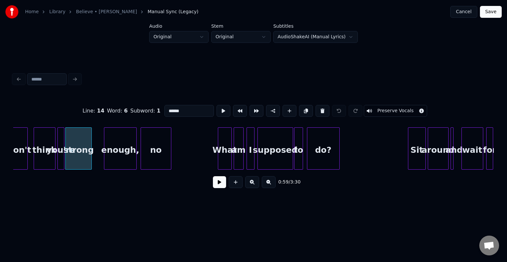
click at [91, 158] on div at bounding box center [90, 149] width 2 height 42
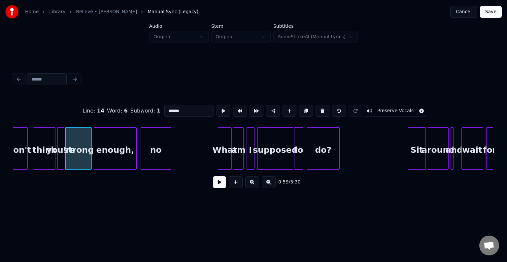
click at [94, 158] on div at bounding box center [95, 149] width 2 height 42
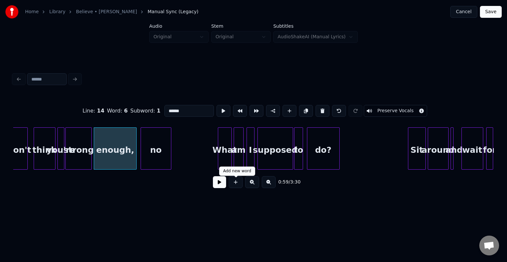
click at [218, 184] on button at bounding box center [219, 182] width 13 height 12
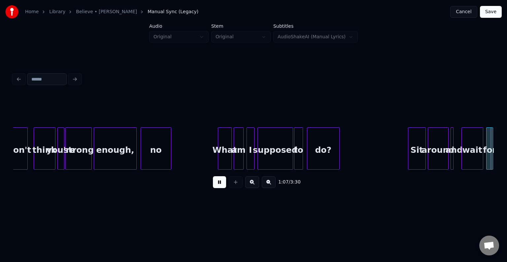
scroll to position [0, 3367]
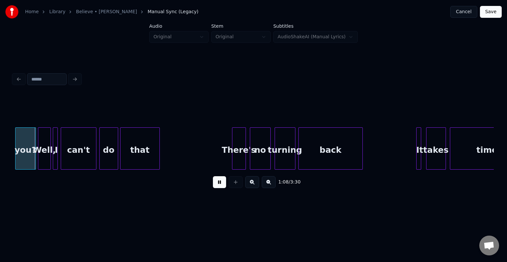
click at [218, 184] on button at bounding box center [219, 182] width 13 height 12
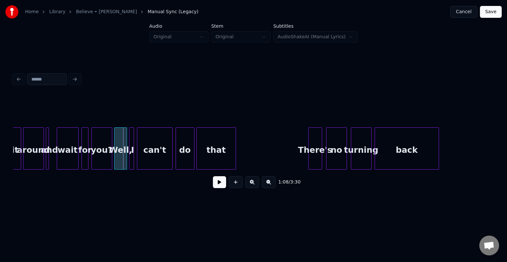
scroll to position [0, 3288]
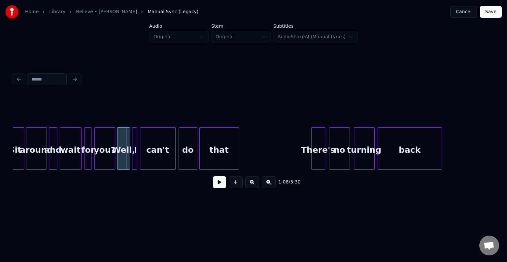
click at [55, 158] on div at bounding box center [56, 149] width 2 height 42
click at [223, 186] on button at bounding box center [219, 182] width 13 height 12
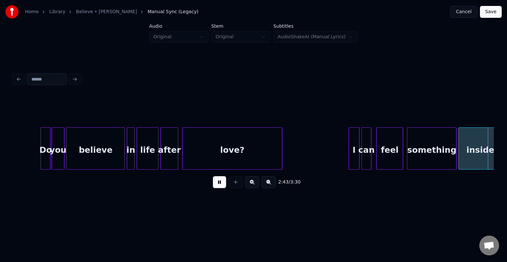
scroll to position [0, 8099]
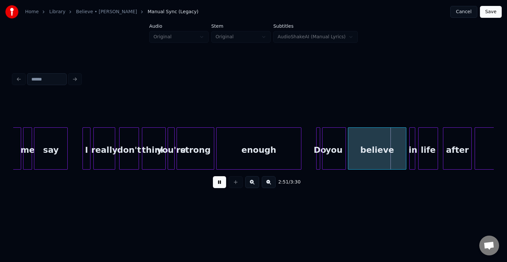
click at [223, 186] on button at bounding box center [219, 182] width 13 height 12
click at [337, 150] on div "you" at bounding box center [333, 150] width 23 height 45
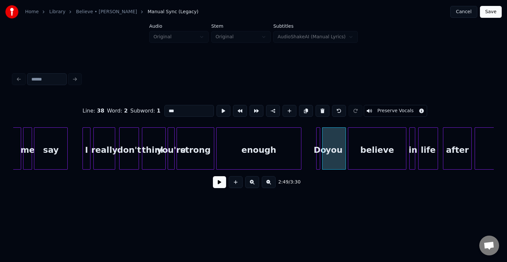
click at [217, 188] on button at bounding box center [219, 182] width 13 height 12
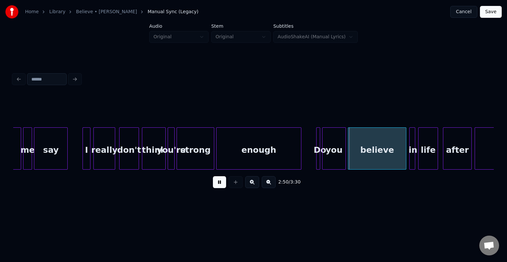
click at [217, 188] on button at bounding box center [219, 182] width 13 height 12
click at [324, 160] on div "you" at bounding box center [333, 150] width 23 height 45
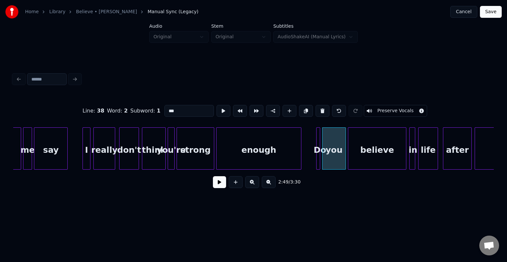
click at [219, 186] on button at bounding box center [219, 182] width 13 height 12
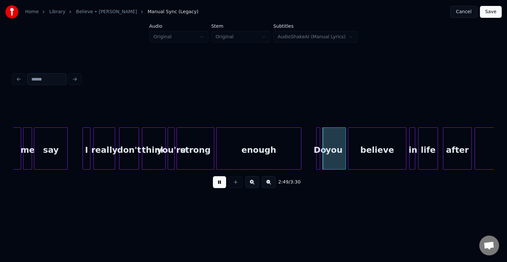
click at [219, 186] on button at bounding box center [219, 182] width 13 height 12
click at [334, 163] on div at bounding box center [335, 149] width 2 height 42
click at [331, 162] on div at bounding box center [332, 149] width 2 height 42
click at [218, 186] on button at bounding box center [219, 182] width 13 height 12
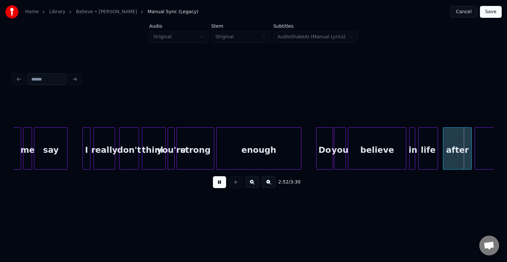
click at [218, 186] on button at bounding box center [219, 182] width 13 height 12
click at [322, 158] on div at bounding box center [323, 149] width 2 height 42
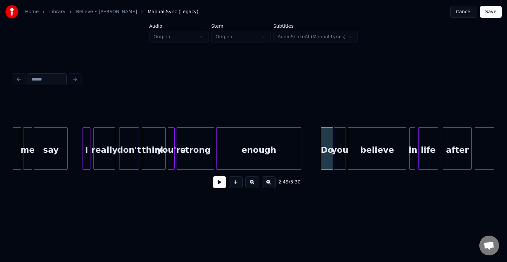
click at [219, 187] on button at bounding box center [219, 182] width 13 height 12
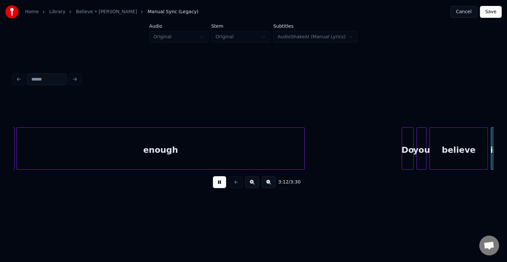
scroll to position [0, 9543]
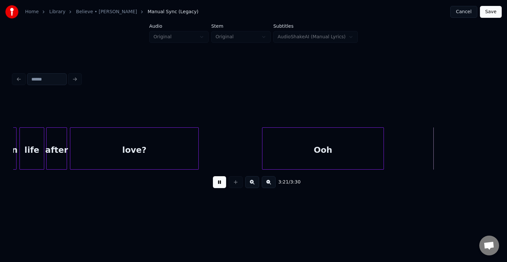
click at [493, 11] on button "Save" at bounding box center [491, 12] width 22 height 12
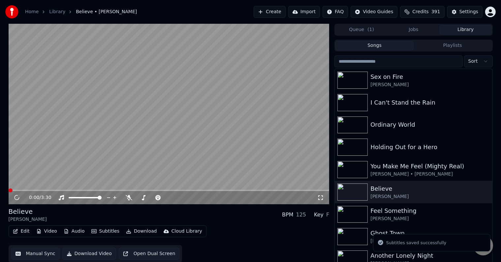
click at [136, 233] on button "Download" at bounding box center [141, 231] width 36 height 9
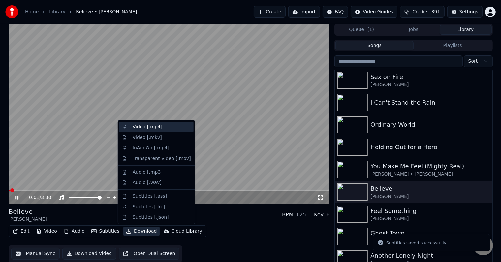
click at [144, 128] on div "Video [.mp4]" at bounding box center [148, 127] width 30 height 7
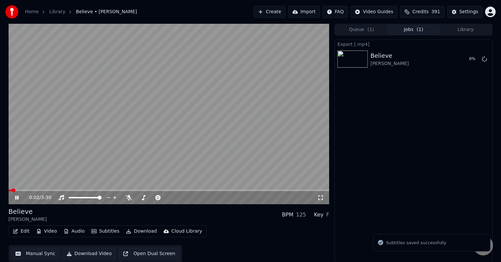
click at [15, 199] on icon at bounding box center [22, 197] width 16 height 5
click at [452, 29] on button "Library" at bounding box center [466, 30] width 52 height 10
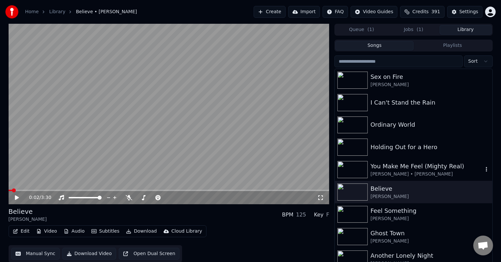
click at [395, 166] on div "You Make Me Feel (Mighty Real)" at bounding box center [427, 166] width 113 height 9
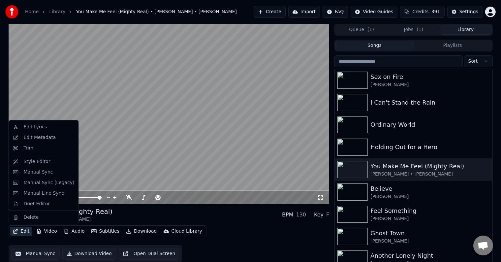
click at [24, 230] on button "Edit" at bounding box center [21, 231] width 22 height 9
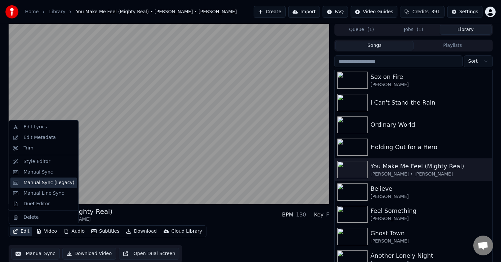
click at [33, 182] on div "Manual Sync (Legacy)" at bounding box center [48, 183] width 51 height 7
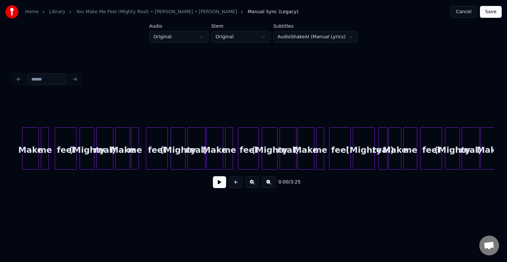
click at [219, 187] on button at bounding box center [219, 182] width 13 height 12
click at [138, 157] on div at bounding box center [138, 149] width 2 height 42
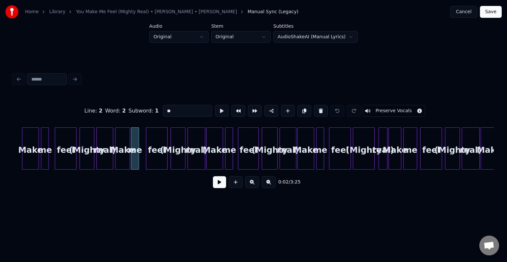
click at [219, 185] on button at bounding box center [219, 182] width 13 height 12
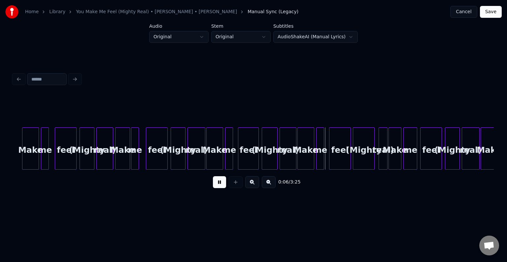
click at [219, 185] on button at bounding box center [219, 182] width 13 height 12
click at [363, 157] on div "(Mighty" at bounding box center [363, 150] width 21 height 45
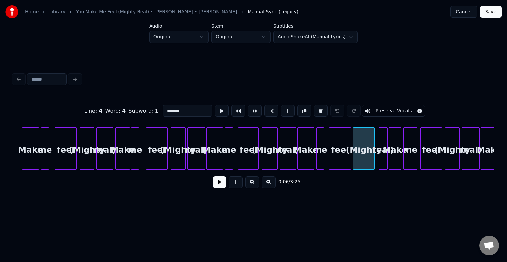
click at [374, 108] on button "Preserve Vocals" at bounding box center [393, 111] width 63 height 12
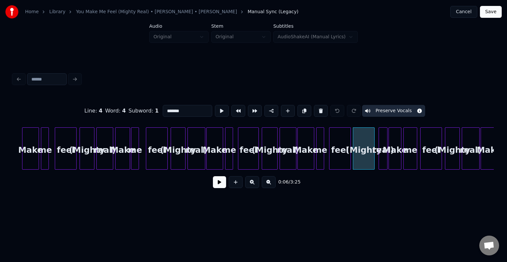
click at [382, 150] on div "real)" at bounding box center [383, 150] width 8 height 45
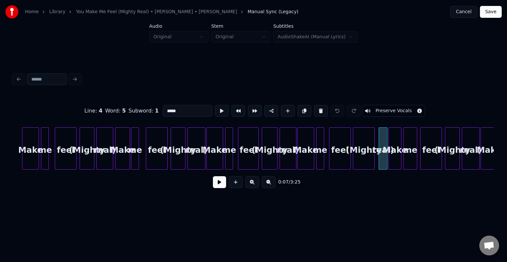
click at [387, 108] on button "Preserve Vocals" at bounding box center [393, 111] width 63 height 12
click at [358, 153] on div "(Mighty" at bounding box center [363, 150] width 21 height 45
type input "*******"
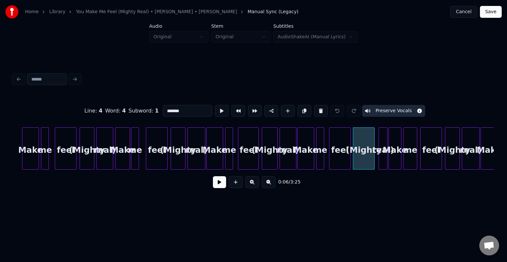
click at [225, 188] on button at bounding box center [219, 182] width 13 height 12
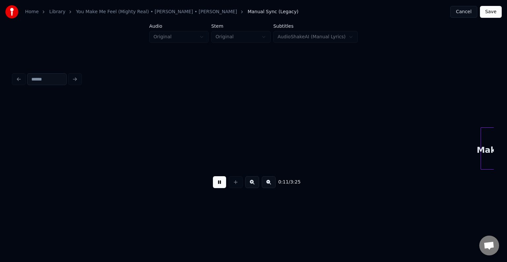
scroll to position [0, 481]
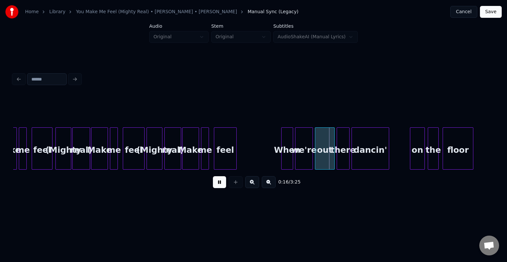
click at [220, 185] on button at bounding box center [219, 182] width 13 height 12
click at [490, 13] on button "Save" at bounding box center [491, 12] width 22 height 12
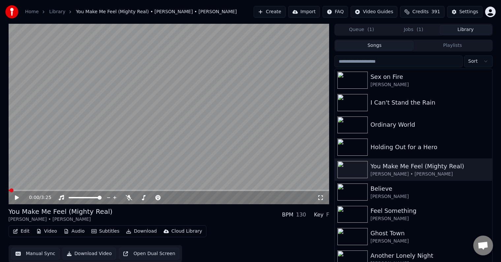
click at [17, 198] on icon at bounding box center [17, 197] width 4 height 5
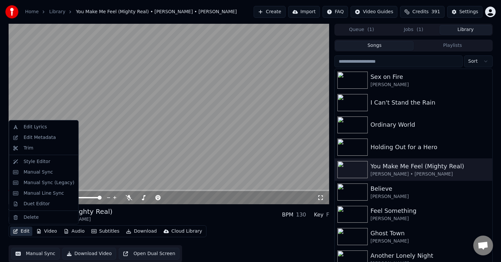
click at [16, 231] on icon "button" at bounding box center [15, 231] width 5 height 5
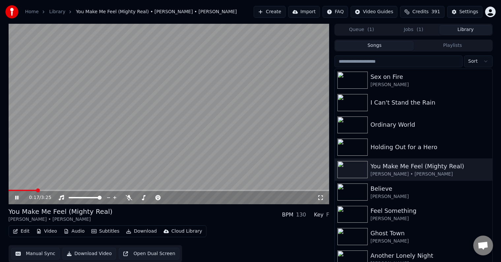
click at [132, 158] on video at bounding box center [169, 114] width 321 height 181
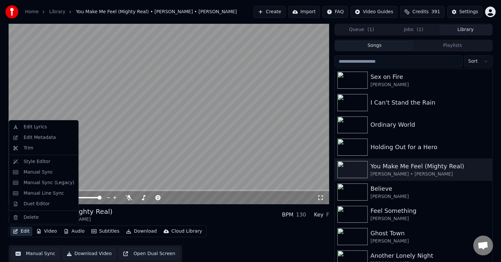
click at [16, 233] on icon "button" at bounding box center [15, 231] width 5 height 5
click at [39, 185] on div "Manual Sync (Legacy)" at bounding box center [48, 183] width 51 height 7
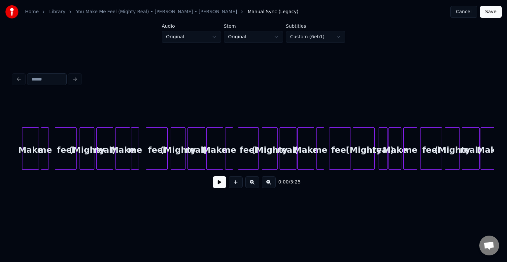
click at [367, 154] on div "(Mighty" at bounding box center [363, 150] width 21 height 45
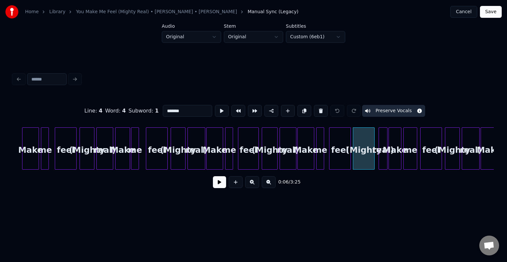
click at [383, 156] on div "real)" at bounding box center [383, 150] width 8 height 45
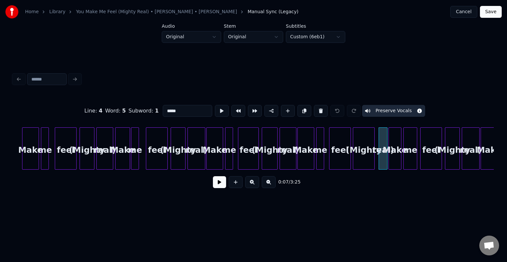
click at [393, 158] on div "Make" at bounding box center [395, 150] width 12 height 45
type input "****"
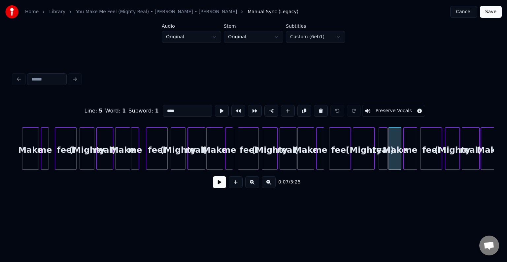
click at [214, 185] on button at bounding box center [219, 182] width 13 height 12
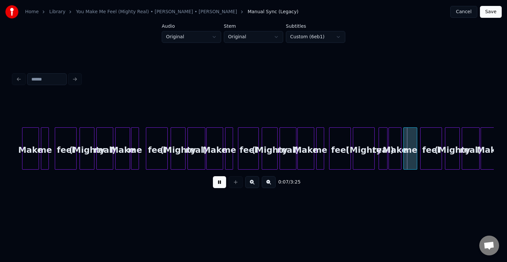
click at [214, 185] on button at bounding box center [219, 182] width 13 height 12
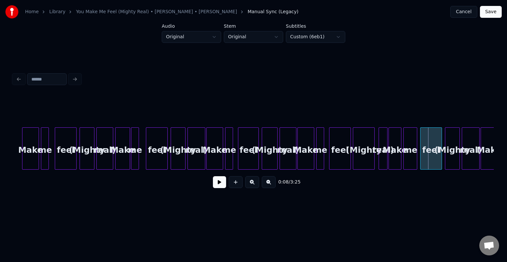
click at [382, 157] on div "real)" at bounding box center [383, 150] width 8 height 45
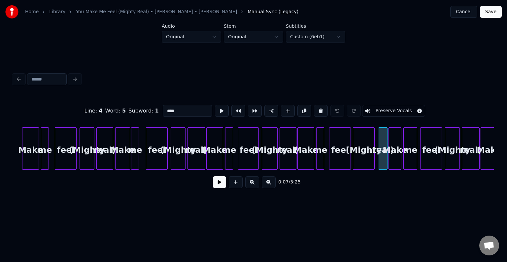
type input "*****"
click at [219, 188] on button at bounding box center [219, 182] width 13 height 12
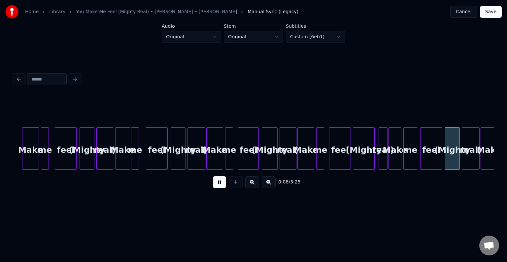
click at [384, 163] on div "real)" at bounding box center [383, 150] width 8 height 45
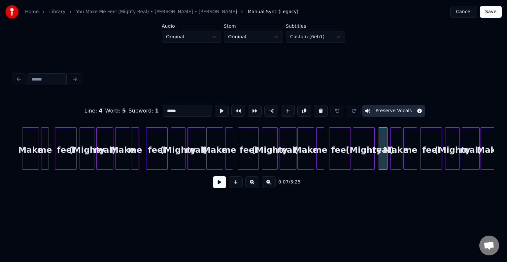
click at [391, 160] on div at bounding box center [391, 149] width 2 height 42
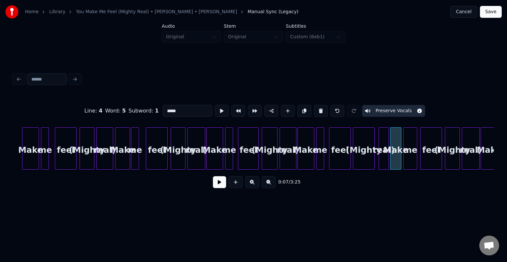
click at [388, 160] on div at bounding box center [388, 149] width 2 height 42
click at [222, 187] on button at bounding box center [219, 182] width 13 height 12
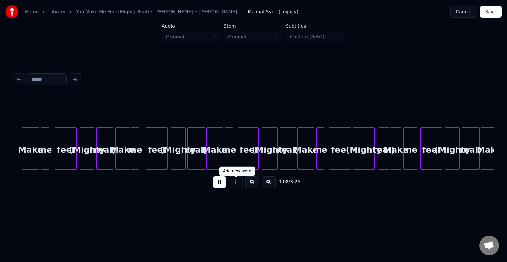
click at [384, 158] on div "real)" at bounding box center [384, 150] width 10 height 45
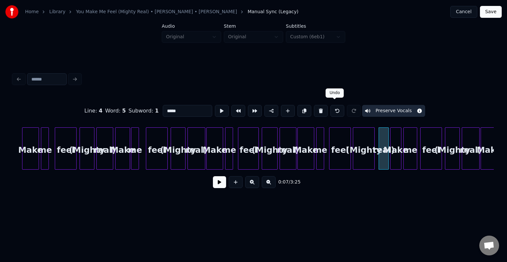
click at [333, 110] on button at bounding box center [337, 111] width 14 height 12
click at [333, 110] on div at bounding box center [337, 111] width 17 height 15
click at [383, 109] on button "Preserve Vocals" at bounding box center [393, 111] width 63 height 12
click at [368, 143] on div "(Mighty" at bounding box center [363, 150] width 21 height 45
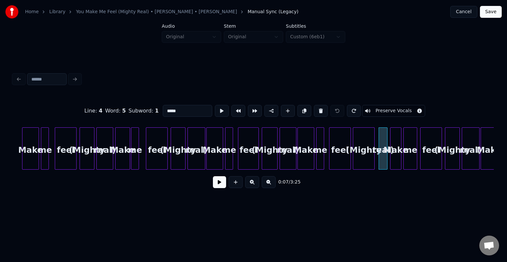
type input "*******"
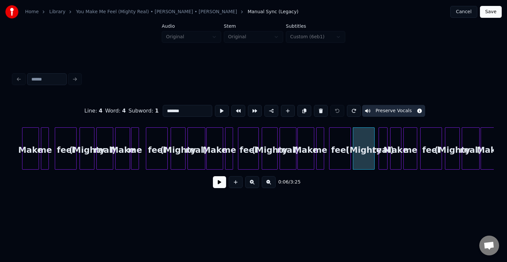
click at [385, 111] on button "Preserve Vocals" at bounding box center [393, 111] width 63 height 12
click at [217, 186] on button at bounding box center [219, 182] width 13 height 12
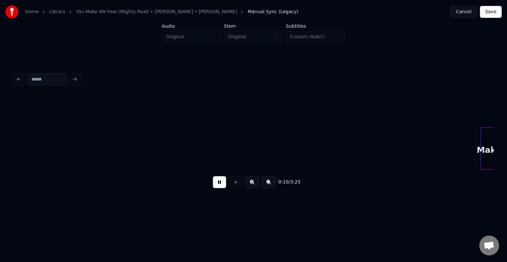
scroll to position [0, 481]
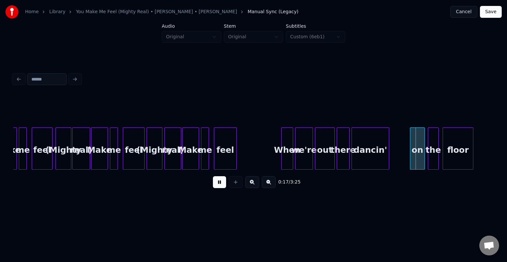
drag, startPoint x: 217, startPoint y: 186, endPoint x: 213, endPoint y: 219, distance: 33.6
click at [213, 219] on html "Home Library You Make Me Feel (Mighty Real) • [PERSON_NAME] • [PERSON_NAME] Man…" at bounding box center [253, 110] width 507 height 221
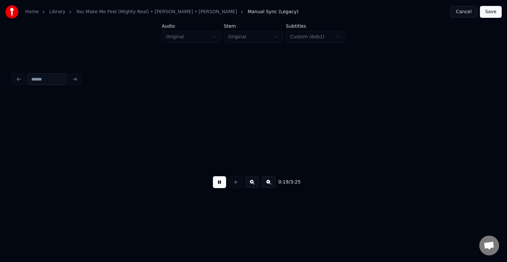
scroll to position [0, 964]
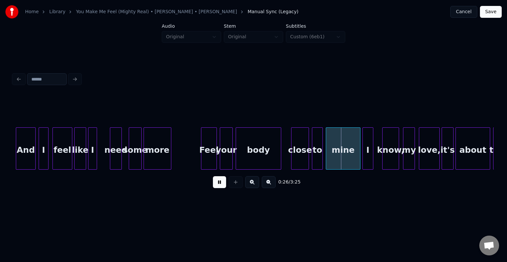
click at [222, 187] on button at bounding box center [219, 182] width 13 height 12
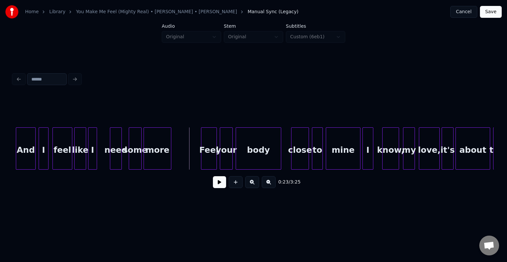
click at [495, 13] on button "Save" at bounding box center [491, 12] width 22 height 12
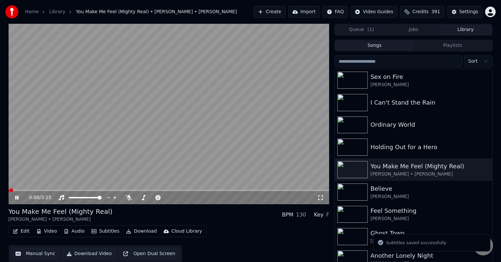
click at [16, 198] on icon at bounding box center [16, 198] width 3 height 4
click at [413, 29] on button "Jobs" at bounding box center [414, 30] width 52 height 10
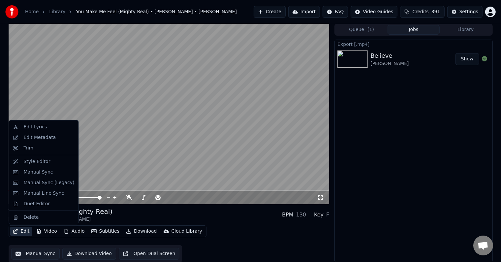
click at [22, 234] on button "Edit" at bounding box center [21, 231] width 22 height 9
click at [44, 182] on div "Manual Sync (Legacy)" at bounding box center [48, 183] width 51 height 7
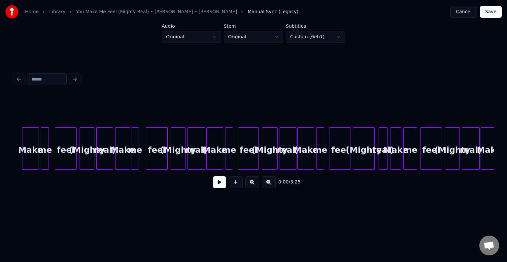
click at [214, 186] on button at bounding box center [219, 182] width 13 height 12
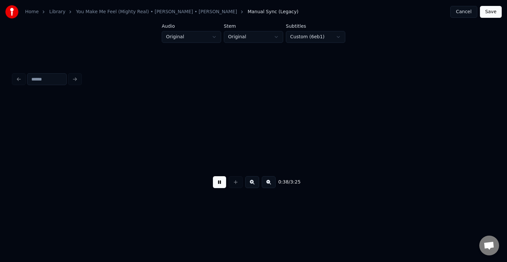
scroll to position [0, 1924]
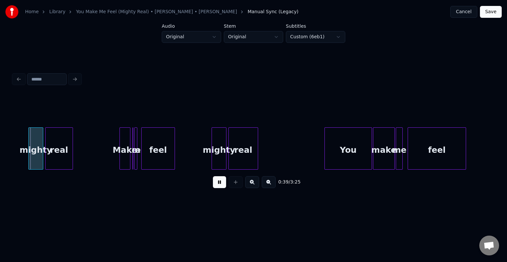
click at [214, 186] on button at bounding box center [219, 182] width 13 height 12
click at [13, 172] on div "0:39 / 3:25" at bounding box center [254, 132] width 486 height 131
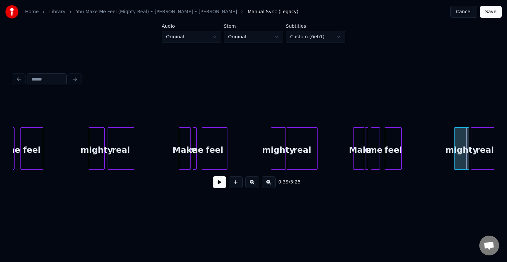
scroll to position [0, 1488]
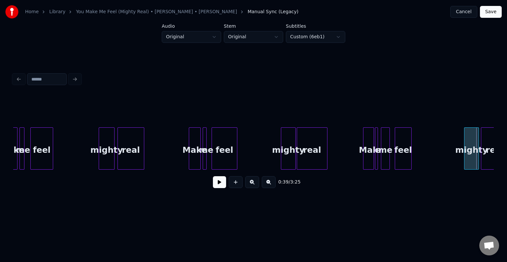
click at [377, 162] on div at bounding box center [377, 149] width 2 height 42
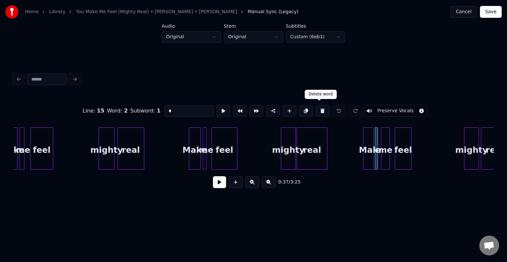
click at [320, 109] on button at bounding box center [323, 111] width 14 height 12
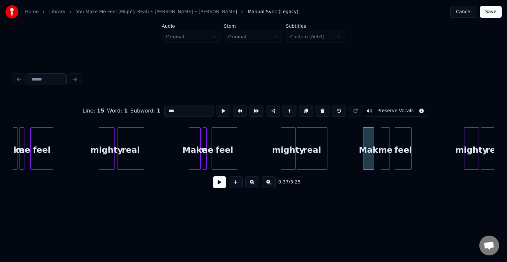
click at [182, 109] on input "***" at bounding box center [189, 111] width 50 height 12
click at [378, 162] on div at bounding box center [378, 149] width 2 height 42
type input "****"
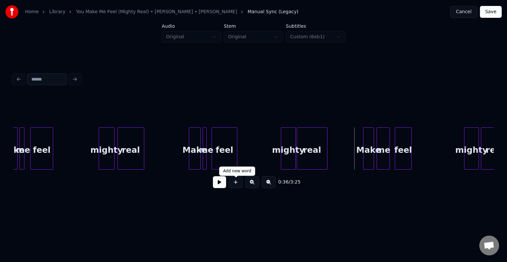
click at [217, 186] on button at bounding box center [219, 182] width 13 height 12
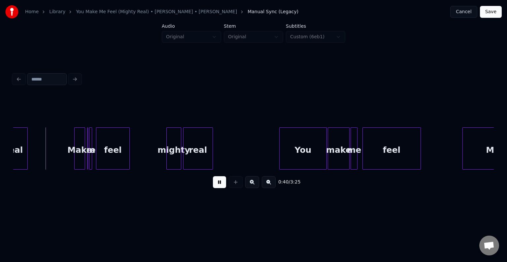
click at [217, 186] on button at bounding box center [219, 182] width 13 height 12
click at [87, 157] on div at bounding box center [88, 149] width 2 height 42
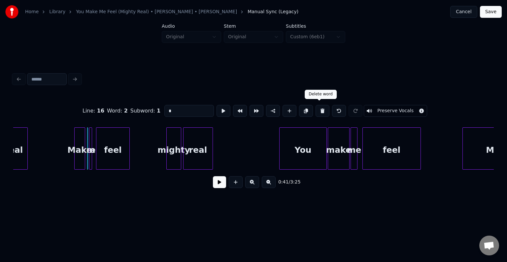
click at [318, 109] on button at bounding box center [323, 111] width 14 height 12
click at [164, 108] on input "*" at bounding box center [189, 111] width 50 height 12
click at [92, 157] on div at bounding box center [93, 149] width 2 height 42
click at [87, 158] on div at bounding box center [88, 149] width 2 height 42
type input "**"
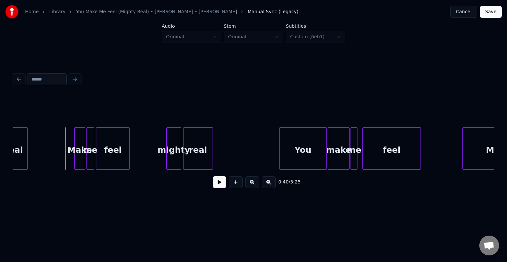
click at [217, 186] on button at bounding box center [219, 182] width 13 height 12
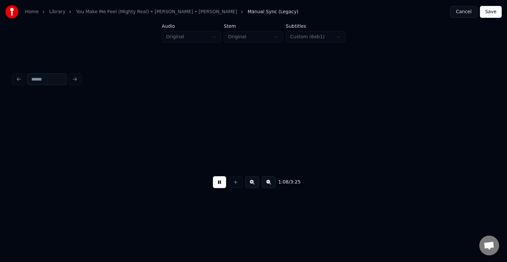
scroll to position [0, 3412]
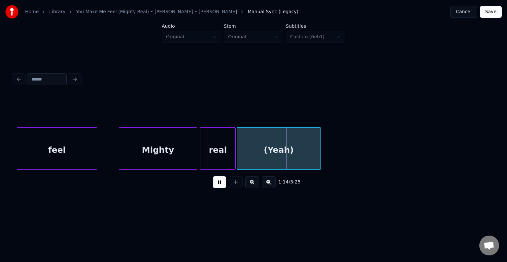
click at [217, 186] on button at bounding box center [219, 182] width 13 height 12
click at [291, 141] on div "(Yeah)" at bounding box center [279, 150] width 84 height 45
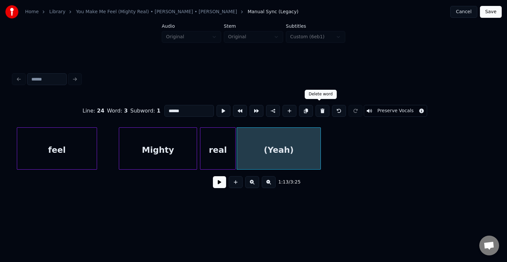
click at [322, 109] on button at bounding box center [323, 111] width 14 height 12
type input "****"
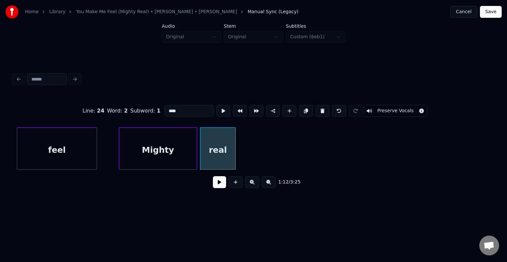
click at [217, 188] on button at bounding box center [219, 182] width 13 height 12
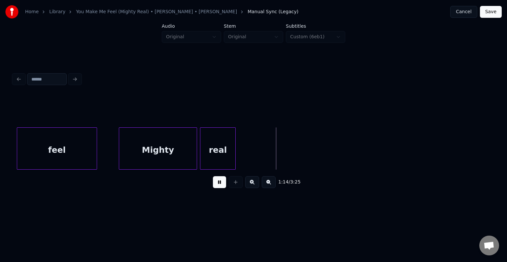
click at [217, 188] on button at bounding box center [219, 182] width 13 height 12
click at [283, 158] on div at bounding box center [284, 149] width 2 height 42
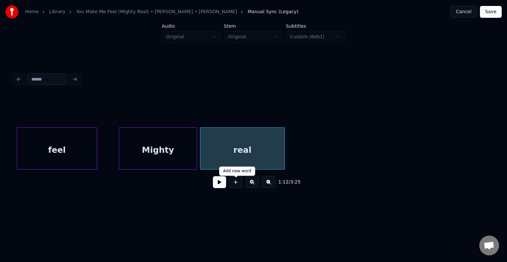
click at [220, 182] on button at bounding box center [219, 182] width 13 height 12
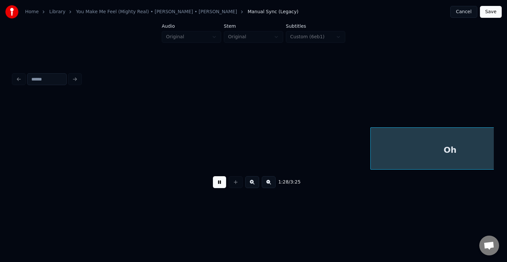
scroll to position [0, 4374]
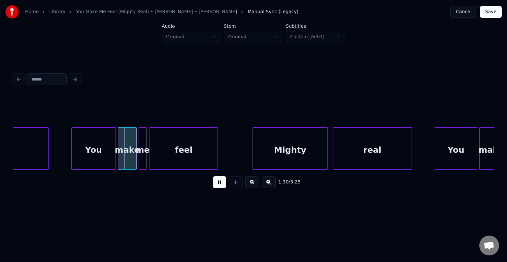
click at [218, 187] on button at bounding box center [219, 182] width 13 height 12
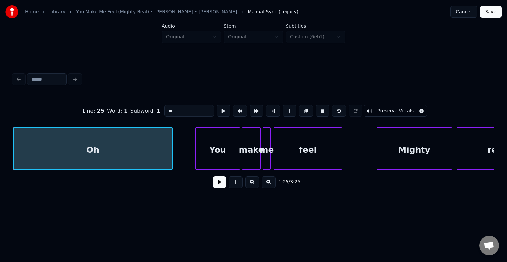
click at [219, 185] on button at bounding box center [219, 182] width 13 height 12
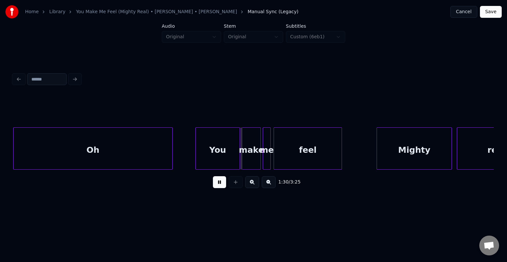
click at [219, 185] on button at bounding box center [219, 182] width 13 height 12
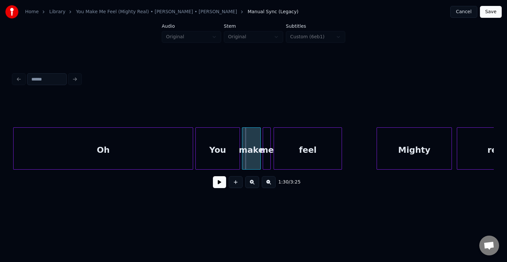
click at [191, 154] on div at bounding box center [192, 149] width 2 height 42
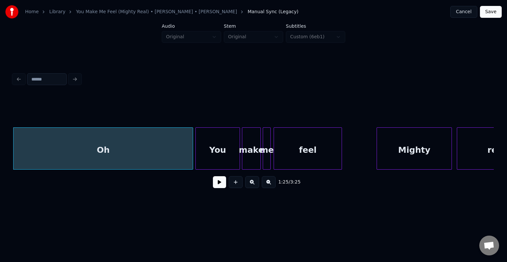
click at [220, 188] on button at bounding box center [219, 182] width 13 height 12
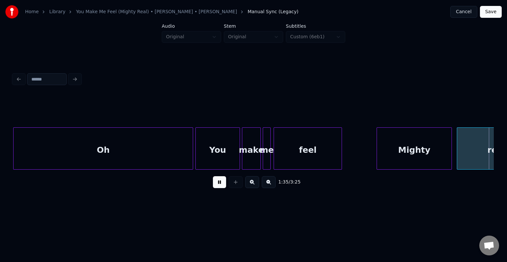
scroll to position [0, 4731]
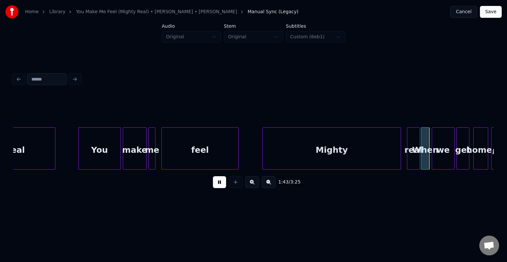
click at [220, 188] on button at bounding box center [219, 182] width 13 height 12
click at [332, 156] on div "Mighty" at bounding box center [332, 150] width 138 height 45
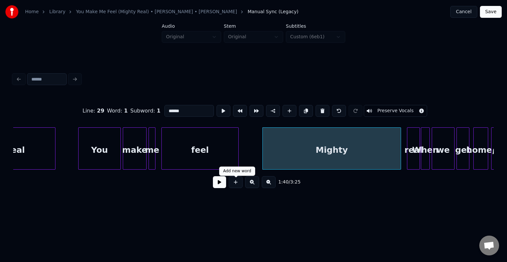
click at [220, 186] on button at bounding box center [219, 182] width 13 height 12
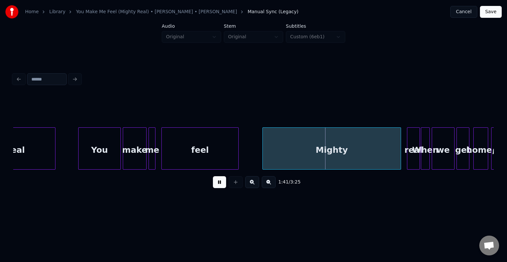
click at [215, 188] on button at bounding box center [219, 182] width 13 height 12
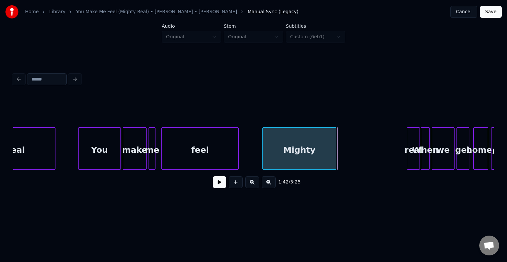
click at [334, 154] on div at bounding box center [335, 149] width 2 height 42
click at [338, 161] on div at bounding box center [339, 149] width 2 height 42
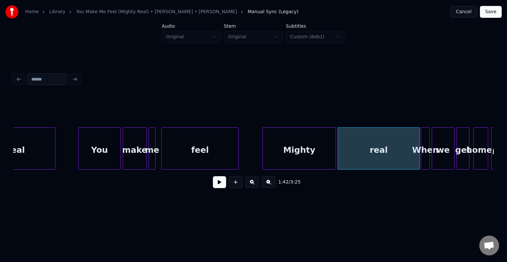
click at [256, 157] on div "real You make me feel Mighty real When we get home, [PERSON_NAME]'," at bounding box center [376, 148] width 10189 height 42
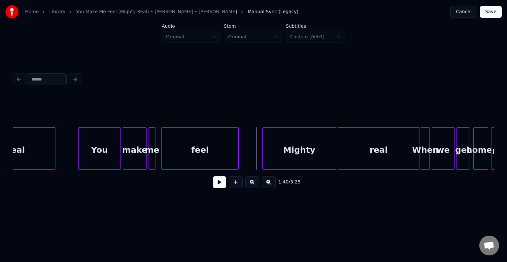
click at [217, 182] on button at bounding box center [219, 182] width 13 height 12
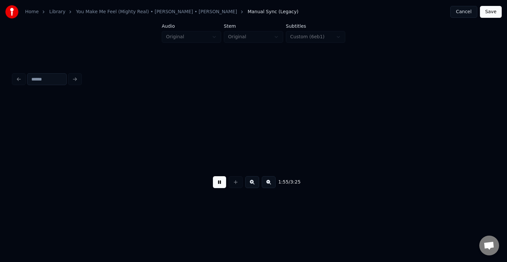
scroll to position [0, 5692]
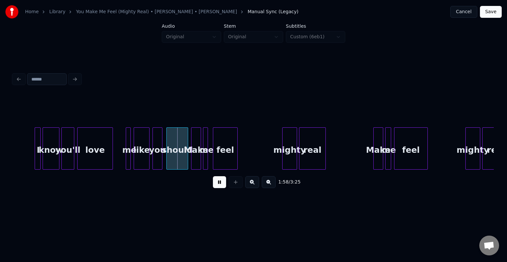
click at [217, 182] on button at bounding box center [219, 182] width 13 height 12
click at [99, 152] on div "love" at bounding box center [95, 150] width 35 height 45
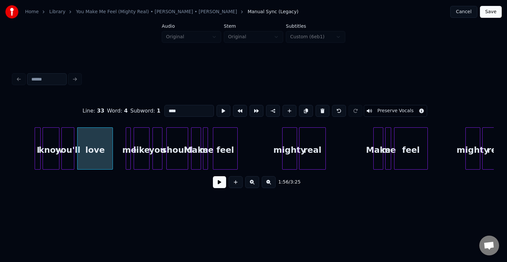
click at [220, 187] on button at bounding box center [219, 182] width 13 height 12
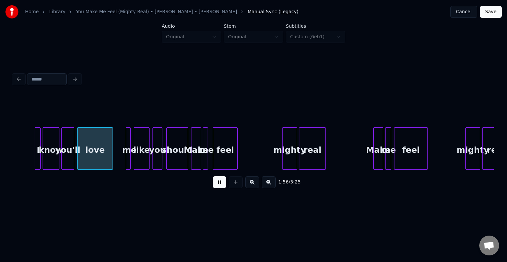
click at [220, 187] on button at bounding box center [219, 182] width 13 height 12
click at [94, 154] on div "love" at bounding box center [95, 150] width 35 height 45
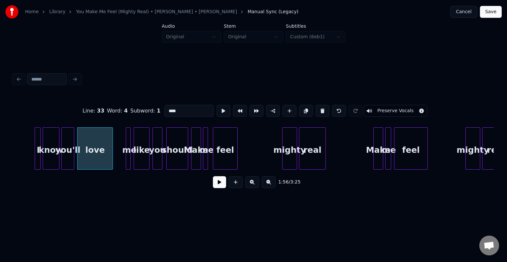
click at [218, 186] on button at bounding box center [219, 182] width 13 height 12
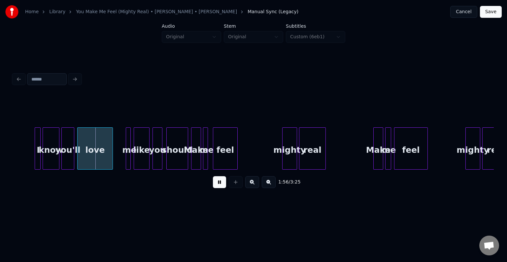
click at [218, 186] on button at bounding box center [219, 182] width 13 height 12
click at [99, 154] on div at bounding box center [98, 149] width 2 height 42
click at [119, 160] on div at bounding box center [120, 149] width 2 height 42
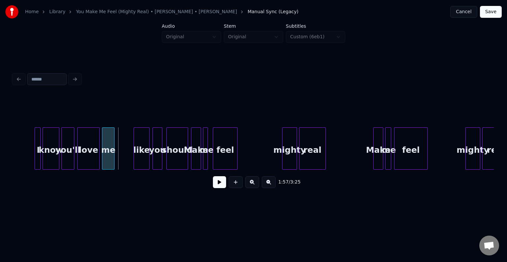
click at [107, 161] on div "me" at bounding box center [108, 150] width 12 height 45
click at [217, 187] on button at bounding box center [219, 182] width 13 height 12
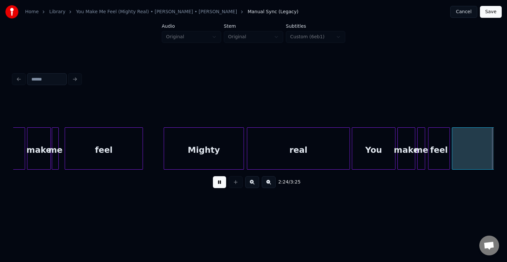
scroll to position [0, 7136]
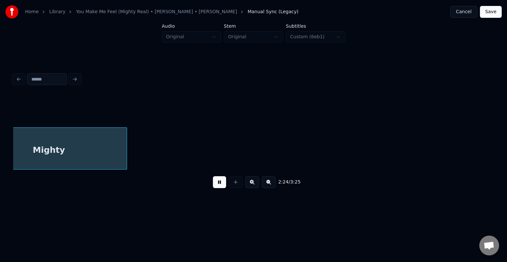
click at [217, 187] on button at bounding box center [219, 182] width 13 height 12
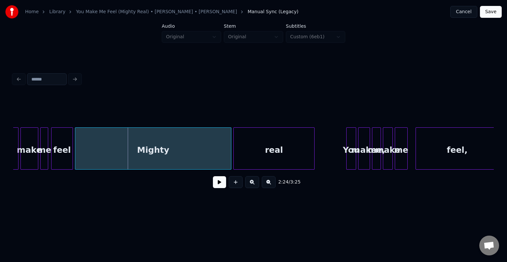
scroll to position [0, 7004]
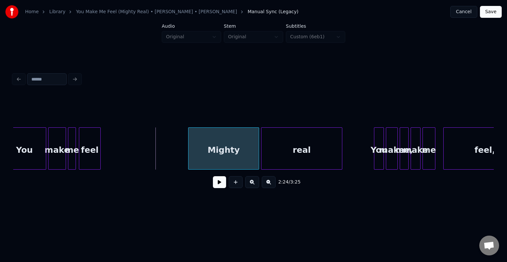
click at [188, 154] on div at bounding box center [189, 149] width 2 height 42
click at [155, 154] on div at bounding box center [155, 149] width 2 height 42
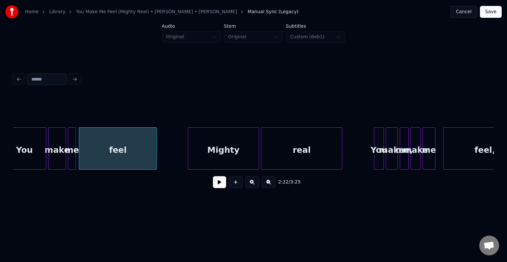
click at [220, 188] on button at bounding box center [219, 182] width 13 height 12
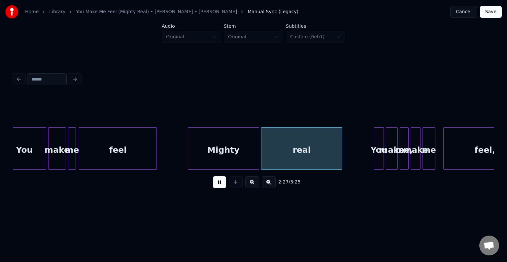
click at [220, 188] on button at bounding box center [219, 182] width 13 height 12
click at [183, 154] on div at bounding box center [184, 149] width 2 height 42
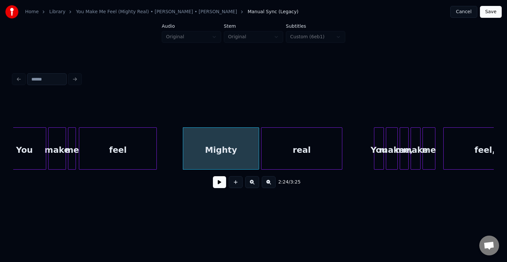
click at [218, 184] on button at bounding box center [219, 182] width 13 height 12
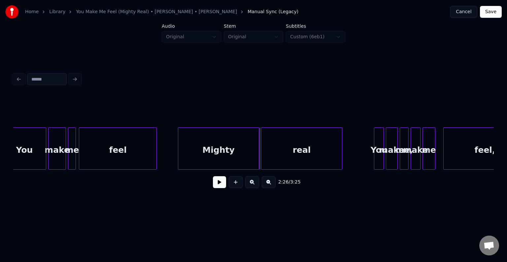
click at [178, 159] on div at bounding box center [179, 149] width 2 height 42
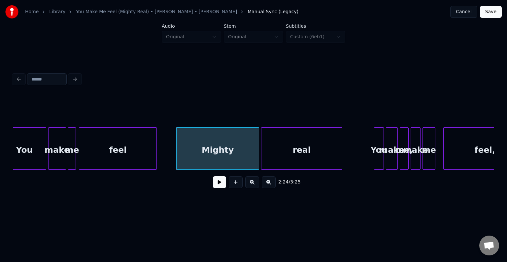
click at [223, 188] on button at bounding box center [219, 182] width 13 height 12
click at [180, 160] on div at bounding box center [180, 149] width 2 height 42
click at [216, 185] on button at bounding box center [219, 182] width 13 height 12
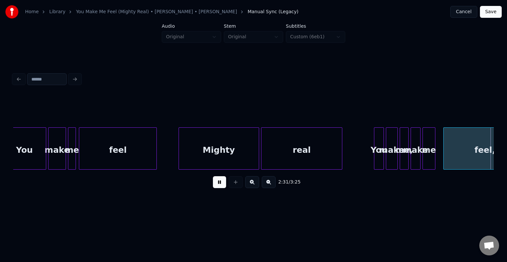
scroll to position [0, 7485]
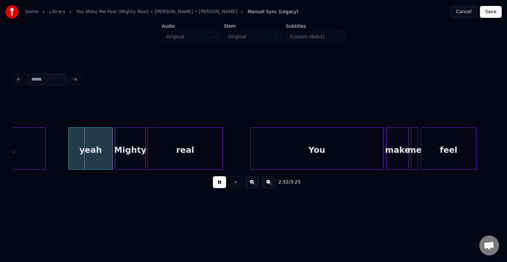
click at [216, 185] on button at bounding box center [219, 182] width 13 height 12
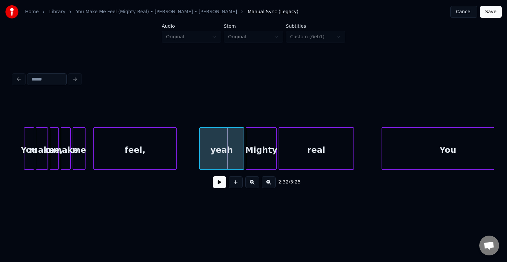
scroll to position [0, 7353]
click at [153, 143] on div "feel," at bounding box center [136, 150] width 83 height 45
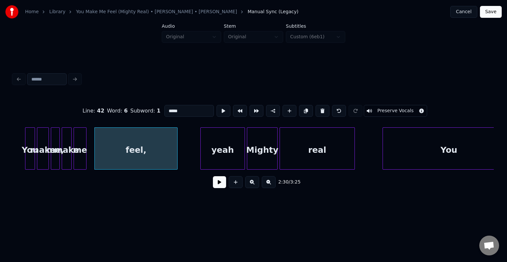
click at [217, 184] on button at bounding box center [219, 182] width 13 height 12
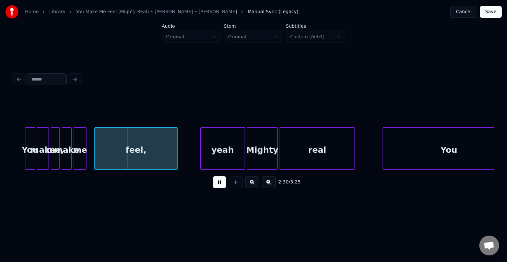
click at [217, 184] on button at bounding box center [219, 182] width 13 height 12
click at [218, 185] on button at bounding box center [219, 182] width 13 height 12
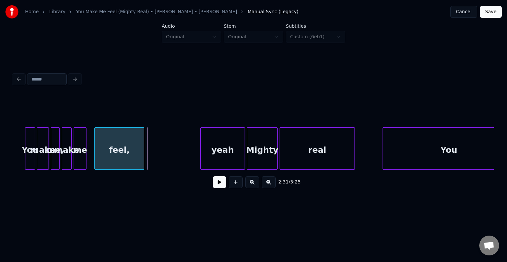
click at [144, 161] on div at bounding box center [143, 149] width 2 height 42
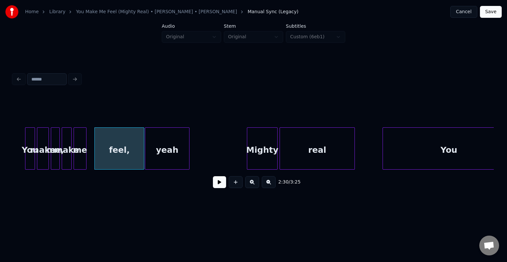
click at [166, 163] on div "yeah" at bounding box center [167, 150] width 44 height 45
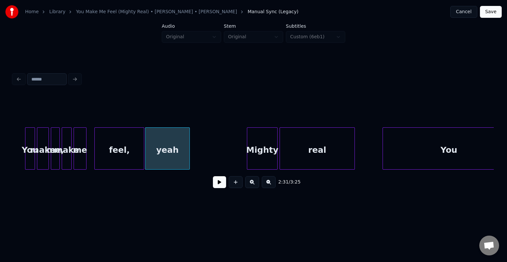
click at [105, 161] on div "feel," at bounding box center [119, 150] width 49 height 45
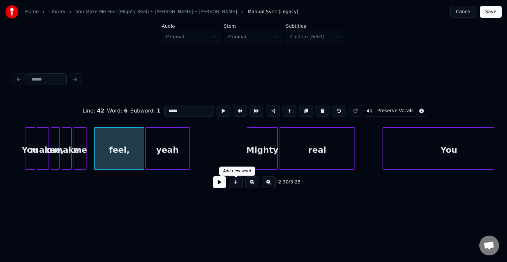
click at [218, 188] on button at bounding box center [219, 182] width 13 height 12
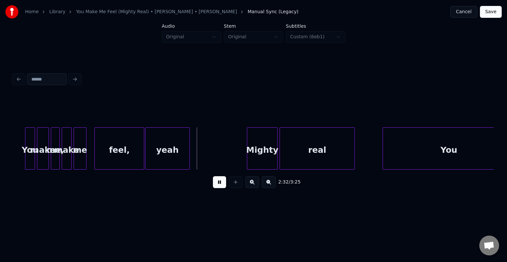
click at [218, 188] on button at bounding box center [219, 182] width 13 height 12
click at [198, 162] on div at bounding box center [199, 149] width 2 height 42
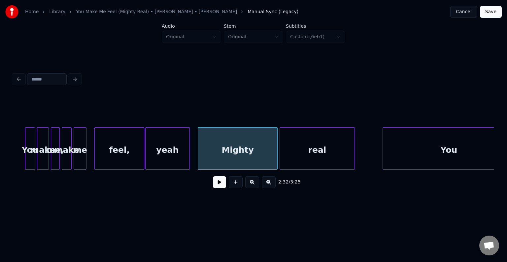
click at [217, 185] on button at bounding box center [219, 182] width 13 height 12
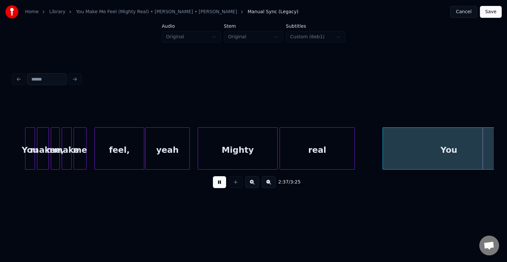
click at [217, 185] on button at bounding box center [219, 182] width 13 height 12
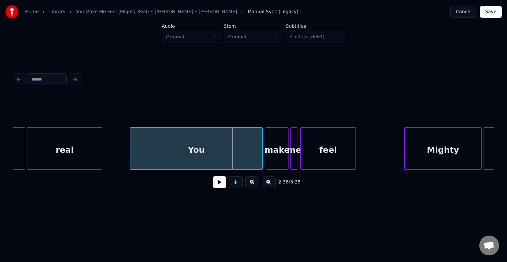
scroll to position [0, 7599]
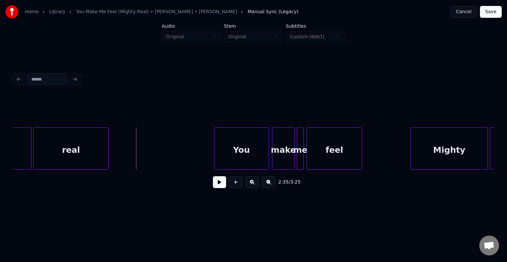
click at [214, 162] on div at bounding box center [215, 149] width 2 height 42
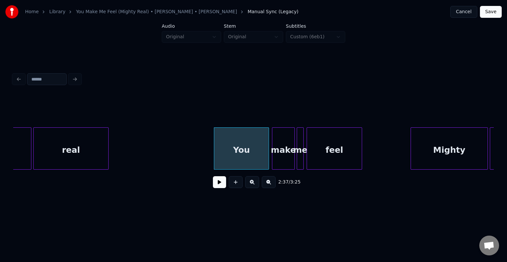
click at [220, 183] on button at bounding box center [219, 182] width 13 height 12
click at [221, 157] on div at bounding box center [222, 149] width 2 height 42
click at [218, 183] on button at bounding box center [219, 182] width 13 height 12
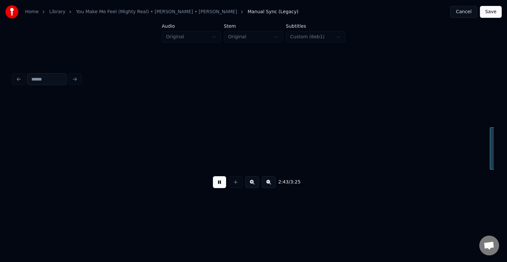
scroll to position [0, 8080]
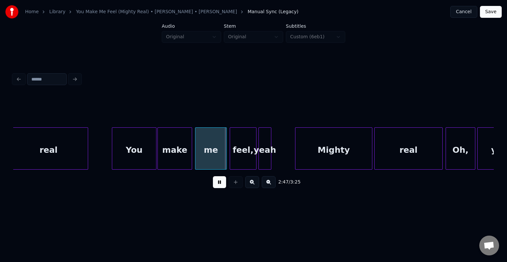
click at [218, 183] on button at bounding box center [219, 182] width 13 height 12
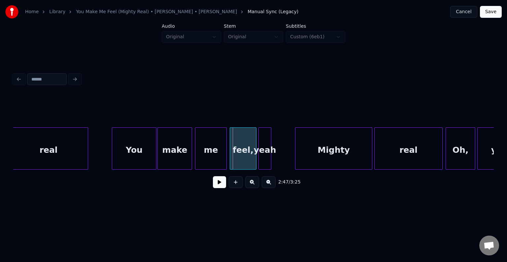
click at [168, 144] on div "make" at bounding box center [175, 150] width 34 height 45
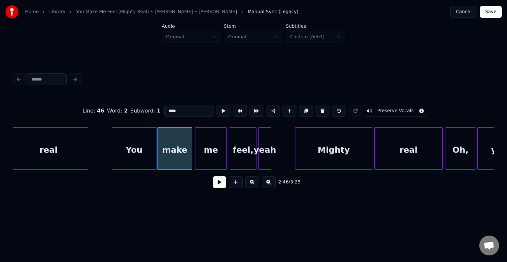
click at [218, 185] on button at bounding box center [219, 182] width 13 height 12
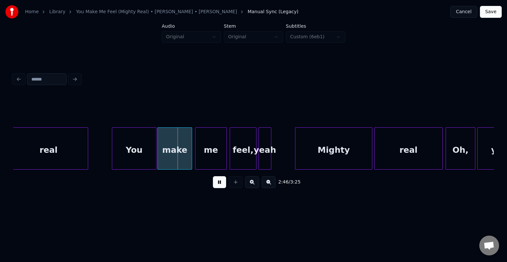
click at [218, 185] on button at bounding box center [219, 182] width 13 height 12
click at [192, 161] on div "make" at bounding box center [175, 148] width 35 height 42
click at [177, 160] on div at bounding box center [177, 149] width 2 height 42
click at [215, 182] on button at bounding box center [219, 182] width 13 height 12
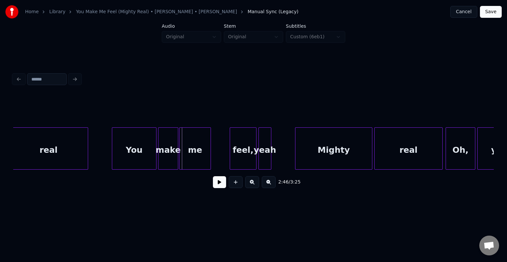
click at [189, 158] on div "me" at bounding box center [195, 150] width 31 height 45
click at [195, 160] on div at bounding box center [195, 149] width 2 height 42
click at [217, 185] on button at bounding box center [219, 182] width 13 height 12
click at [187, 160] on div at bounding box center [187, 149] width 2 height 42
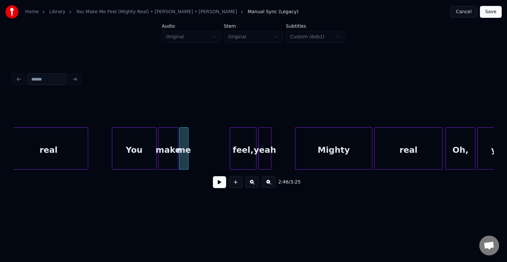
click at [219, 186] on button at bounding box center [219, 182] width 13 height 12
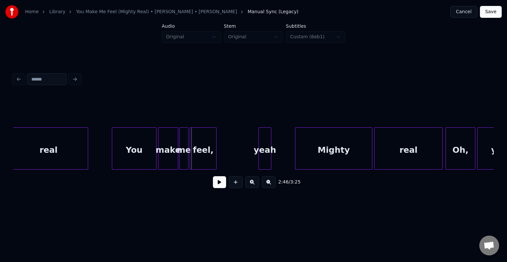
click at [201, 158] on div "feel," at bounding box center [203, 150] width 26 height 45
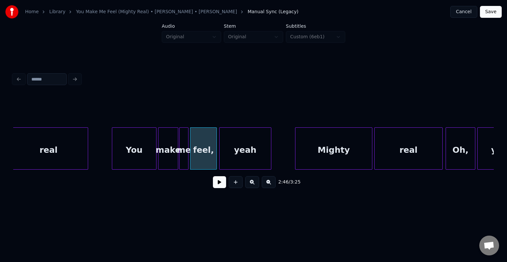
click at [220, 164] on div at bounding box center [221, 149] width 2 height 42
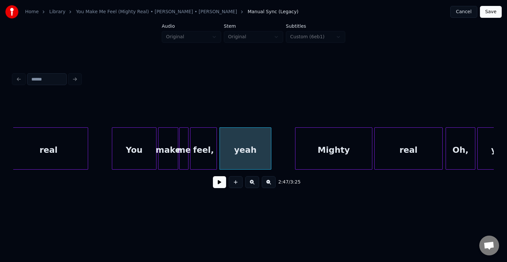
click at [214, 163] on div "feel," at bounding box center [203, 150] width 26 height 45
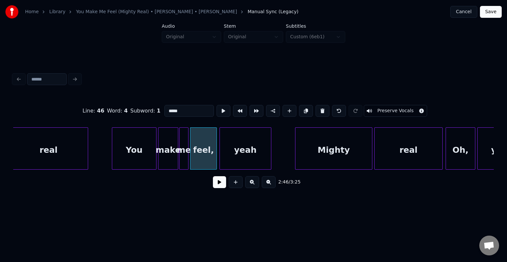
click at [221, 188] on button at bounding box center [219, 182] width 13 height 12
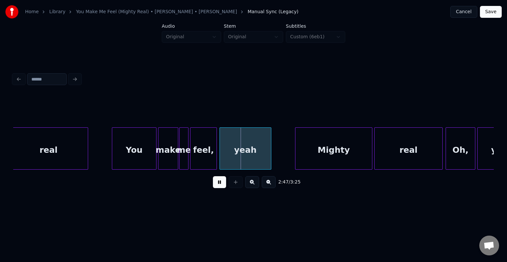
click at [216, 182] on button at bounding box center [219, 182] width 13 height 12
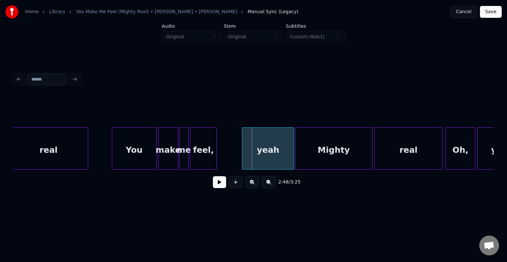
click at [261, 155] on div "yeah" at bounding box center [267, 150] width 51 height 45
click at [254, 156] on div at bounding box center [255, 149] width 2 height 42
click at [249, 158] on div at bounding box center [250, 149] width 2 height 42
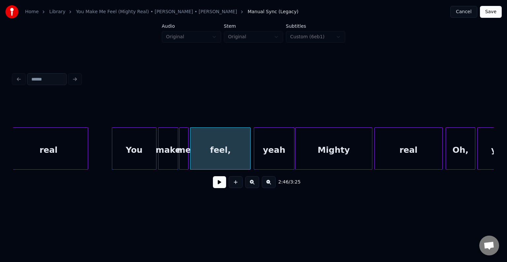
click at [222, 186] on button at bounding box center [219, 182] width 13 height 12
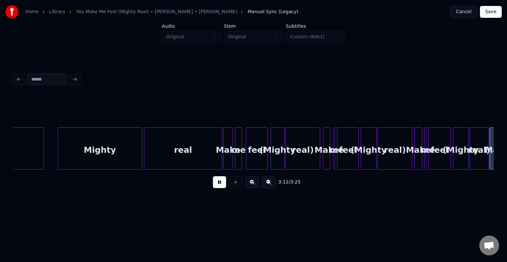
scroll to position [0, 9523]
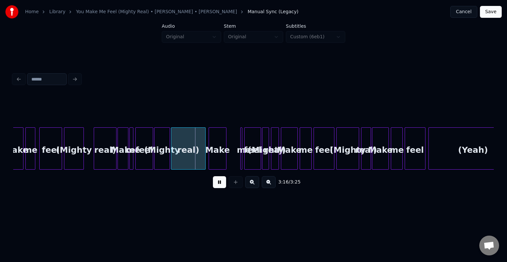
click at [222, 186] on button at bounding box center [219, 182] width 13 height 12
click at [440, 147] on div "(Yeah)" at bounding box center [473, 150] width 88 height 45
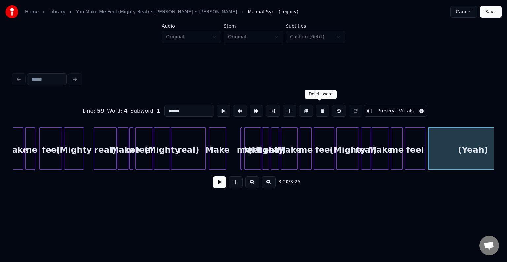
click at [322, 108] on button at bounding box center [323, 111] width 14 height 12
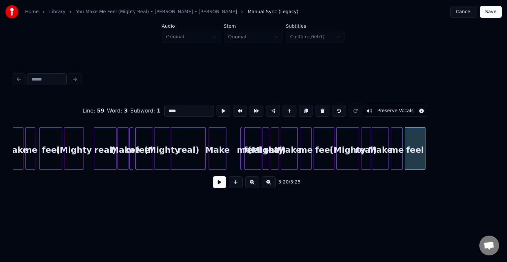
click at [322, 108] on button at bounding box center [323, 111] width 14 height 12
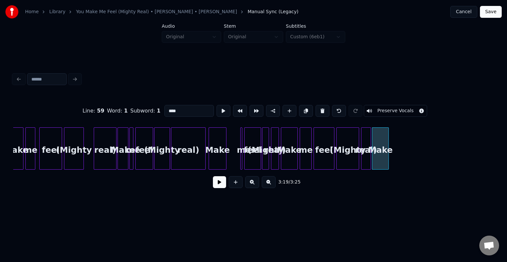
click at [322, 108] on button at bounding box center [323, 111] width 14 height 12
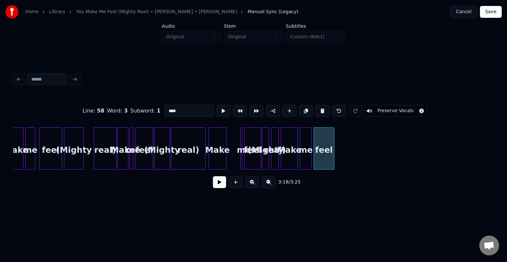
click at [322, 108] on button at bounding box center [323, 111] width 14 height 12
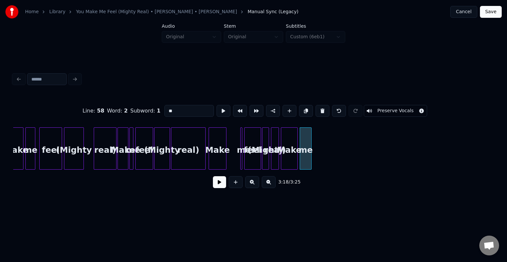
click at [322, 108] on button at bounding box center [323, 111] width 14 height 12
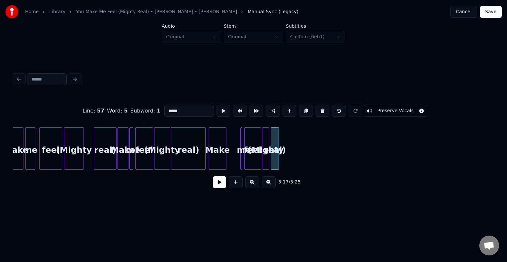
click at [322, 108] on button at bounding box center [323, 111] width 14 height 12
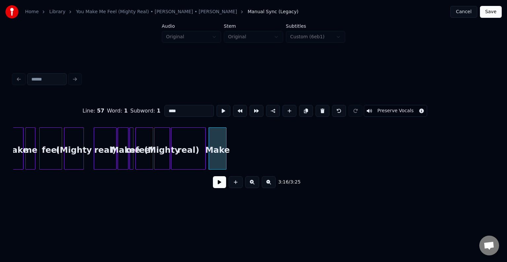
click at [322, 108] on button at bounding box center [323, 111] width 14 height 12
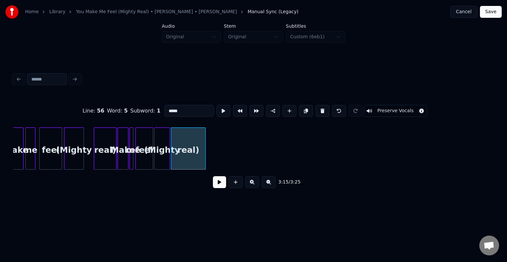
click at [322, 108] on button at bounding box center [323, 111] width 14 height 12
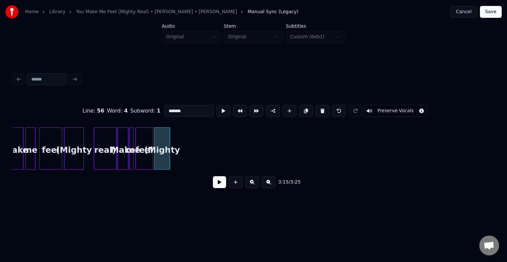
click at [322, 108] on button at bounding box center [323, 111] width 14 height 12
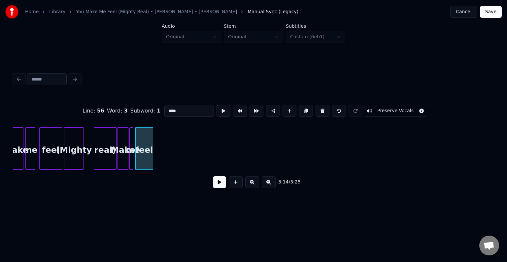
click at [322, 108] on button at bounding box center [323, 111] width 14 height 12
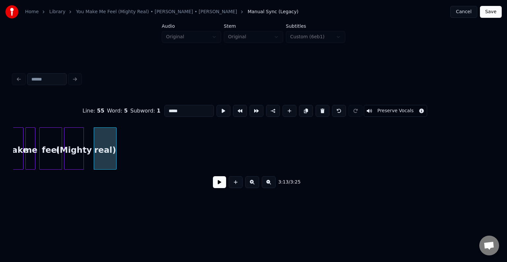
click at [322, 108] on button at bounding box center [323, 111] width 14 height 12
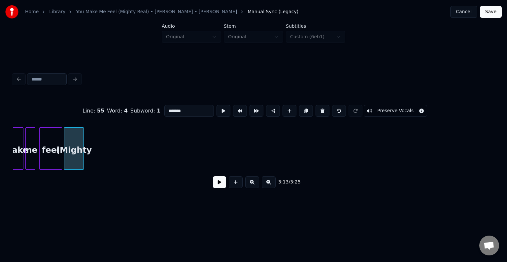
click at [322, 108] on button at bounding box center [323, 111] width 14 height 12
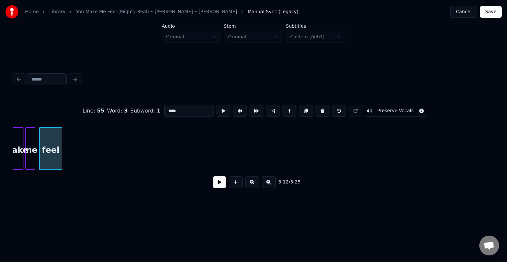
click at [322, 108] on button at bounding box center [323, 111] width 14 height 12
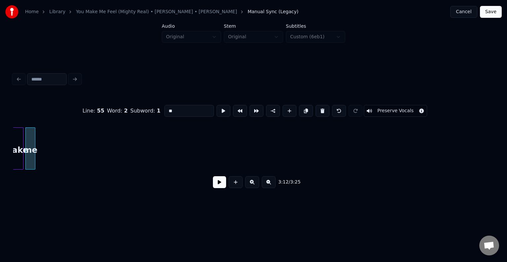
click at [322, 108] on button at bounding box center [323, 111] width 14 height 12
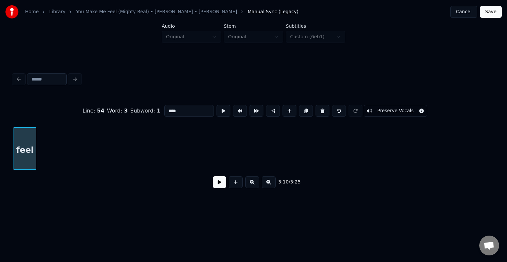
click at [322, 108] on button at bounding box center [323, 111] width 14 height 12
click at [321, 109] on button at bounding box center [323, 111] width 14 height 12
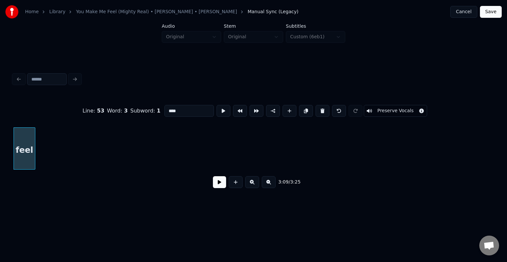
click at [321, 109] on button at bounding box center [323, 111] width 14 height 12
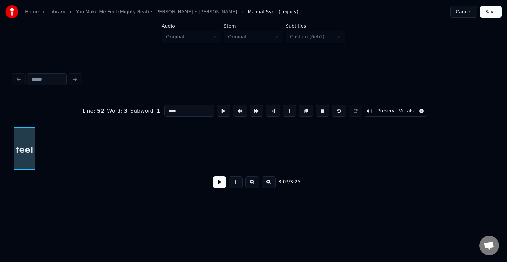
click at [321, 109] on button at bounding box center [323, 111] width 14 height 12
type input "****"
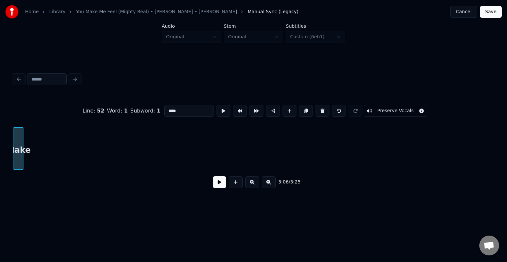
scroll to position [0, 9172]
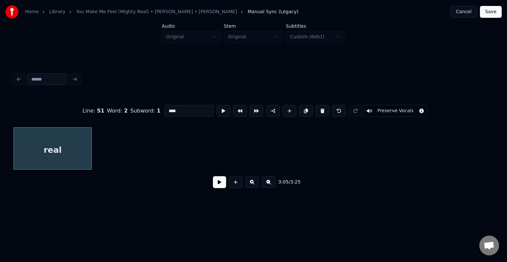
click at [221, 188] on button at bounding box center [219, 182] width 13 height 12
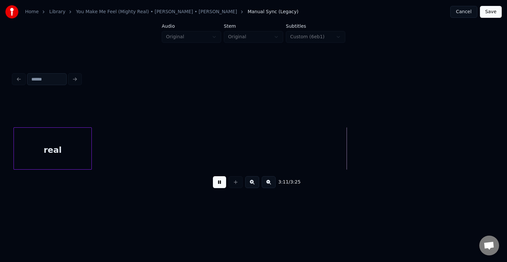
click at [221, 185] on button at bounding box center [219, 182] width 13 height 12
click at [86, 153] on div "real" at bounding box center [53, 150] width 78 height 45
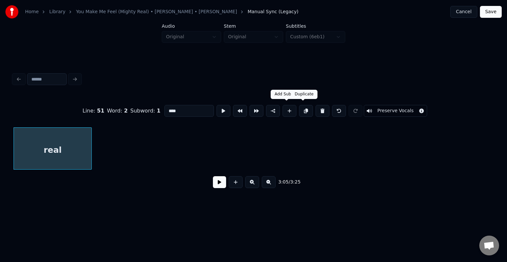
click at [338, 107] on button at bounding box center [339, 111] width 14 height 12
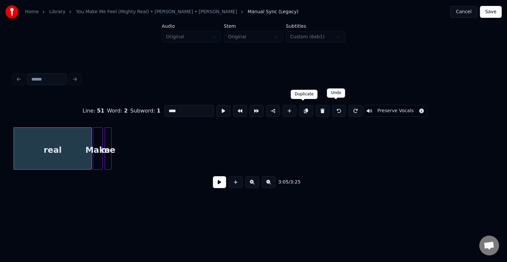
click at [338, 107] on button at bounding box center [339, 111] width 14 height 12
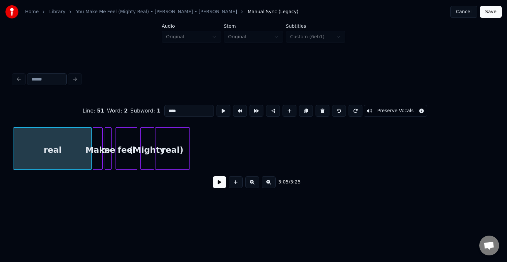
click at [338, 107] on button at bounding box center [339, 111] width 14 height 12
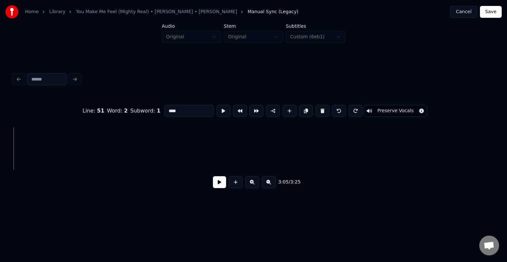
click at [338, 107] on button at bounding box center [339, 111] width 14 height 12
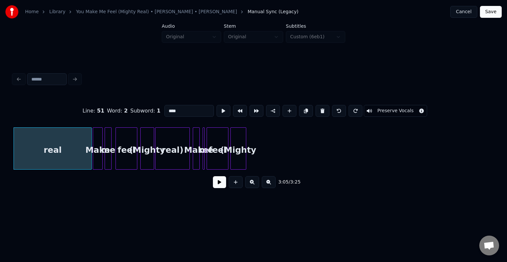
click at [338, 107] on button at bounding box center [339, 111] width 14 height 12
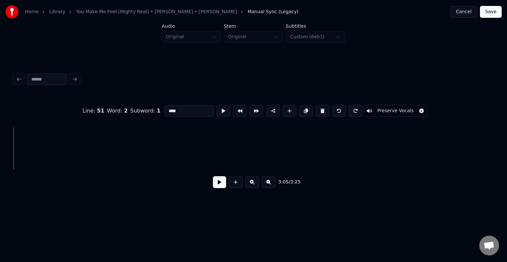
click at [338, 107] on button at bounding box center [339, 111] width 14 height 12
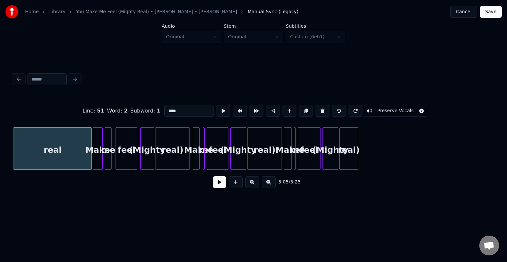
click at [338, 107] on button at bounding box center [339, 111] width 14 height 12
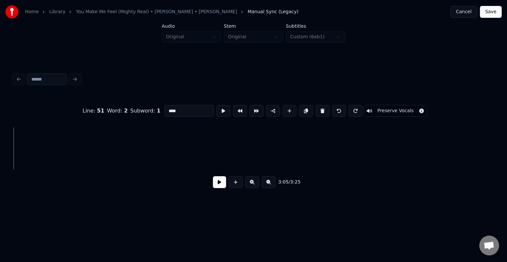
click at [338, 107] on button at bounding box center [339, 111] width 14 height 12
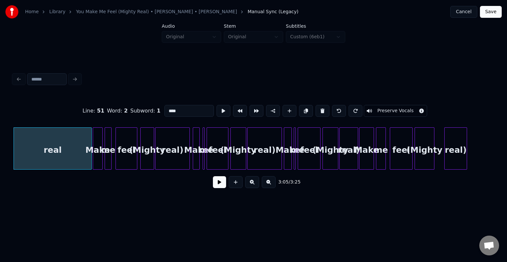
click at [338, 107] on button at bounding box center [339, 111] width 14 height 12
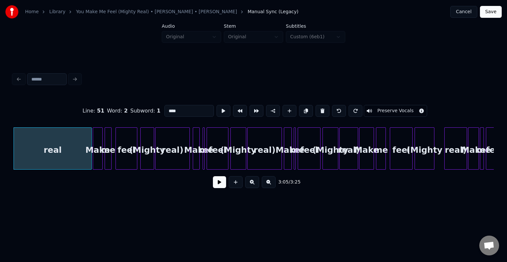
click at [338, 107] on button at bounding box center [339, 111] width 14 height 12
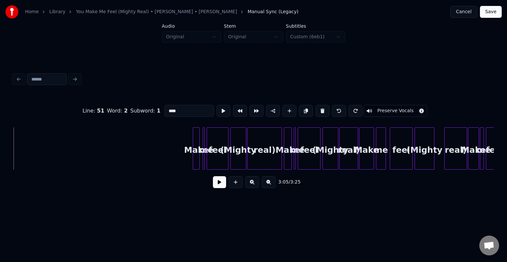
scroll to position [0, 9708]
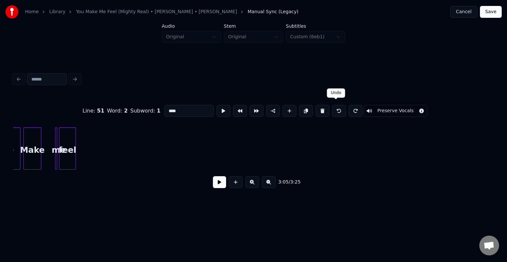
click at [332, 106] on button at bounding box center [339, 111] width 14 height 12
click at [80, 158] on div "(Mighty" at bounding box center [80, 150] width 7 height 45
click at [334, 106] on button at bounding box center [339, 111] width 14 height 12
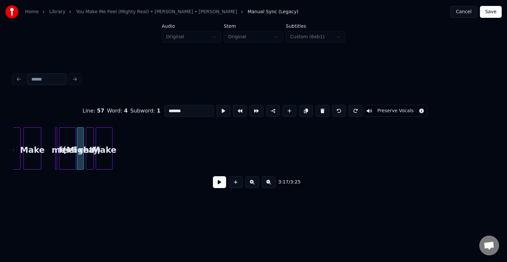
click at [334, 106] on button at bounding box center [339, 111] width 14 height 12
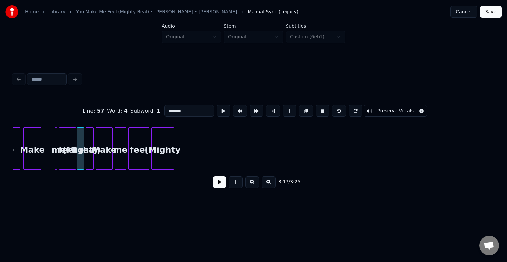
click at [334, 106] on button at bounding box center [339, 111] width 14 height 12
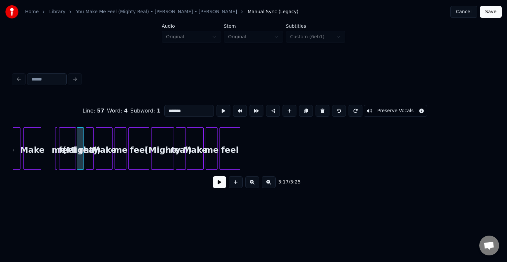
click at [334, 106] on button at bounding box center [339, 111] width 14 height 12
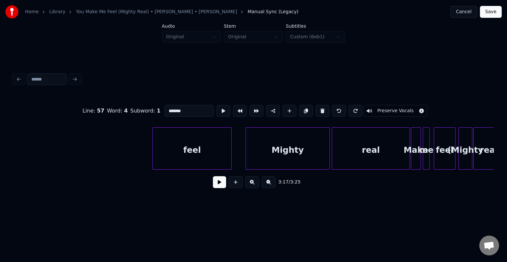
scroll to position [0, 9021]
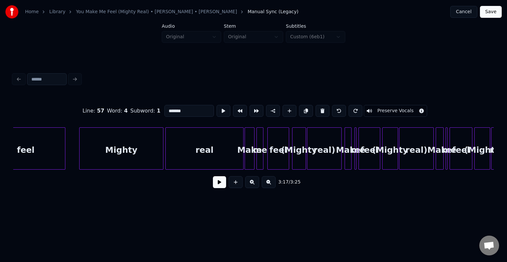
click at [209, 160] on div "real" at bounding box center [205, 150] width 78 height 45
type input "****"
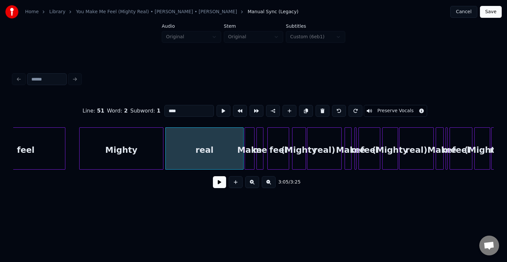
click at [224, 188] on button at bounding box center [219, 182] width 13 height 12
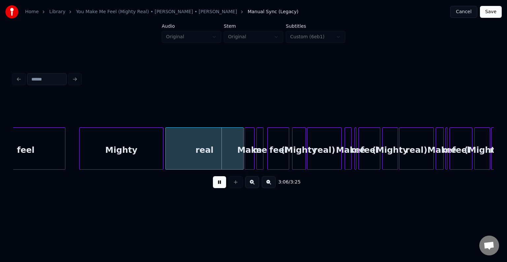
click at [219, 186] on button at bounding box center [219, 182] width 13 height 12
click at [492, 13] on button "Save" at bounding box center [491, 12] width 22 height 12
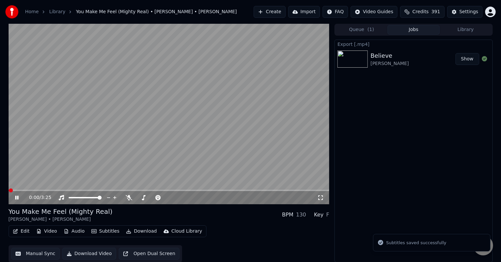
click at [17, 199] on icon at bounding box center [22, 197] width 16 height 5
click at [15, 230] on icon "button" at bounding box center [15, 231] width 5 height 5
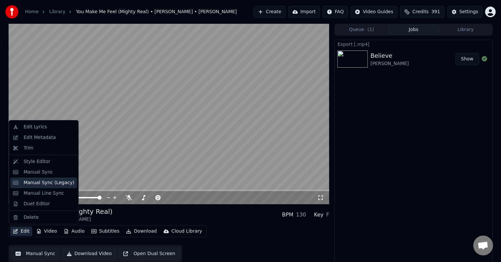
click at [28, 181] on div "Manual Sync (Legacy)" at bounding box center [48, 183] width 51 height 7
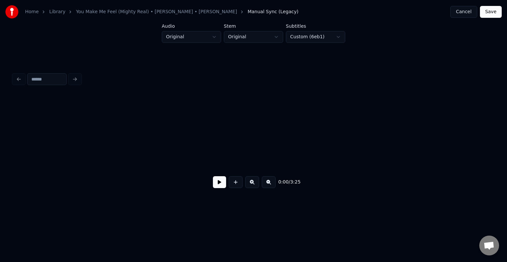
scroll to position [0, 9708]
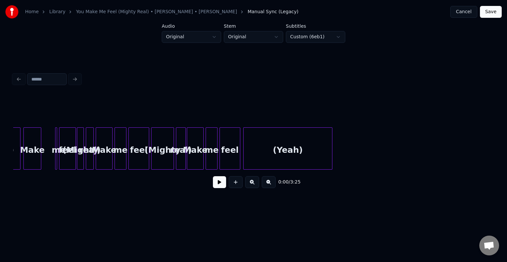
click at [438, 173] on div "0:00 / 3:25" at bounding box center [253, 144] width 481 height 100
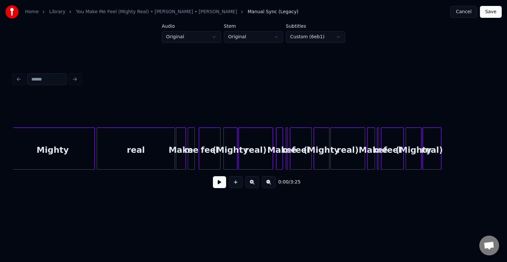
scroll to position [0, 9106]
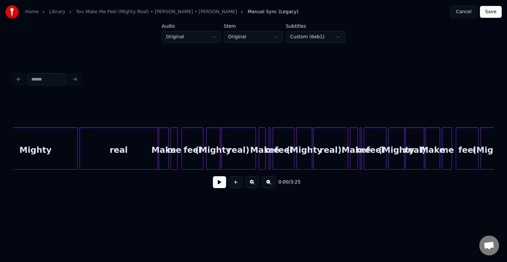
click at [136, 157] on div "real" at bounding box center [119, 150] width 78 height 45
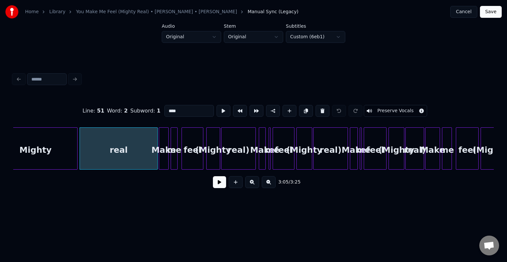
click at [220, 188] on button at bounding box center [219, 182] width 13 height 12
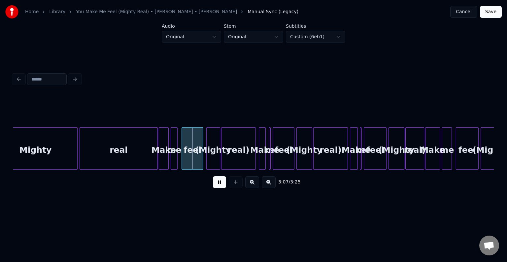
click at [220, 185] on button at bounding box center [219, 182] width 13 height 12
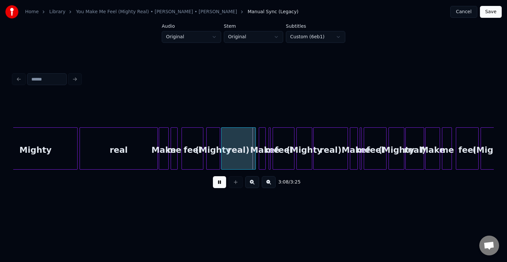
click at [220, 185] on button at bounding box center [219, 182] width 13 height 12
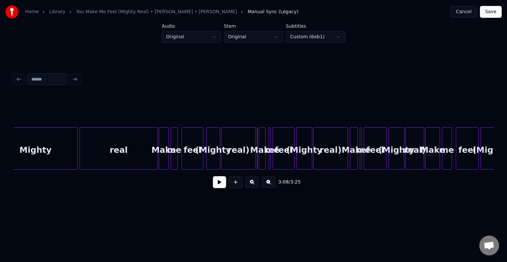
click at [230, 155] on div "real)" at bounding box center [238, 150] width 34 height 45
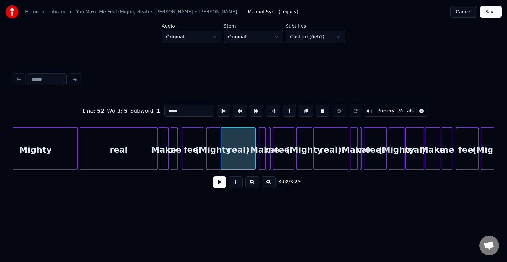
click at [218, 188] on button at bounding box center [219, 182] width 13 height 12
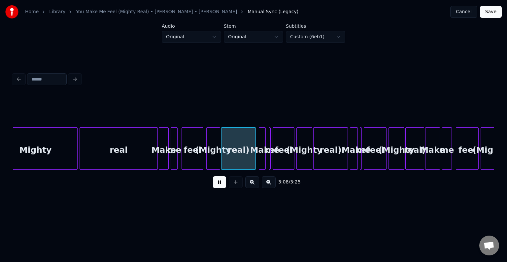
click at [218, 186] on button at bounding box center [219, 182] width 13 height 12
click at [241, 161] on div at bounding box center [241, 149] width 2 height 42
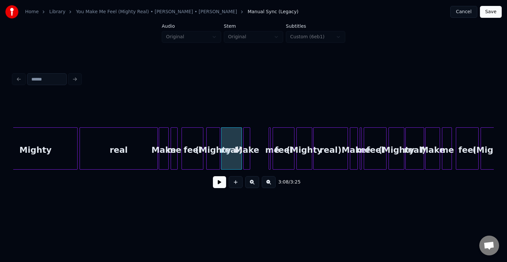
click at [247, 161] on div "Make" at bounding box center [247, 150] width 7 height 45
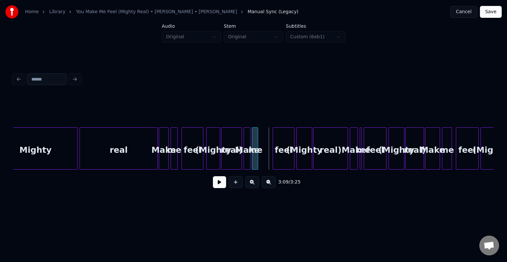
click at [254, 161] on div "me" at bounding box center [255, 150] width 7 height 45
click at [264, 162] on div "feel" at bounding box center [269, 150] width 21 height 45
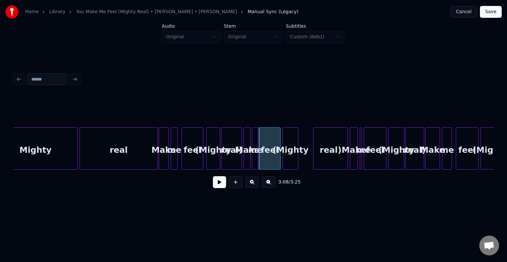
click at [291, 160] on div "(Mighty" at bounding box center [290, 150] width 15 height 45
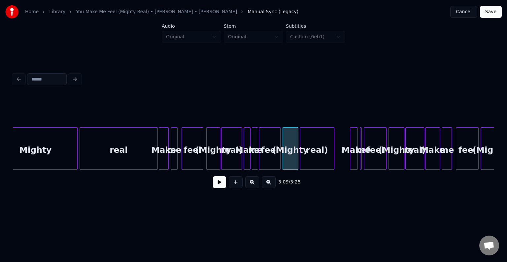
click at [314, 160] on div "real)" at bounding box center [317, 150] width 34 height 45
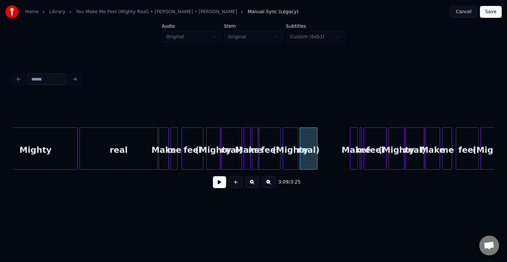
click at [316, 163] on div at bounding box center [316, 149] width 2 height 42
click at [270, 162] on div "feel" at bounding box center [269, 150] width 21 height 45
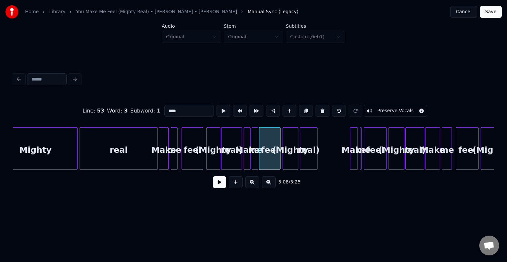
click at [218, 183] on button at bounding box center [219, 182] width 13 height 12
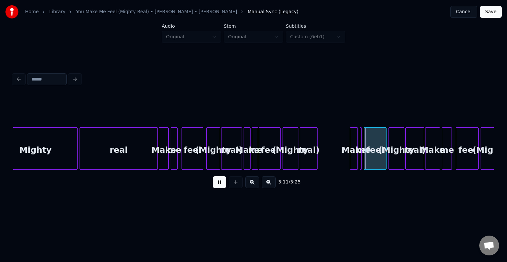
click at [226, 155] on div "real)" at bounding box center [231, 150] width 20 height 45
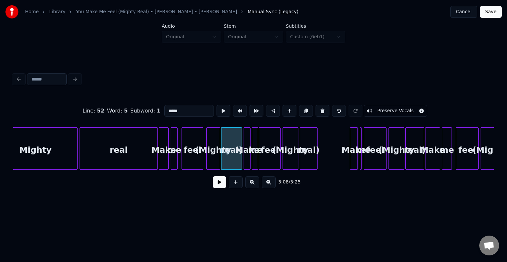
click at [221, 186] on button at bounding box center [219, 182] width 13 height 12
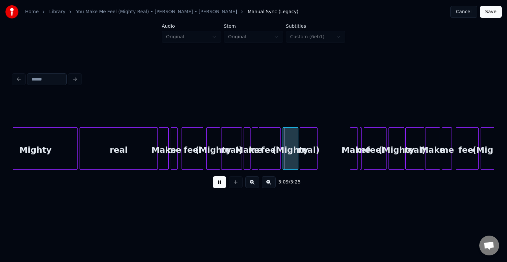
click at [221, 186] on button at bounding box center [219, 182] width 13 height 12
click at [337, 157] on div "real)" at bounding box center [338, 150] width 17 height 45
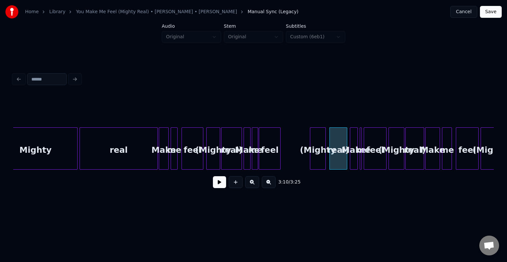
click at [318, 158] on div "(Mighty" at bounding box center [317, 150] width 15 height 45
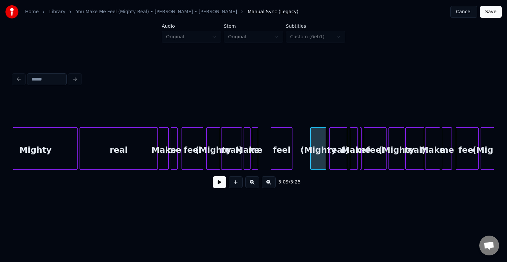
click at [281, 154] on div "feel" at bounding box center [281, 150] width 21 height 45
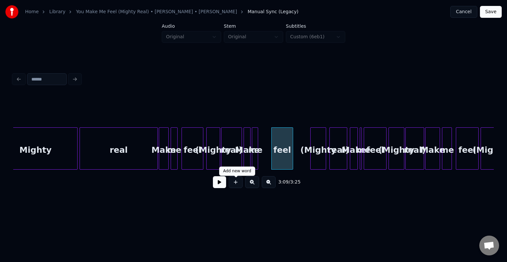
click at [222, 186] on button at bounding box center [219, 182] width 13 height 12
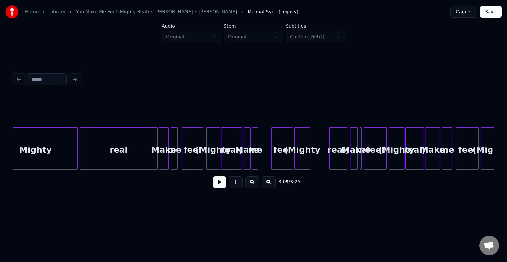
click at [302, 159] on div "(Mighty" at bounding box center [302, 150] width 15 height 45
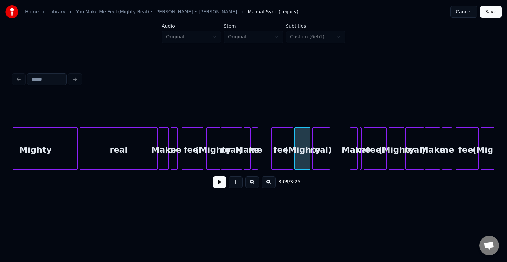
click at [319, 159] on div "real)" at bounding box center [321, 150] width 17 height 45
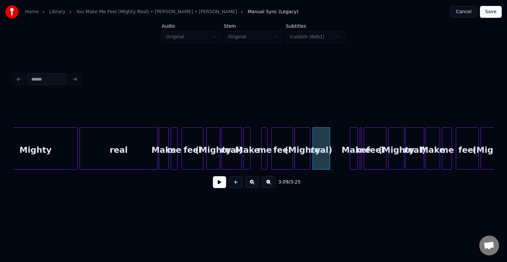
click at [264, 157] on div "me" at bounding box center [264, 150] width 7 height 45
click at [254, 157] on div "Make" at bounding box center [256, 150] width 7 height 45
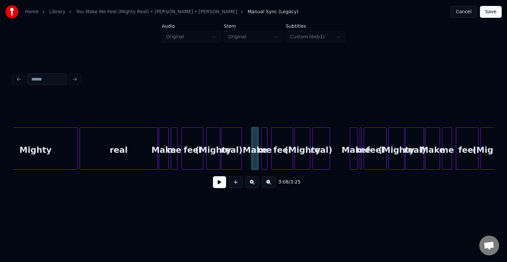
click at [165, 159] on div "Make" at bounding box center [163, 150] width 9 height 45
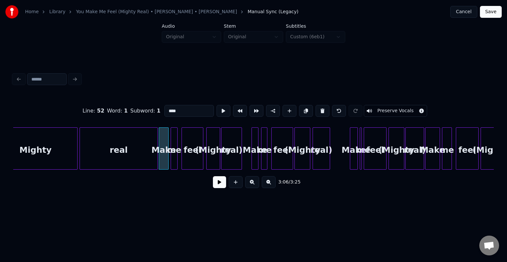
click at [220, 182] on button at bounding box center [219, 182] width 13 height 12
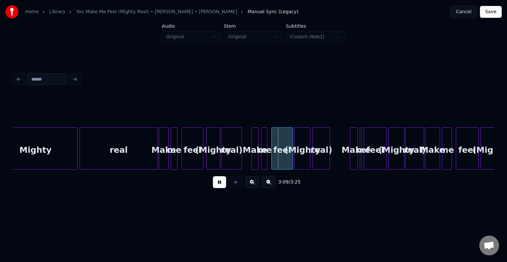
click at [220, 182] on button at bounding box center [219, 182] width 13 height 12
click at [245, 161] on div at bounding box center [246, 149] width 2 height 42
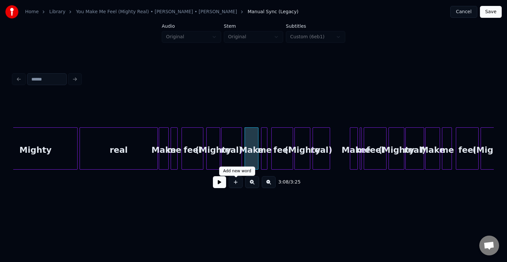
click at [212, 188] on div "3:08 / 3:25" at bounding box center [253, 182] width 470 height 15
click at [220, 185] on button at bounding box center [219, 182] width 13 height 12
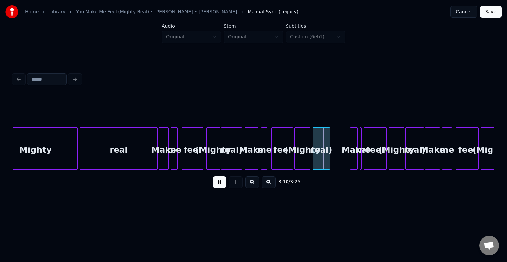
click at [220, 185] on button at bounding box center [219, 182] width 13 height 12
click at [219, 186] on button at bounding box center [219, 182] width 13 height 12
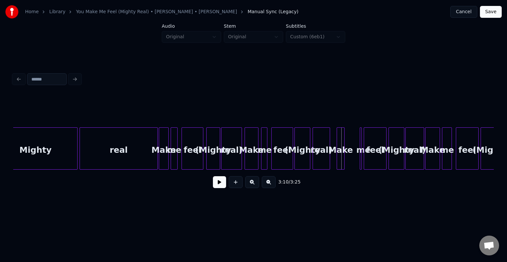
click at [340, 163] on div "Make" at bounding box center [340, 150] width 7 height 45
click at [366, 162] on div at bounding box center [367, 149] width 2 height 42
click at [359, 163] on div at bounding box center [358, 149] width 2 height 42
click at [350, 164] on div "me" at bounding box center [351, 150] width 10 height 45
click at [352, 162] on div at bounding box center [352, 149] width 2 height 42
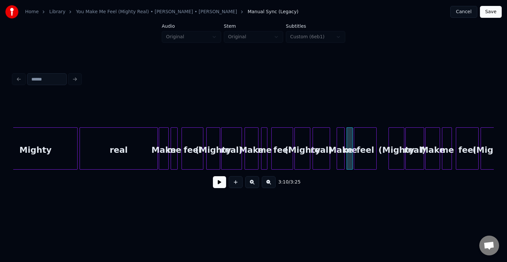
click at [366, 161] on div "feel" at bounding box center [365, 150] width 22 height 45
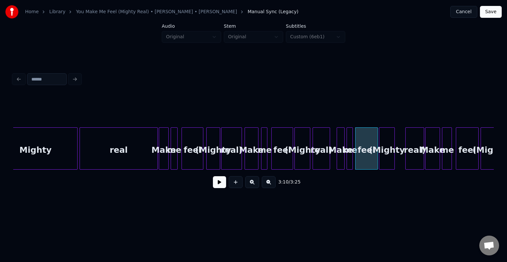
click at [387, 161] on div "(Mighty" at bounding box center [386, 150] width 15 height 45
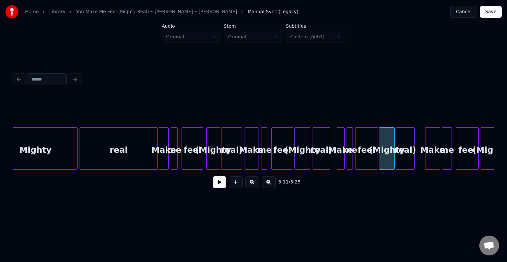
click at [401, 164] on div "real)" at bounding box center [405, 150] width 18 height 45
click at [225, 186] on button at bounding box center [219, 182] width 13 height 12
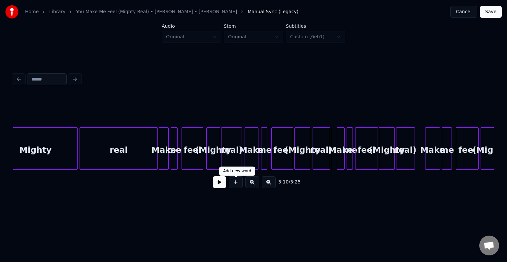
click at [217, 187] on button at bounding box center [219, 182] width 13 height 12
click at [338, 160] on div "Make" at bounding box center [338, 150] width 7 height 45
click at [345, 158] on div at bounding box center [346, 149] width 2 height 42
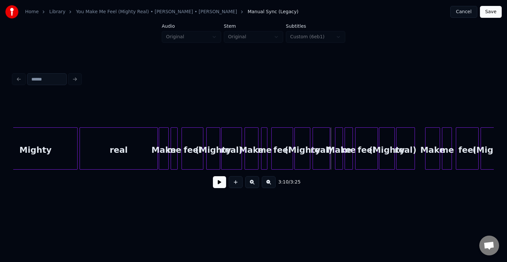
click at [218, 185] on button at bounding box center [219, 182] width 13 height 12
click at [319, 155] on div "real)" at bounding box center [321, 150] width 17 height 45
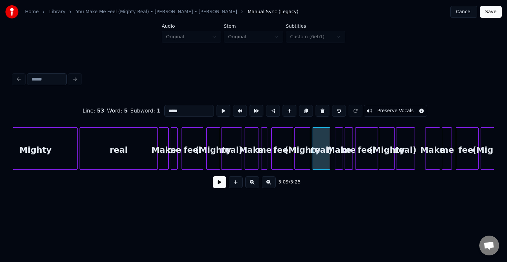
click at [219, 188] on button at bounding box center [219, 182] width 13 height 12
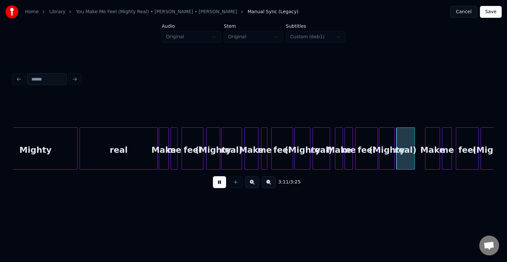
click at [219, 188] on button at bounding box center [219, 182] width 13 height 12
click at [317, 154] on div "real)" at bounding box center [321, 150] width 17 height 45
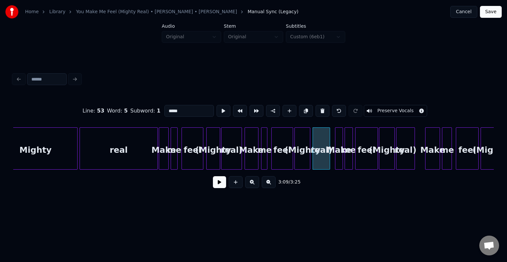
click at [217, 186] on button at bounding box center [219, 182] width 13 height 12
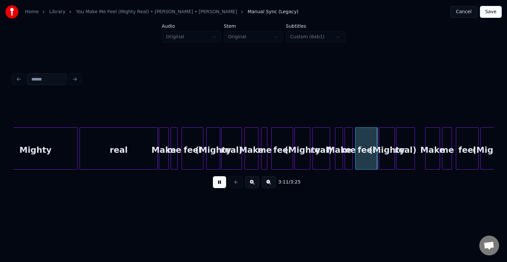
click at [217, 186] on button at bounding box center [219, 182] width 13 height 12
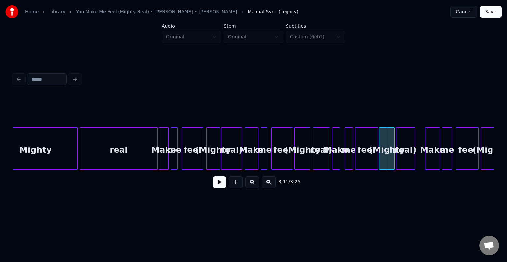
click at [336, 159] on div "Make" at bounding box center [335, 150] width 7 height 45
click at [346, 160] on div "me" at bounding box center [346, 150] width 7 height 45
click at [335, 159] on div "Make" at bounding box center [335, 150] width 7 height 45
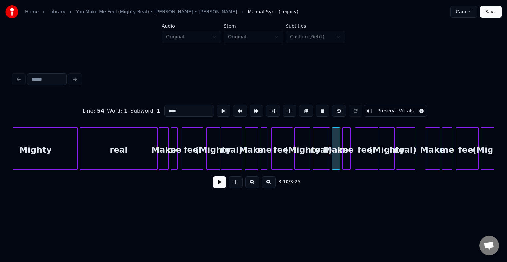
click at [218, 183] on button at bounding box center [219, 182] width 13 height 12
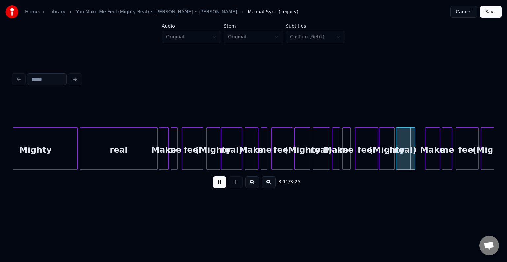
click at [218, 183] on button at bounding box center [219, 182] width 13 height 12
click at [367, 158] on div "feel" at bounding box center [367, 150] width 22 height 45
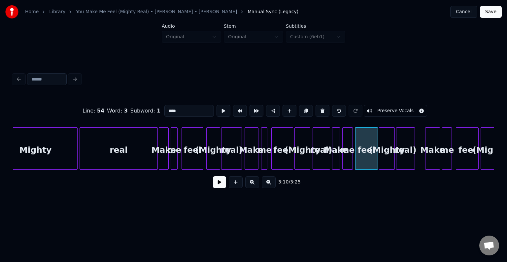
click at [352, 159] on div at bounding box center [352, 149] width 2 height 42
click at [338, 161] on div at bounding box center [339, 149] width 2 height 42
type input "****"
click at [220, 188] on button at bounding box center [219, 182] width 13 height 12
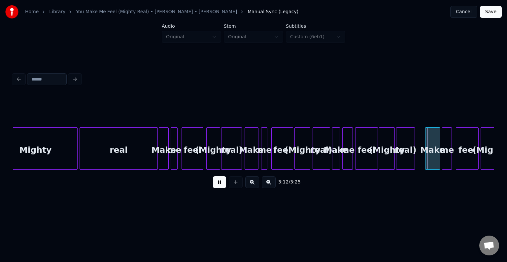
click at [220, 188] on button at bounding box center [219, 182] width 13 height 12
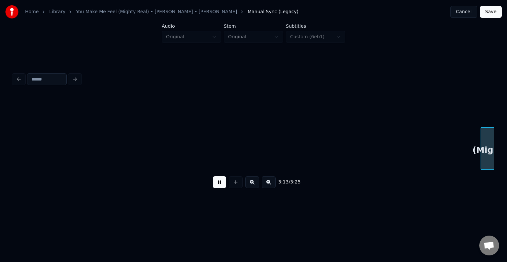
scroll to position [0, 9588]
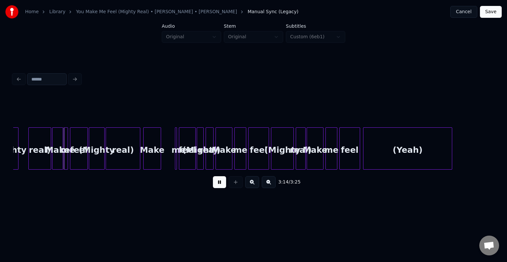
click at [220, 188] on button at bounding box center [219, 182] width 13 height 12
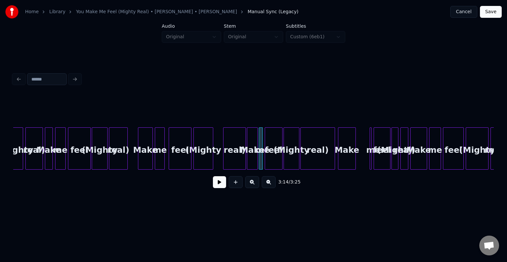
scroll to position [0, 9364]
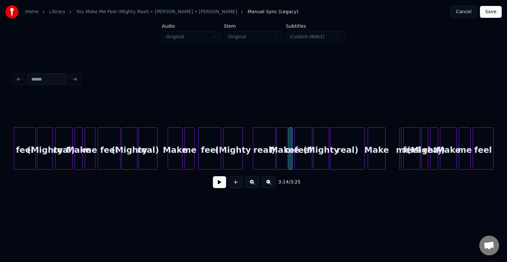
click at [174, 157] on div "Make" at bounding box center [175, 150] width 14 height 45
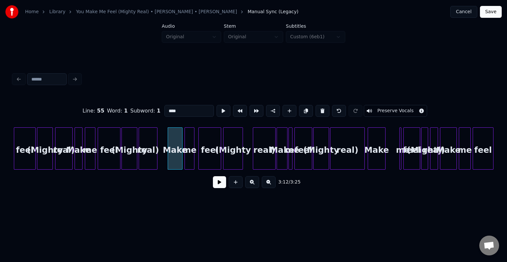
click at [220, 181] on button at bounding box center [219, 182] width 13 height 12
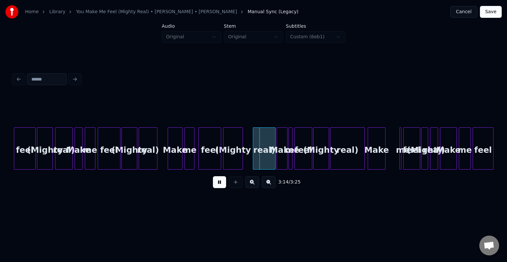
click at [220, 181] on button at bounding box center [219, 182] width 13 height 12
click at [259, 159] on div "real)" at bounding box center [258, 150] width 22 height 45
click at [88, 163] on div at bounding box center [88, 149] width 2 height 42
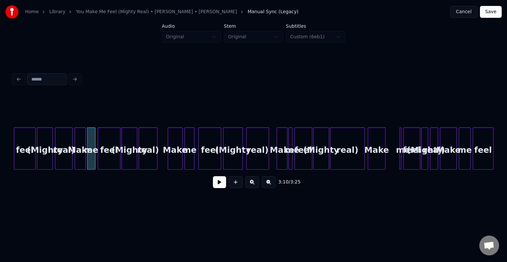
click at [84, 161] on div at bounding box center [85, 149] width 2 height 42
click at [219, 187] on button at bounding box center [219, 182] width 13 height 12
click at [80, 162] on div "Make" at bounding box center [80, 150] width 11 height 45
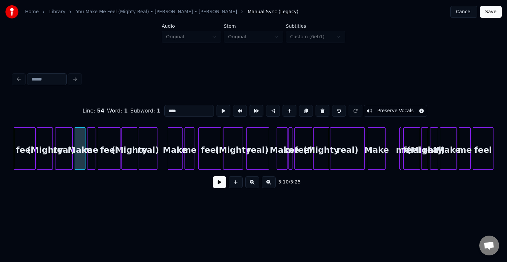
click at [220, 186] on button at bounding box center [219, 182] width 13 height 12
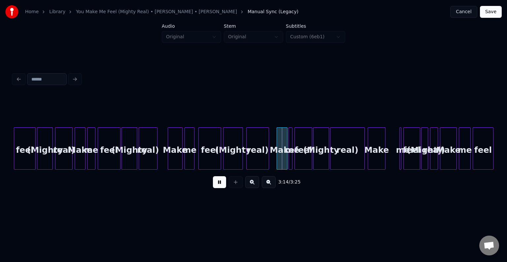
click at [220, 186] on button at bounding box center [219, 182] width 13 height 12
click at [264, 160] on div at bounding box center [264, 149] width 2 height 42
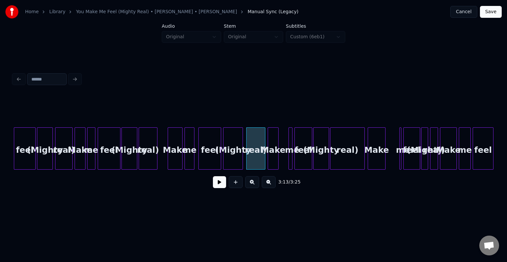
click at [276, 161] on div "Make" at bounding box center [273, 150] width 10 height 45
click at [286, 161] on div at bounding box center [286, 149] width 2 height 42
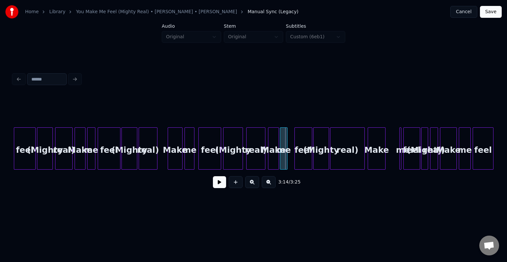
click at [285, 161] on div "me" at bounding box center [283, 150] width 7 height 45
click at [299, 160] on div "feel" at bounding box center [298, 150] width 17 height 45
click at [316, 158] on div "(Mighty" at bounding box center [317, 150] width 15 height 45
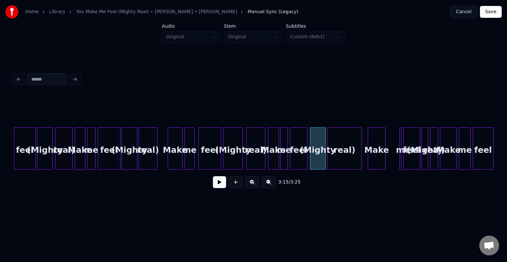
click at [332, 160] on div "real)" at bounding box center [344, 150] width 34 height 45
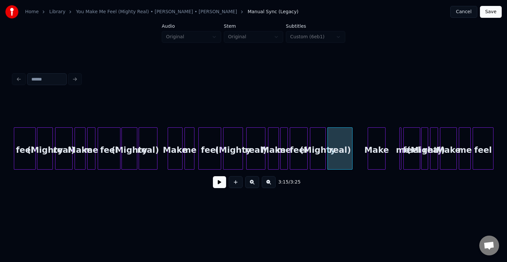
click at [351, 156] on div at bounding box center [351, 149] width 2 height 42
click at [273, 156] on div "Make" at bounding box center [273, 150] width 10 height 45
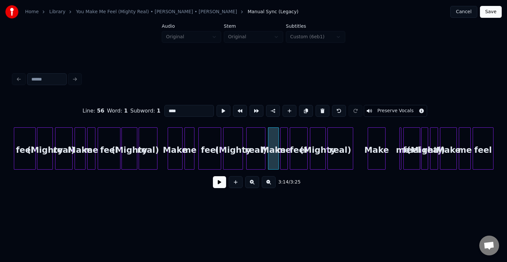
click at [216, 187] on button at bounding box center [219, 182] width 13 height 12
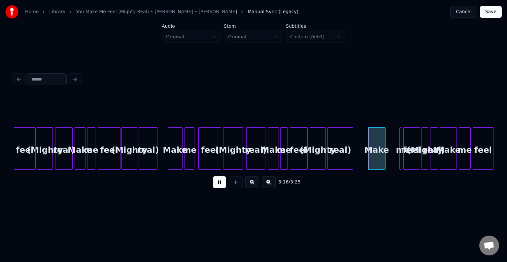
click at [258, 156] on div "real)" at bounding box center [256, 150] width 18 height 45
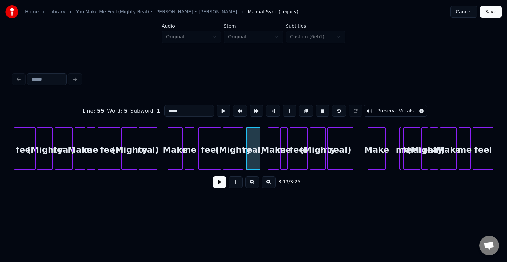
click at [259, 160] on div at bounding box center [259, 149] width 2 height 42
click at [277, 163] on div at bounding box center [278, 149] width 2 height 42
click at [268, 164] on div "Make" at bounding box center [267, 150] width 11 height 45
click at [275, 161] on div at bounding box center [275, 149] width 2 height 42
click at [278, 161] on div at bounding box center [279, 149] width 2 height 42
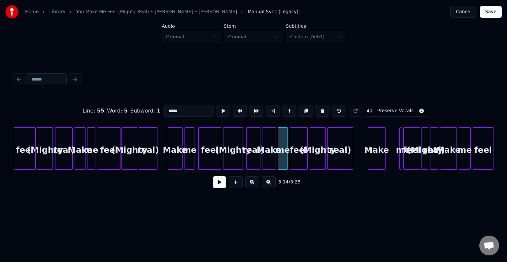
click at [267, 157] on div "Make" at bounding box center [268, 150] width 13 height 45
type input "****"
click at [219, 183] on button at bounding box center [219, 182] width 13 height 12
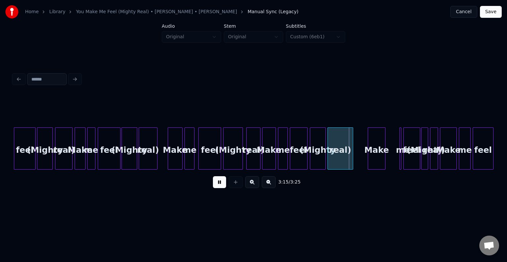
click at [219, 183] on button at bounding box center [219, 182] width 13 height 12
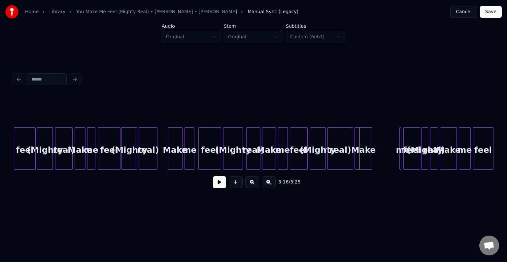
click at [365, 162] on div "Make" at bounding box center [363, 150] width 17 height 45
click at [364, 164] on div at bounding box center [364, 149] width 2 height 42
click at [408, 161] on div at bounding box center [407, 149] width 2 height 42
click at [399, 161] on div at bounding box center [399, 149] width 2 height 42
click at [370, 162] on div "me" at bounding box center [372, 150] width 10 height 45
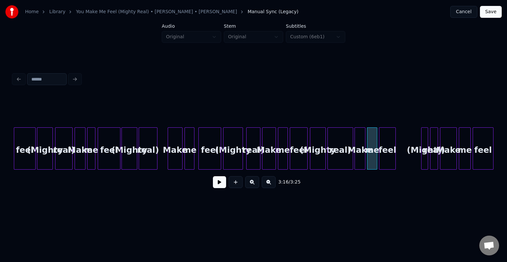
click at [387, 164] on div "feel" at bounding box center [387, 150] width 16 height 45
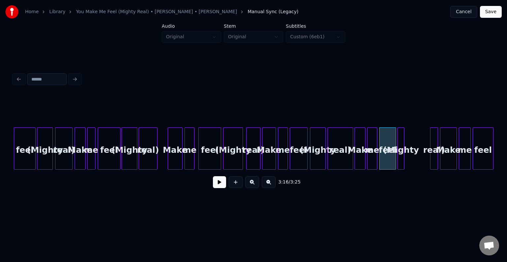
click at [401, 164] on div "(Mighty" at bounding box center [401, 150] width 7 height 45
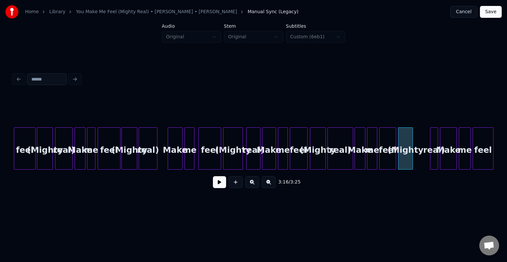
click at [412, 162] on div at bounding box center [412, 149] width 2 height 42
click at [417, 163] on div at bounding box center [418, 149] width 2 height 42
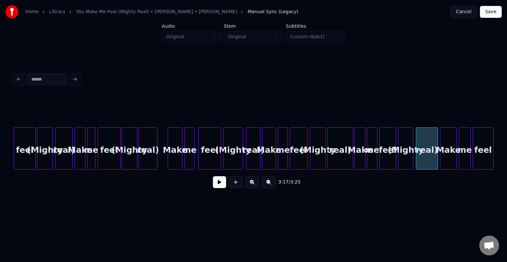
click at [363, 164] on div "Make" at bounding box center [360, 150] width 10 height 45
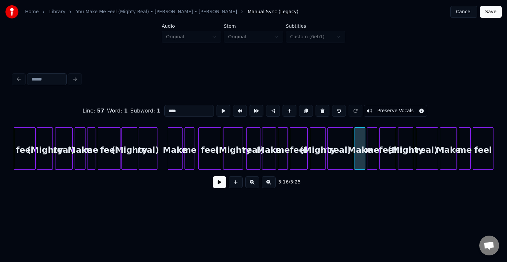
click at [220, 188] on button at bounding box center [219, 182] width 13 height 12
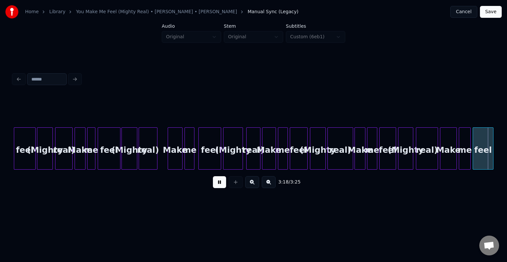
scroll to position [0, 9708]
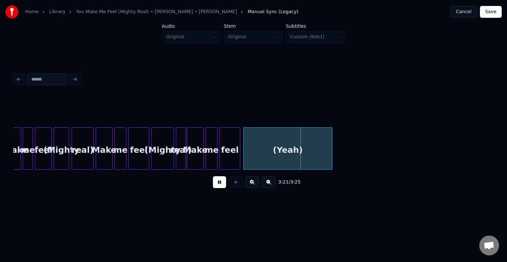
drag, startPoint x: 220, startPoint y: 188, endPoint x: 59, endPoint y: 164, distance: 162.2
click at [59, 164] on div "3:21 / 3:25" at bounding box center [253, 144] width 481 height 100
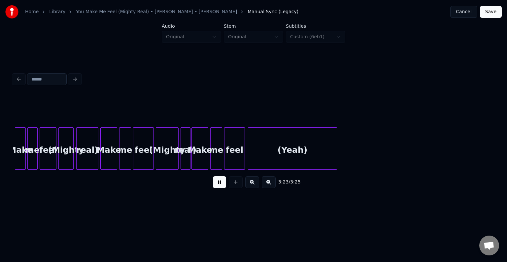
scroll to position [0, 9680]
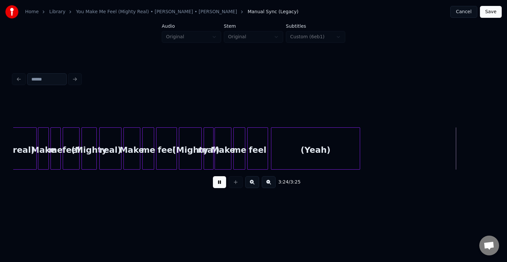
click at [221, 186] on button at bounding box center [219, 182] width 13 height 12
click at [47, 162] on div at bounding box center [48, 149] width 2 height 42
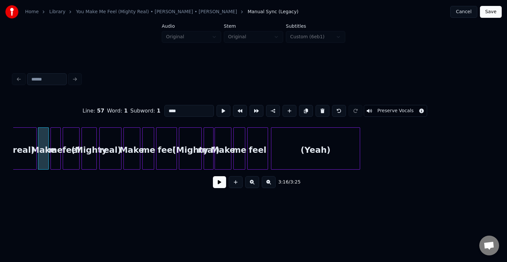
click at [216, 186] on button at bounding box center [219, 182] width 13 height 12
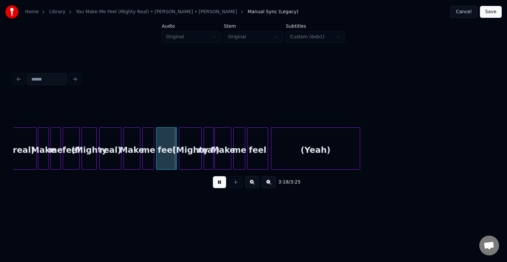
click at [216, 186] on button at bounding box center [219, 182] width 13 height 12
click at [489, 13] on button "Save" at bounding box center [491, 12] width 22 height 12
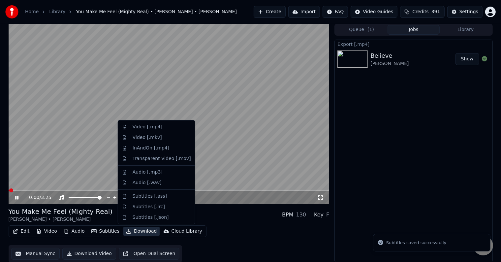
click at [133, 230] on button "Download" at bounding box center [141, 231] width 36 height 9
click at [135, 127] on div "Video [.mp4]" at bounding box center [148, 127] width 30 height 7
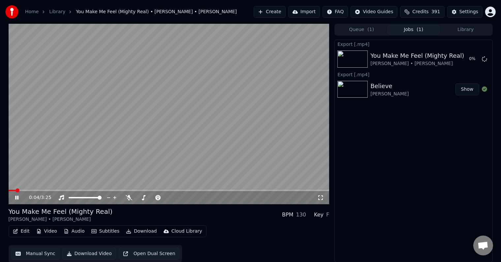
click at [16, 197] on icon at bounding box center [16, 198] width 3 height 4
click at [477, 32] on button "Library" at bounding box center [466, 30] width 52 height 10
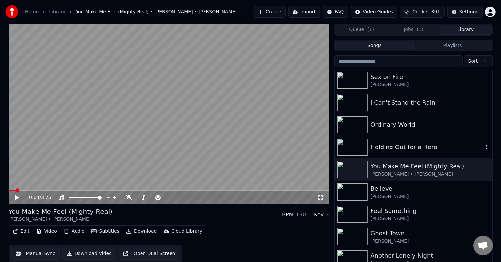
click at [395, 150] on div "Holding Out for a Hero" at bounding box center [427, 147] width 113 height 9
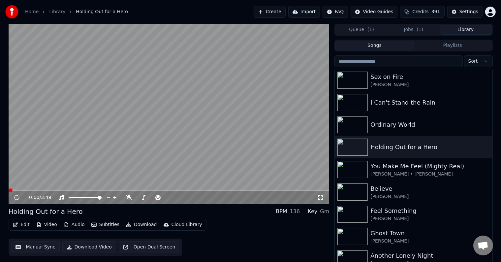
click at [15, 224] on icon "button" at bounding box center [15, 224] width 5 height 5
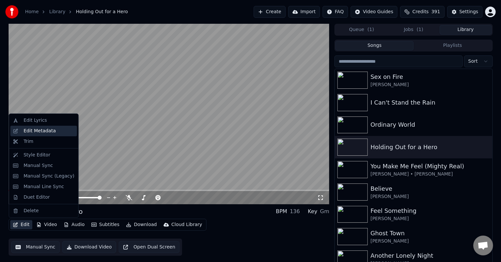
click at [37, 132] on div "Edit Metadata" at bounding box center [39, 131] width 32 height 7
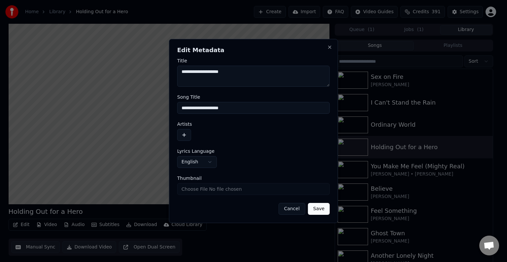
click at [190, 135] on button "button" at bounding box center [184, 135] width 14 height 12
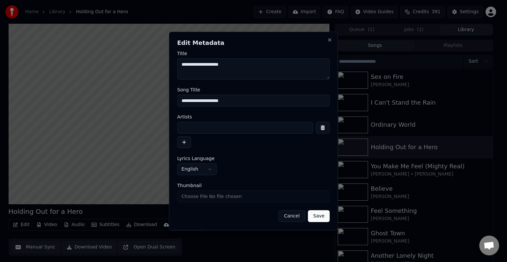
click at [211, 133] on input at bounding box center [245, 128] width 136 height 12
type input "**********"
click at [308, 210] on button "Save" at bounding box center [319, 216] width 22 height 12
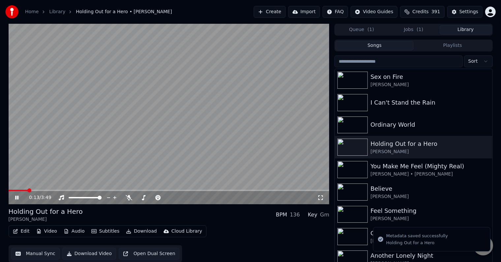
click at [16, 198] on icon at bounding box center [16, 198] width 3 height 4
click at [21, 236] on button "Edit" at bounding box center [21, 231] width 22 height 9
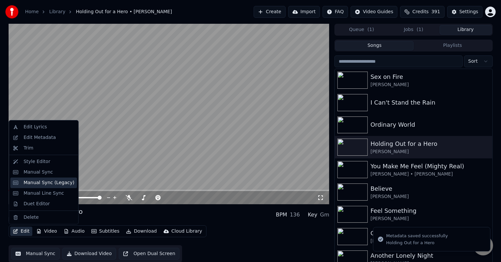
click at [39, 183] on div "Manual Sync (Legacy)" at bounding box center [48, 183] width 51 height 7
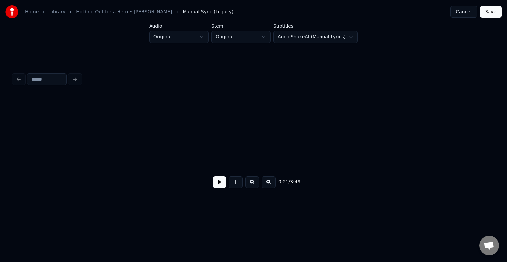
scroll to position [0, 1077]
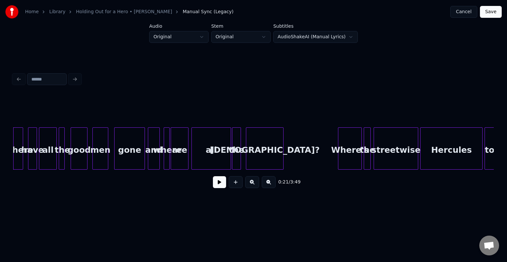
click at [219, 186] on button at bounding box center [219, 182] width 13 height 12
click at [136, 161] on div "gone" at bounding box center [130, 150] width 30 height 45
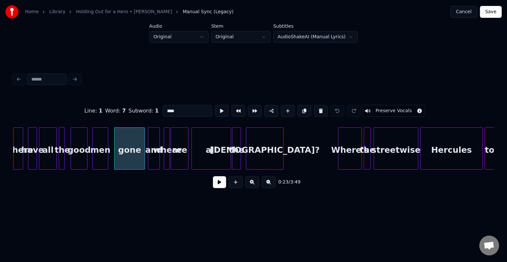
click at [219, 184] on button at bounding box center [219, 182] width 13 height 12
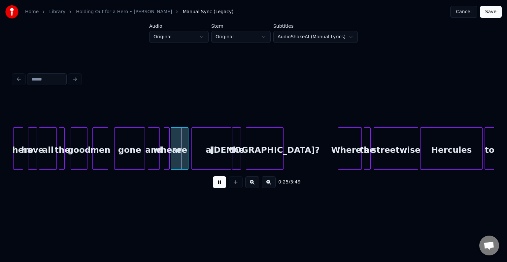
click at [219, 184] on button at bounding box center [219, 182] width 13 height 12
click at [221, 155] on div at bounding box center [222, 149] width 2 height 42
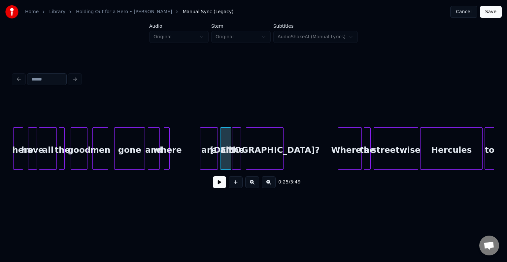
click at [210, 158] on div "are" at bounding box center [208, 150] width 17 height 45
click at [169, 160] on div "where" at bounding box center [166, 150] width 7 height 45
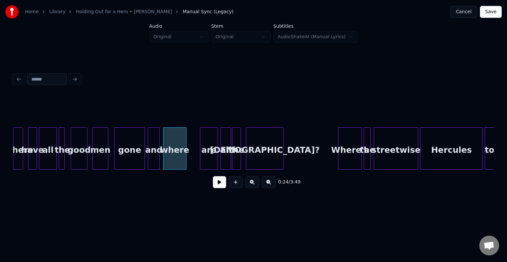
click at [186, 161] on div at bounding box center [185, 149] width 2 height 42
click at [202, 161] on div at bounding box center [201, 149] width 2 height 42
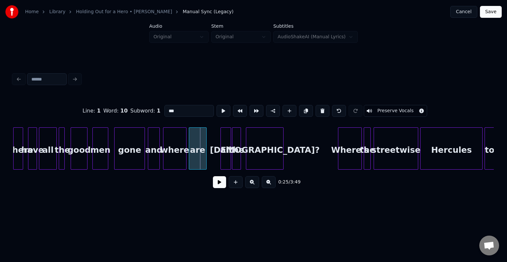
click at [196, 162] on div "are" at bounding box center [197, 150] width 17 height 45
click at [209, 162] on div at bounding box center [210, 149] width 2 height 42
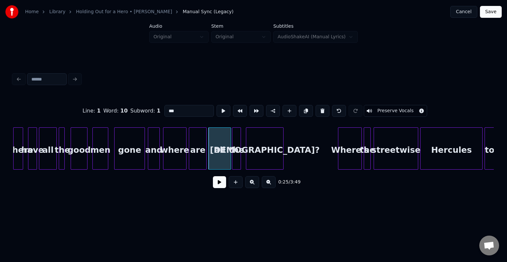
click at [177, 162] on div "where" at bounding box center [174, 150] width 23 height 45
type input "*****"
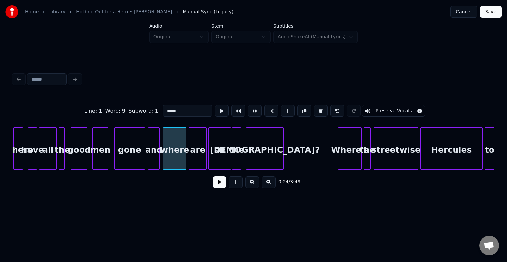
click at [221, 186] on button at bounding box center [219, 182] width 13 height 12
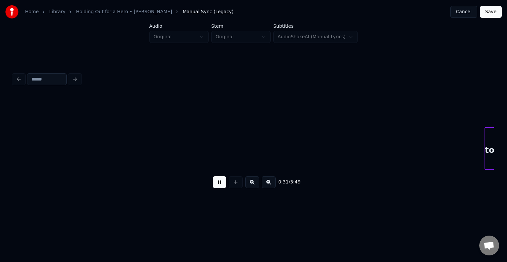
scroll to position [0, 1558]
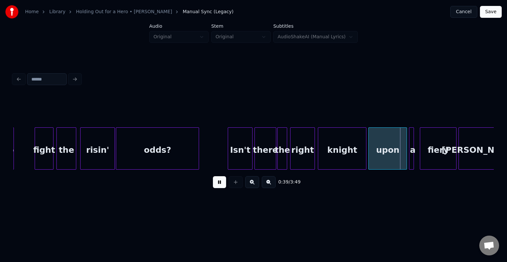
click at [221, 186] on button at bounding box center [219, 182] width 13 height 12
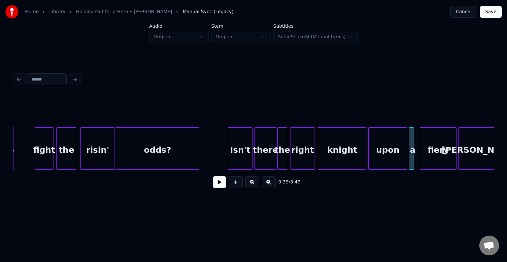
click at [303, 162] on div "right" at bounding box center [302, 150] width 24 height 45
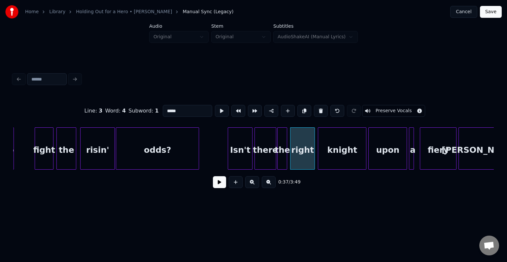
click at [167, 111] on input "*****" at bounding box center [188, 111] width 50 height 12
type input "*"
click at [284, 142] on div "the" at bounding box center [282, 150] width 9 height 45
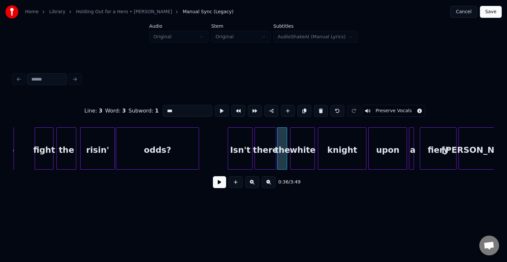
drag, startPoint x: 187, startPoint y: 108, endPoint x: 138, endPoint y: 111, distance: 49.6
click at [138, 111] on div "Line : 3 Word : 3 Subword : 1 *** Preserve Vocals" at bounding box center [253, 110] width 481 height 33
type input "*"
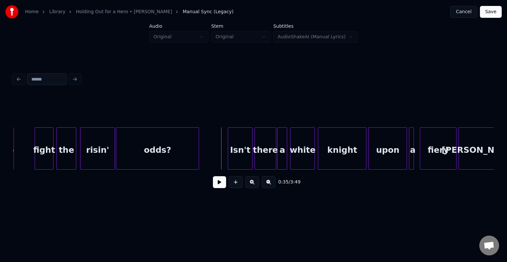
click at [215, 181] on button at bounding box center [219, 182] width 13 height 12
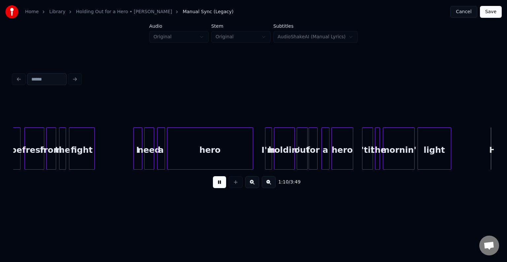
scroll to position [0, 3483]
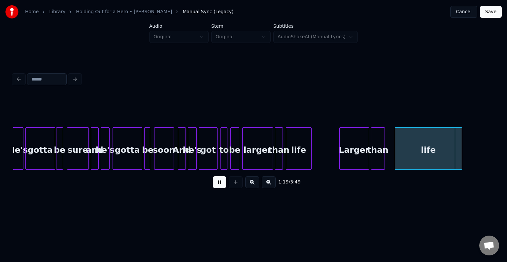
click at [215, 181] on button at bounding box center [219, 182] width 13 height 12
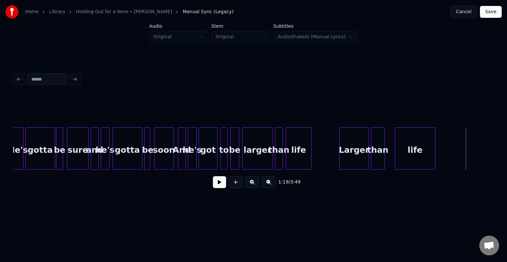
click at [434, 154] on div at bounding box center [434, 149] width 2 height 42
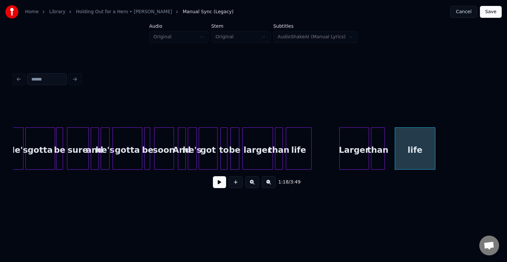
click at [217, 184] on button at bounding box center [219, 182] width 13 height 12
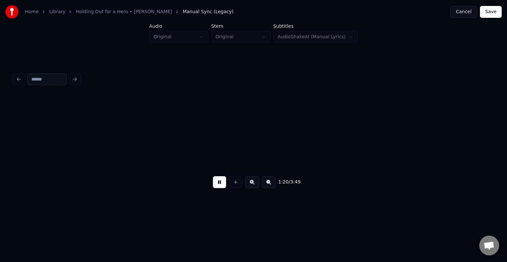
scroll to position [0, 3964]
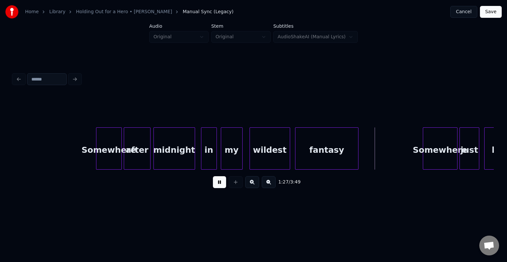
click at [217, 184] on button at bounding box center [219, 182] width 13 height 12
click at [363, 159] on div at bounding box center [364, 149] width 2 height 42
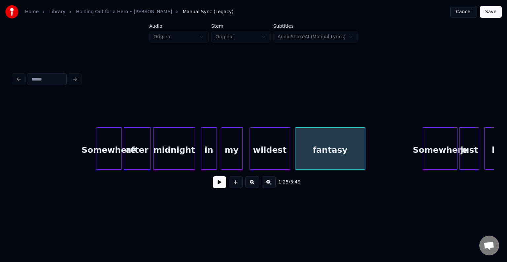
click at [220, 184] on button at bounding box center [219, 182] width 13 height 12
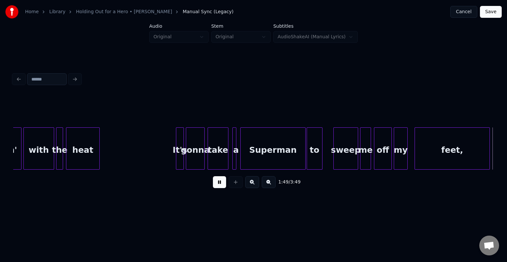
scroll to position [0, 5407]
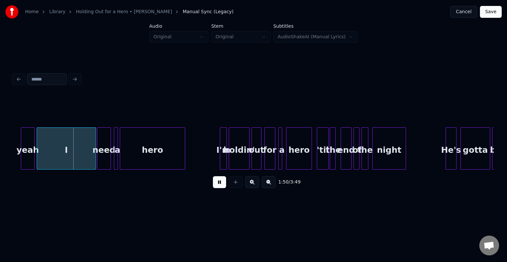
click at [220, 184] on button at bounding box center [219, 182] width 13 height 12
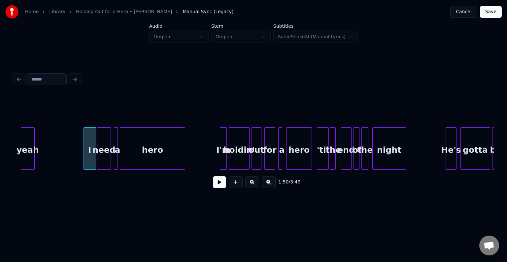
click at [85, 159] on div at bounding box center [85, 149] width 2 height 42
click at [80, 163] on div at bounding box center [80, 149] width 2 height 42
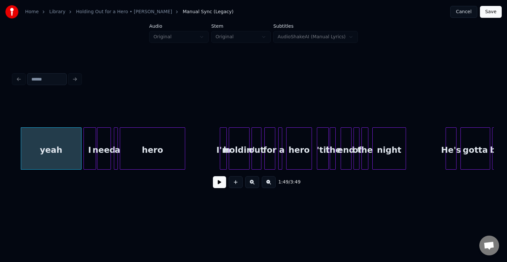
click at [213, 184] on button at bounding box center [219, 182] width 13 height 12
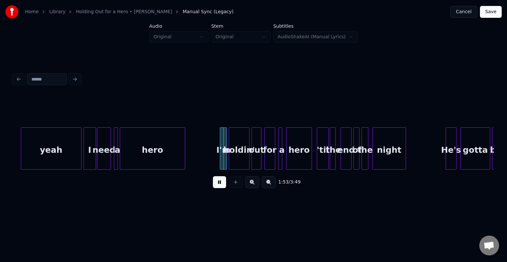
click at [88, 163] on div "I" at bounding box center [90, 150] width 12 height 45
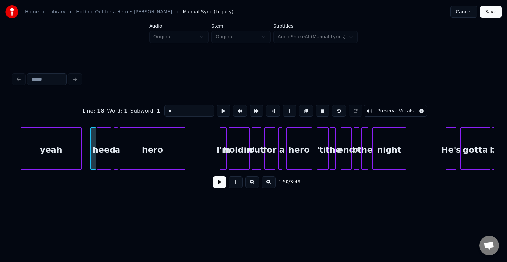
click at [92, 164] on div at bounding box center [92, 149] width 2 height 42
click at [87, 161] on div at bounding box center [88, 149] width 2 height 42
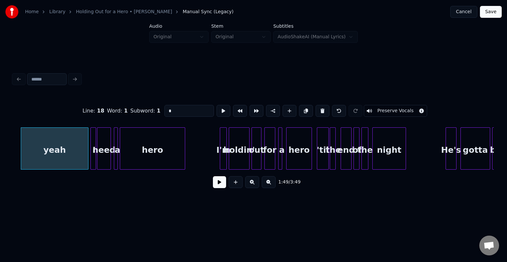
click at [221, 185] on button at bounding box center [219, 182] width 13 height 12
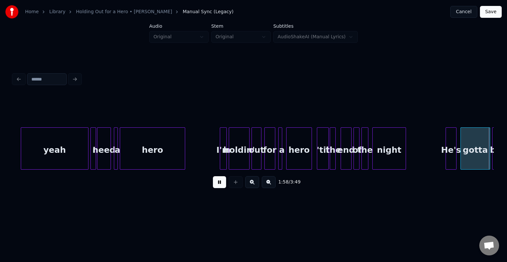
scroll to position [0, 5887]
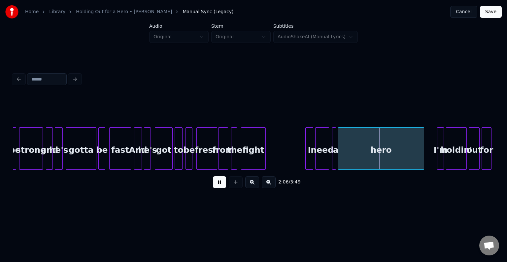
click at [217, 186] on button at bounding box center [219, 182] width 13 height 12
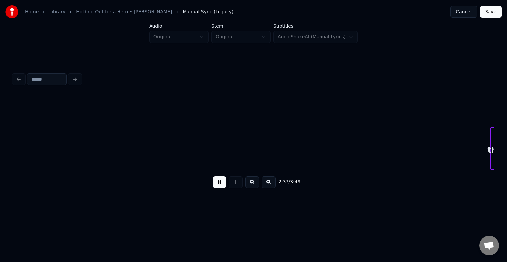
scroll to position [0, 7812]
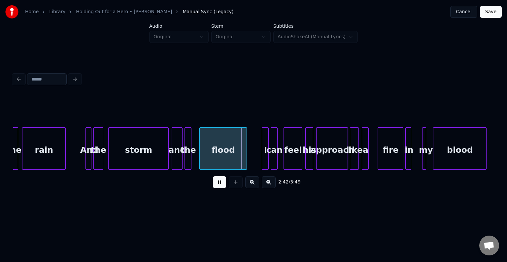
click at [217, 186] on button at bounding box center [219, 182] width 13 height 12
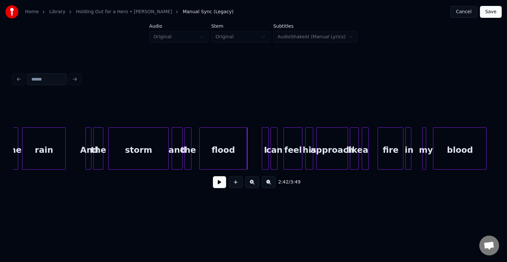
click at [187, 158] on div "the" at bounding box center [188, 150] width 7 height 45
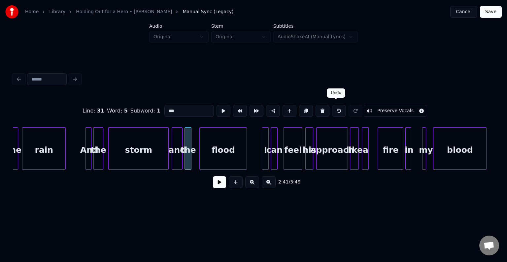
click at [322, 108] on button at bounding box center [323, 111] width 14 height 12
type input "***"
click at [194, 160] on div at bounding box center [194, 149] width 2 height 42
click at [220, 186] on button at bounding box center [219, 182] width 13 height 12
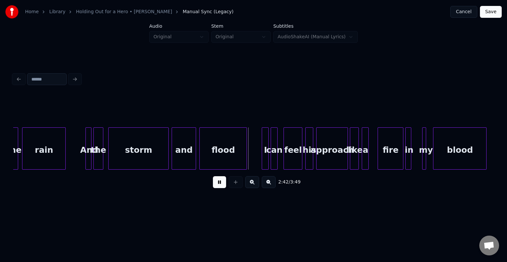
click at [220, 186] on button at bounding box center [219, 182] width 13 height 12
click at [189, 159] on div at bounding box center [189, 149] width 2 height 42
click at [193, 158] on div at bounding box center [194, 149] width 2 height 42
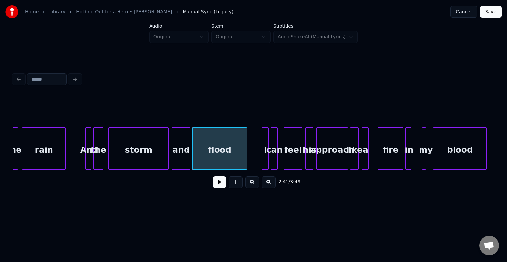
click at [184, 159] on div "and" at bounding box center [181, 150] width 18 height 45
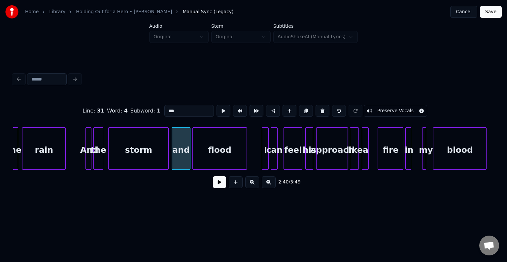
click at [222, 185] on button at bounding box center [219, 182] width 13 height 12
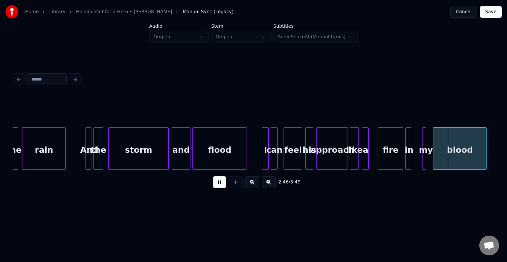
click at [222, 185] on button at bounding box center [219, 182] width 13 height 12
click at [416, 160] on div at bounding box center [416, 149] width 2 height 42
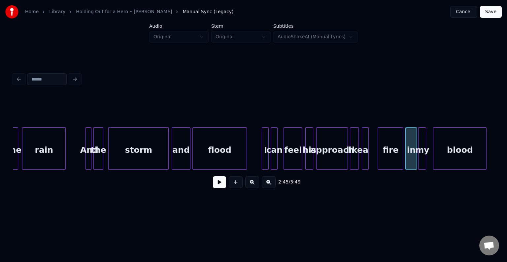
click at [419, 161] on div at bounding box center [420, 149] width 2 height 42
click at [426, 160] on div at bounding box center [426, 149] width 2 height 42
click at [390, 158] on div "fire" at bounding box center [390, 150] width 25 height 45
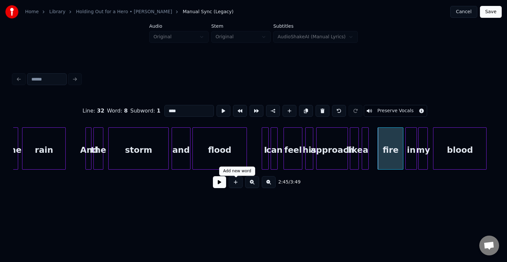
click at [228, 186] on div at bounding box center [235, 182] width 17 height 12
click at [221, 186] on button at bounding box center [219, 182] width 13 height 12
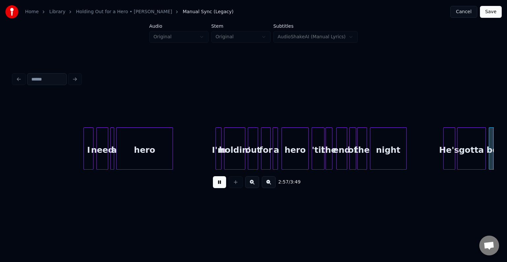
scroll to position [0, 8774]
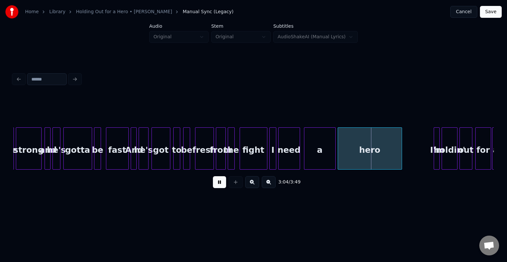
click at [221, 186] on button at bounding box center [219, 182] width 13 height 12
click at [246, 151] on div "fight" at bounding box center [253, 150] width 27 height 45
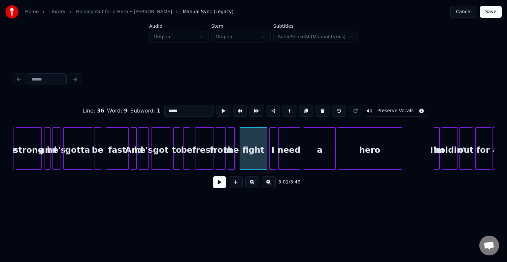
click at [219, 187] on button at bounding box center [219, 182] width 13 height 12
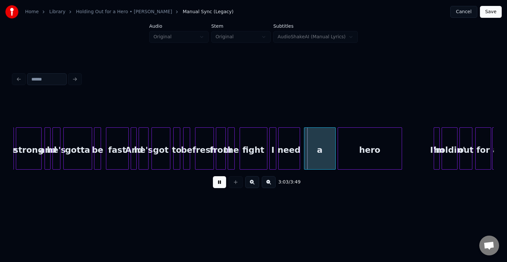
click at [219, 187] on button at bounding box center [219, 182] width 13 height 12
click at [331, 158] on div at bounding box center [332, 149] width 2 height 42
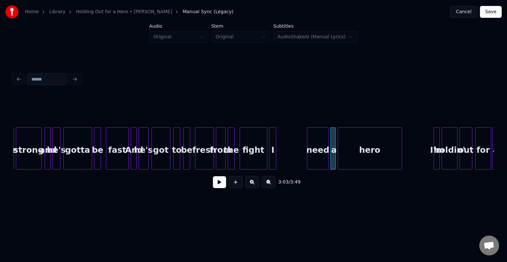
click at [318, 155] on div "need" at bounding box center [317, 150] width 21 height 45
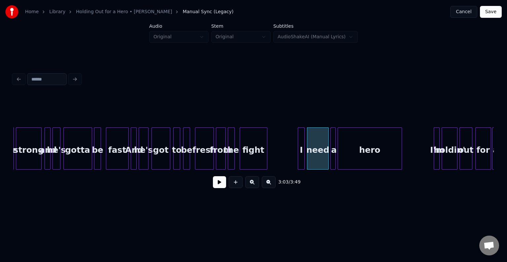
click at [300, 160] on div "I" at bounding box center [301, 150] width 7 height 45
click at [216, 186] on button at bounding box center [219, 182] width 13 height 12
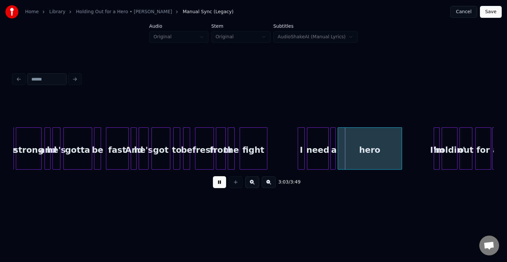
click at [216, 186] on button at bounding box center [219, 182] width 13 height 12
click at [322, 161] on div at bounding box center [322, 149] width 2 height 42
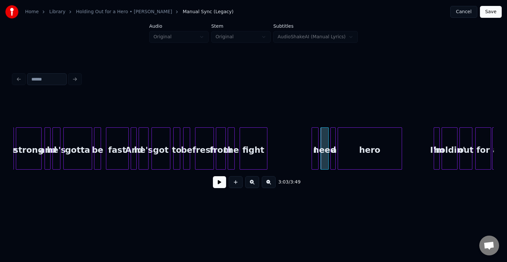
click at [314, 160] on div "I" at bounding box center [315, 150] width 7 height 45
click at [222, 185] on button at bounding box center [219, 182] width 13 height 12
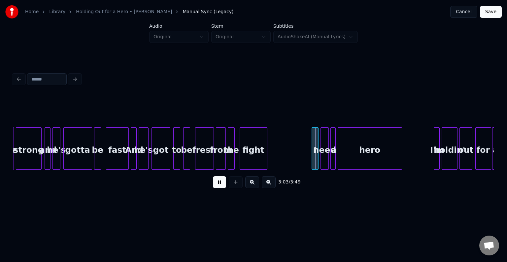
click at [220, 181] on button at bounding box center [219, 182] width 13 height 12
click at [310, 158] on div "I" at bounding box center [311, 150] width 7 height 45
click at [316, 160] on div at bounding box center [317, 149] width 2 height 42
click at [220, 186] on button at bounding box center [219, 182] width 13 height 12
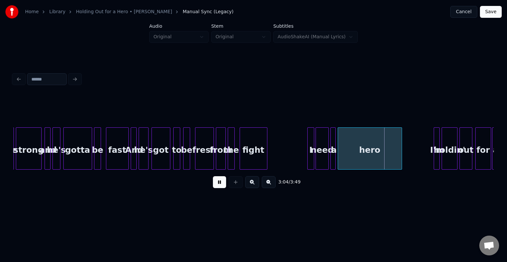
click at [312, 156] on div at bounding box center [313, 149] width 2 height 42
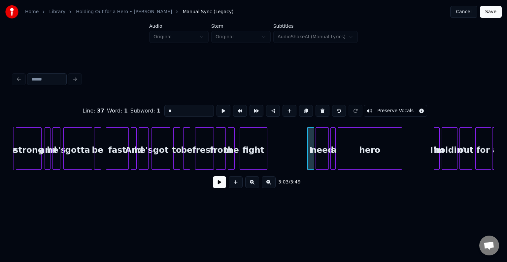
click at [216, 188] on button at bounding box center [219, 182] width 13 height 12
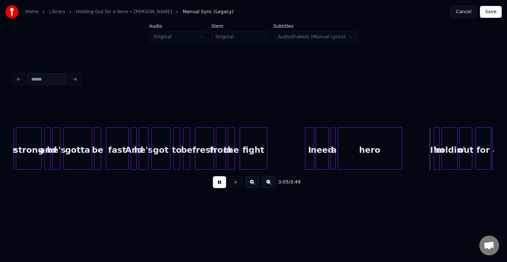
click at [305, 152] on div at bounding box center [306, 149] width 2 height 42
click at [176, 217] on html "Home Library Holding Out for a Hero • [PERSON_NAME] Manual Sync (Legacy) Cancel…" at bounding box center [253, 110] width 507 height 221
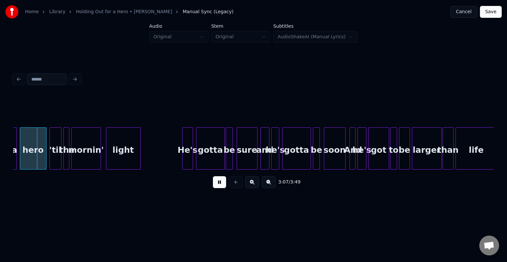
click at [219, 185] on button at bounding box center [219, 182] width 13 height 12
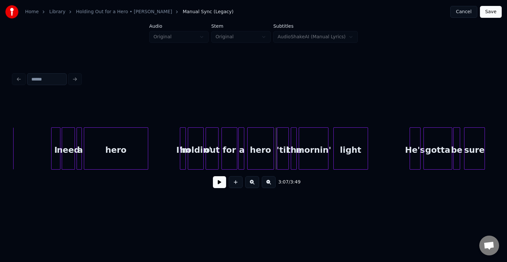
scroll to position [0, 9017]
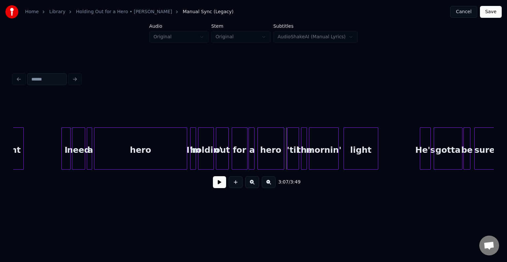
click at [185, 158] on div at bounding box center [186, 149] width 2 height 42
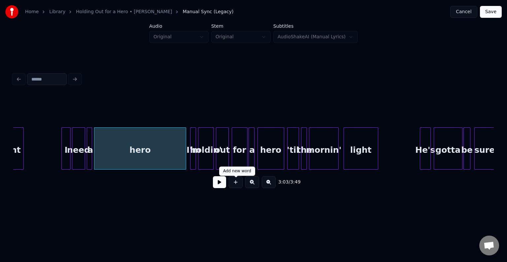
click at [219, 188] on button at bounding box center [219, 182] width 13 height 12
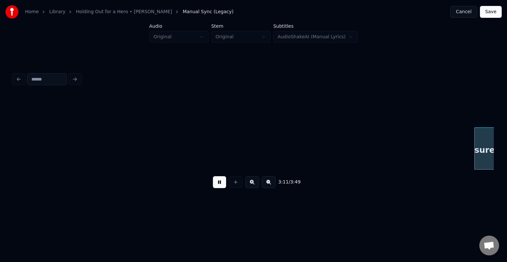
scroll to position [0, 9499]
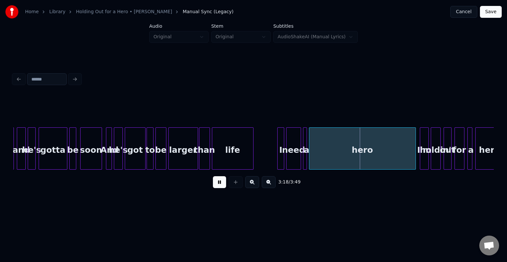
click at [219, 188] on button at bounding box center [219, 182] width 13 height 12
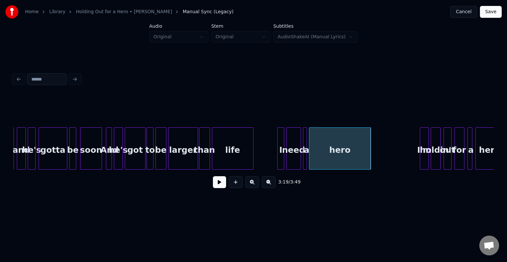
click at [369, 164] on div at bounding box center [370, 149] width 2 height 42
click at [214, 184] on button at bounding box center [219, 182] width 13 height 12
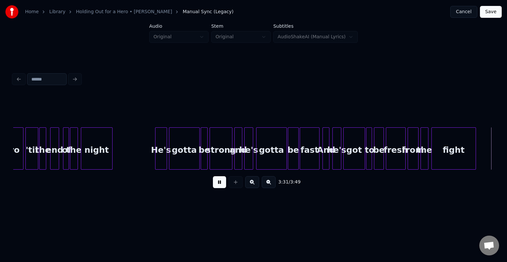
scroll to position [0, 10460]
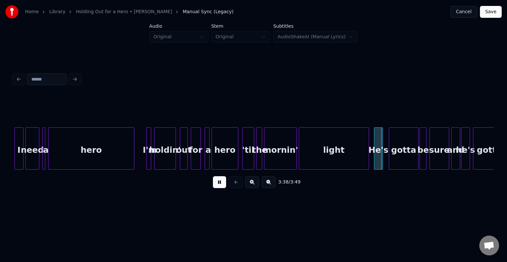
click at [214, 184] on button at bounding box center [219, 182] width 13 height 12
click at [323, 153] on div "light" at bounding box center [334, 150] width 70 height 45
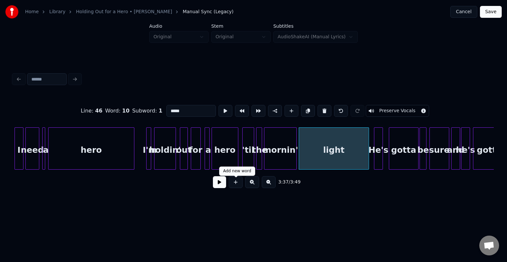
click at [220, 186] on button at bounding box center [219, 182] width 13 height 12
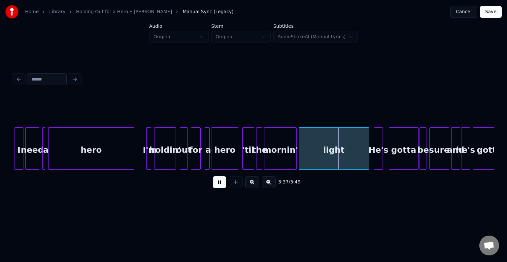
click at [220, 186] on button at bounding box center [219, 182] width 13 height 12
click at [339, 160] on div at bounding box center [339, 149] width 2 height 42
click at [217, 187] on button at bounding box center [219, 182] width 13 height 12
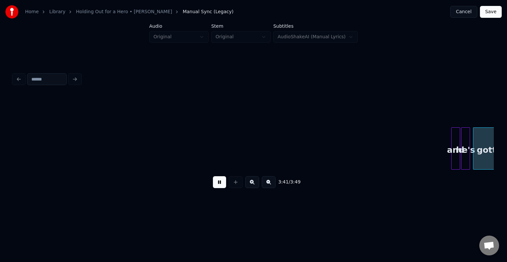
scroll to position [0, 10905]
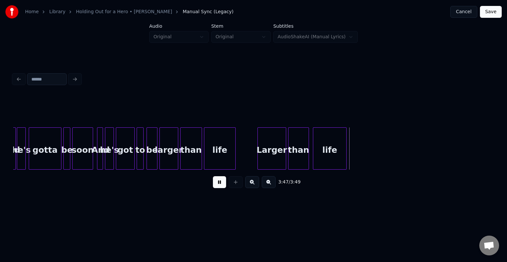
click at [217, 187] on button at bounding box center [219, 182] width 13 height 12
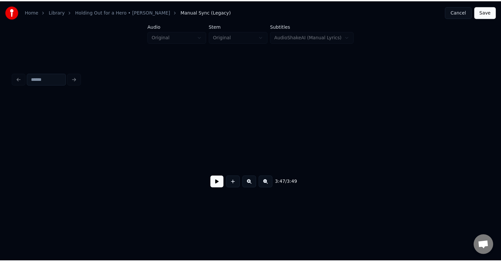
scroll to position [0, 4715]
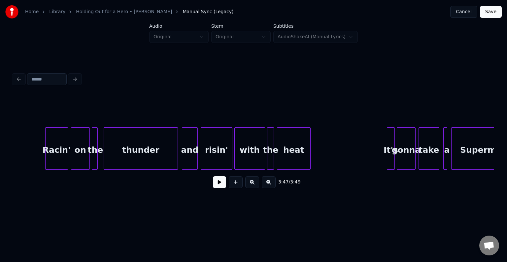
click at [494, 11] on button "Save" at bounding box center [491, 12] width 22 height 12
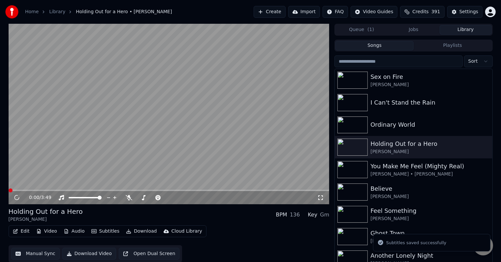
click at [133, 234] on button "Download" at bounding box center [141, 231] width 36 height 9
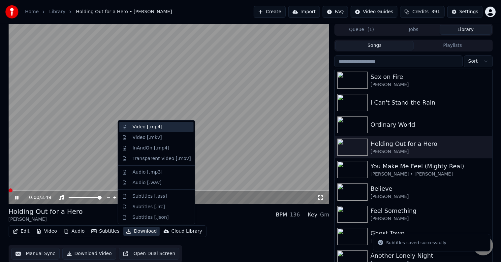
click at [148, 124] on div "Video [.mp4]" at bounding box center [148, 127] width 30 height 7
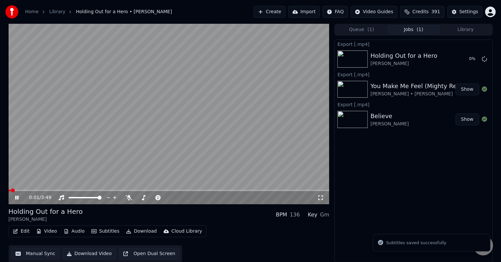
click at [465, 29] on button "Library" at bounding box center [466, 30] width 52 height 10
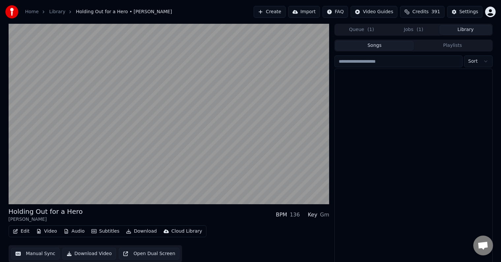
click at [440, 25] on button "Library" at bounding box center [466, 30] width 52 height 10
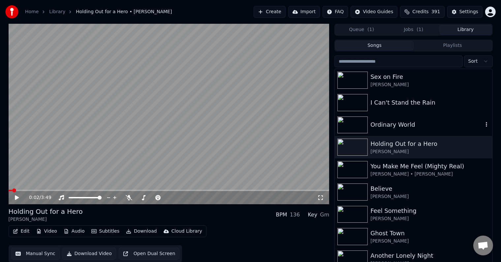
click at [411, 123] on div "Ordinary World" at bounding box center [427, 124] width 113 height 9
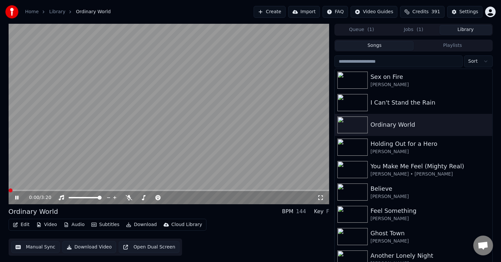
click at [17, 198] on icon at bounding box center [22, 197] width 16 height 5
